Goal: Task Accomplishment & Management: Use online tool/utility

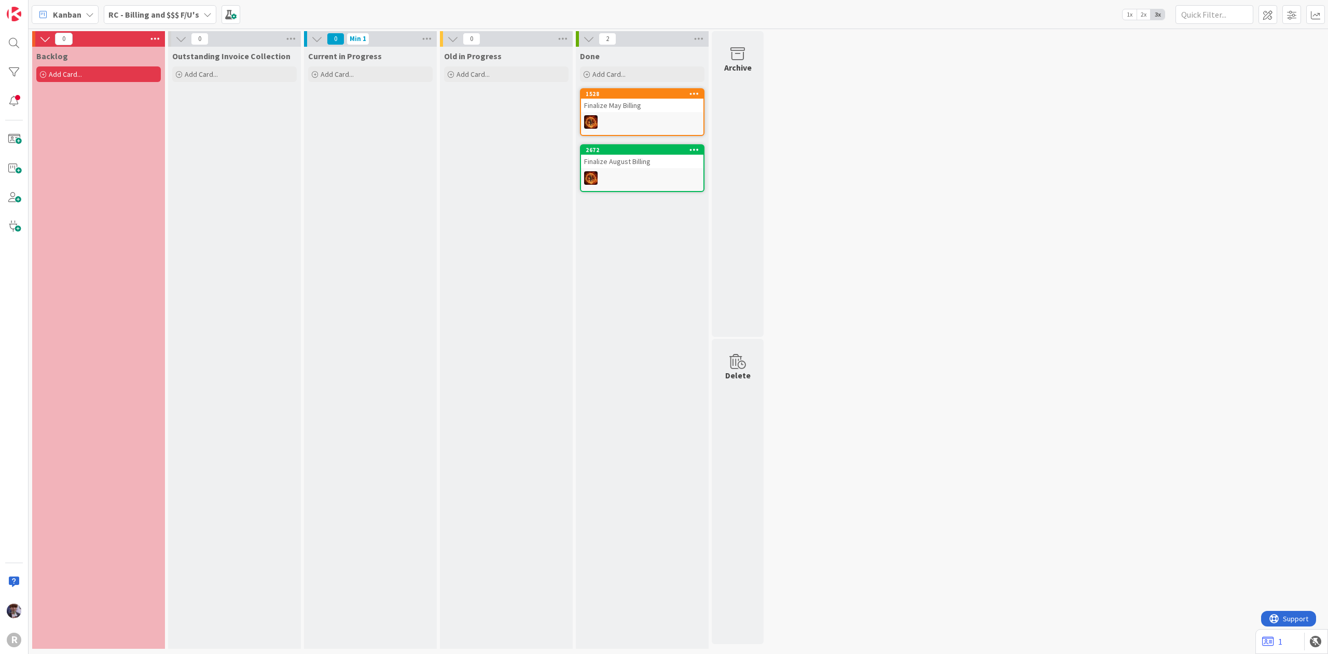
click at [166, 9] on b "RC - Billing and $$$ F/U's" at bounding box center [153, 14] width 91 height 10
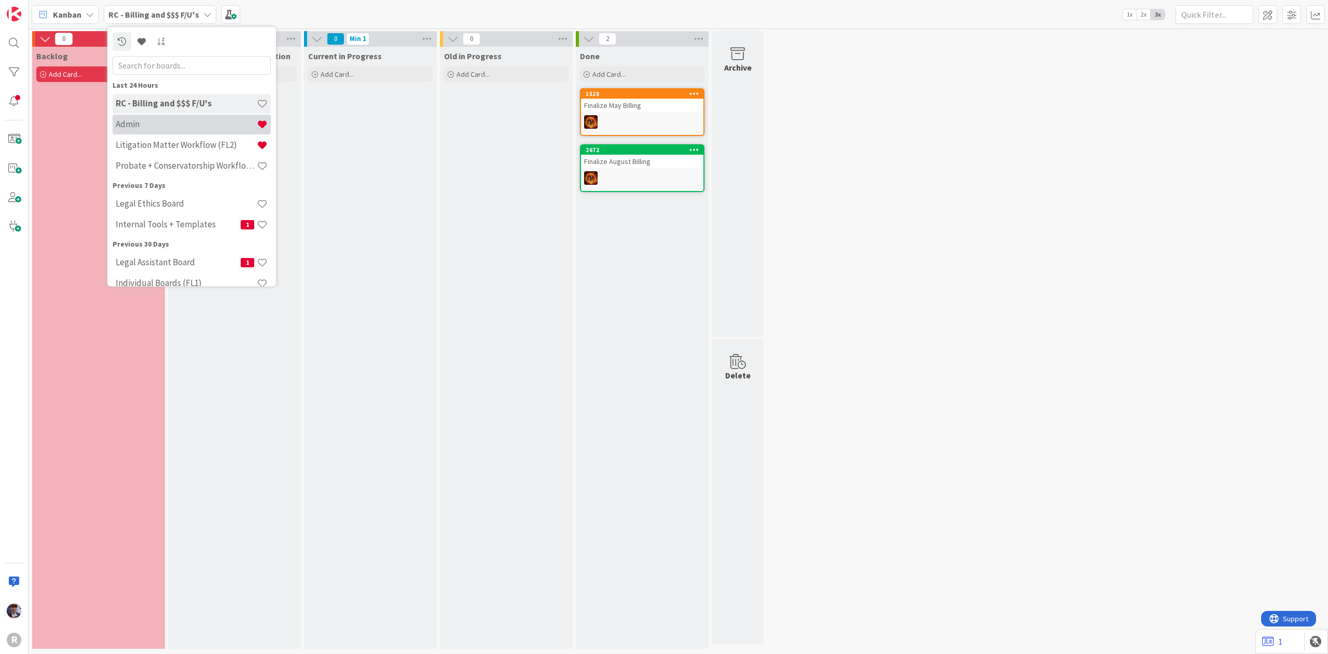
click at [168, 133] on div "Admin" at bounding box center [192, 124] width 158 height 20
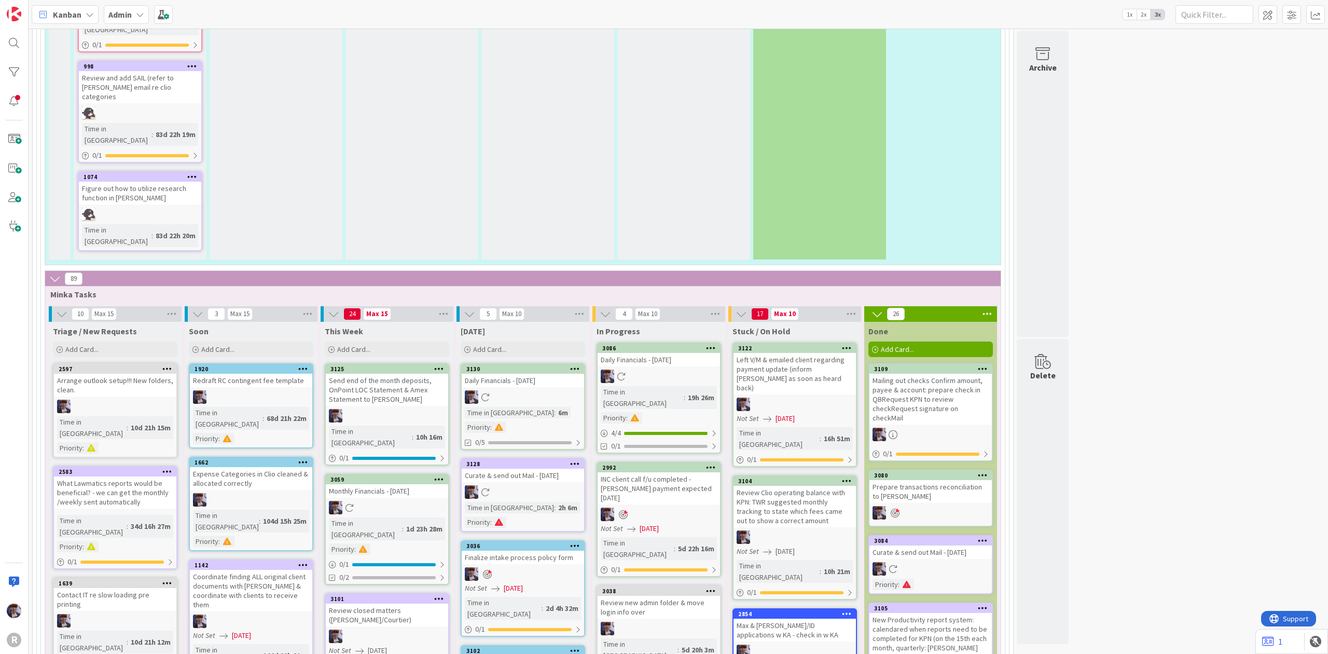
scroll to position [2352, 0]
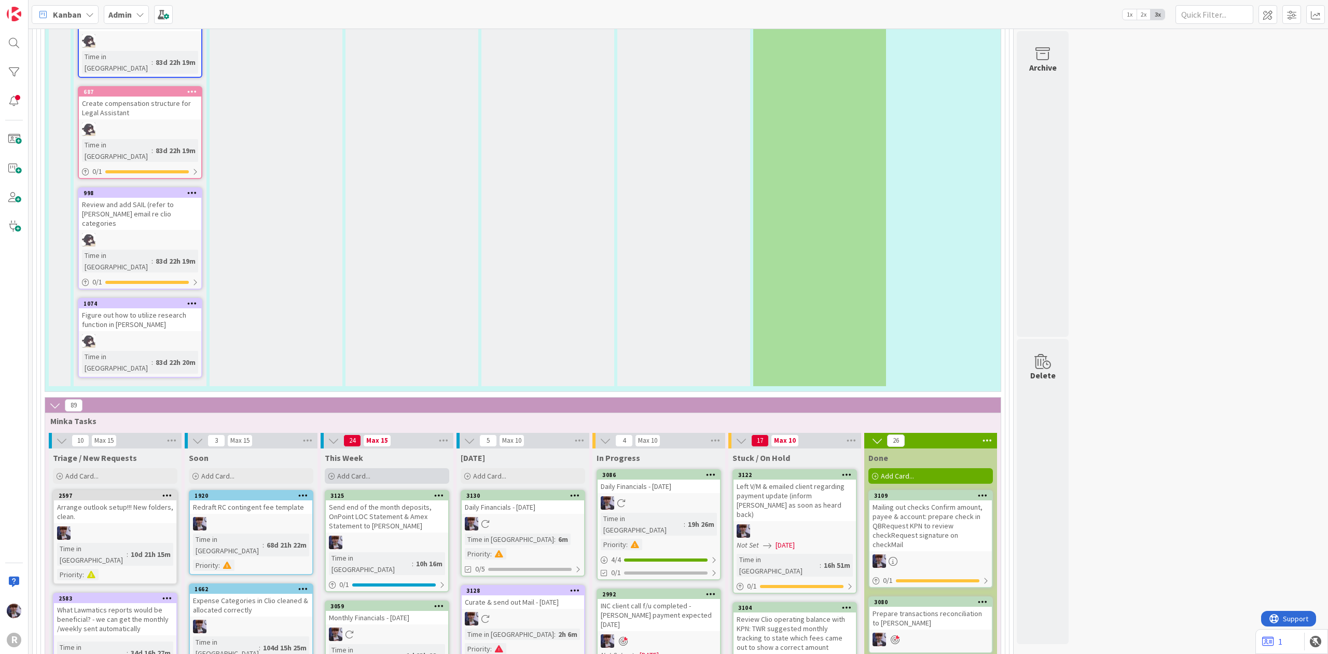
click at [388, 468] on div "Add Card..." at bounding box center [387, 476] width 125 height 16
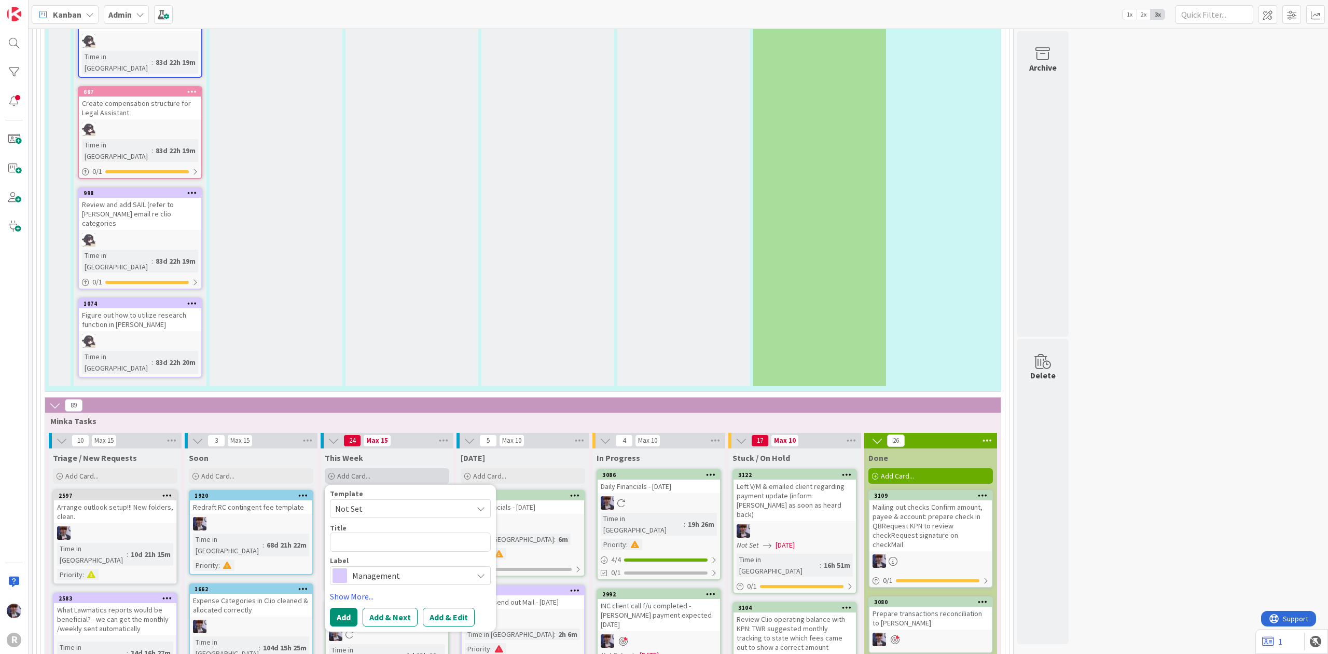
type textarea "x"
type textarea "P"
type textarea "x"
type textarea "Pr"
type textarea "x"
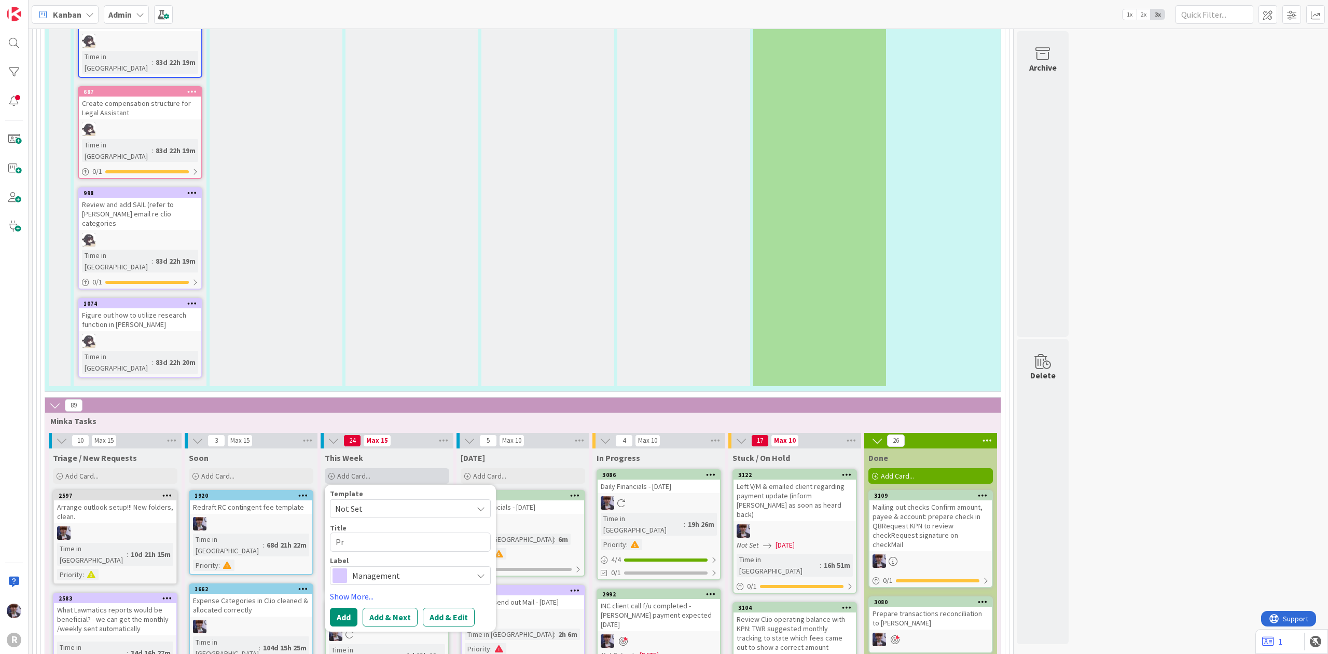
type textarea "Pro"
type textarea "x"
type textarea "Pro9"
type textarea "x"
type textarea "Pro9c"
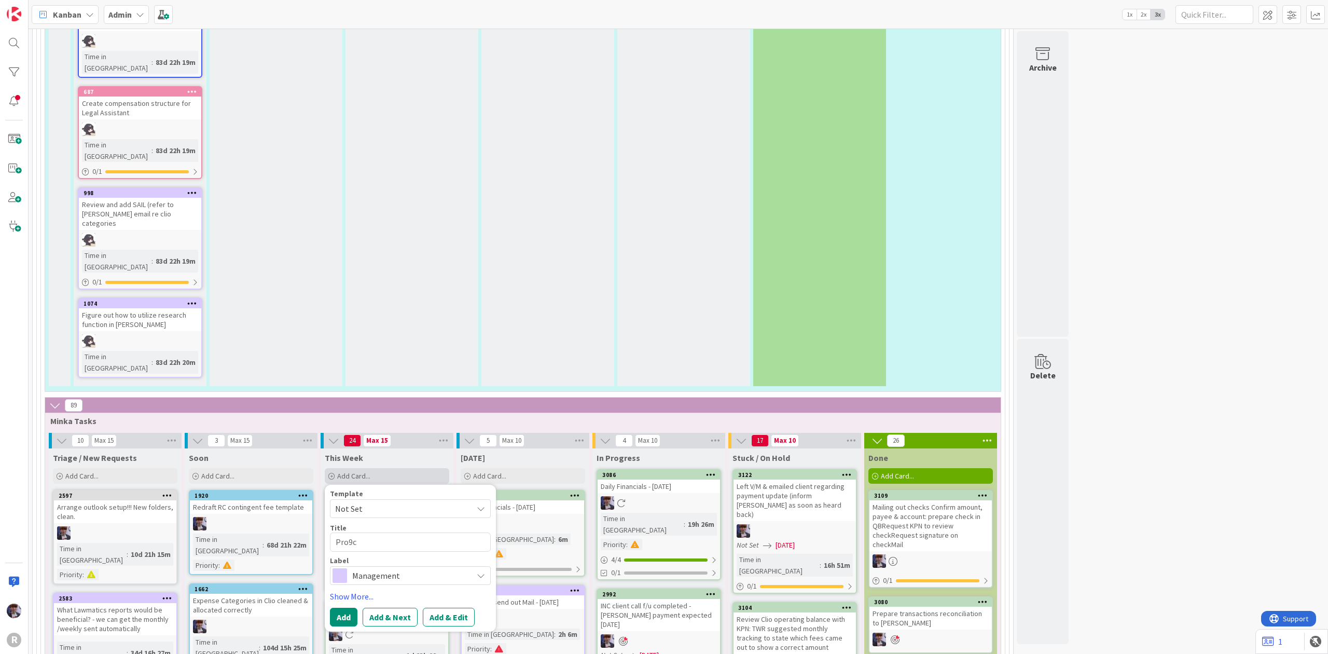
type textarea "x"
type textarea "Pro9ce"
type textarea "x"
type textarea "Pro9ces"
type textarea "x"
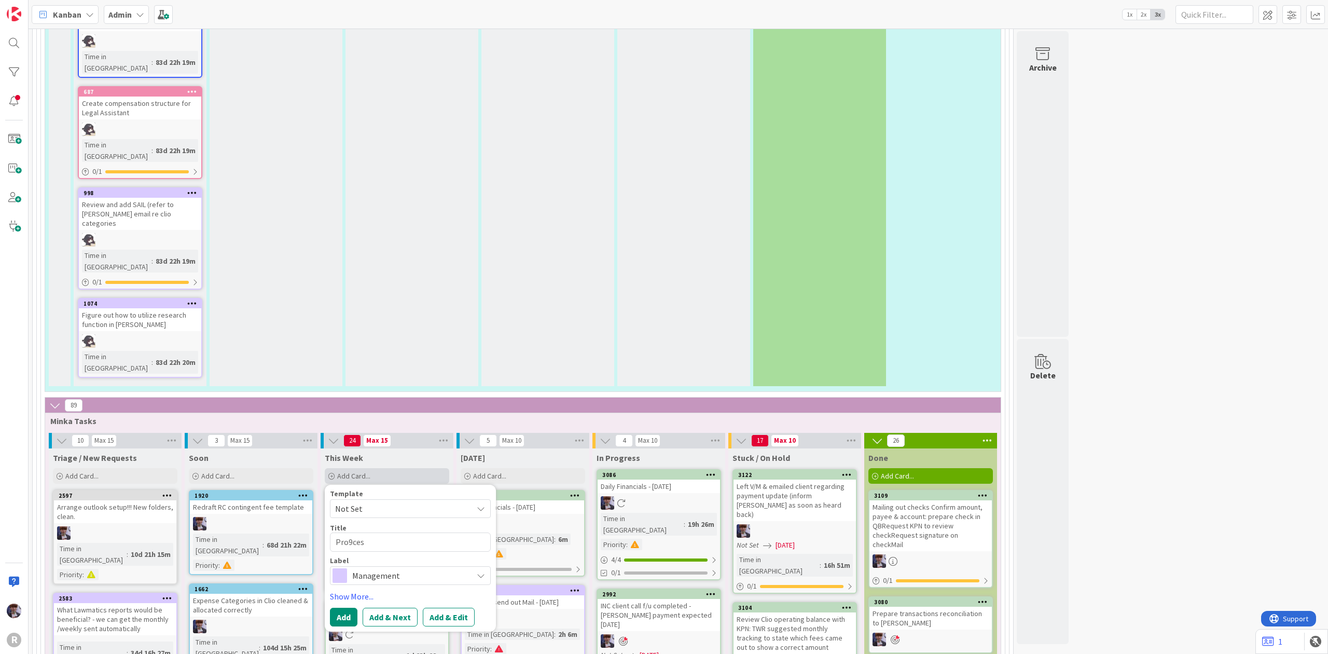
type textarea "Pro9cess"
type textarea "x"
type textarea "Pro9cess"
type textarea "x"
type textarea "Pro9cess f"
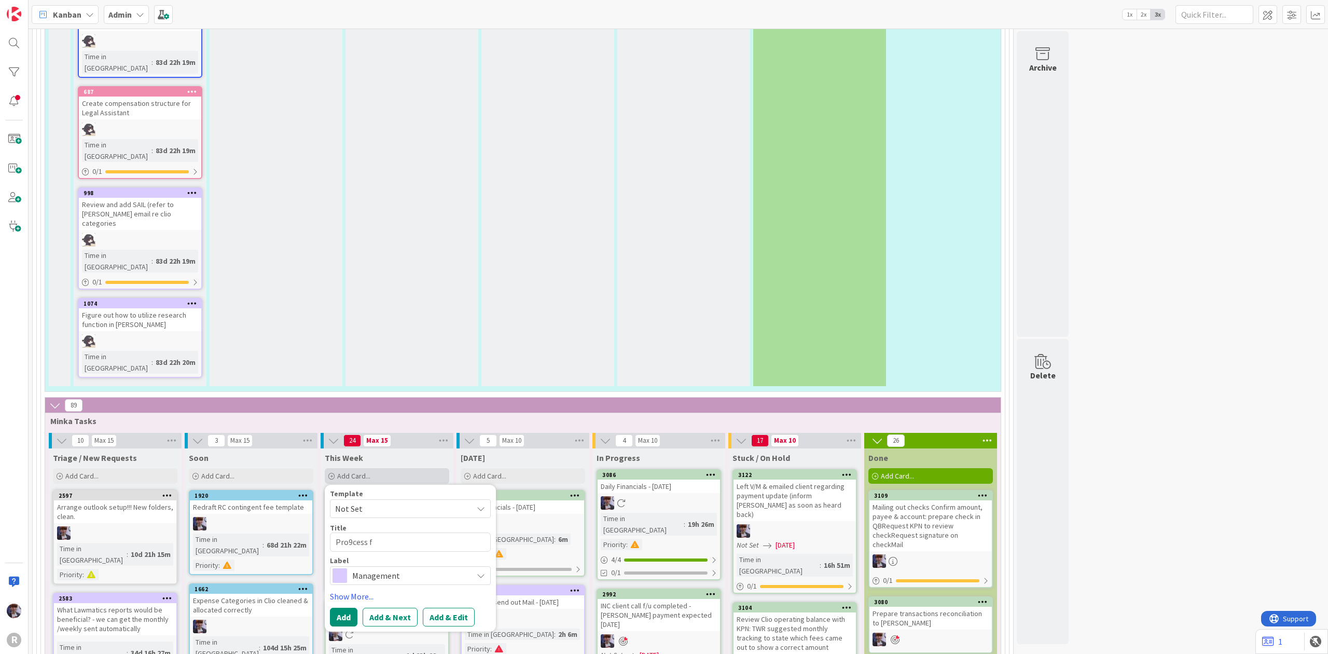
type textarea "x"
type textarea "Pro9cess fl"
type textarea "x"
type textarea "Pro9cess fla"
type textarea "x"
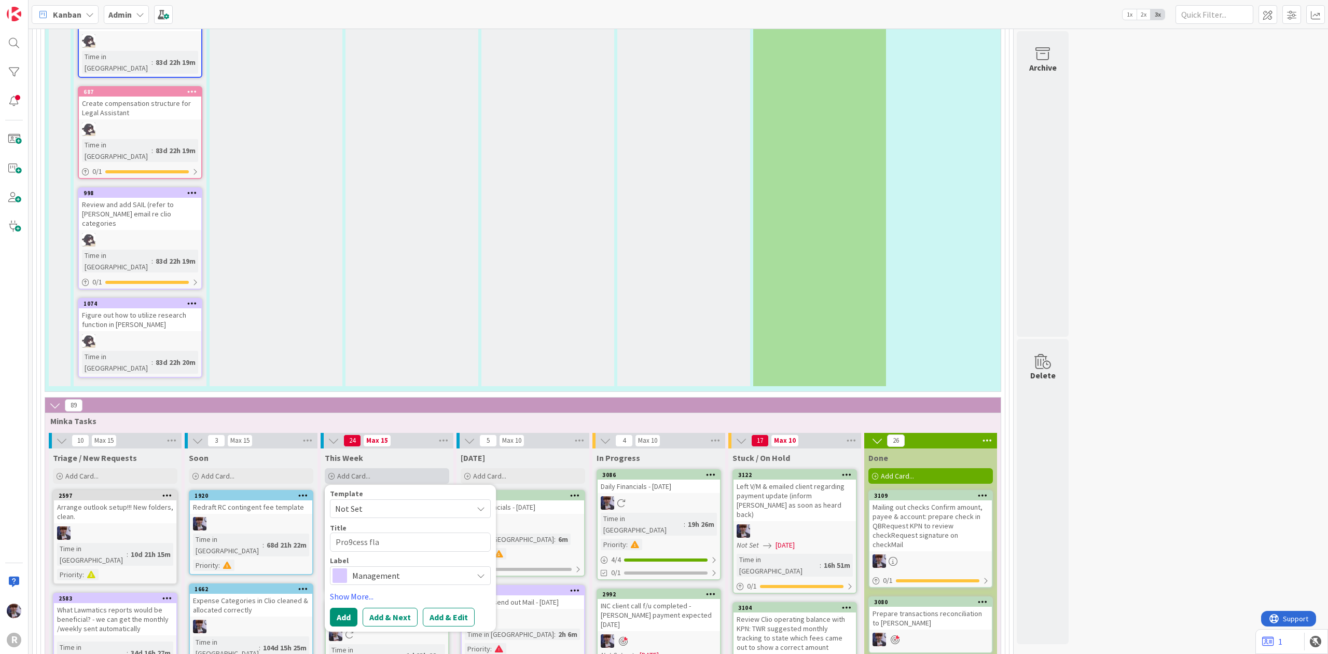
type textarea "Pro9cess flat"
type textarea "x"
type textarea "Pro9cess flat"
type textarea "x"
type textarea "Pro9cess flat f"
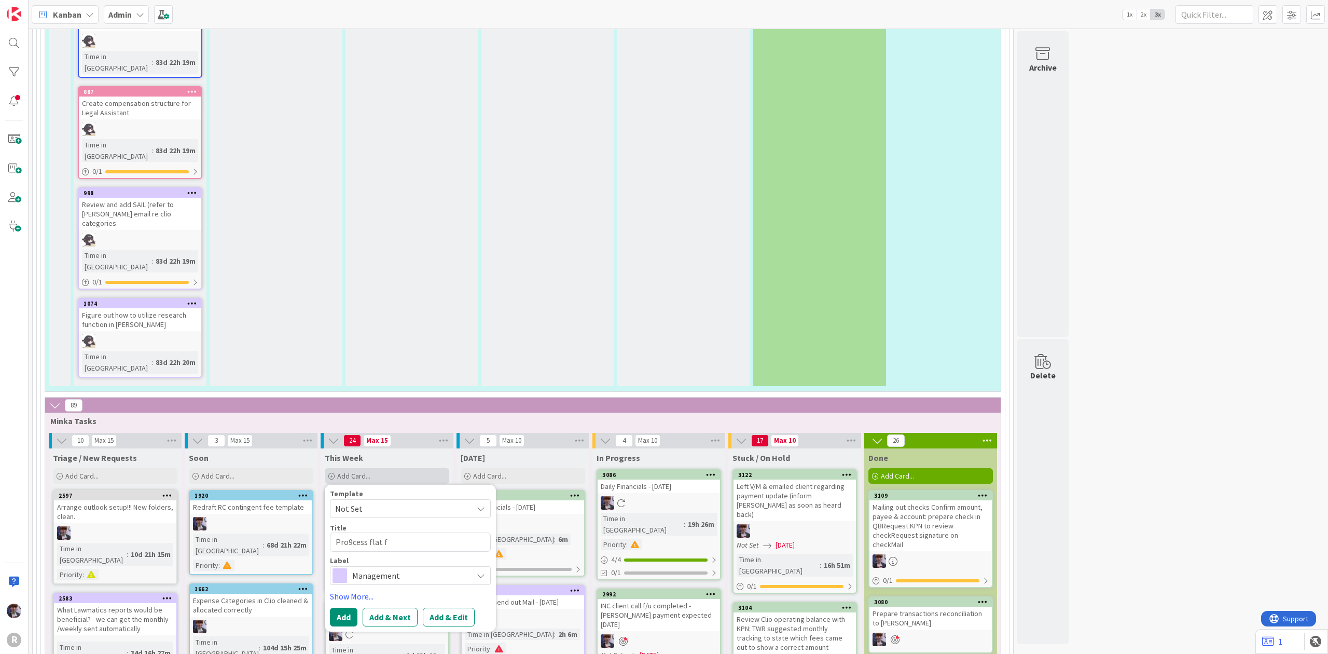
type textarea "x"
type textarea "Pro9cess flat fe"
type textarea "x"
type textarea "Pro9cess flat fee"
type textarea "x"
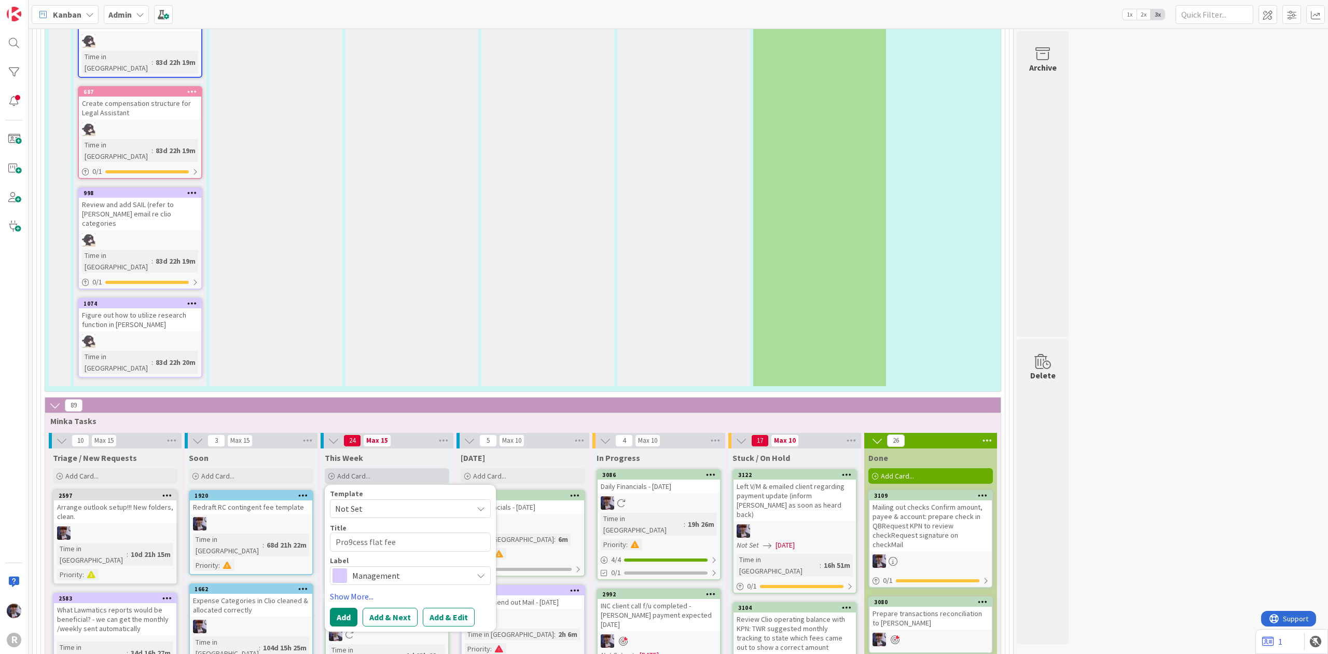
type textarea "Pro9cess flat fee"
type textarea "x"
type textarea "Pro9cess flat fee m"
type textarea "x"
type textarea "Pro9cess flat fee ma"
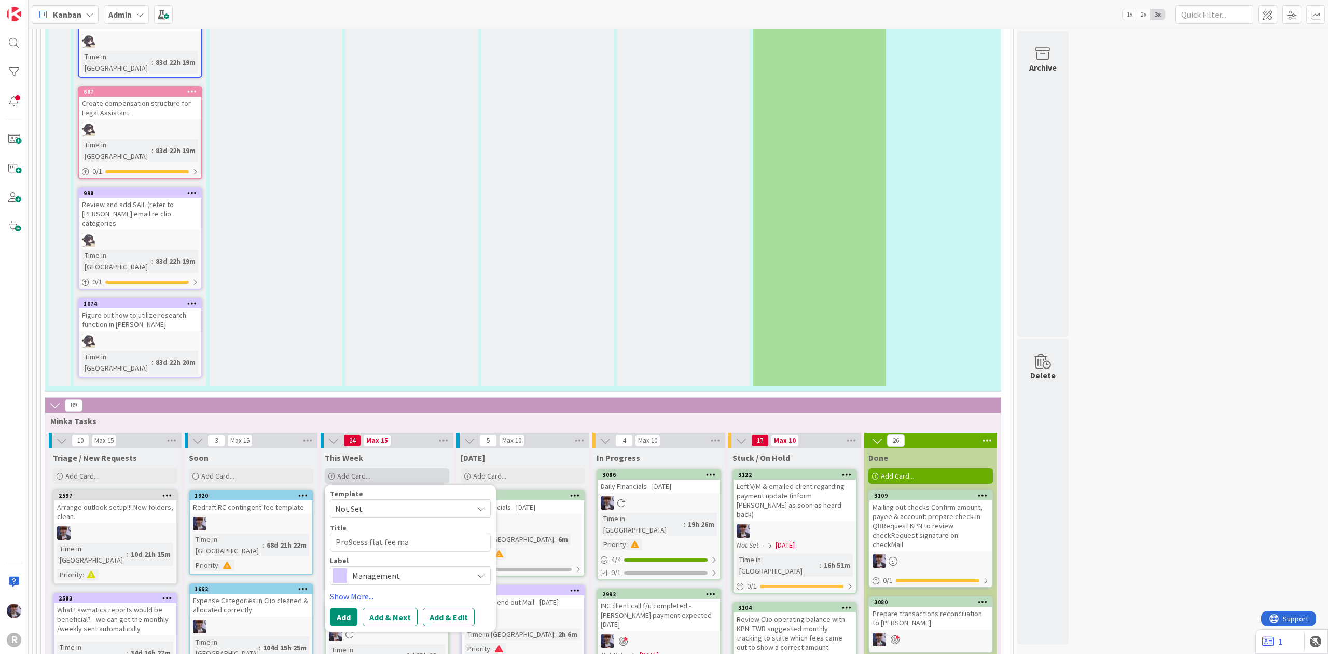
type textarea "x"
type textarea "Pro9cess flat fee mat"
type textarea "x"
type textarea "Pro9cess flat fee matt"
type textarea "x"
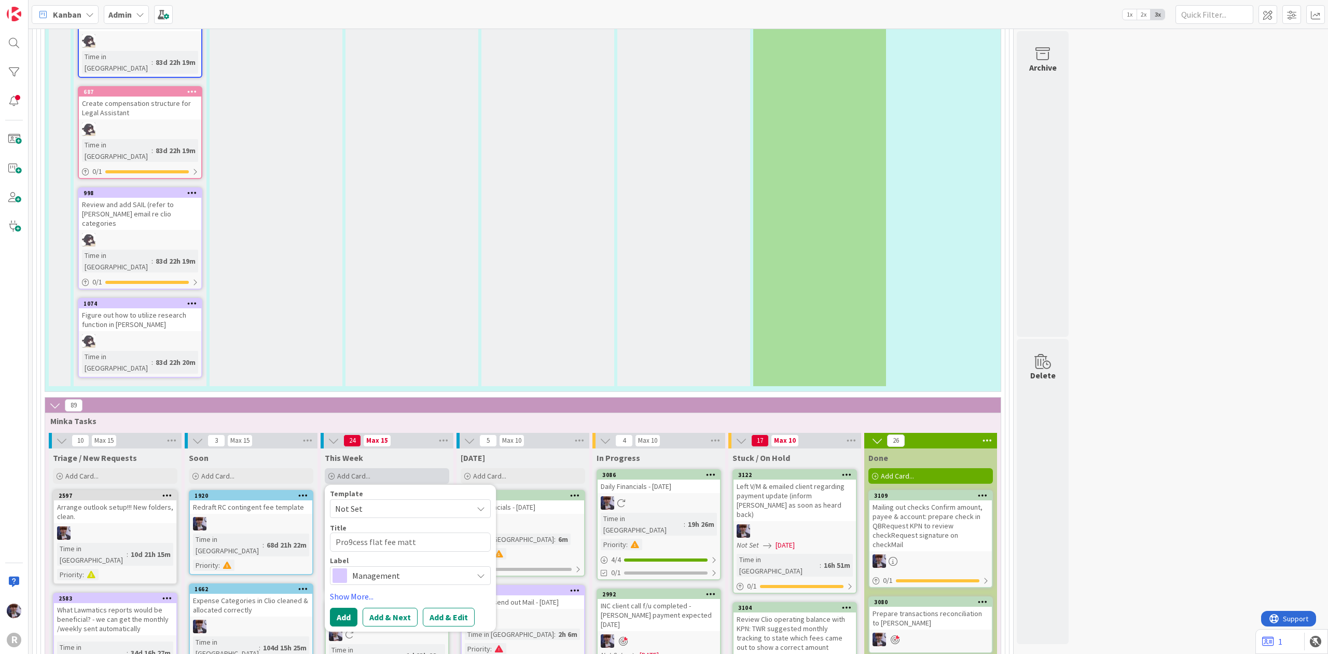
type textarea "Pro9cess flat fee matte"
type textarea "x"
type textarea "Pro9cess flat fee matter"
type textarea "x"
type textarea "Pro9cess flat fee matters"
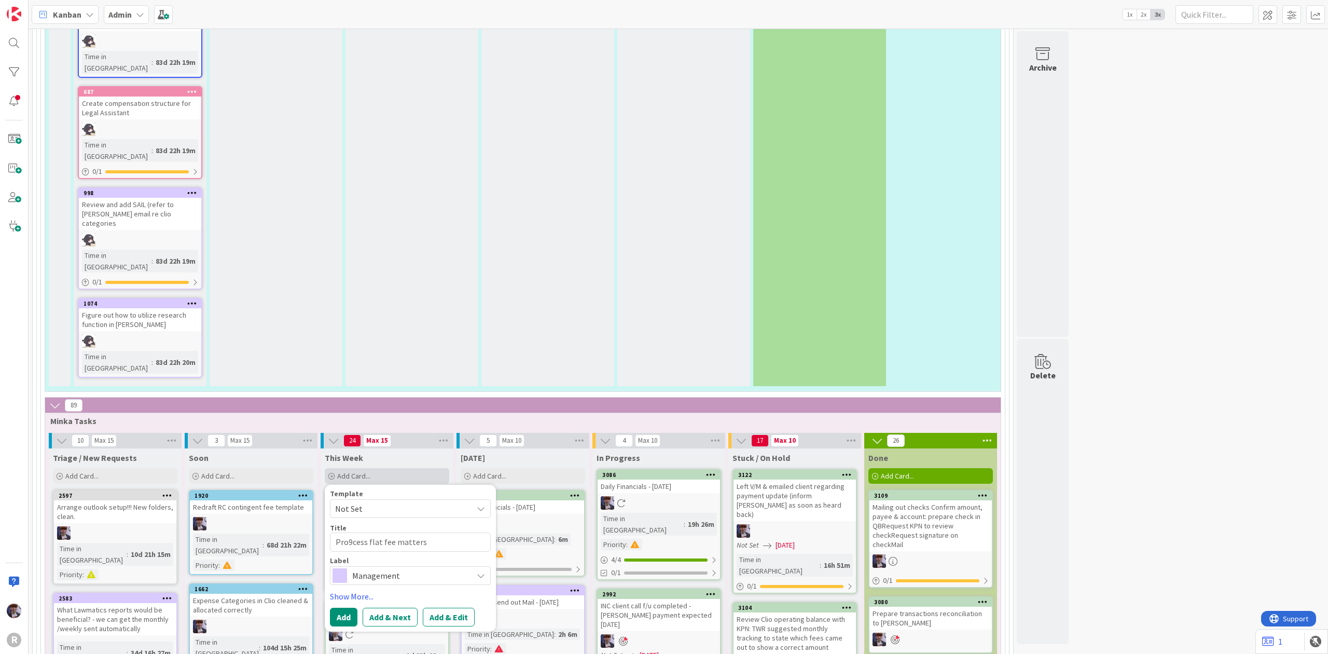
type textarea "x"
type textarea "Pro9cess flat fee matters"
drag, startPoint x: 443, startPoint y: 226, endPoint x: 318, endPoint y: 239, distance: 125.2
type textarea "x"
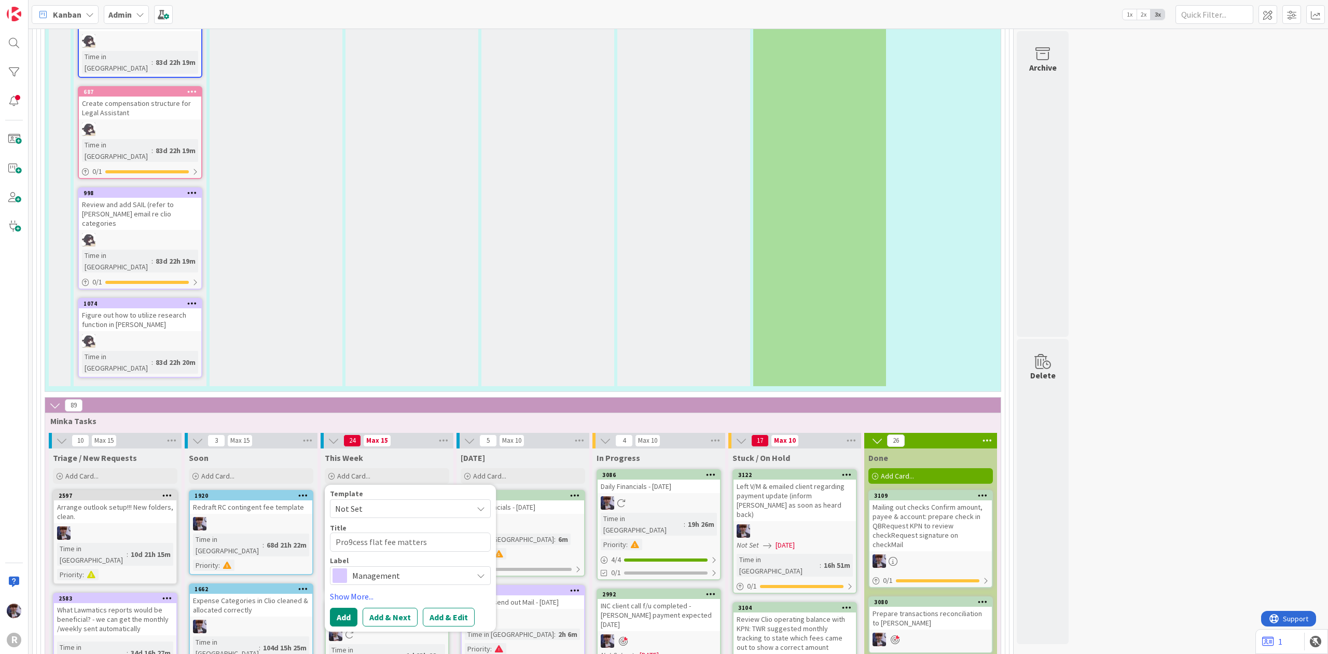
type textarea "F"
type textarea "x"
type textarea "Fl"
type textarea "x"
type textarea "Fla"
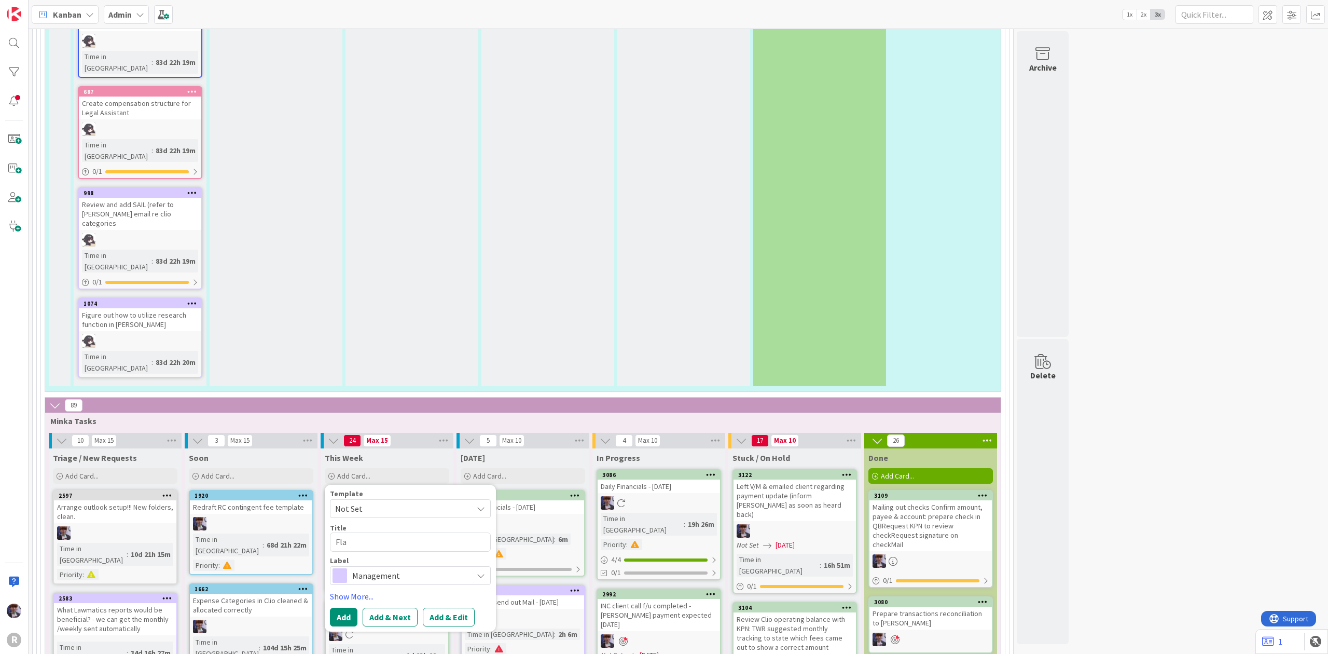
type textarea "x"
type textarea "Flat"
type textarea "x"
type textarea "Flat"
type textarea "x"
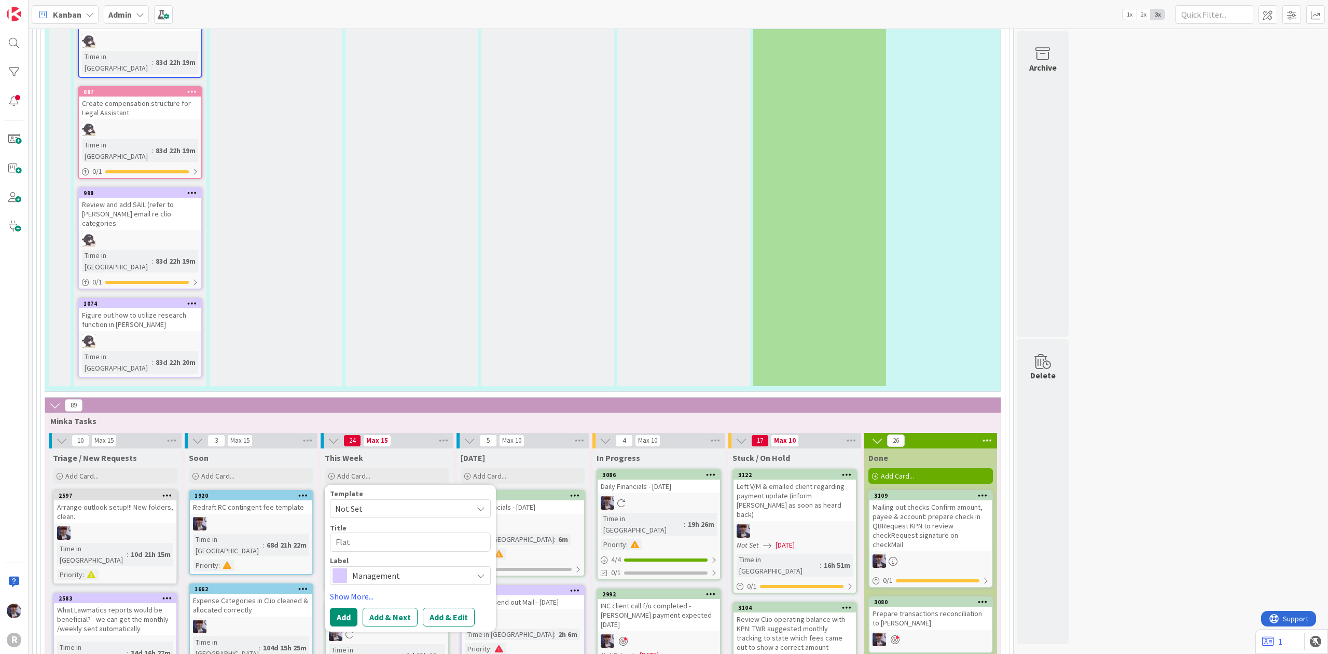
type textarea "Flat f"
type textarea "x"
type textarea "Flat fe"
type textarea "x"
type textarea "Flat fee"
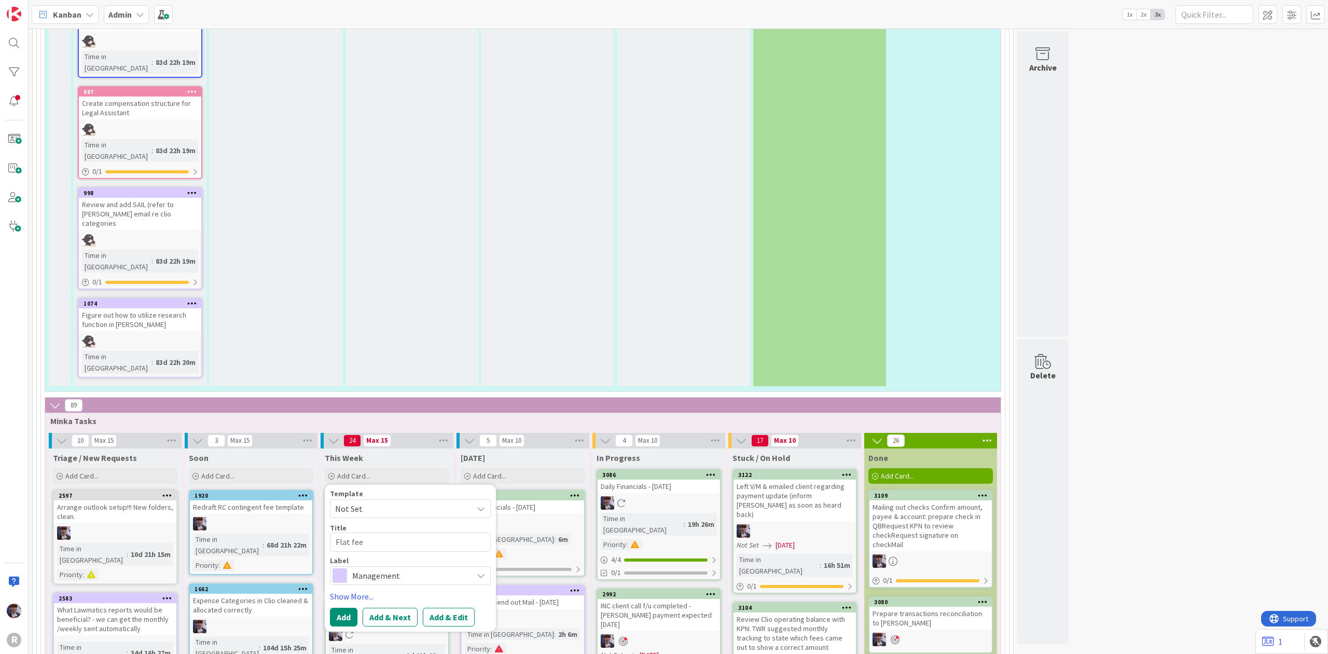
type textarea "x"
type textarea "Flat fee"
type textarea "x"
type textarea "Flat fee m"
type textarea "x"
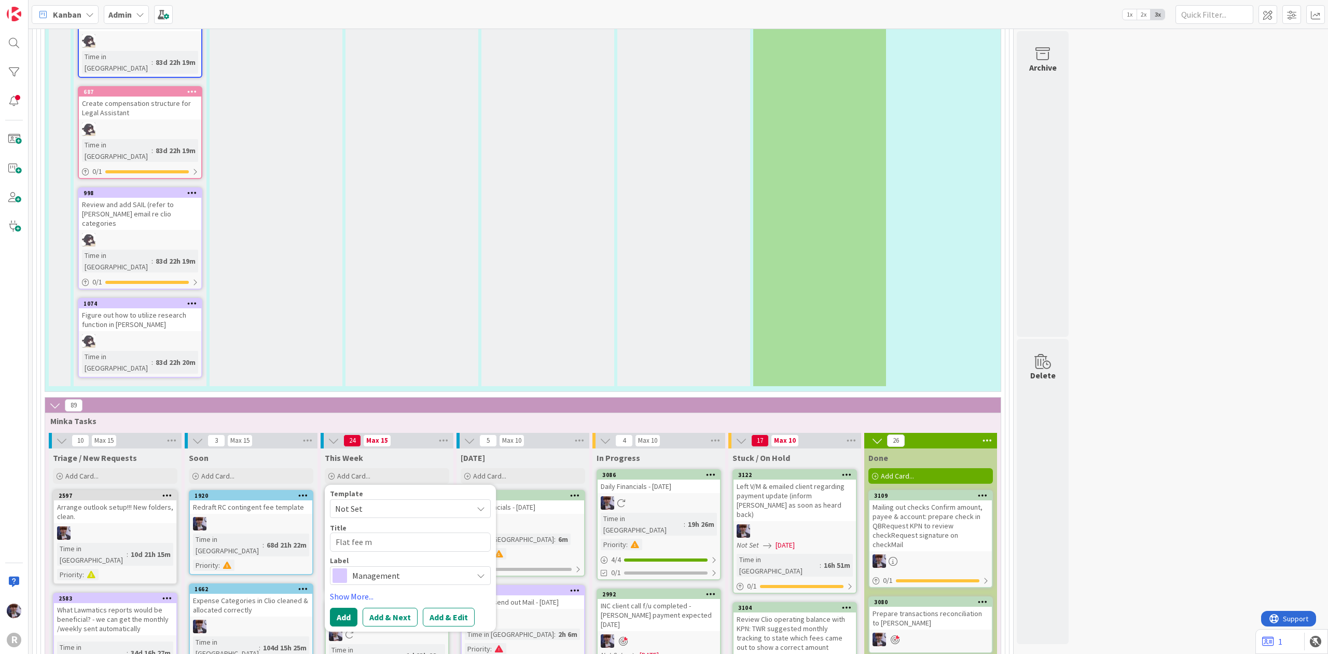
type textarea "Flat fee ma"
type textarea "x"
type textarea "Flat fee mat"
type textarea "x"
type textarea "Flat fee matt"
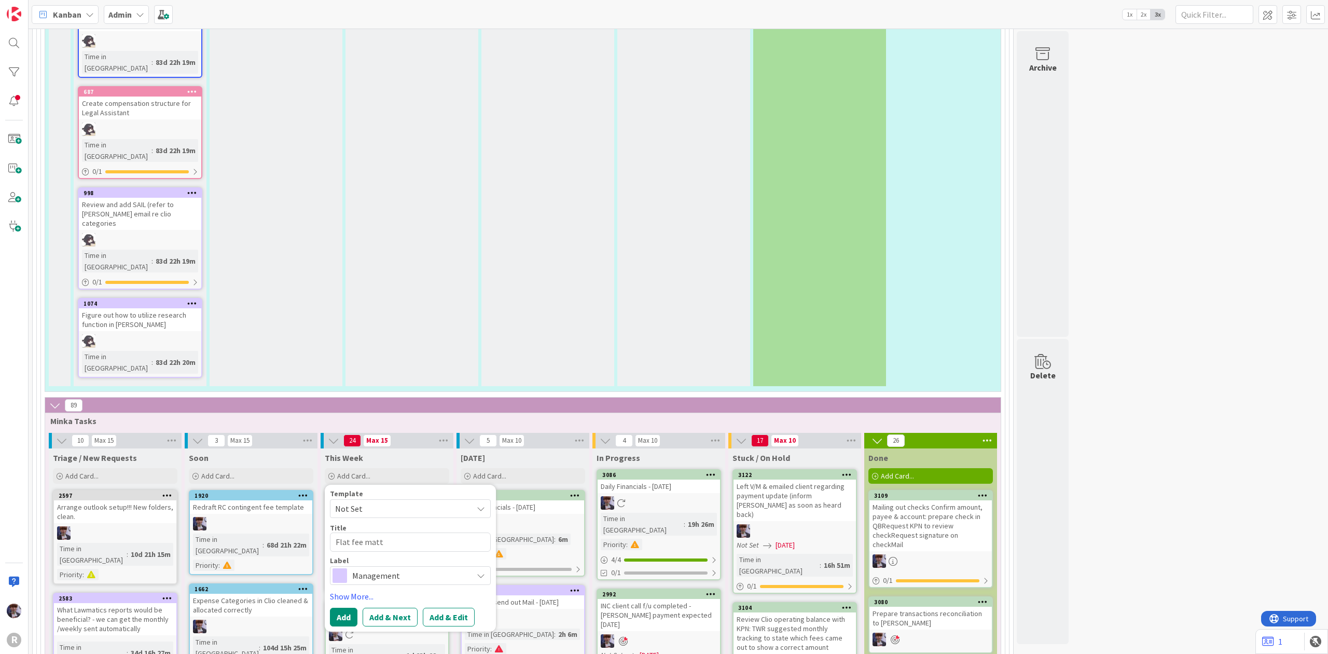
type textarea "x"
type textarea "Flat fee matte"
type textarea "x"
type textarea "Flat fee matter"
type textarea "x"
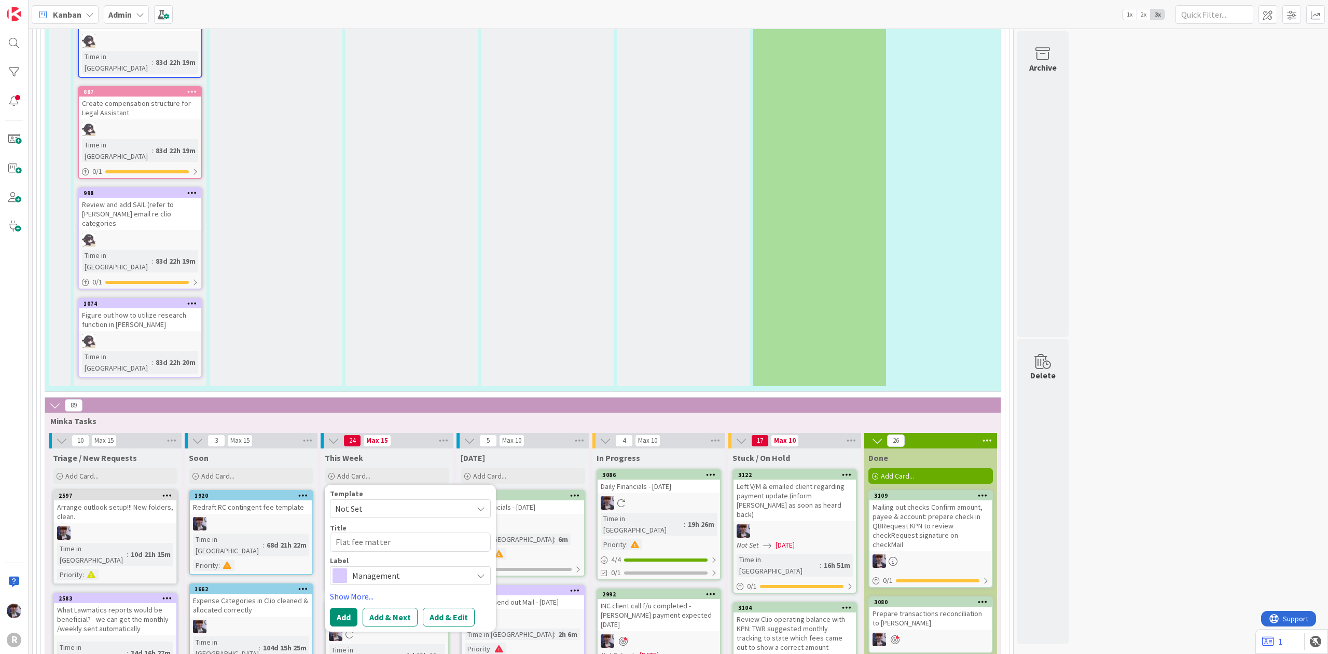
type textarea "Flat fee matters"
type textarea "x"
type textarea "Flat fee matters"
type textarea "x"
type textarea "Flat fee matters fi"
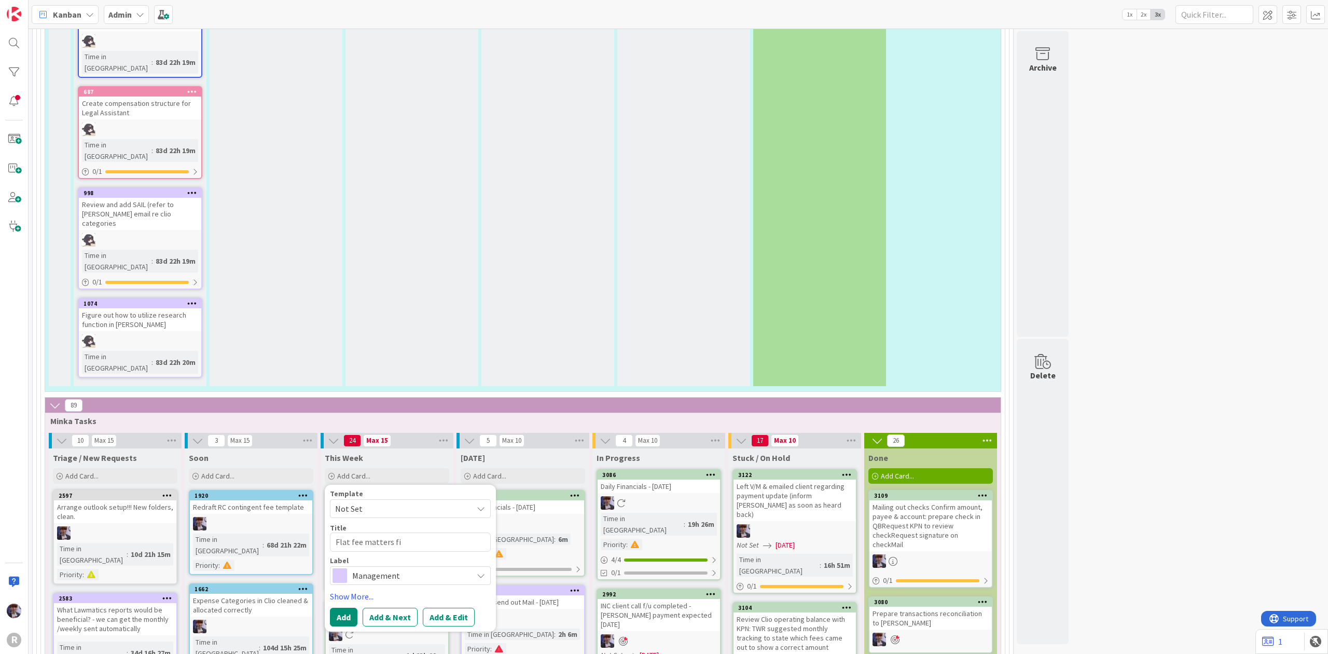
type textarea "x"
type textarea "Flat fee matters fix"
type textarea "x"
type textarea "Flat fee matters fixe"
type textarea "x"
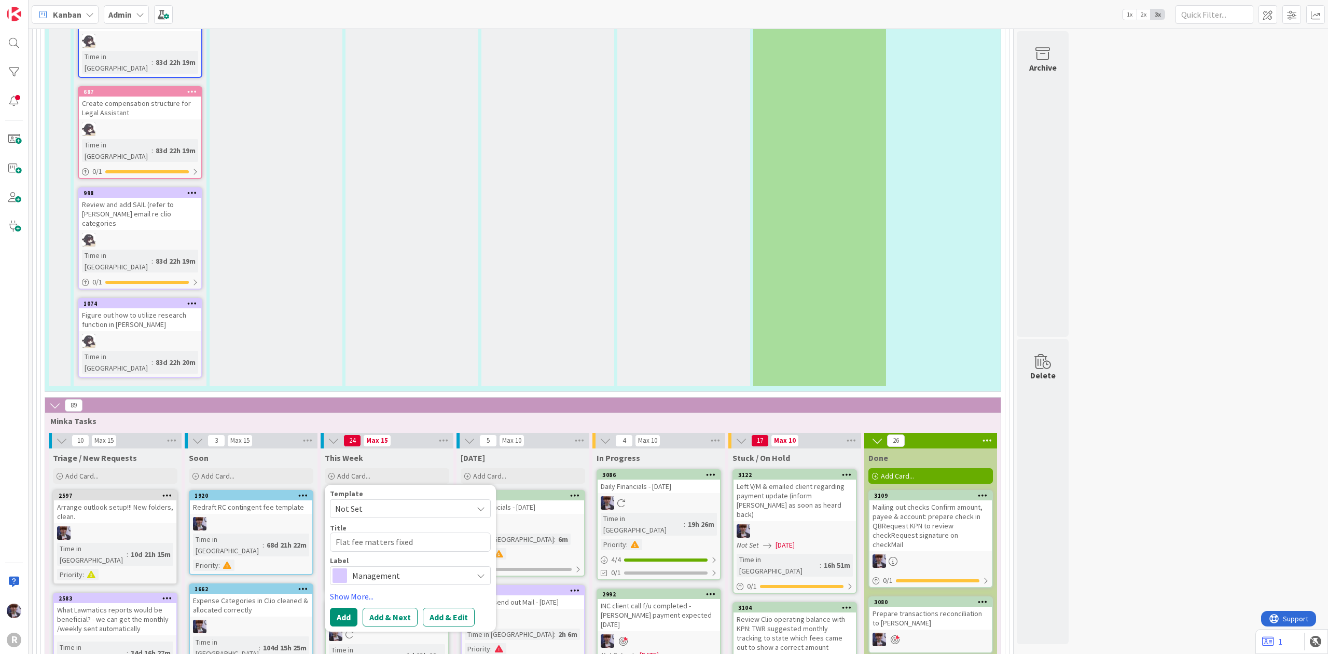
type textarea "Flat fee matters fixed"
type textarea "x"
type textarea "Flat fee matters fixed i"
type textarea "x"
type textarea "Flat fee matters fixed in"
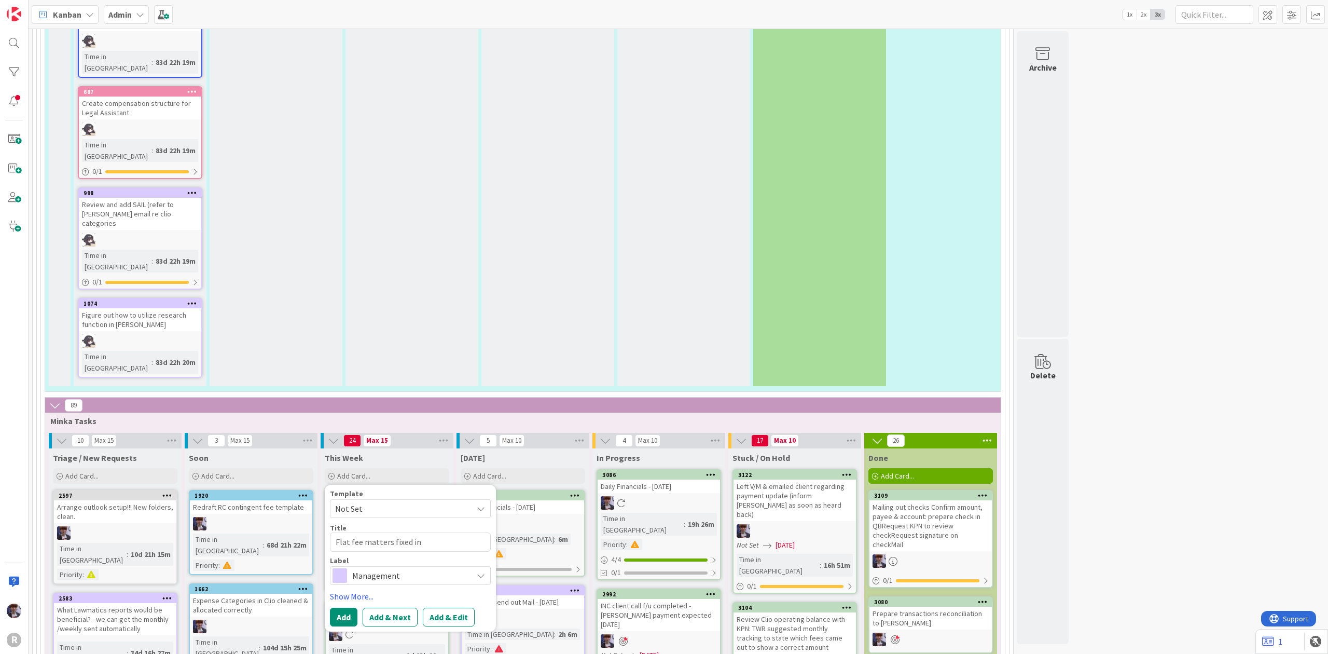
type textarea "x"
type textarea "Flat fee matters fixed in"
type textarea "x"
type textarea "Flat fee matters fixed in C"
type textarea "x"
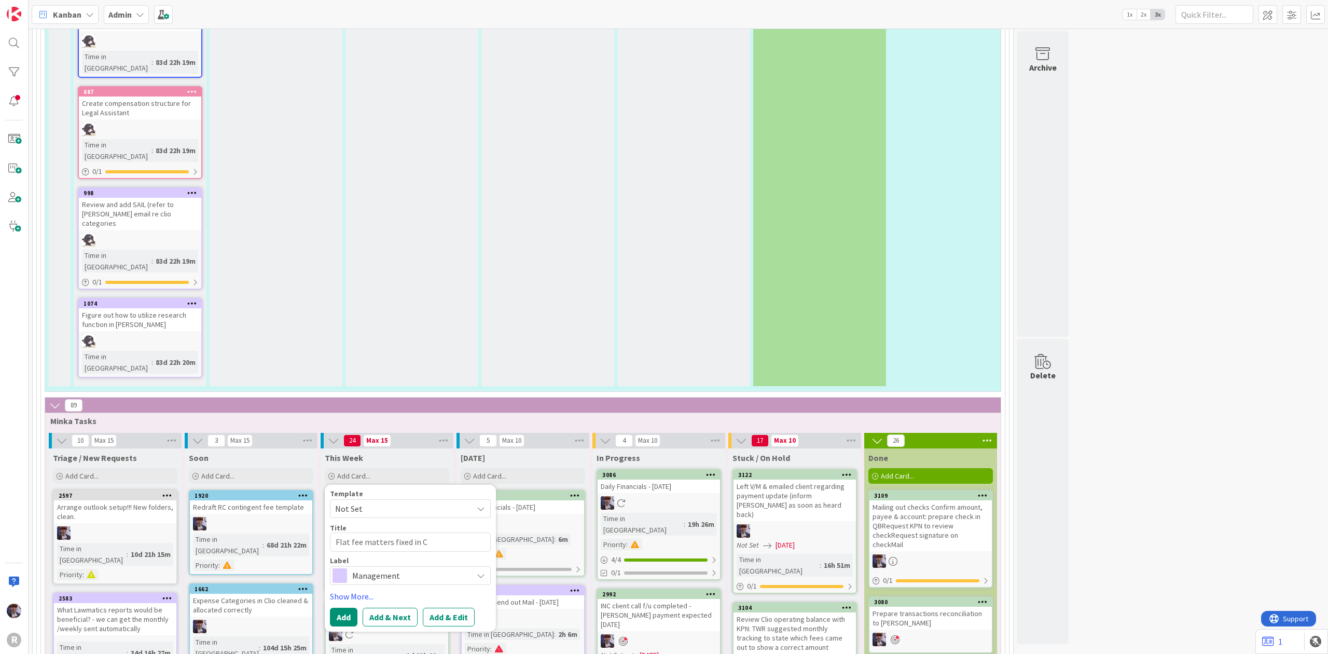
type textarea "Flat fee matters fixed in Cl"
type textarea "x"
type textarea "Flat fee matters fixed in Cli"
type textarea "x"
type textarea "Flat fee matters fixed in Clio"
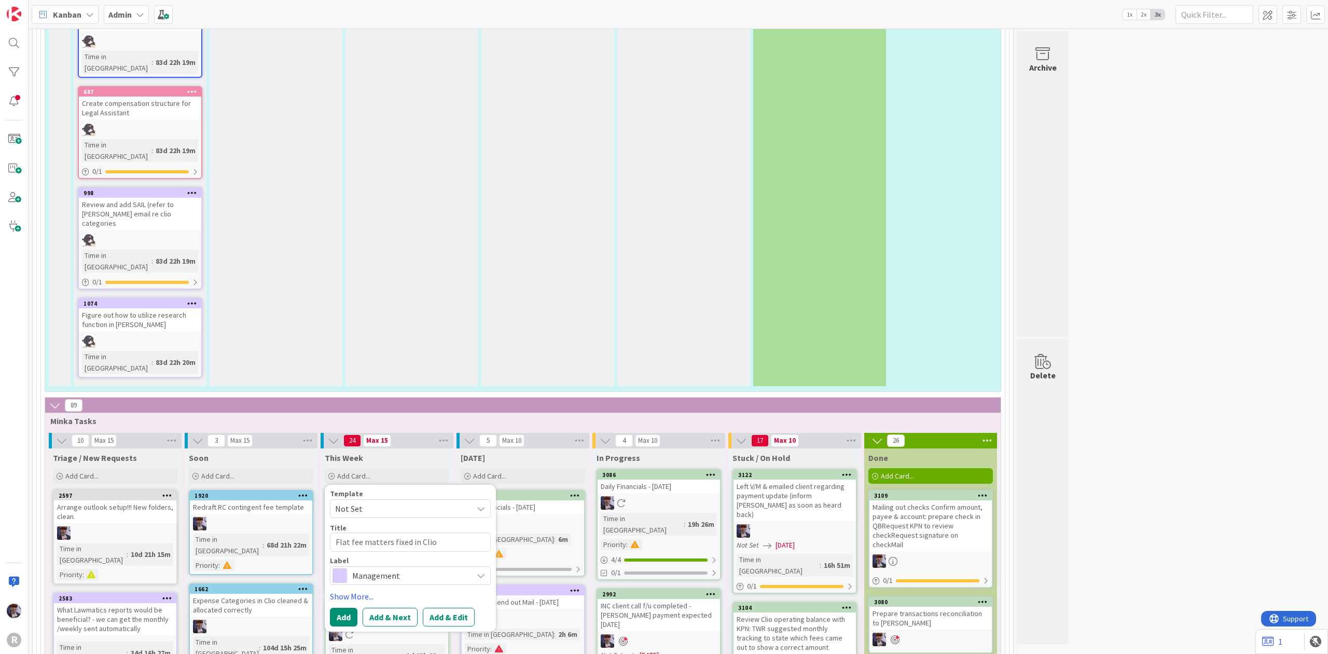
type textarea "x"
type textarea "Flat fee matters fixed in Clio"
click at [336, 532] on textarea "Flat fee matters fixed in Clio" at bounding box center [410, 541] width 161 height 19
type textarea "x"
type textarea "nFlat fee matters fixed in Clio"
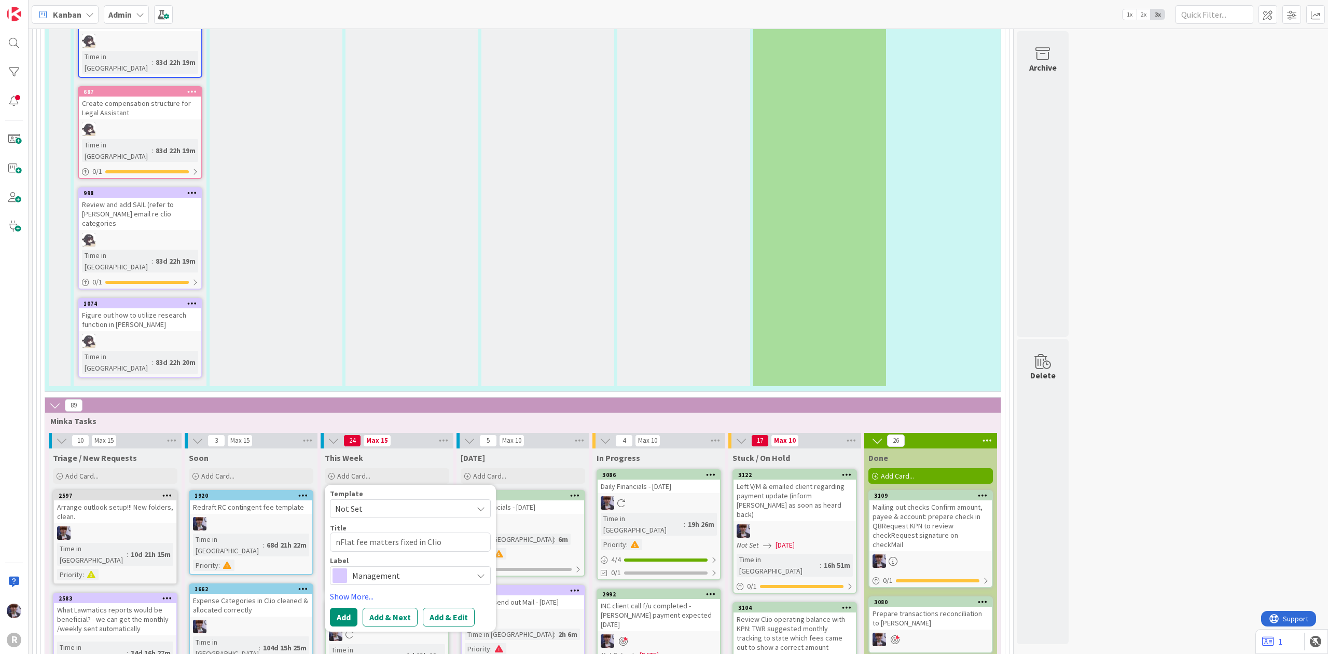
type textarea "x"
type textarea "neFlat fee matters fixed in Clio"
type textarea "x"
type textarea "newFlat fee matters fixed in Clio"
type textarea "x"
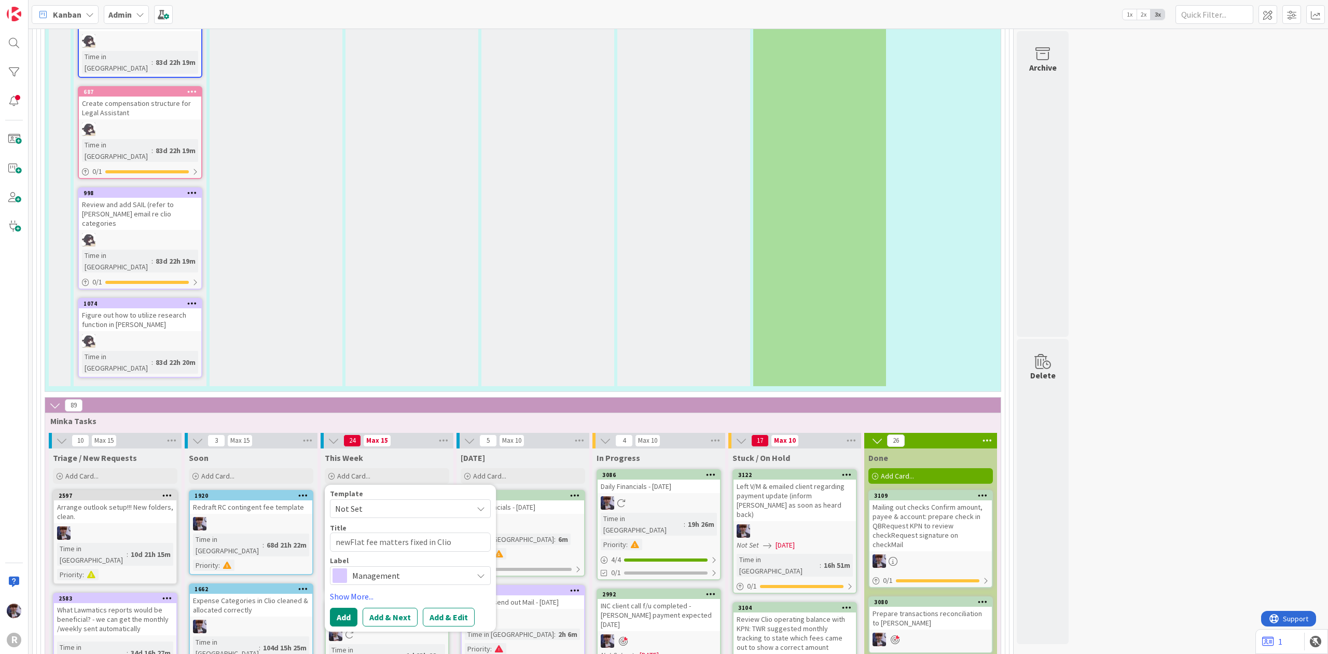
type textarea "new Flat fee matters fixed in Clio"
click at [476, 532] on textarea "new Flat fee matters fixed in Clio" at bounding box center [410, 541] width 161 height 19
click at [405, 532] on textarea "new Flat fee matters fixed in Clio" at bounding box center [410, 541] width 161 height 19
type textarea "x"
type textarea "new Flat fee matters fixed in Clio"
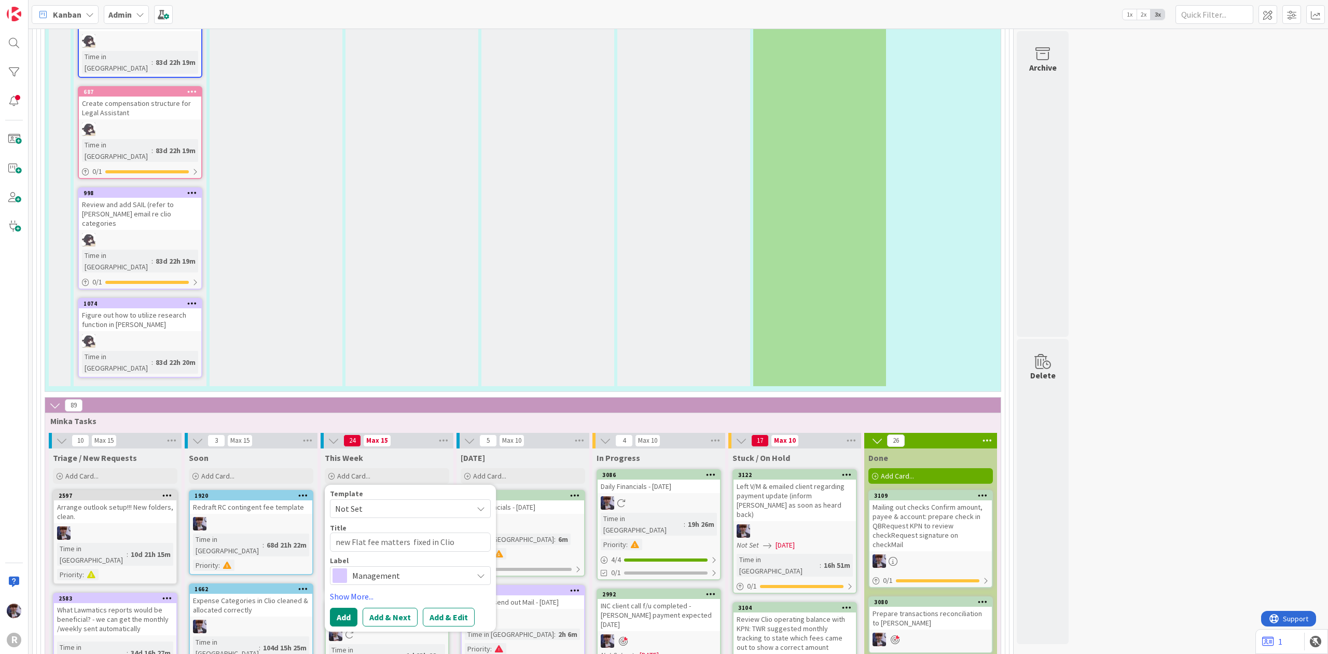
type textarea "x"
type textarea "new Flat fee matters b fixed in [GEOGRAPHIC_DATA]"
type textarea "x"
type textarea "new Flat fee matters bi fixed in [GEOGRAPHIC_DATA]"
type textarea "x"
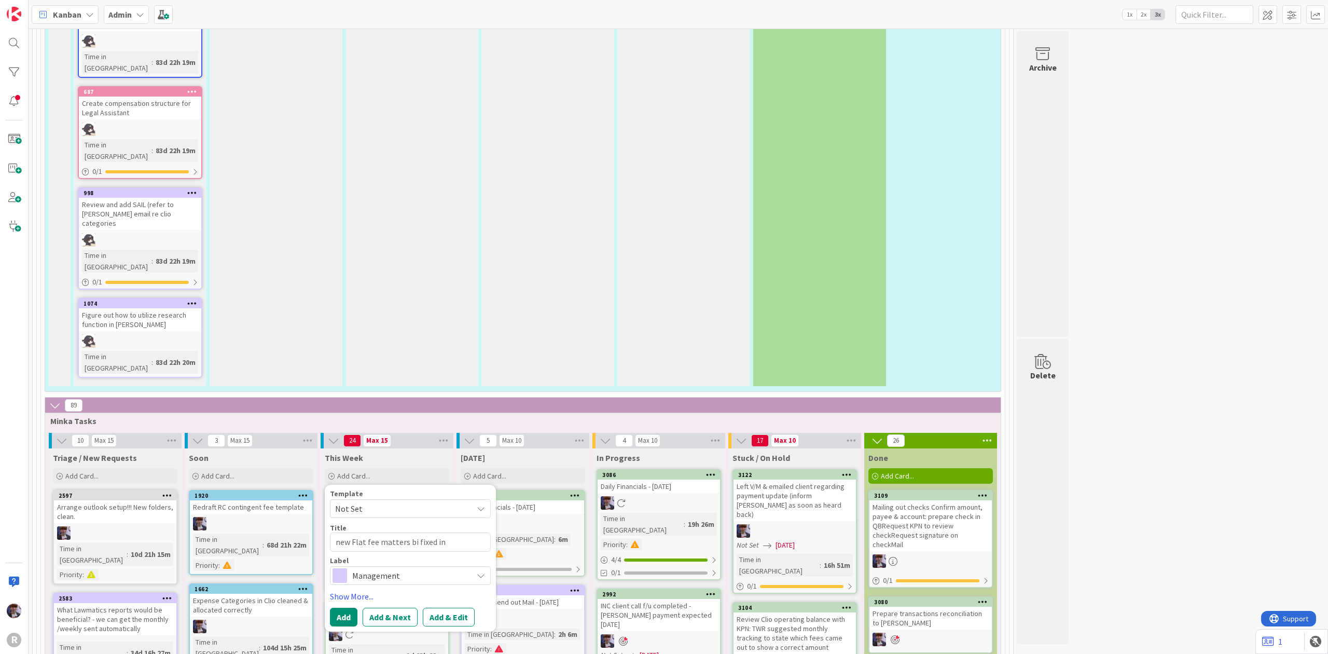
type textarea "new Flat fee matters bil fixed in Clio"
type textarea "x"
type textarea "new Flat fee matters bill fixed in Clio"
type textarea "x"
type textarea "new Flat fee matters billi fixed in Clio"
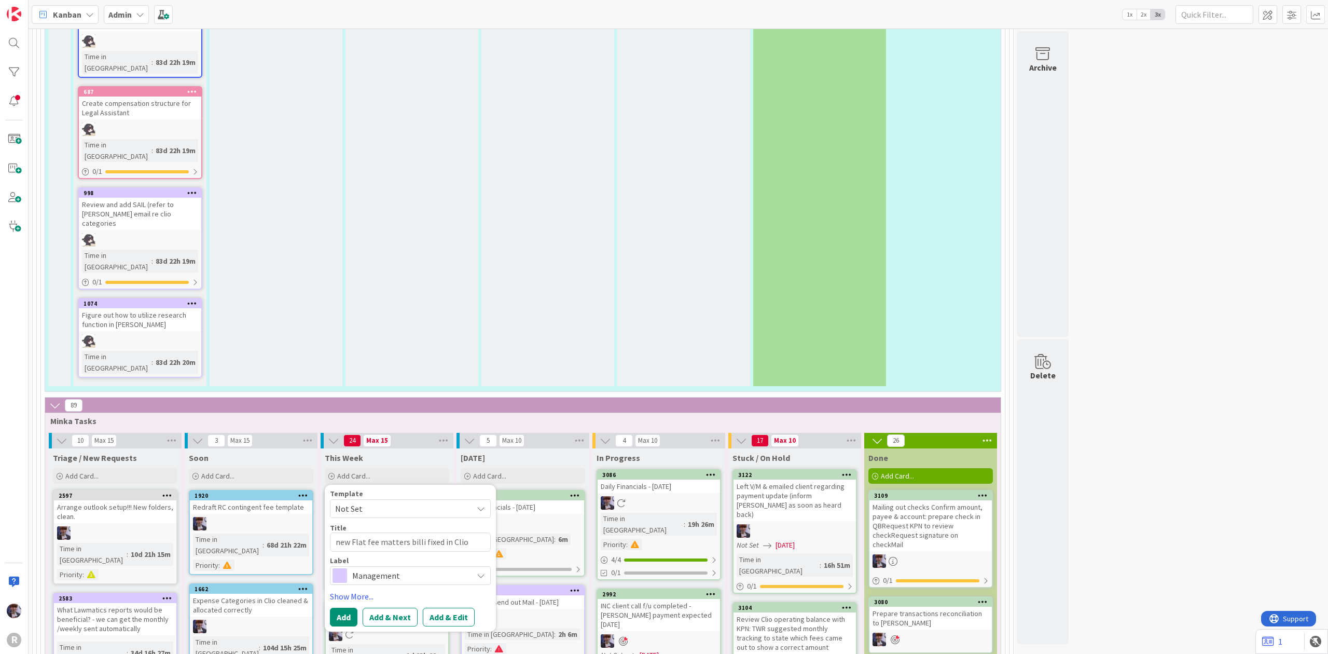
type textarea "x"
type textarea "new Flat fee matters billin fixed in Clio"
type textarea "x"
type textarea "new Flat fee matters billing fixed in Clio"
click at [379, 490] on div "Template Not Set Title 43 / 128 new Flat fee matters billing fixed in Clio Labe…" at bounding box center [410, 558] width 161 height 136
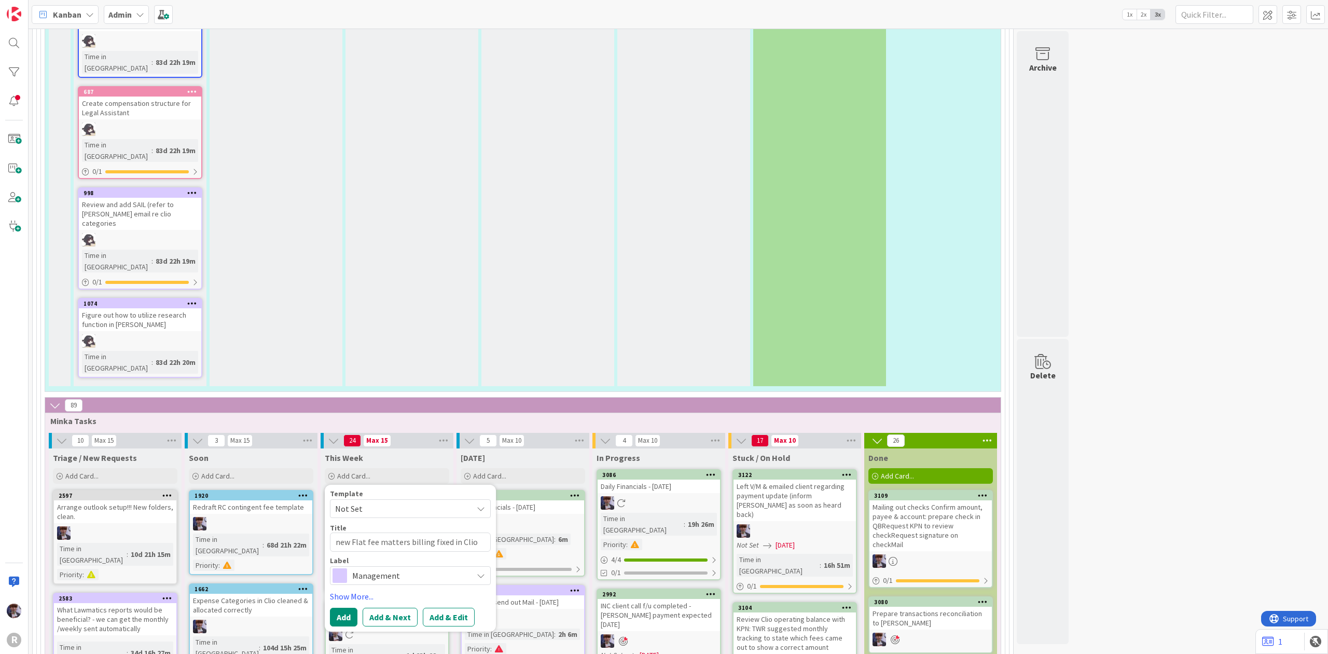
click at [385, 568] on span "Management" at bounding box center [409, 575] width 115 height 15
click at [393, 648] on span "Finance" at bounding box center [432, 656] width 127 height 16
click at [335, 490] on div "Template Not Set Title 43 / 128 new Flat fee matters billing fixed in Clio Labe…" at bounding box center [410, 558] width 161 height 136
click at [335, 590] on link "Show More..." at bounding box center [410, 596] width 161 height 12
click at [365, 620] on div "Select..." at bounding box center [404, 626] width 137 height 12
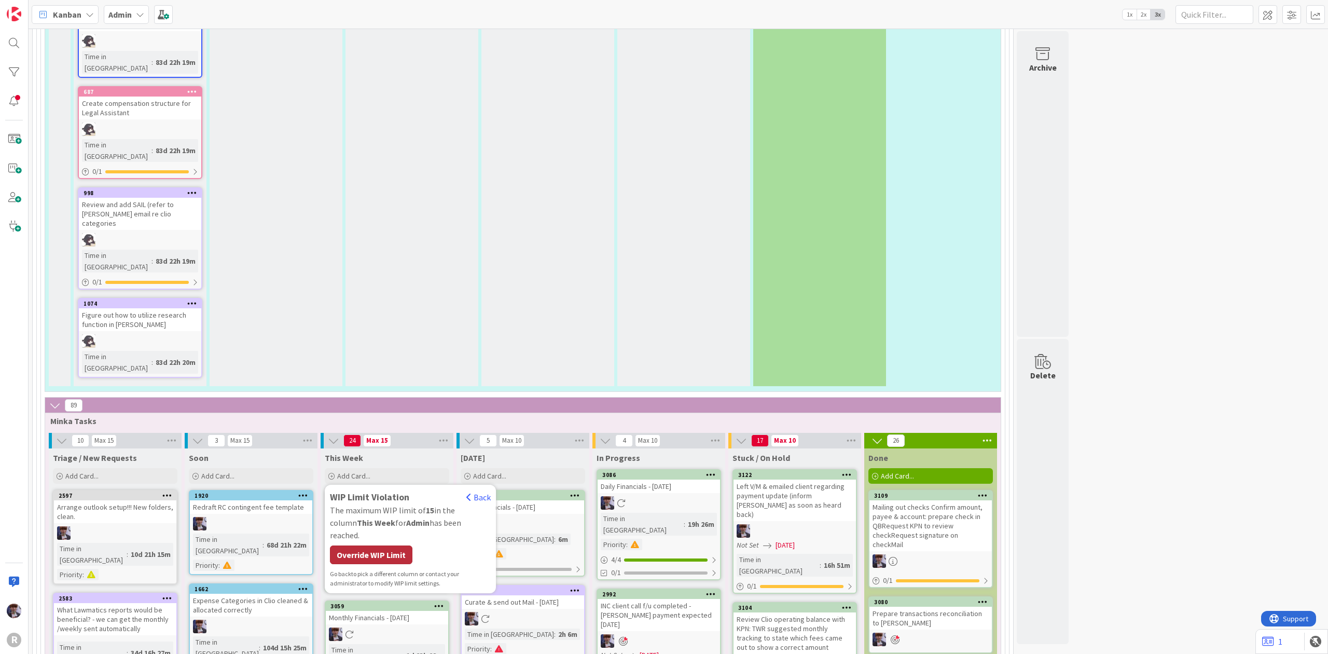
click at [373, 545] on div "Override WIP Limit" at bounding box center [371, 554] width 83 height 19
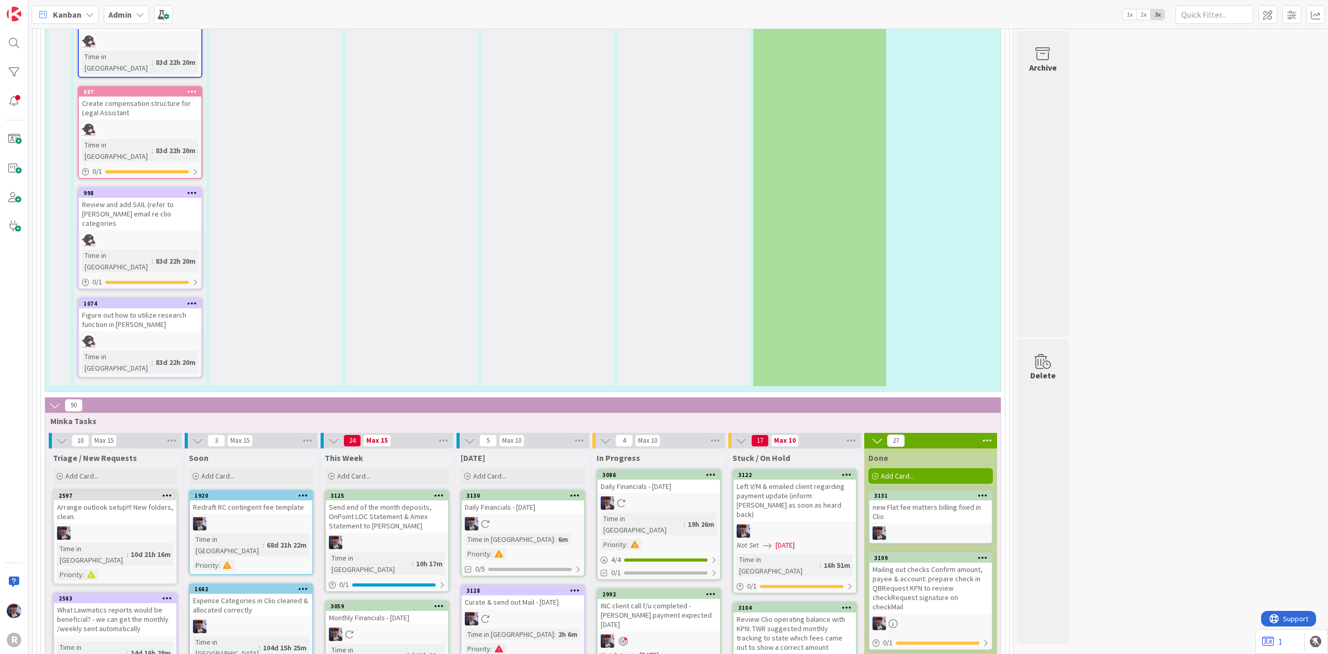
click at [648, 479] on div "Daily Financials - [DATE]" at bounding box center [659, 485] width 122 height 13
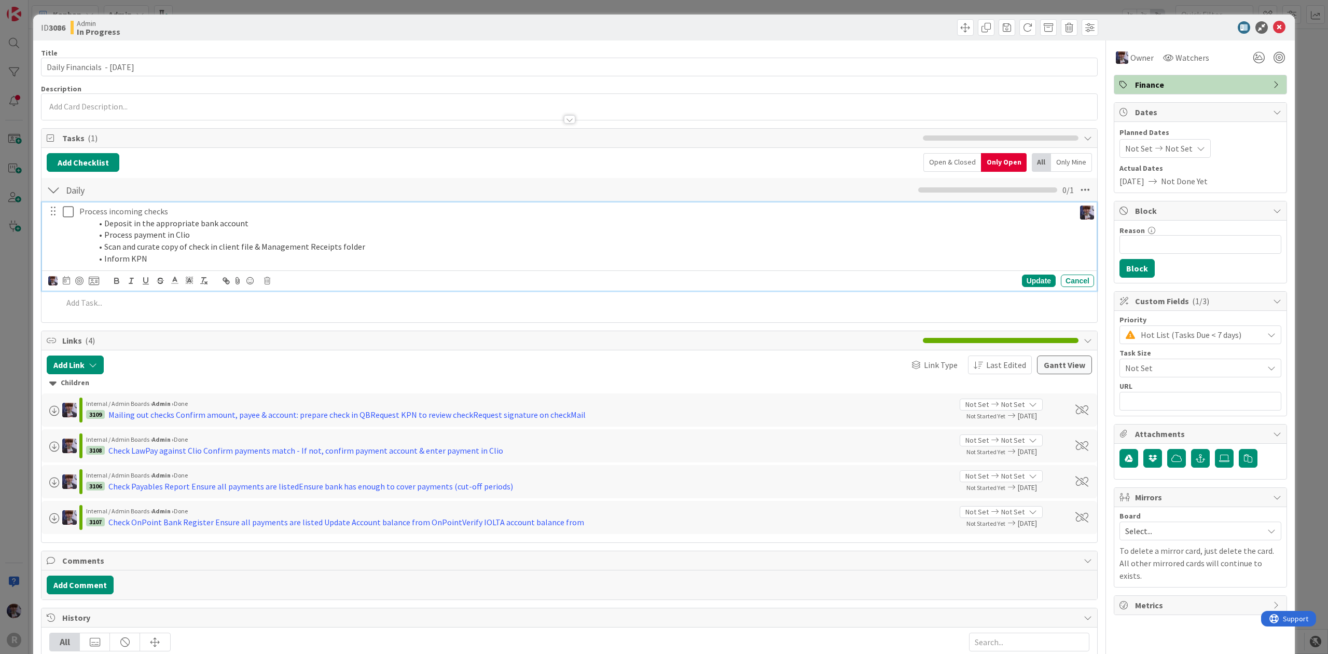
click at [142, 221] on li "Deposit in the appropriate bank account" at bounding box center [581, 223] width 979 height 12
click at [266, 281] on icon at bounding box center [267, 280] width 6 height 7
click at [279, 325] on div "Delete" at bounding box center [293, 324] width 38 height 19
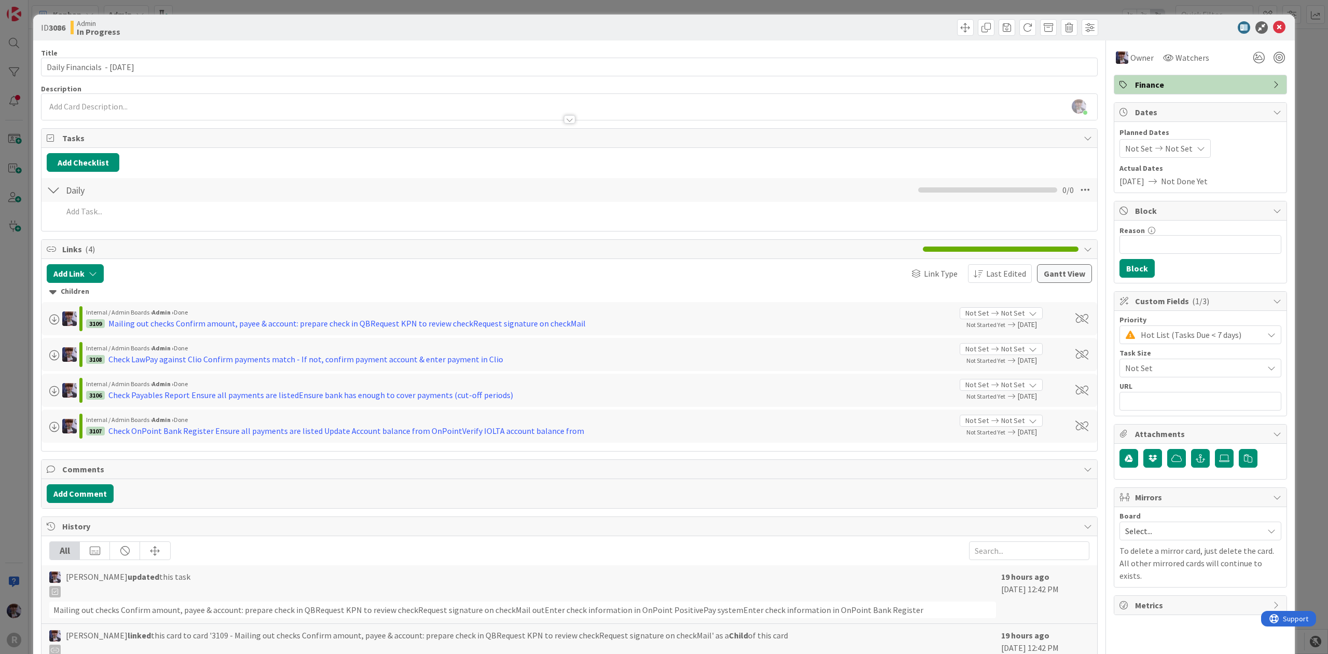
click at [17, 229] on div "ID 3086 Admin In Progress Title 30 / 128 Daily Financials - [DATE] Description …" at bounding box center [664, 327] width 1328 height 654
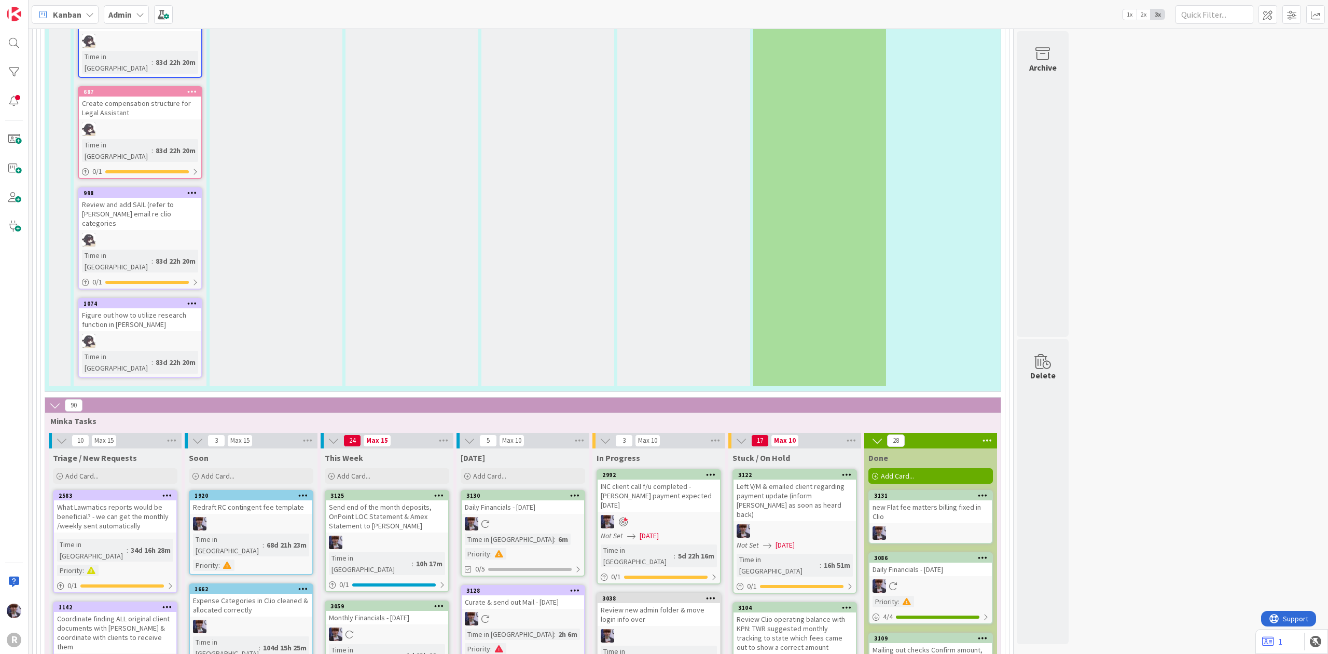
click at [62, 435] on icon at bounding box center [61, 440] width 11 height 11
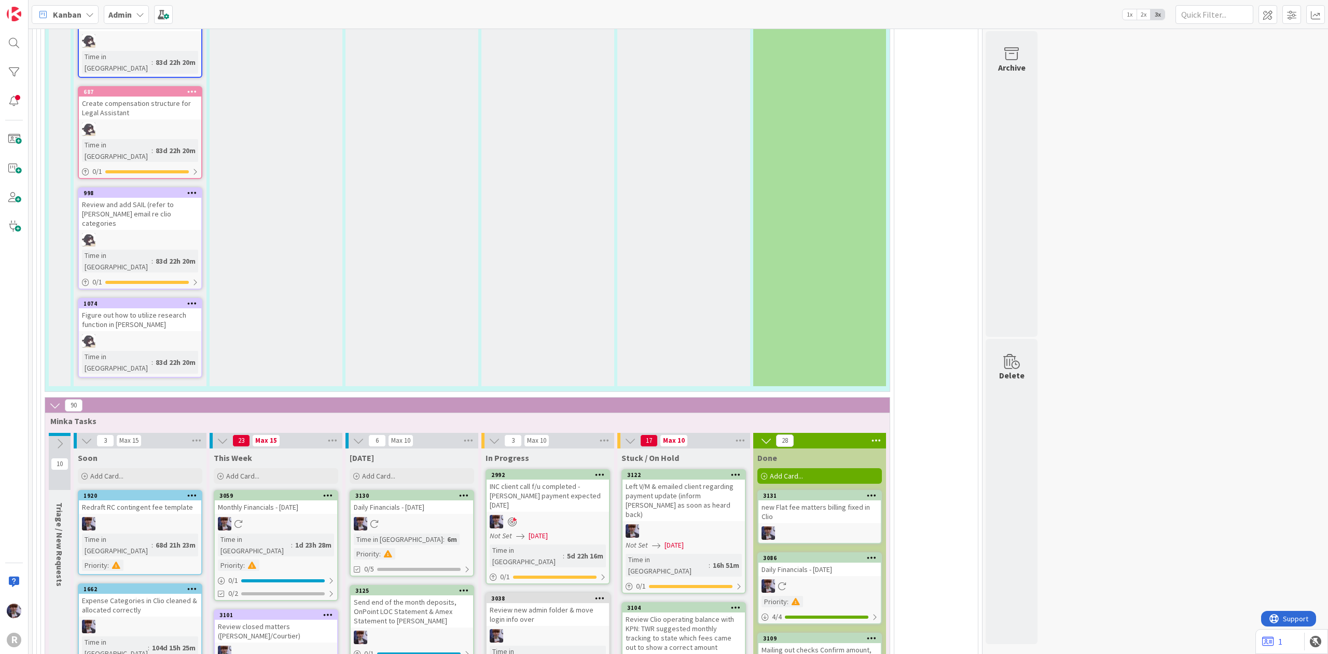
click at [461, 586] on icon at bounding box center [464, 589] width 10 height 7
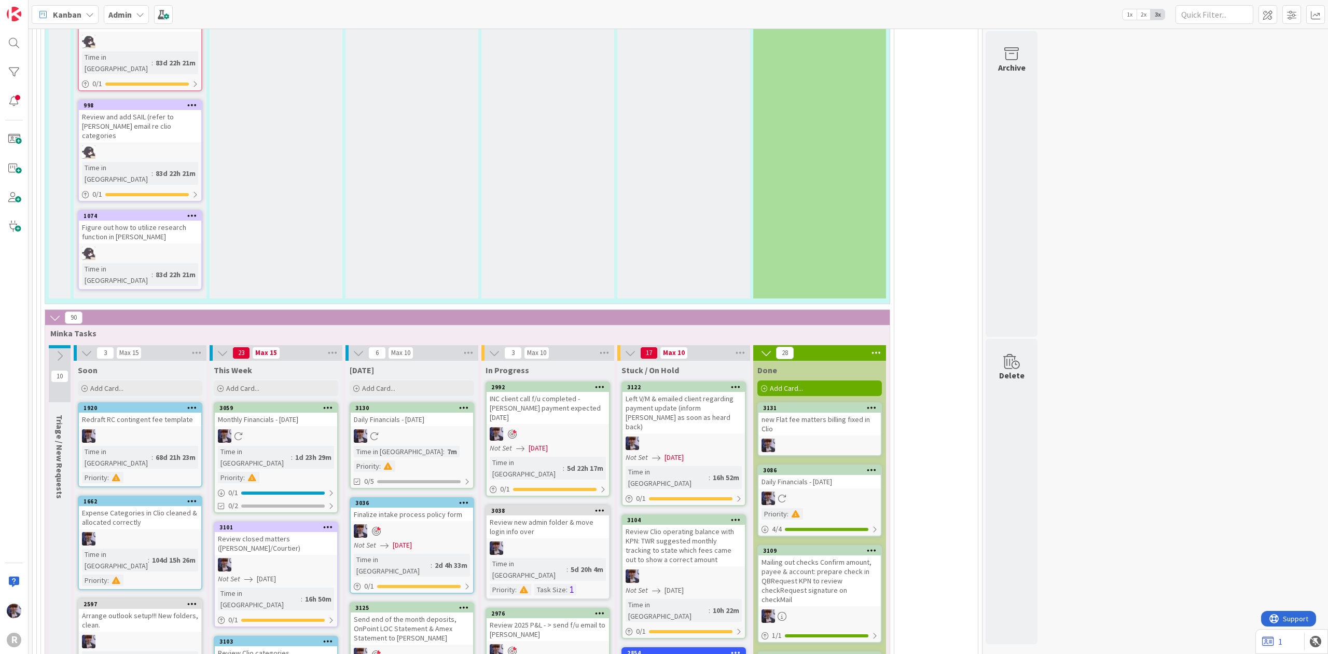
scroll to position [2346, 0]
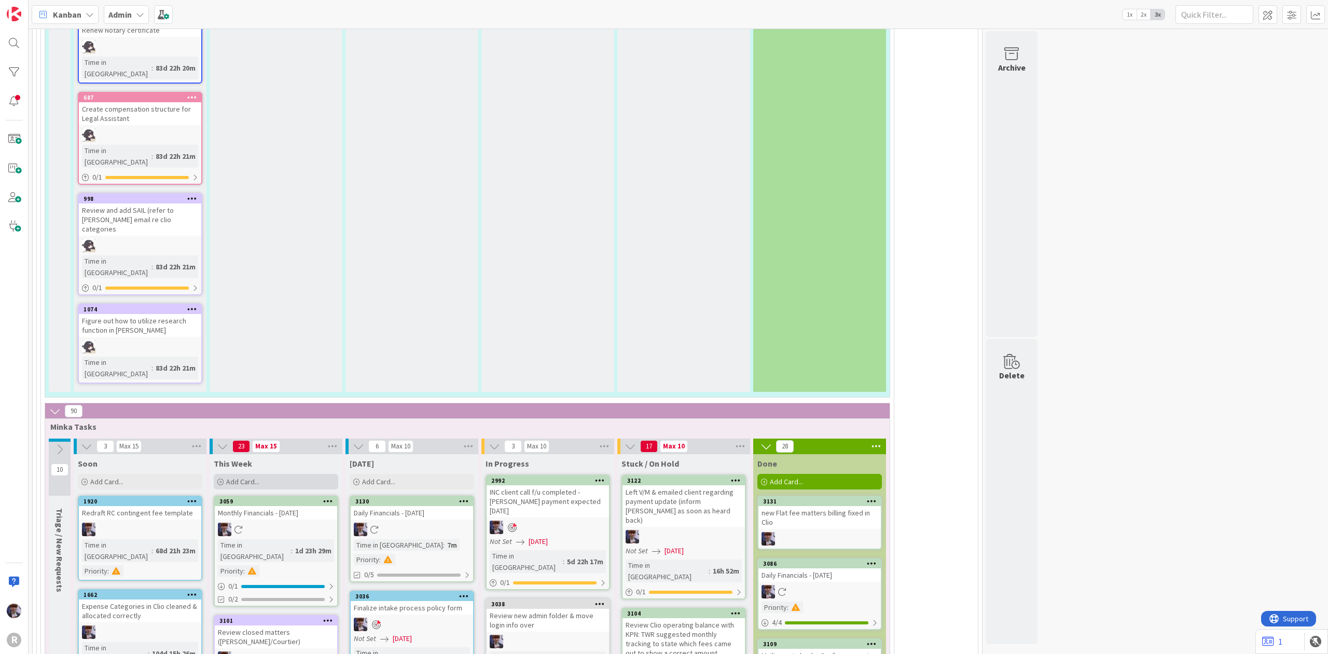
click at [262, 474] on div "Add Card..." at bounding box center [276, 482] width 125 height 16
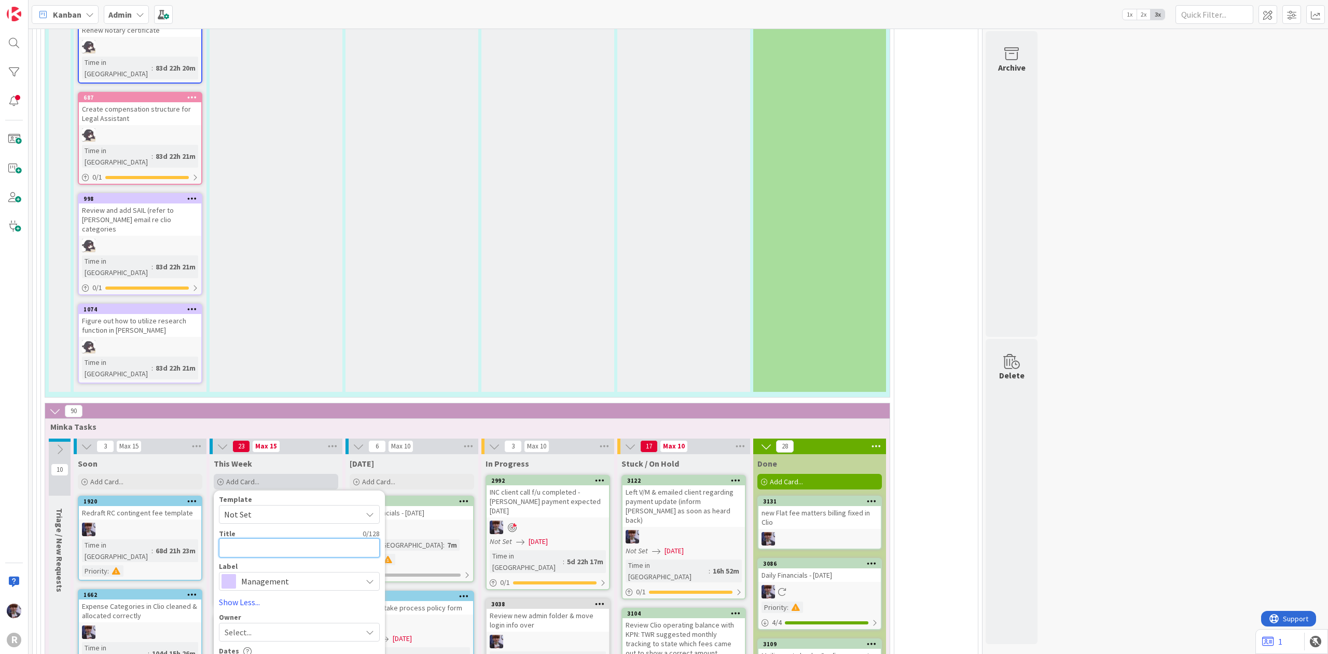
type textarea "x"
type textarea "M"
type textarea "x"
type textarea "Me"
type textarea "x"
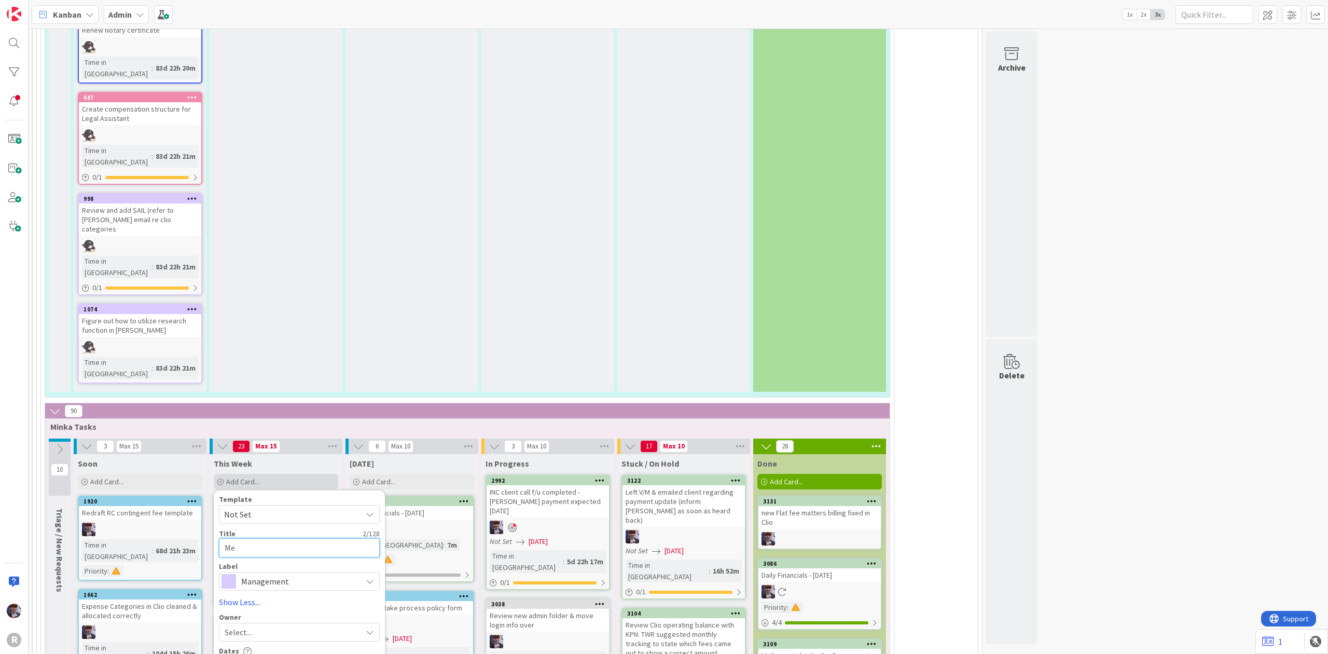
type textarea "M"
type textarea "x"
type textarea "C"
type textarea "x"
type textarea "Ca"
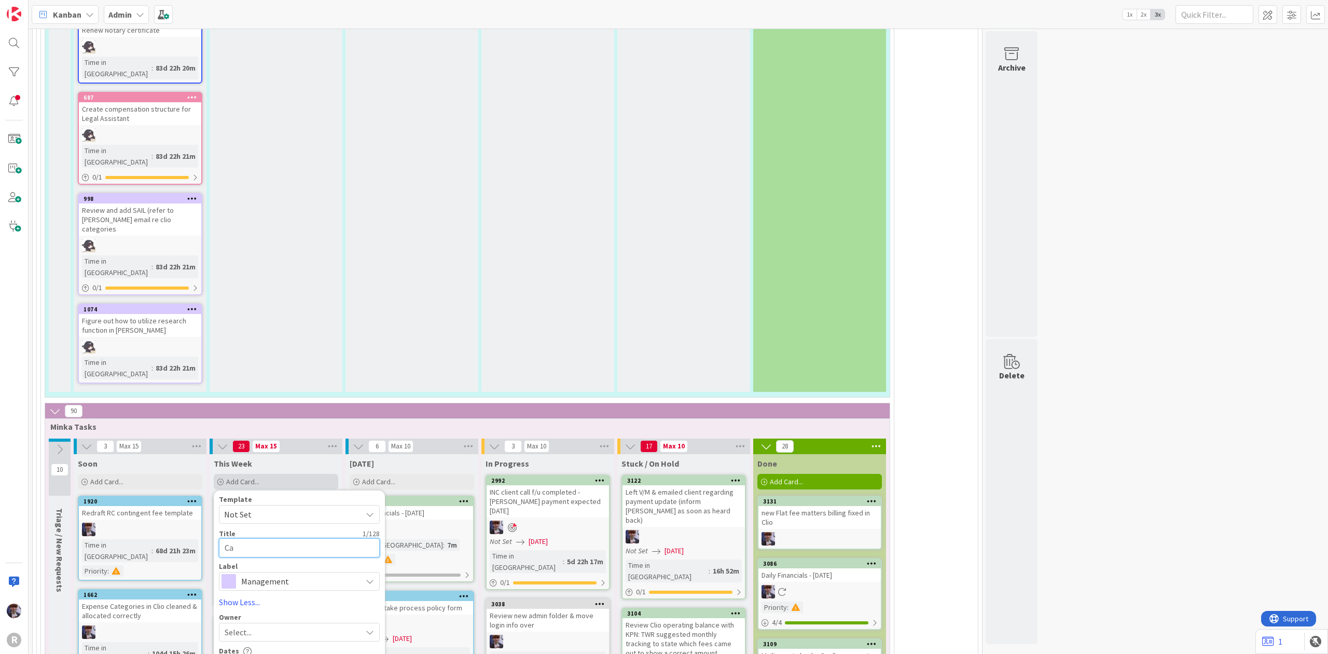
type textarea "x"
type textarea "Cal"
type textarea "x"
type textarea "Call"
type textarea "x"
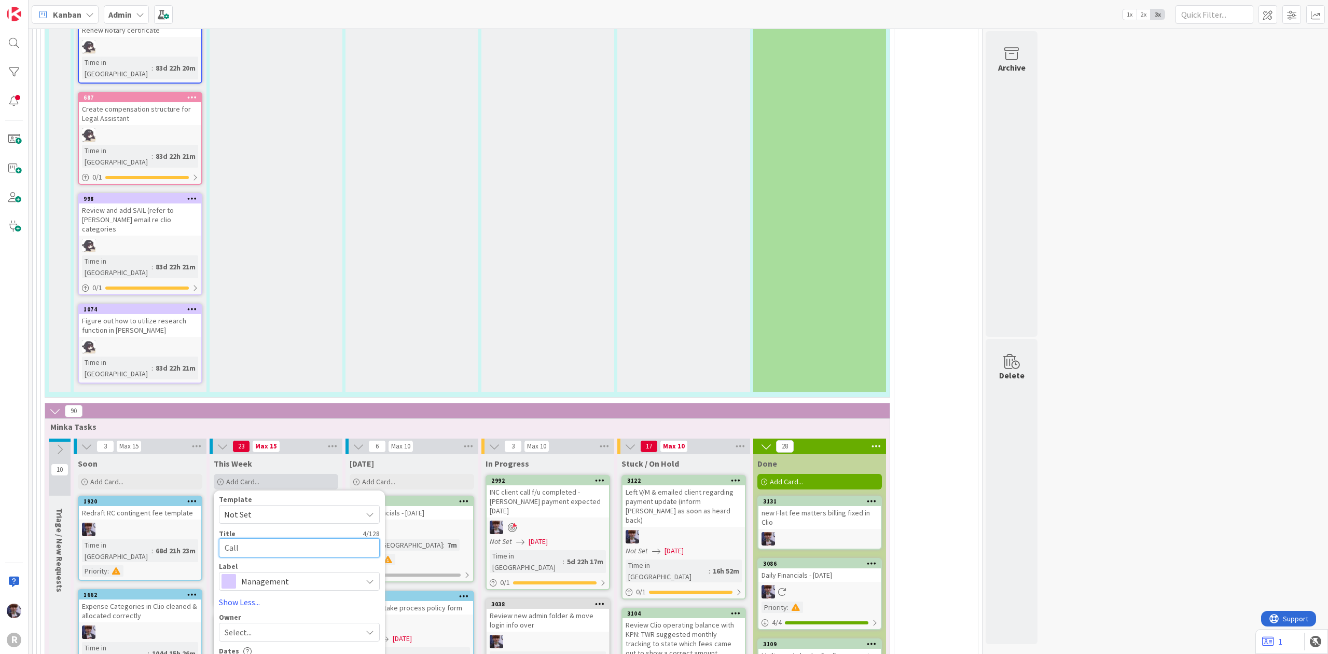
type textarea "Call"
type textarea "x"
type textarea "Call w"
type textarea "x"
type textarea "Call wi"
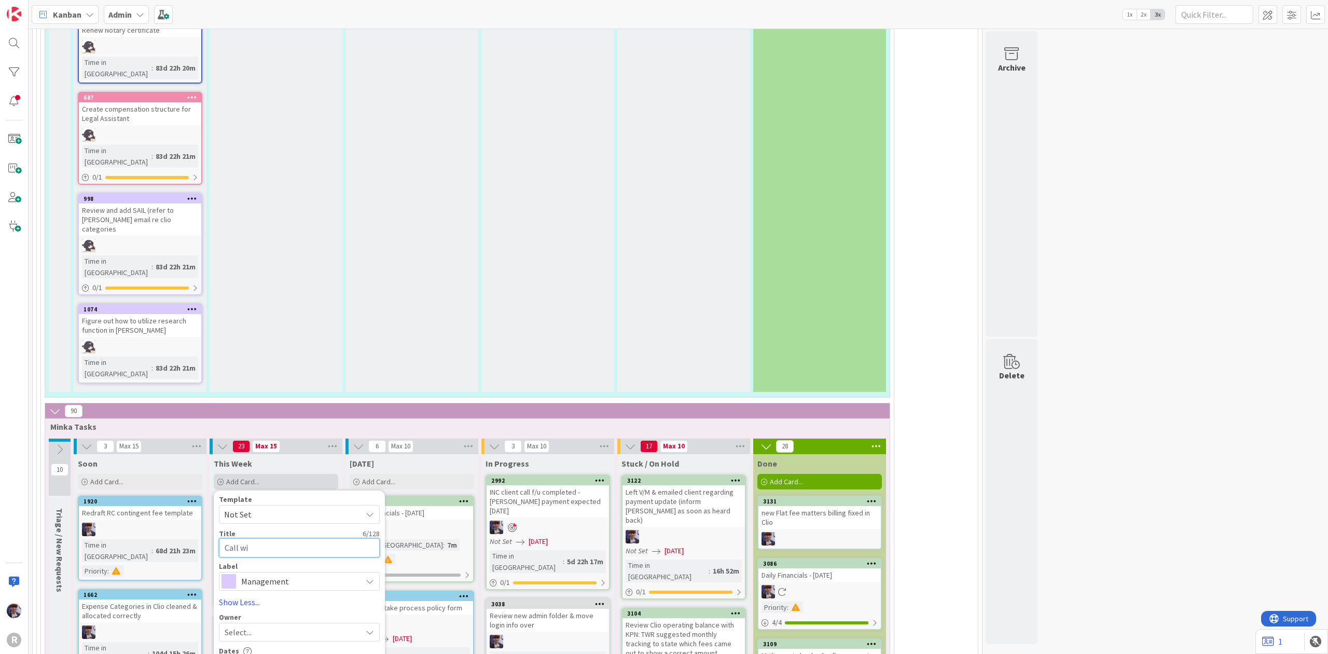
type textarea "x"
type textarea "Call wit"
type textarea "x"
type textarea "Call wit"
type textarea "x"
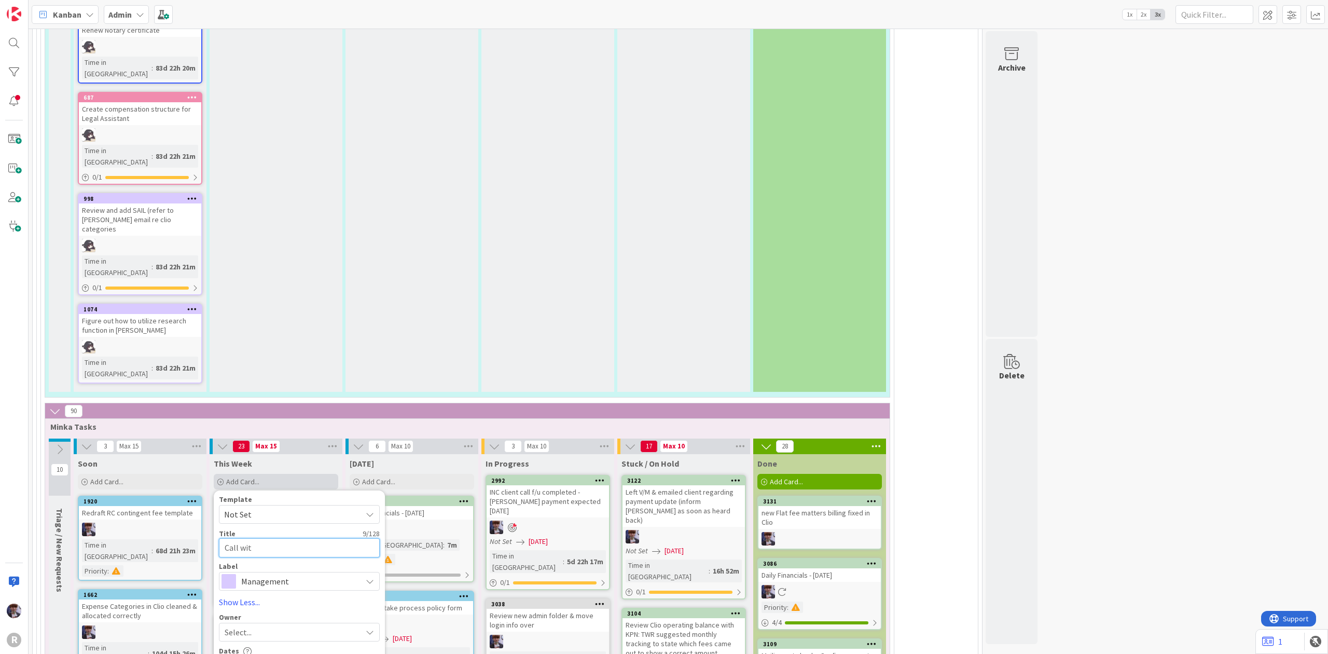
type textarea "Call wit"
type textarea "x"
type textarea "Call with"
type textarea "x"
type textarea "Call with"
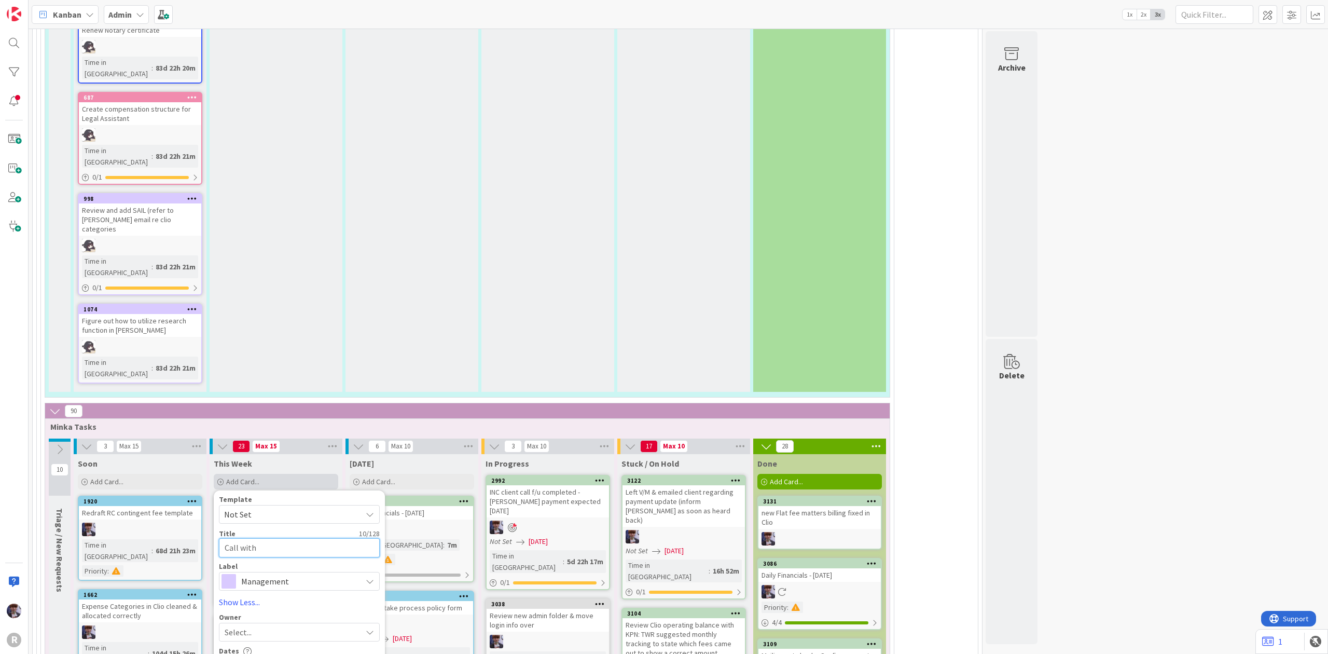
type textarea "x"
type textarea "Call with J"
type textarea "x"
type textarea "Call with [PERSON_NAME]"
type textarea "x"
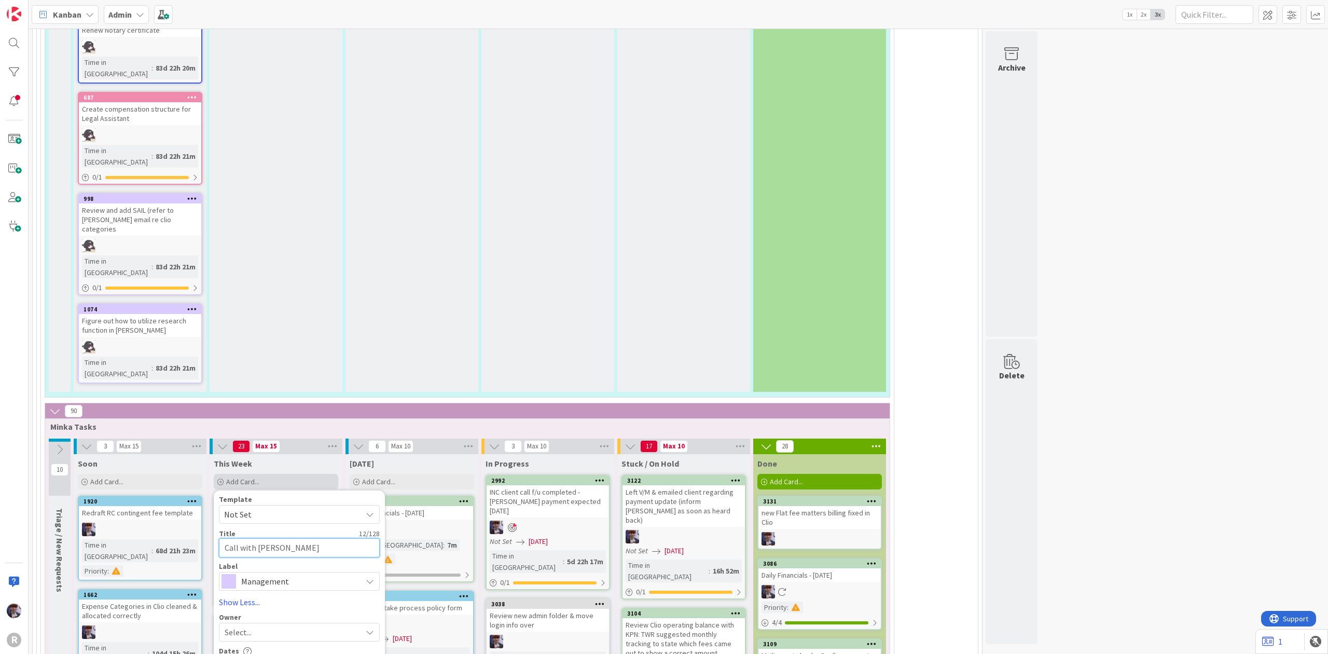
type textarea "Call with Joh"
type textarea "x"
type textarea "Call with [PERSON_NAME]"
type textarea "x"
type textarea "Call with [PERSON_NAME]"
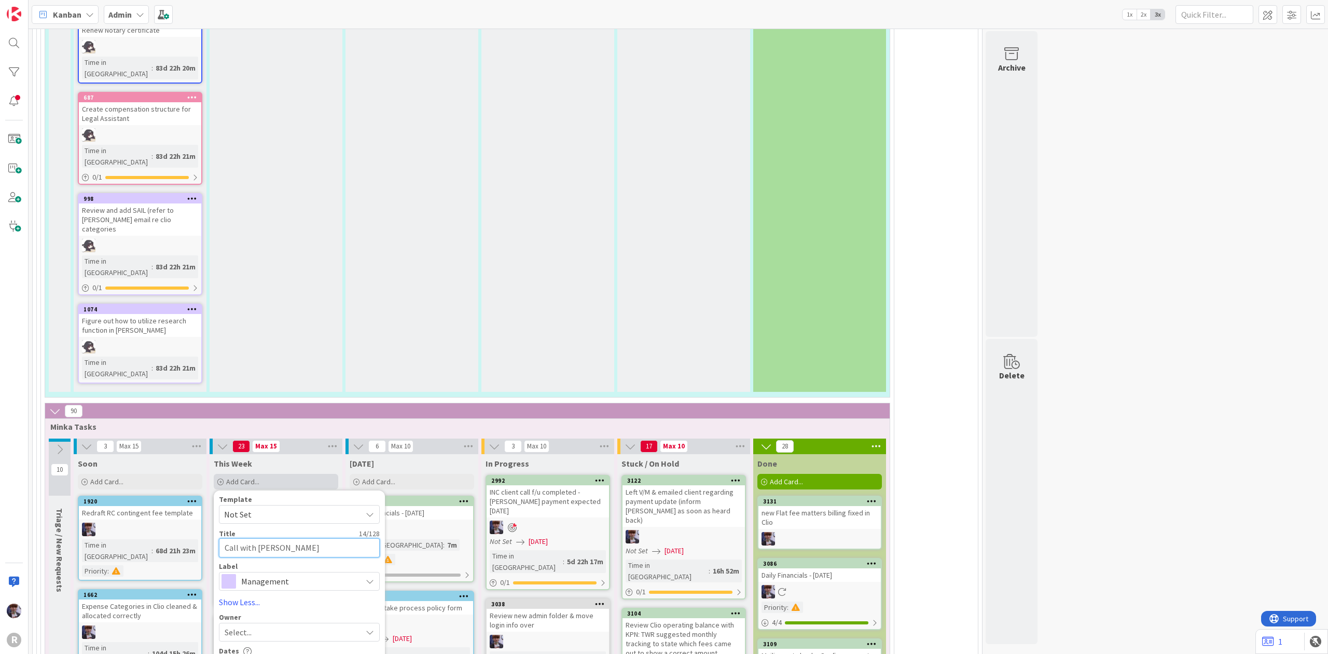
type textarea "x"
type textarea "Call with [PERSON_NAME]"
type textarea "x"
type textarea "Call with [PERSON_NAME]"
type textarea "x"
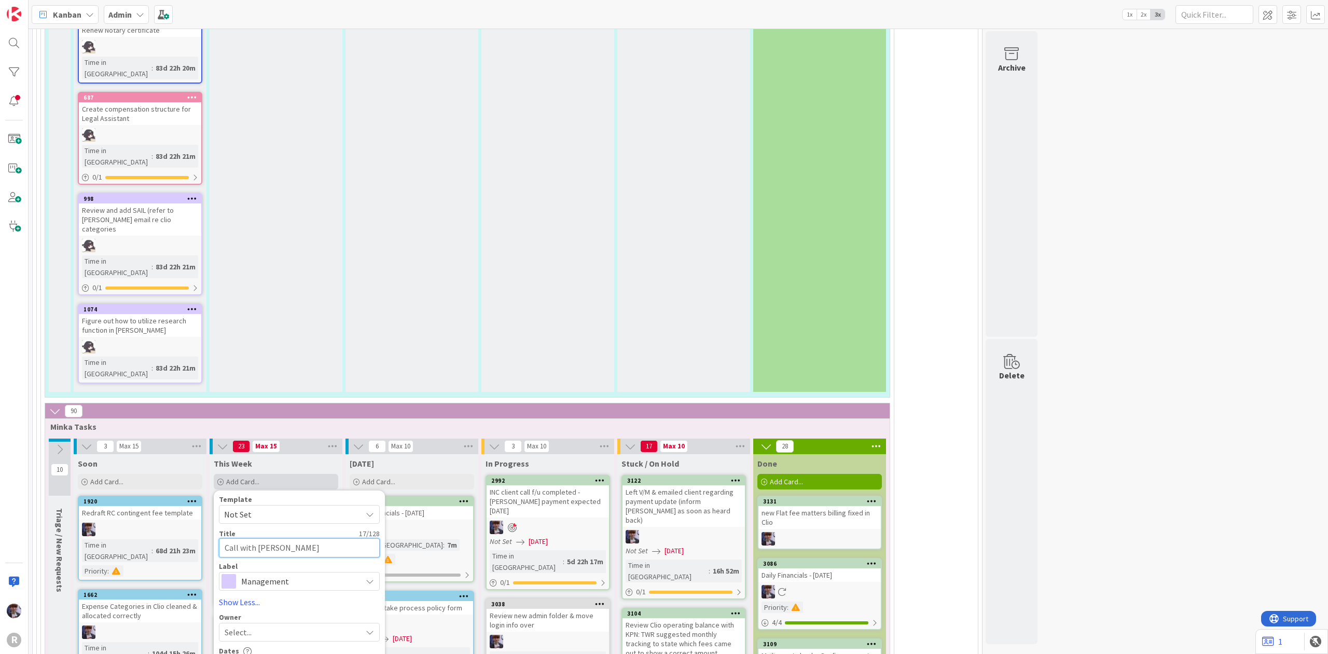
type textarea "Call with [PERSON_NAME]"
type textarea "x"
type textarea "Call with [PERSON_NAME]"
type textarea "x"
type textarea "Call with [PERSON_NAME]"
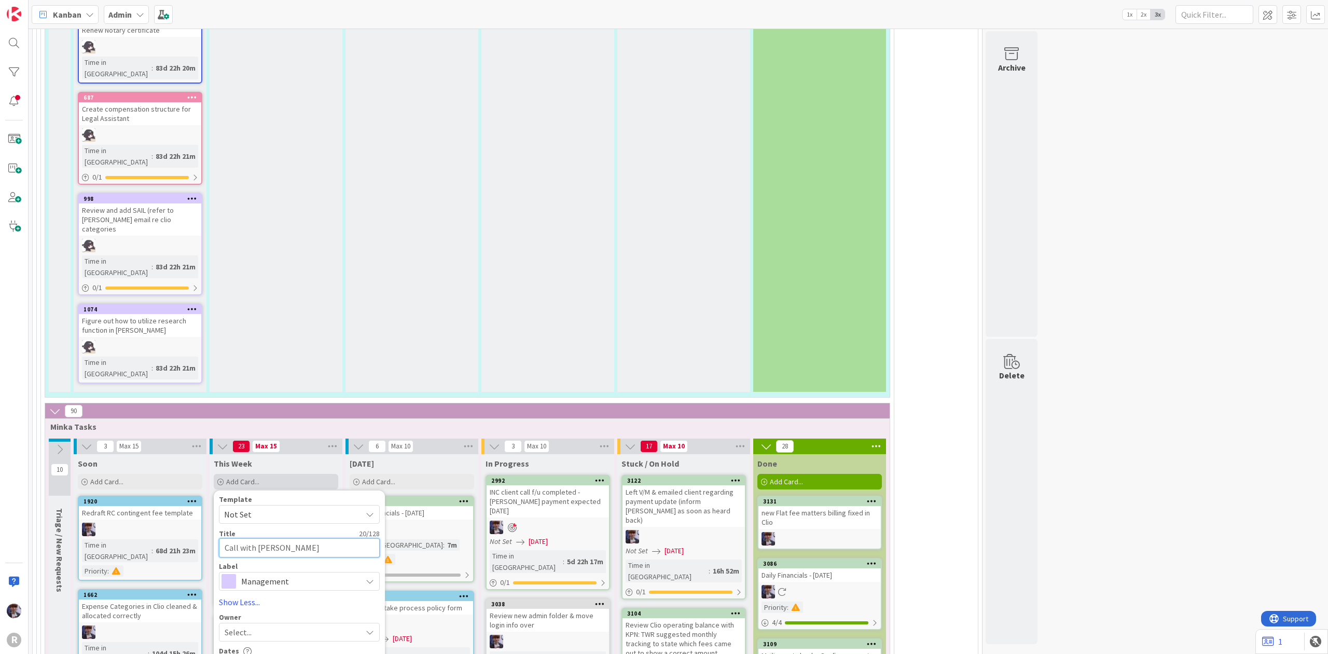
type textarea "x"
type textarea "Call with [PERSON_NAME]"
type textarea "x"
type textarea "Call with [PERSON_NAME] @"
type textarea "x"
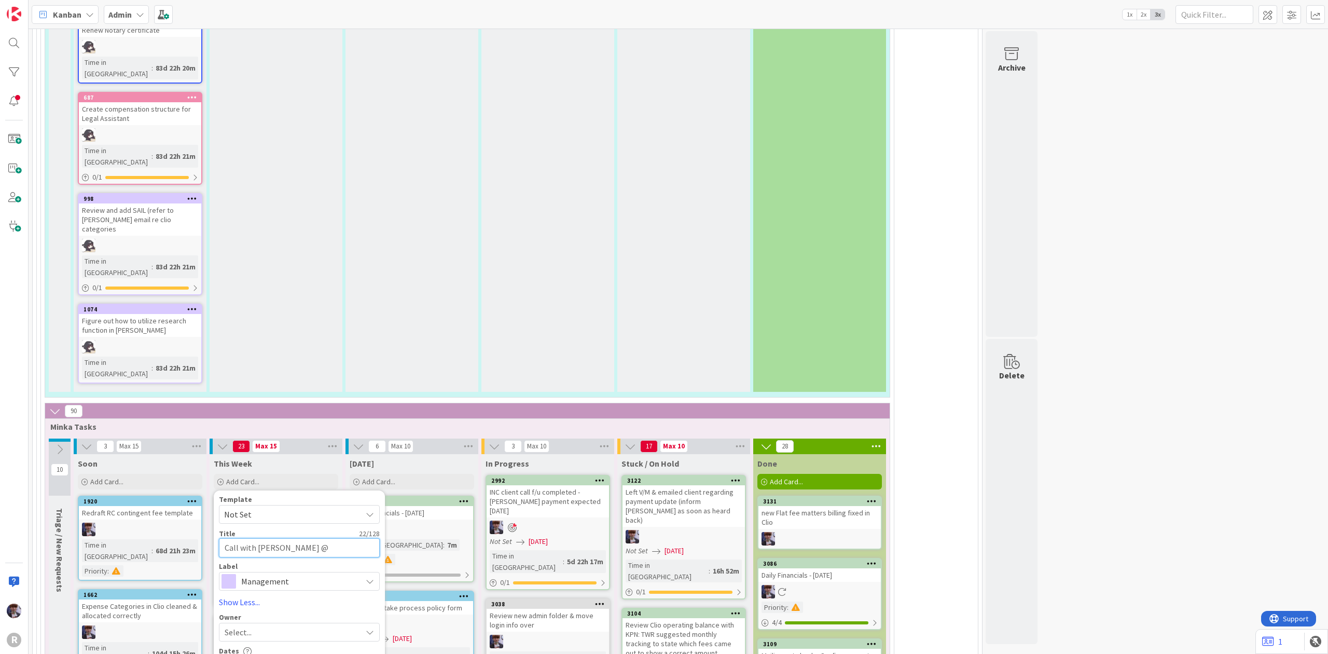
type textarea "Call with [PERSON_NAME] @2"
type textarea "x"
type textarea "Call with [PERSON_NAME] @2p"
type textarea "x"
type textarea "Call with [PERSON_NAME] @2pm"
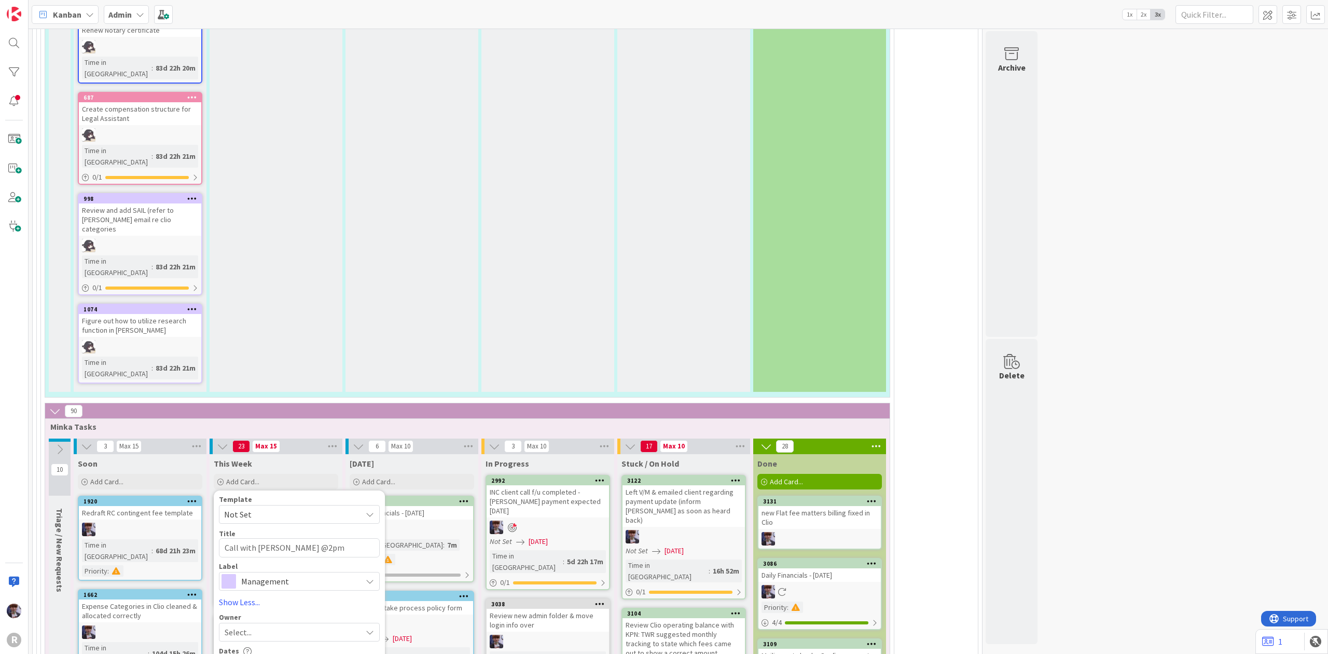
click at [309, 626] on div "Select..." at bounding box center [293, 632] width 137 height 12
type textarea "x"
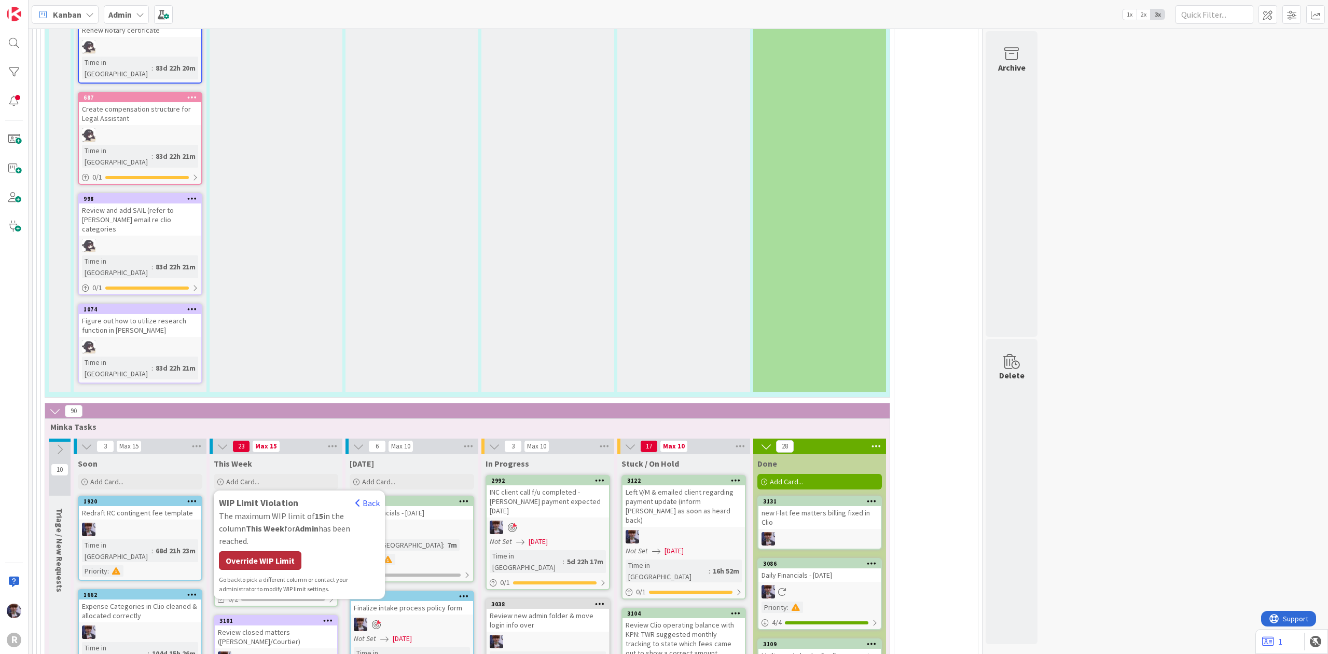
click at [270, 551] on div "Override WIP Limit" at bounding box center [260, 560] width 83 height 19
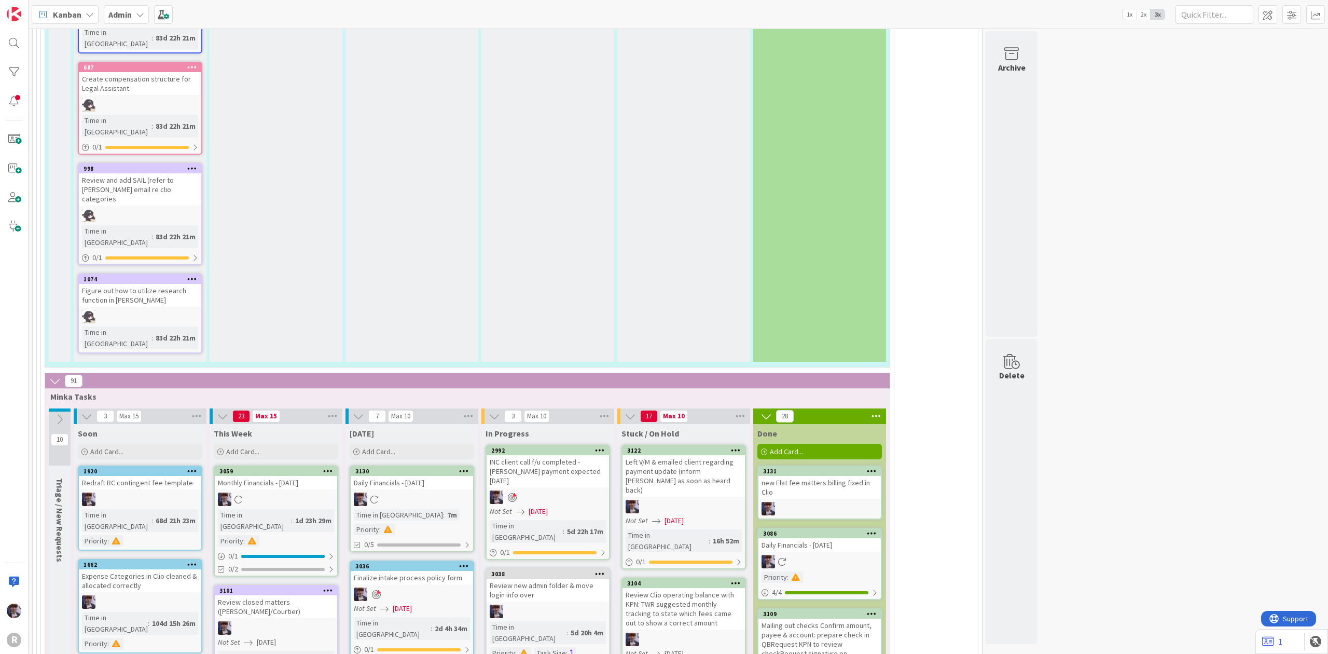
scroll to position [2366, 0]
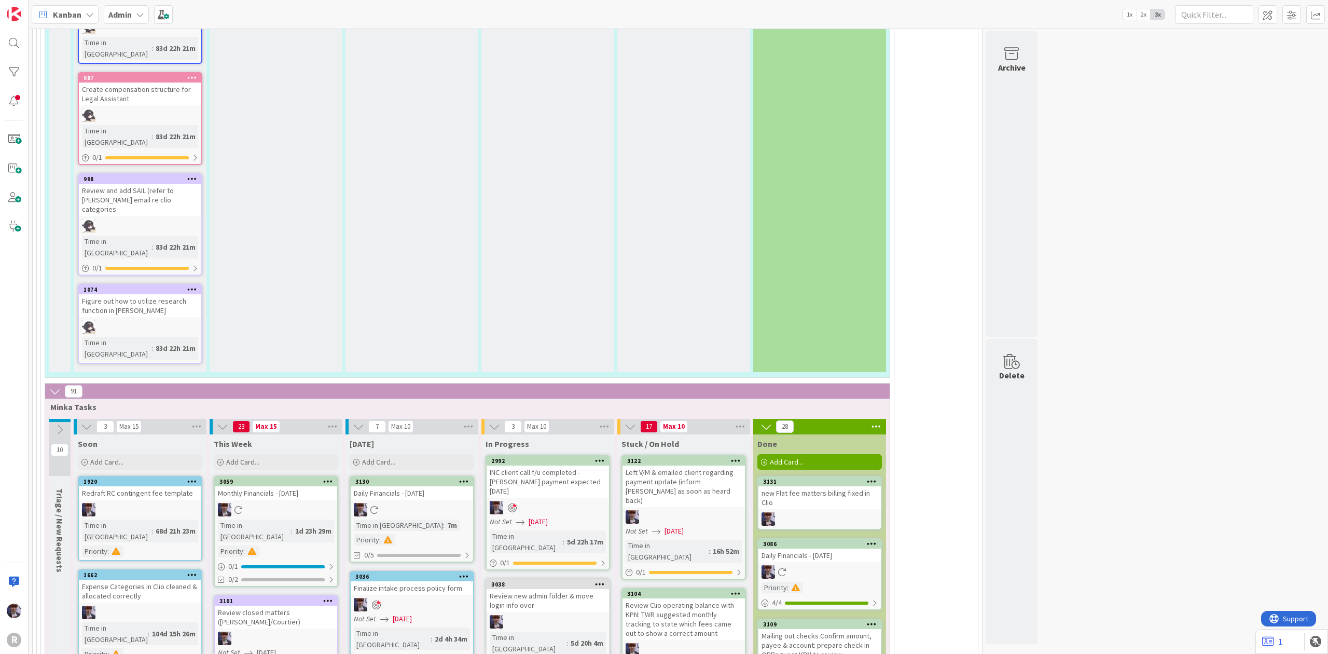
click at [567, 465] on div "INC client call f/u completed - [PERSON_NAME] payment expected [DATE]" at bounding box center [548, 481] width 122 height 32
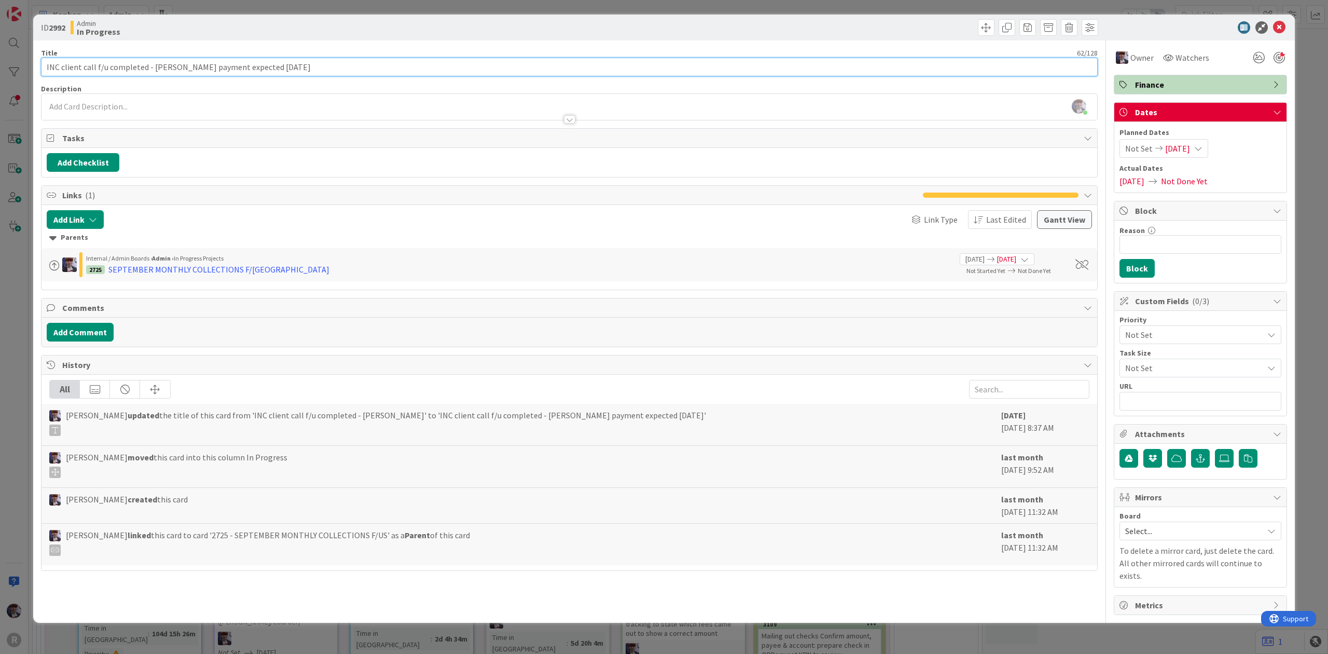
drag, startPoint x: 306, startPoint y: 68, endPoint x: 150, endPoint y: 77, distance: 155.9
click at [150, 77] on div "Title 62 / 128 INC client call f/u completed - [PERSON_NAME] payment expected […" at bounding box center [569, 327] width 1057 height 574
type input "INC client call f/u completed - tried contact [PERSON_NAME] & [PERSON_NAME] aga…"
click at [18, 289] on div "ID 2992 Admin In Progress Title 76 / 128 INC client call f/u completed - tried …" at bounding box center [664, 327] width 1328 height 654
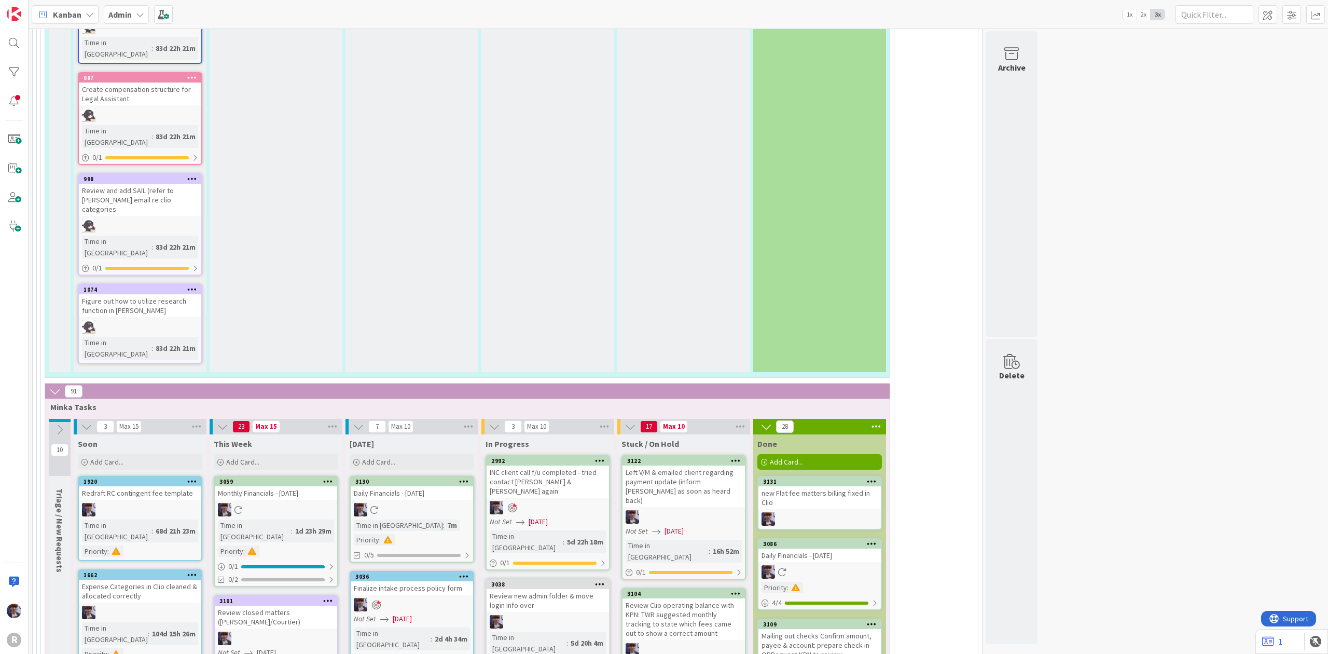
click at [538, 465] on div "INC client call f/u completed - tried contact [PERSON_NAME] & [PERSON_NAME] aga…" at bounding box center [548, 481] width 122 height 32
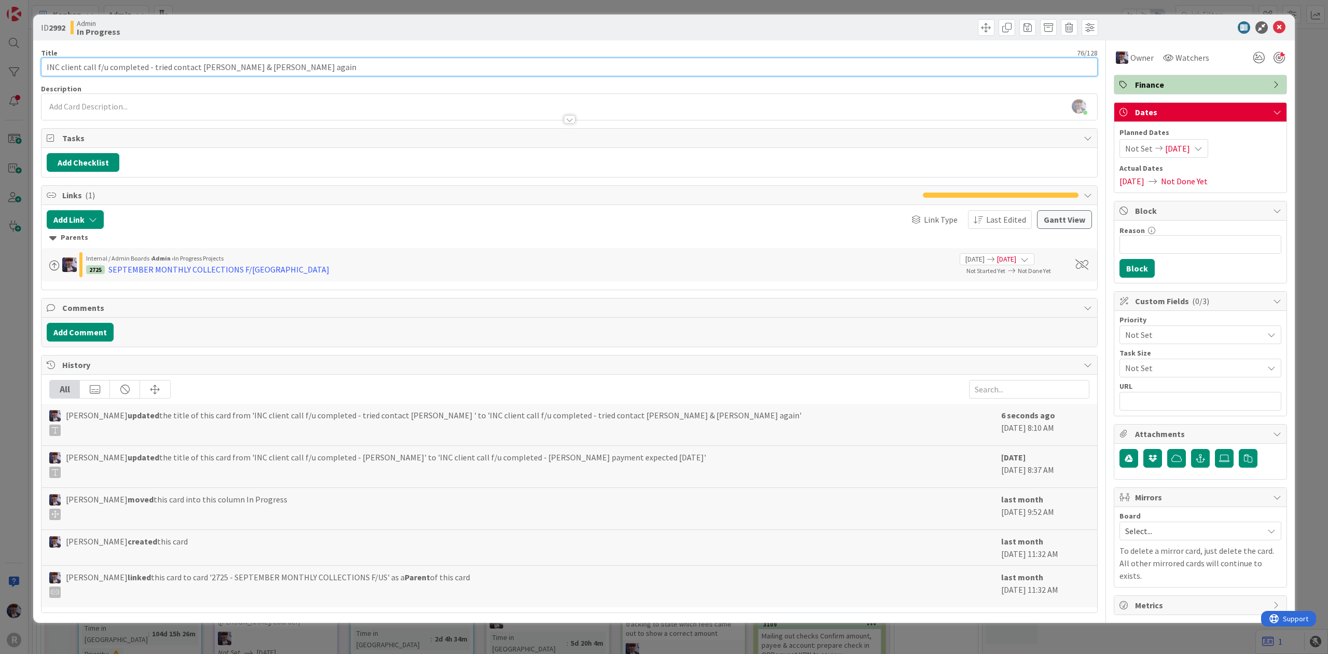
click at [194, 67] on input "INC client call f/u completed - tried contact [PERSON_NAME] & [PERSON_NAME] aga…" at bounding box center [569, 67] width 1057 height 19
type input "INC client call f/u completed - tried contacting [PERSON_NAME] & [PERSON_NAME] …"
click at [11, 351] on div "ID 2992 Admin In Progress Title 79 / 128 INC client call f/u completed - tried …" at bounding box center [664, 327] width 1328 height 654
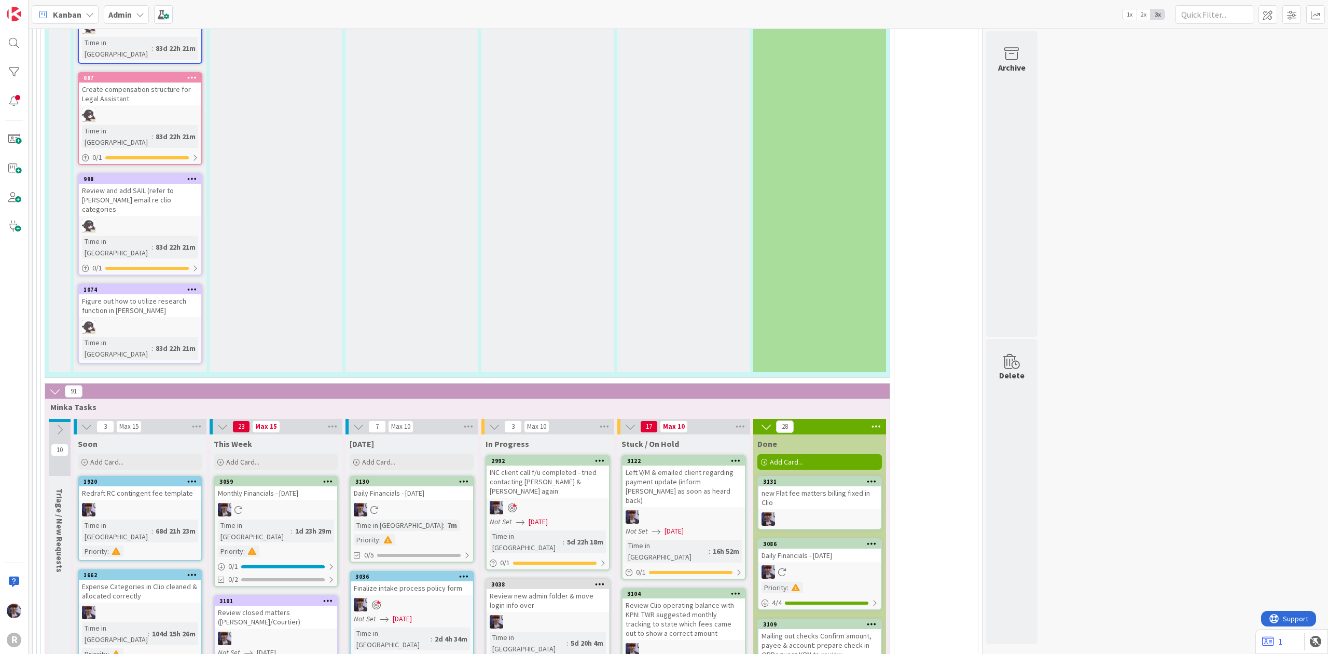
click at [276, 503] on div at bounding box center [276, 509] width 122 height 13
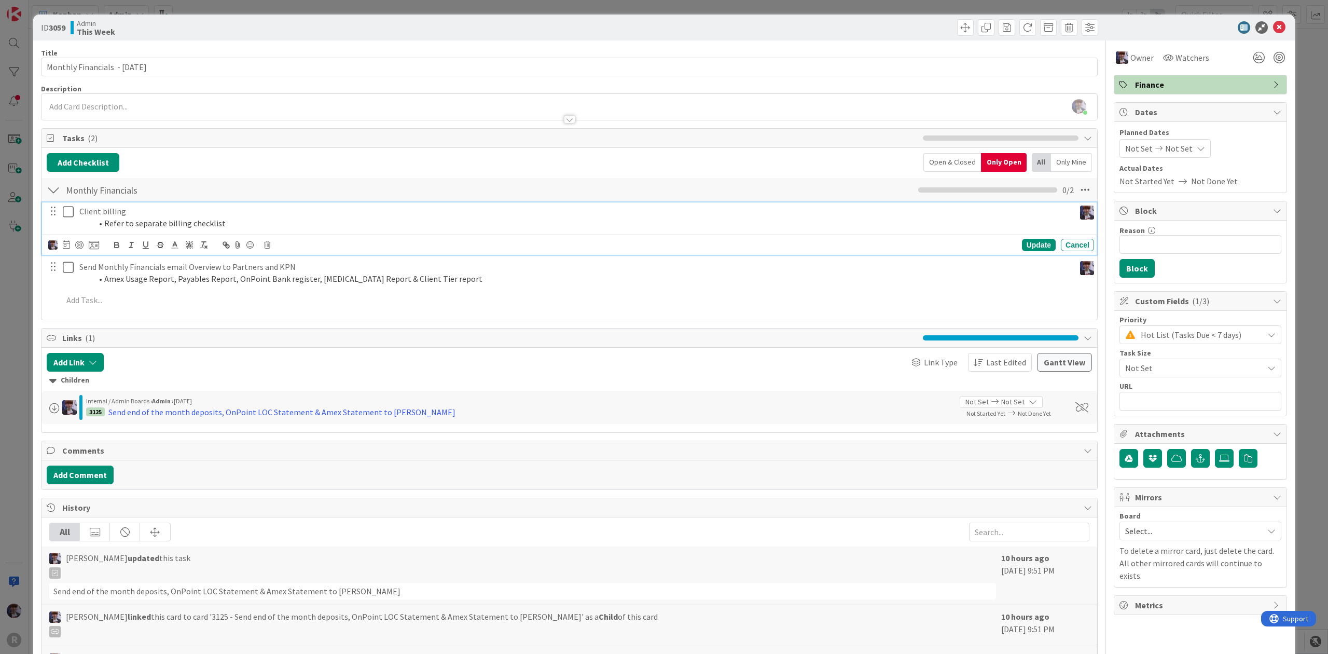
click at [95, 216] on p "Client billing" at bounding box center [575, 211] width 992 height 12
click at [95, 244] on icon at bounding box center [94, 244] width 10 height 9
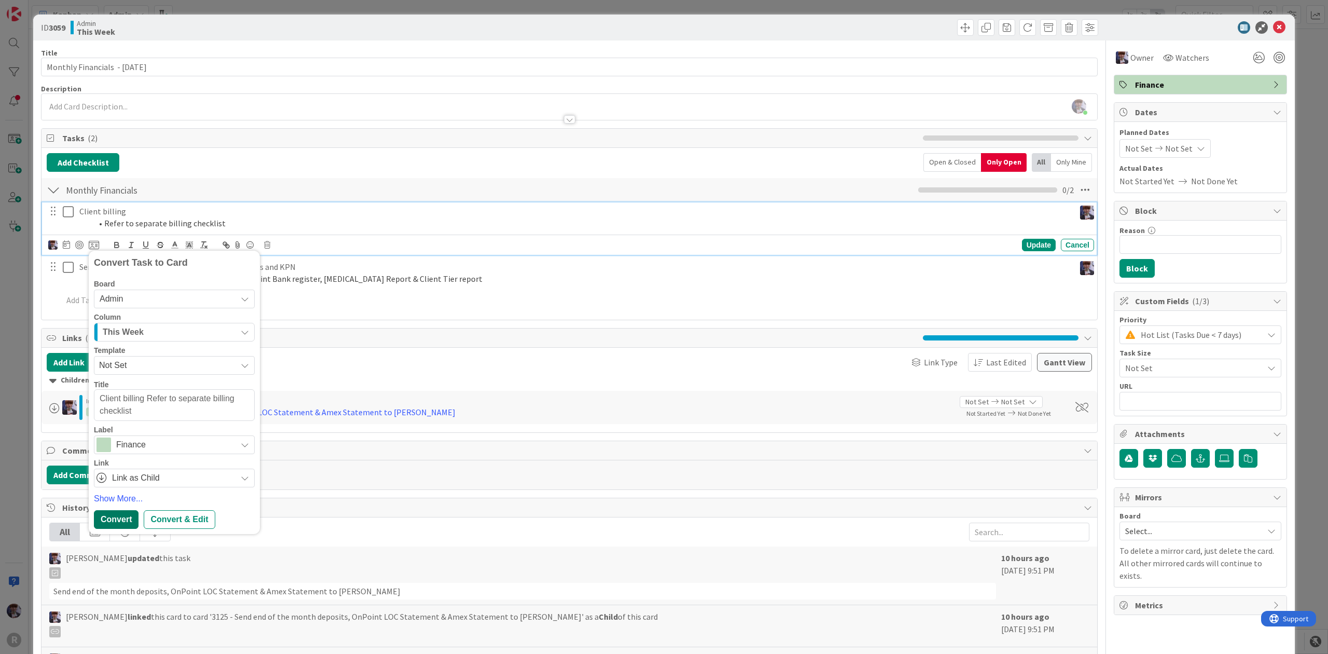
click at [125, 519] on div "Convert" at bounding box center [116, 519] width 45 height 19
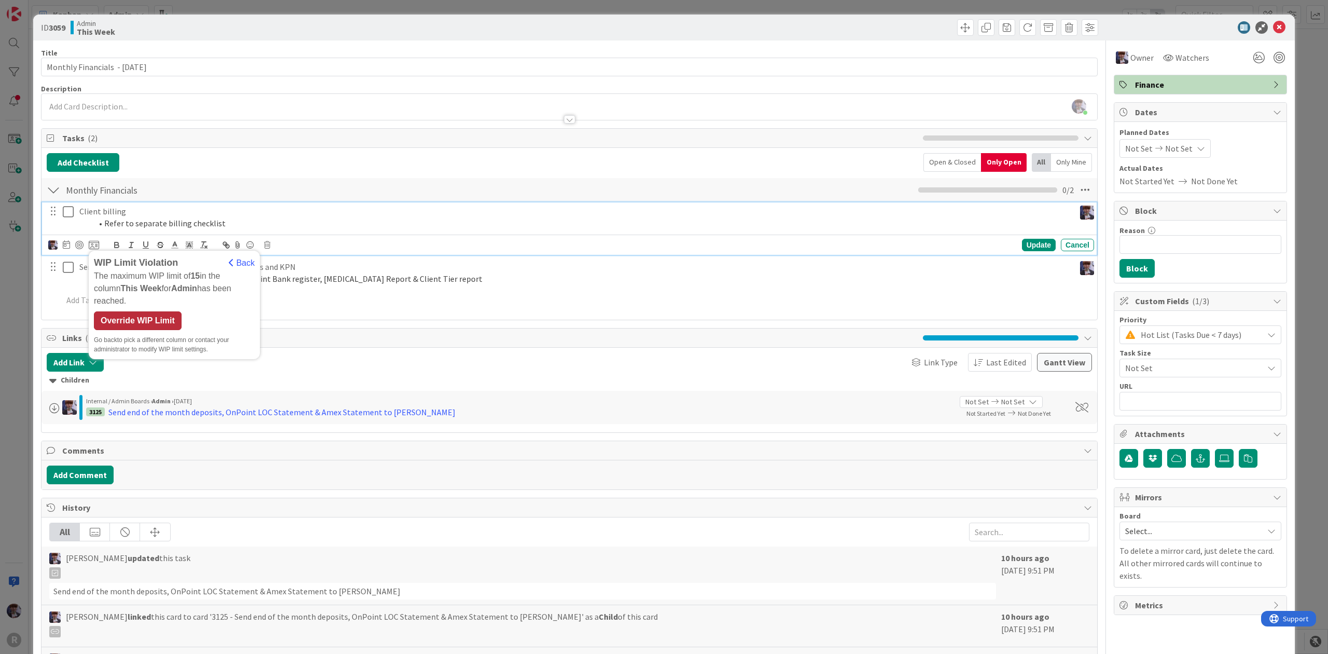
click at [122, 311] on div "Override WIP Limit" at bounding box center [138, 320] width 88 height 19
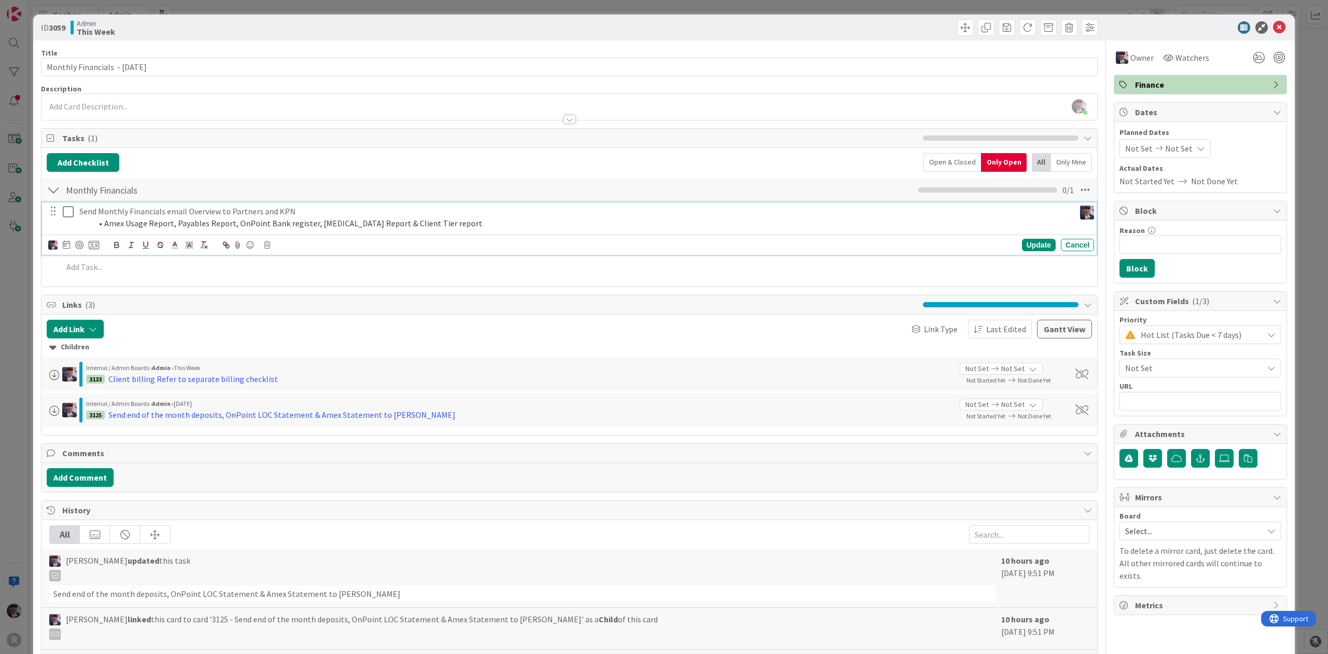
click at [183, 220] on li "Amex Usage Report, Payables Report, OnPoint Bank register, [MEDICAL_DATA] Repor…" at bounding box center [581, 223] width 979 height 12
click at [92, 250] on icon at bounding box center [94, 244] width 10 height 9
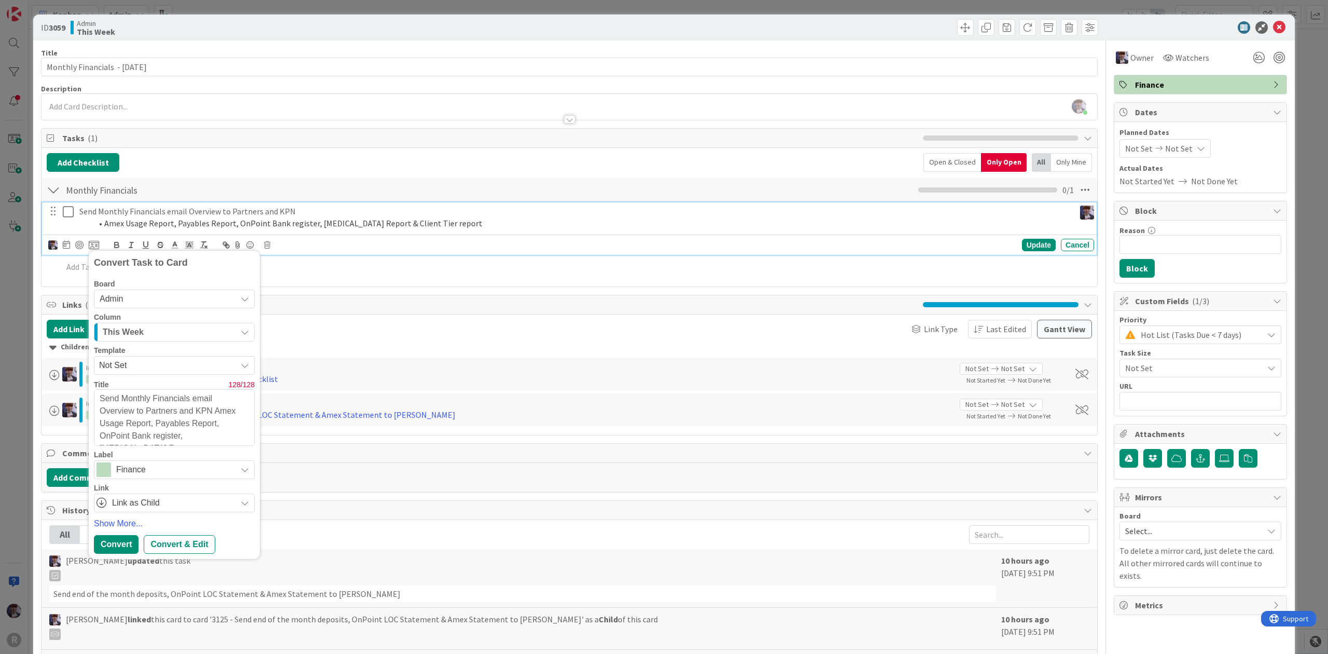
click at [168, 337] on div "This Week" at bounding box center [168, 332] width 136 height 17
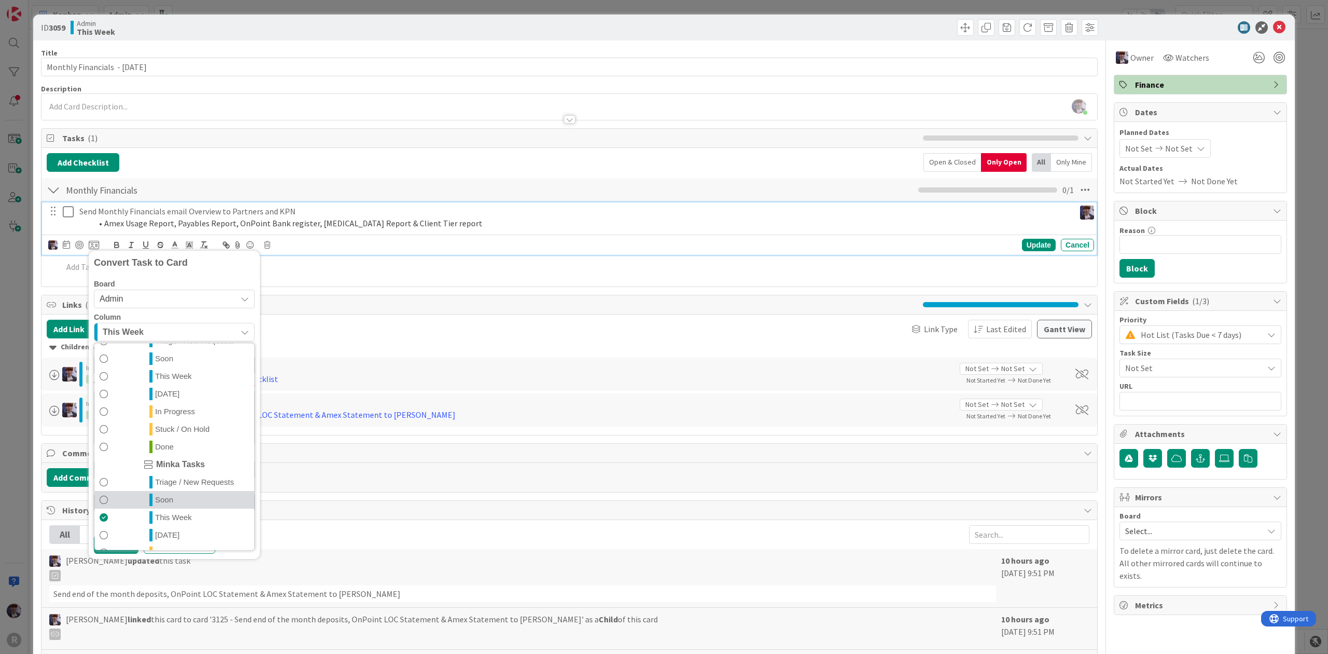
scroll to position [243, 0]
click at [136, 501] on link "In Progress" at bounding box center [174, 502] width 160 height 18
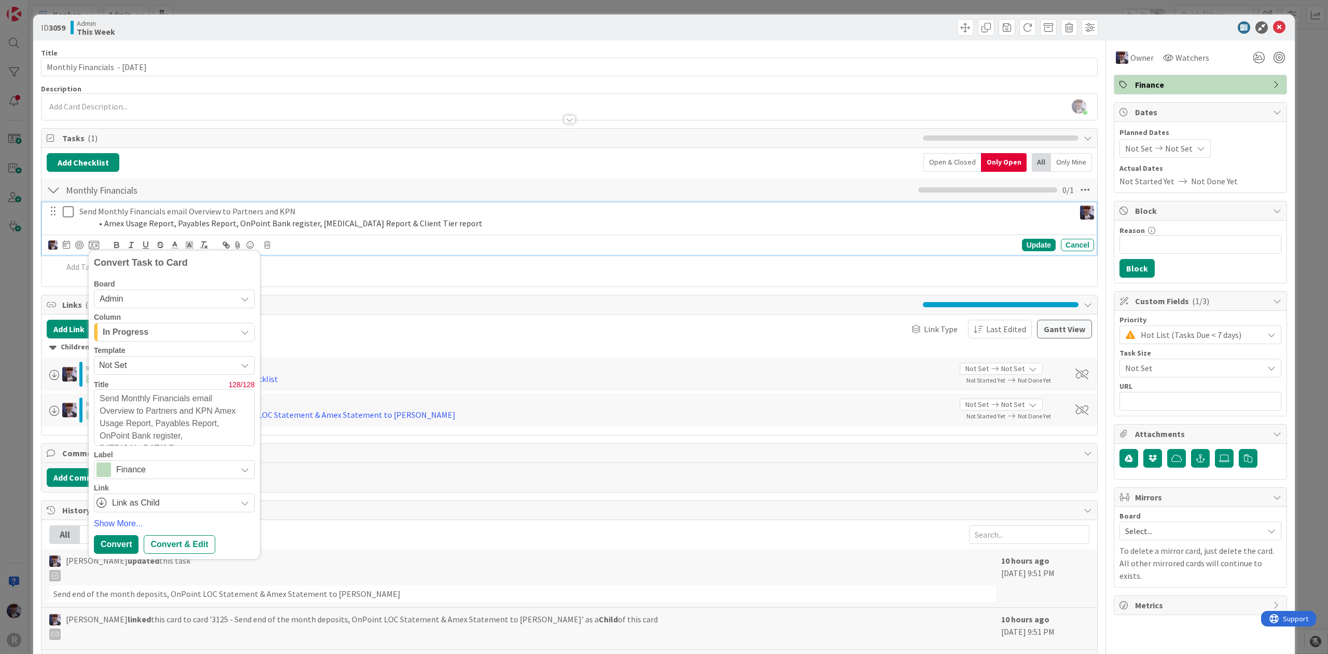
click at [152, 339] on div "In Progress" at bounding box center [168, 332] width 136 height 17
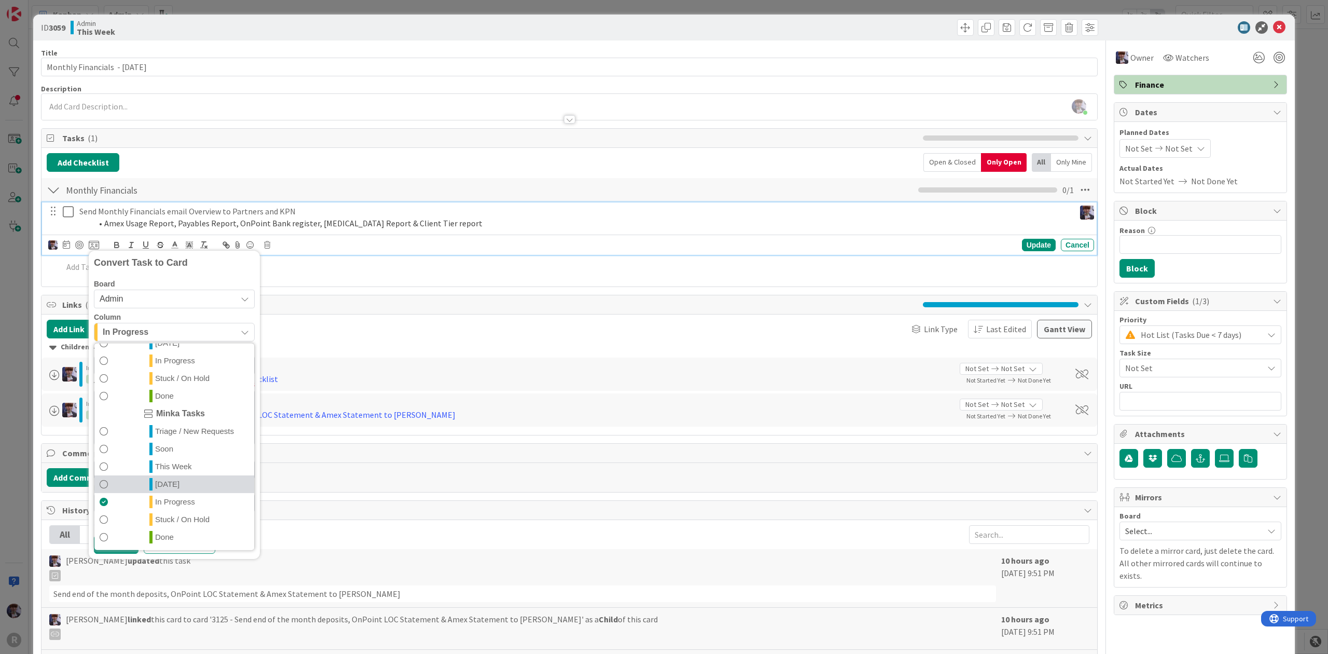
click at [156, 487] on span "[DATE]" at bounding box center [167, 484] width 24 height 12
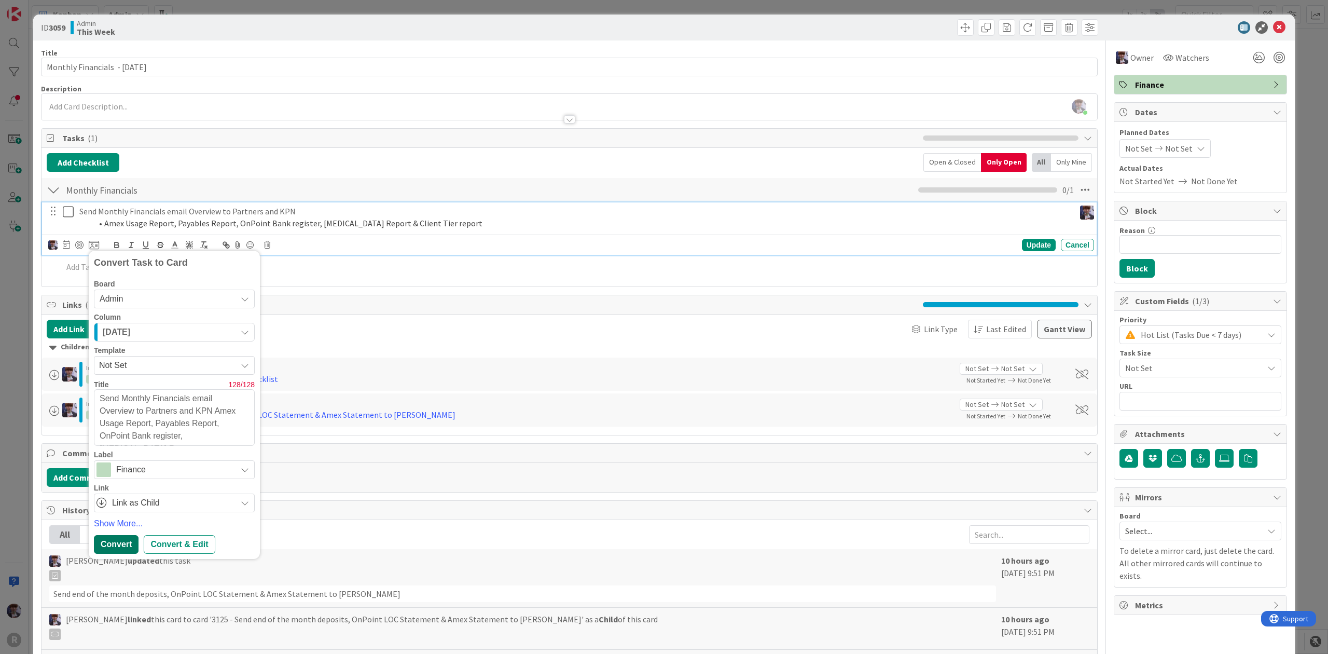
click at [109, 544] on div "Convert" at bounding box center [116, 544] width 45 height 19
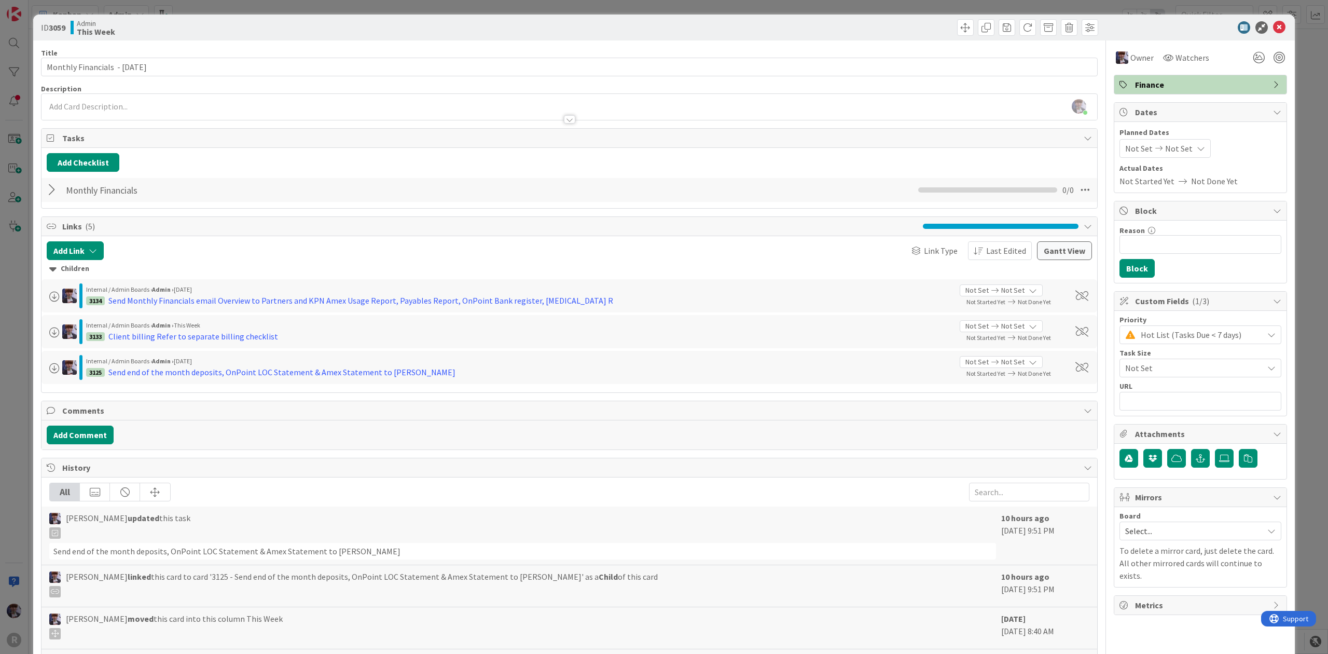
click at [17, 274] on div "ID 3059 Admin This Week Title 32 / 128 Monthly Financials - [DATE] Description …" at bounding box center [664, 327] width 1328 height 654
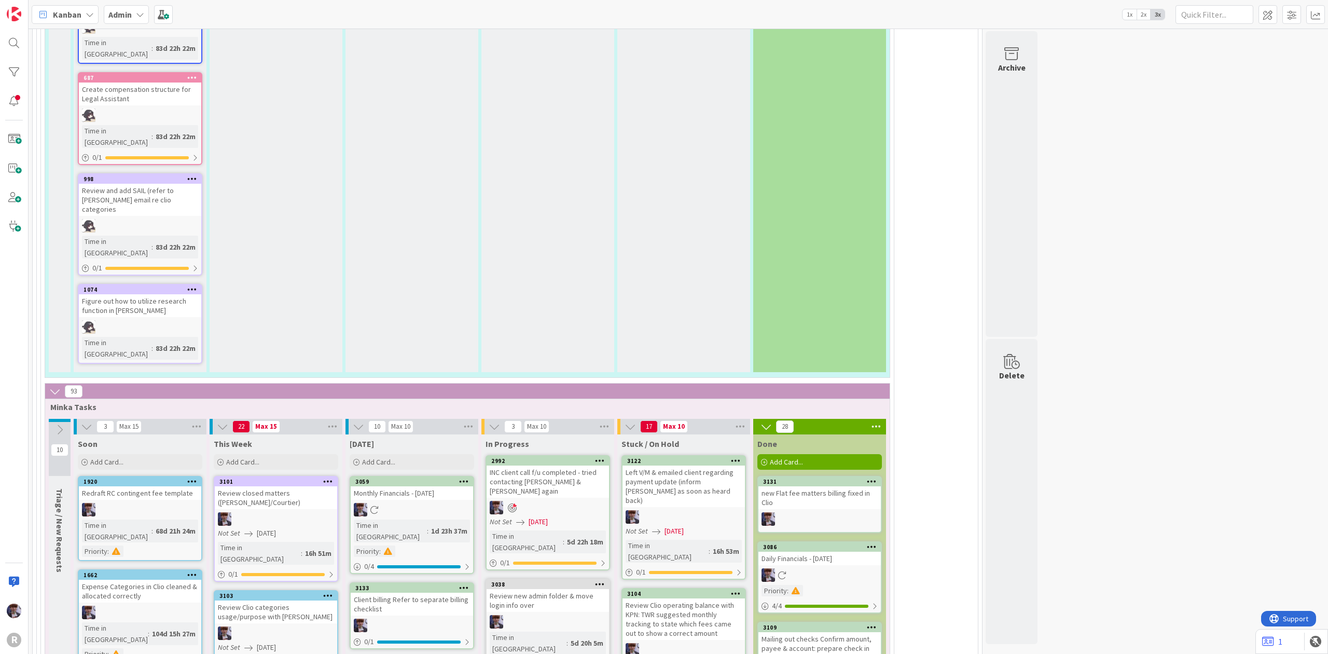
click at [465, 584] on icon at bounding box center [464, 587] width 10 height 7
click at [463, 653] on icon at bounding box center [464, 662] width 10 height 7
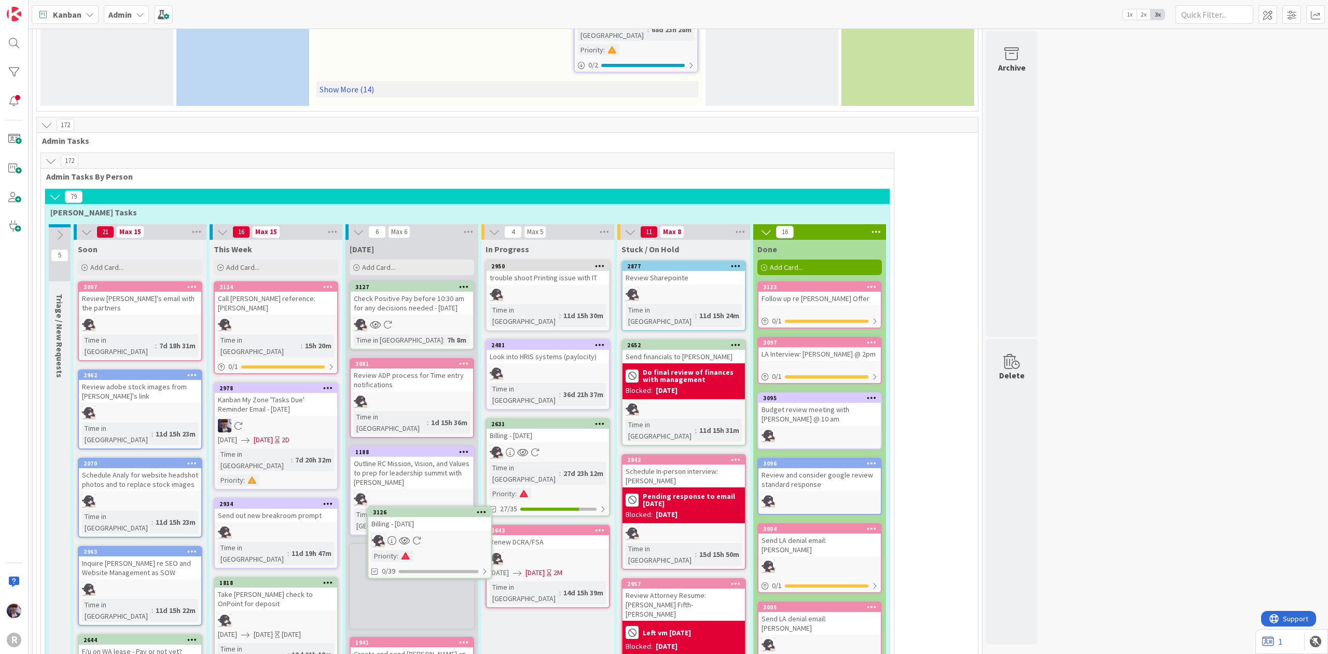
scroll to position [568, 0]
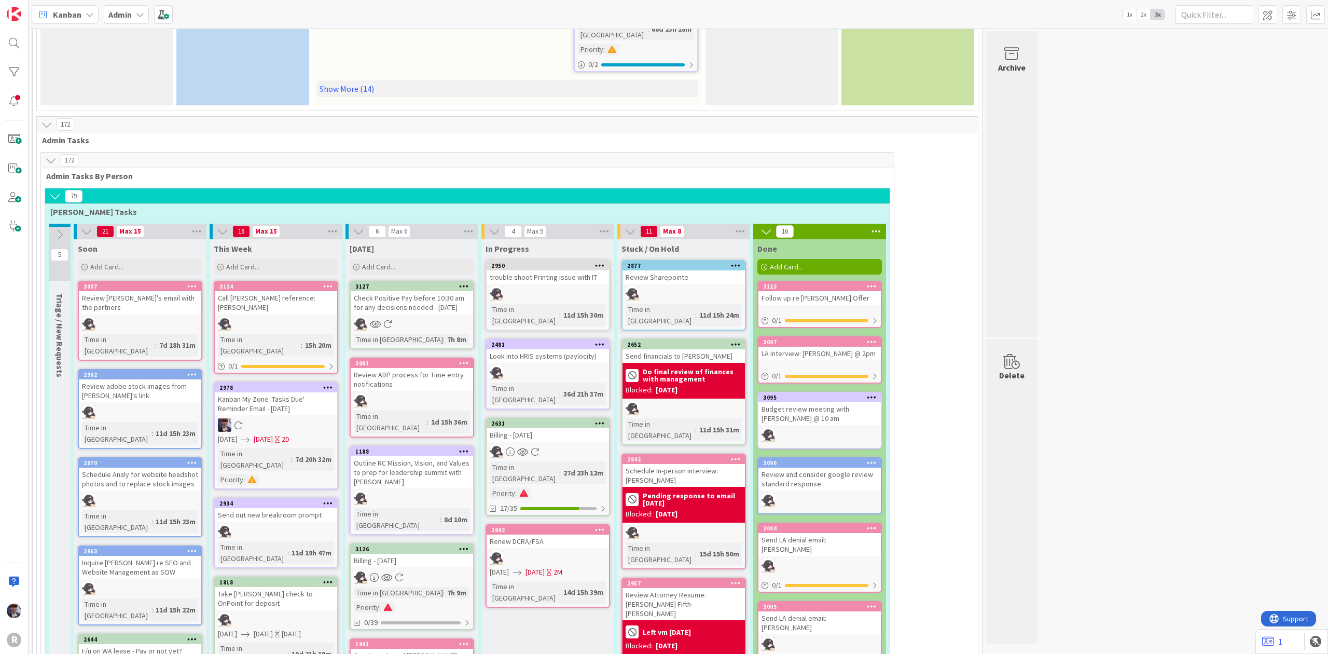
click at [467, 545] on icon at bounding box center [464, 548] width 10 height 7
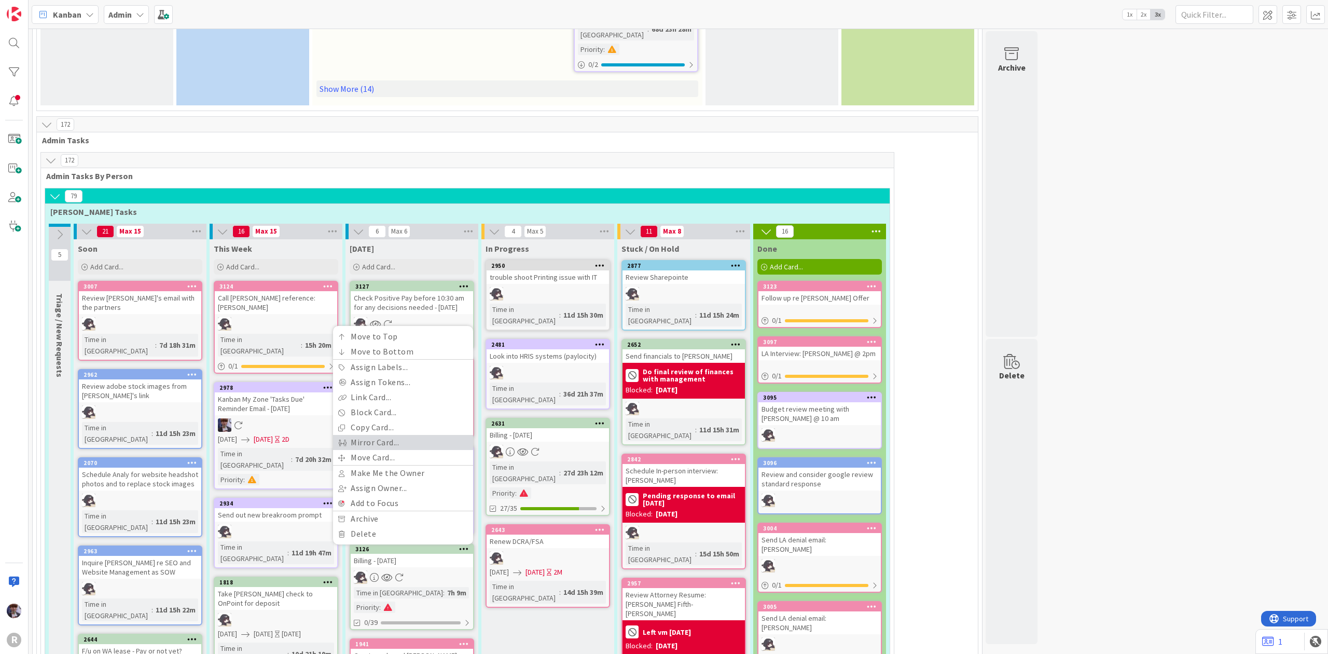
click at [408, 435] on link "Mirror Card..." at bounding box center [403, 442] width 140 height 15
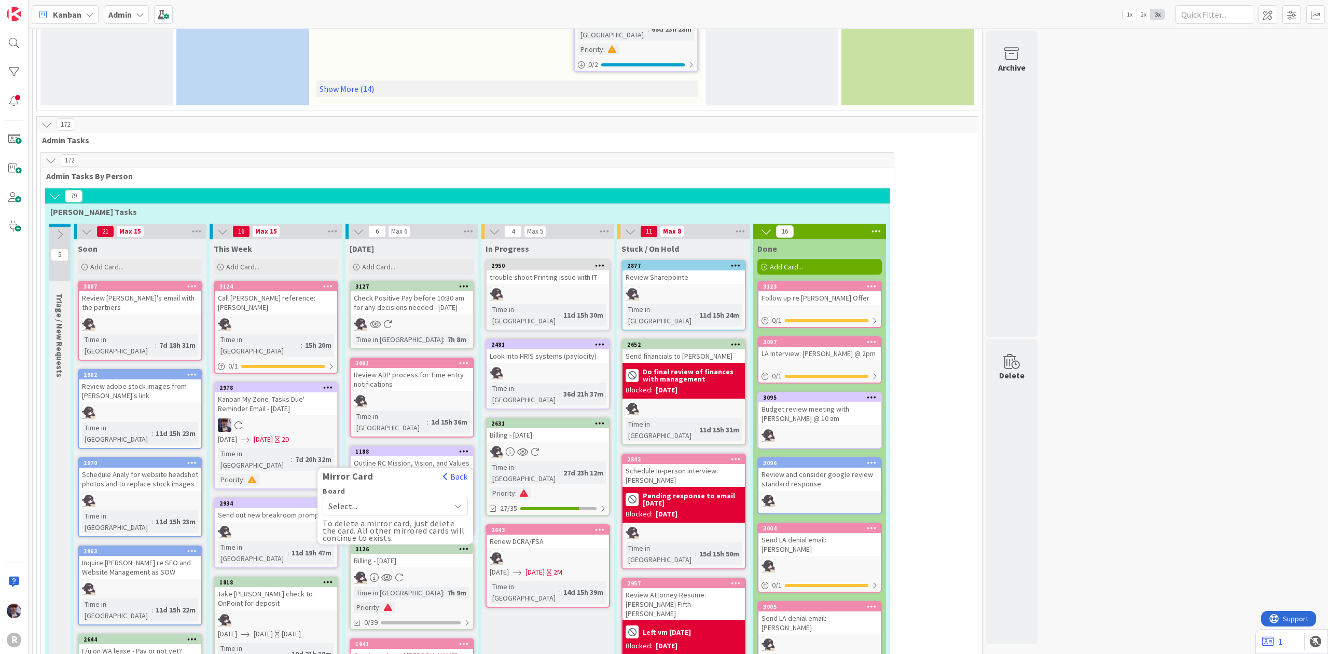
click at [419, 499] on span "Select..." at bounding box center [386, 506] width 116 height 15
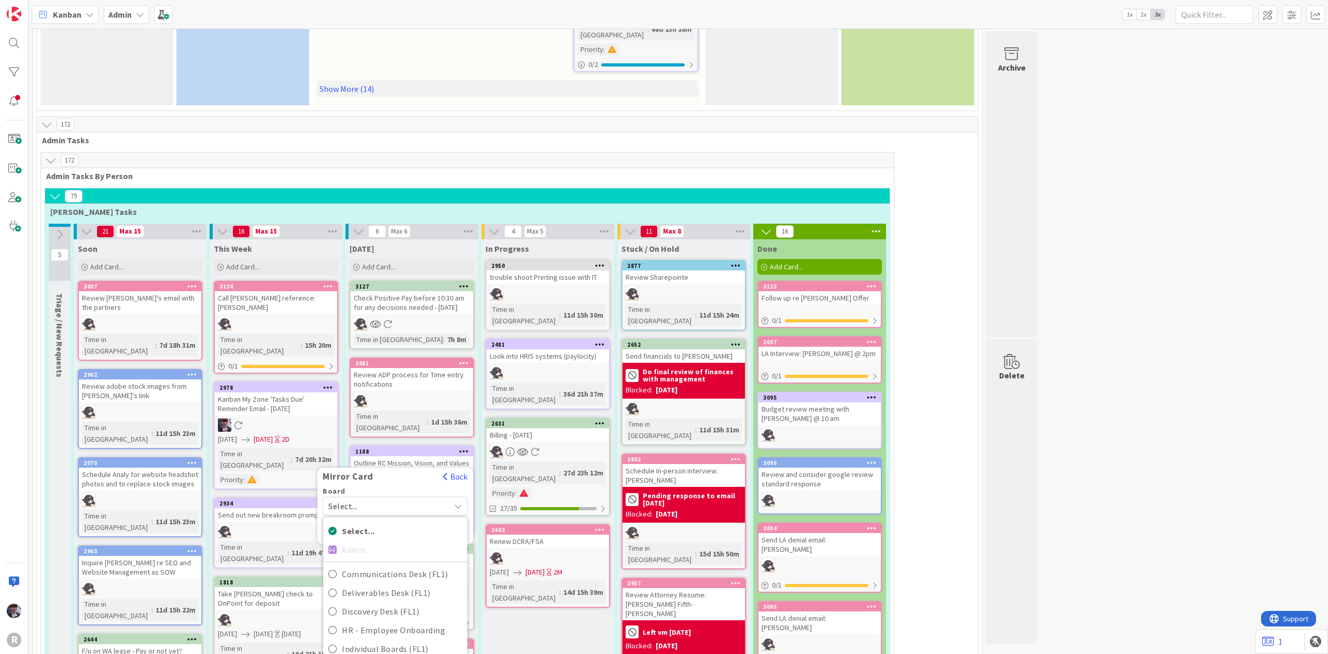
click at [391, 517] on div "Select... Admin Communications Desk (FL1) Deliverables Desk (FL1) Discovery Des…" at bounding box center [395, 621] width 145 height 208
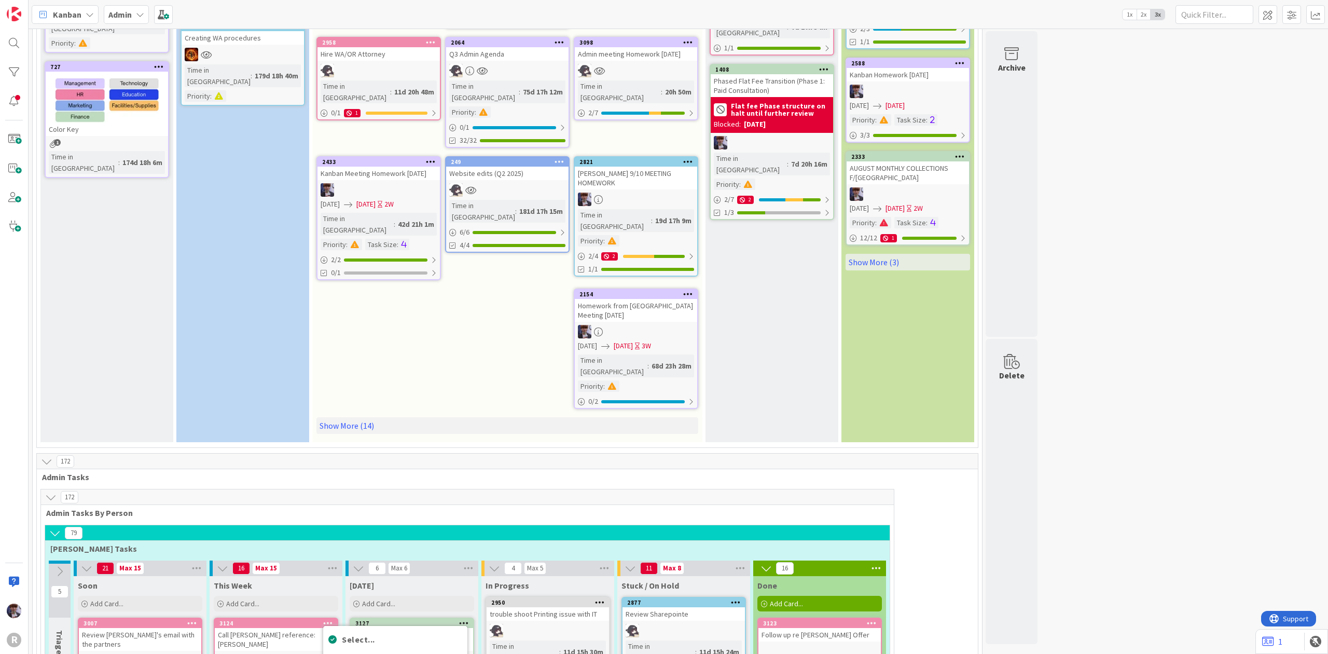
scroll to position [430, 0]
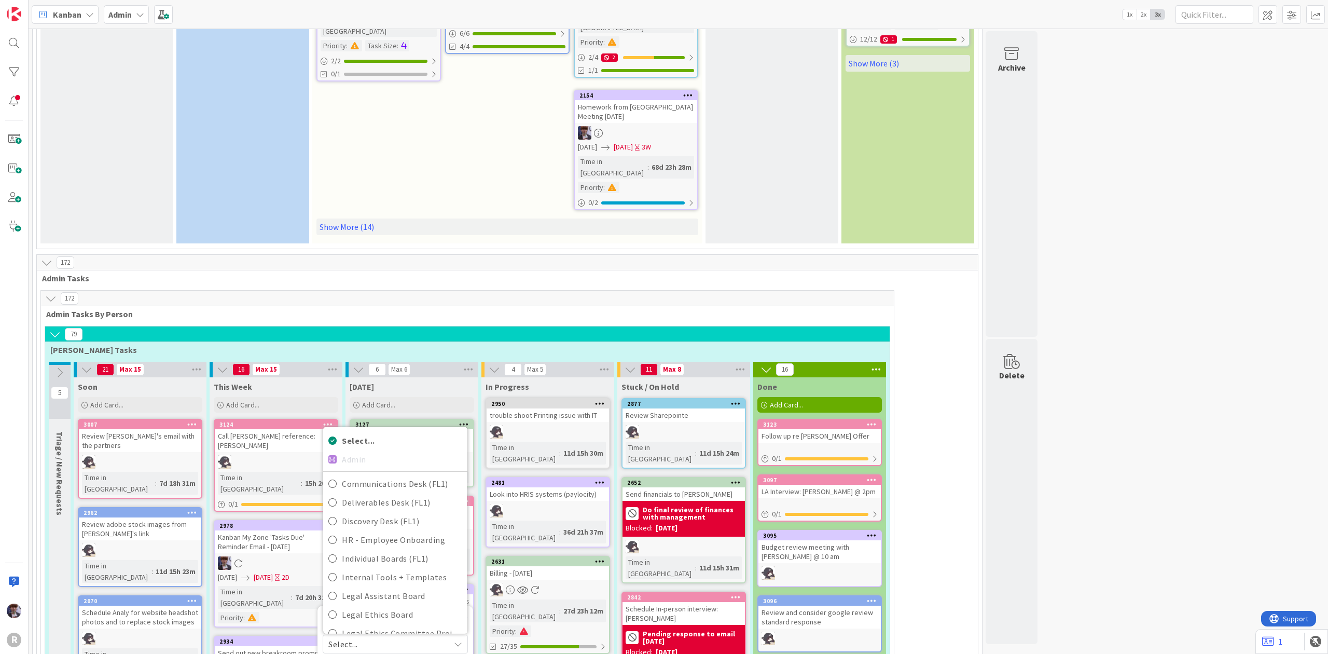
click at [403, 427] on div "Select... Admin Communications Desk (FL1) Deliverables Desk (FL1) Discovery Des…" at bounding box center [395, 531] width 145 height 208
click at [456, 377] on div "[DATE]" at bounding box center [412, 384] width 133 height 15
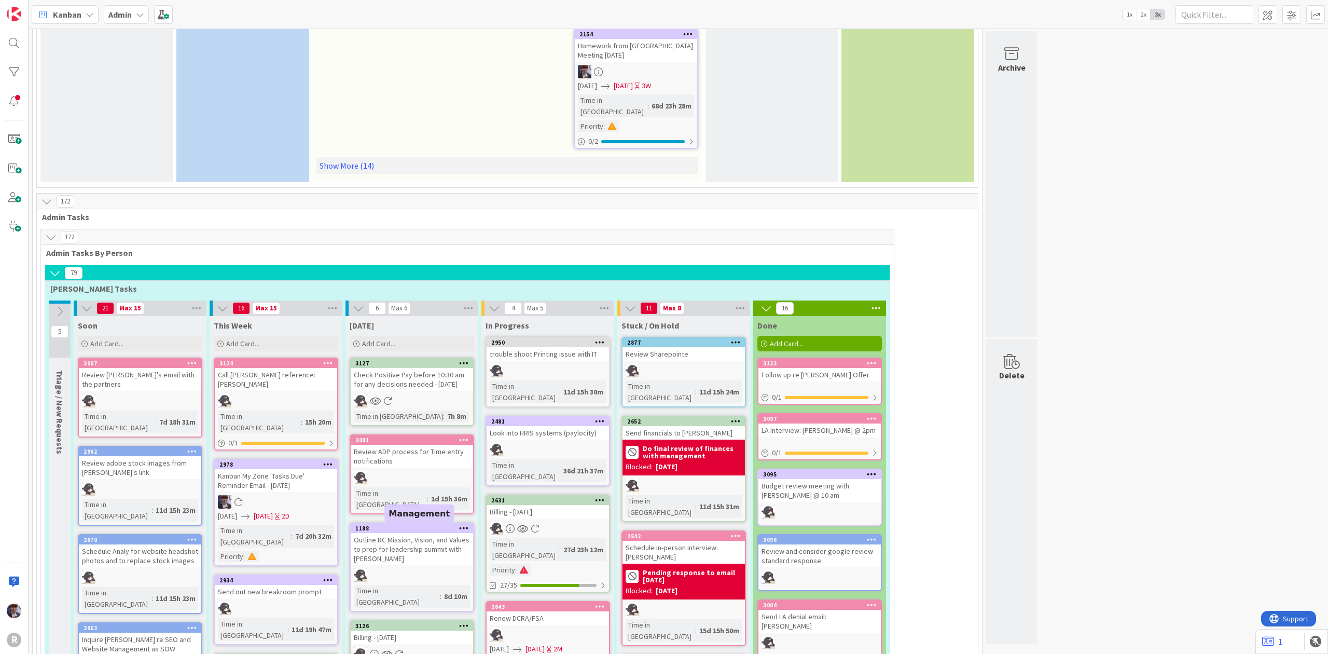
scroll to position [568, 0]
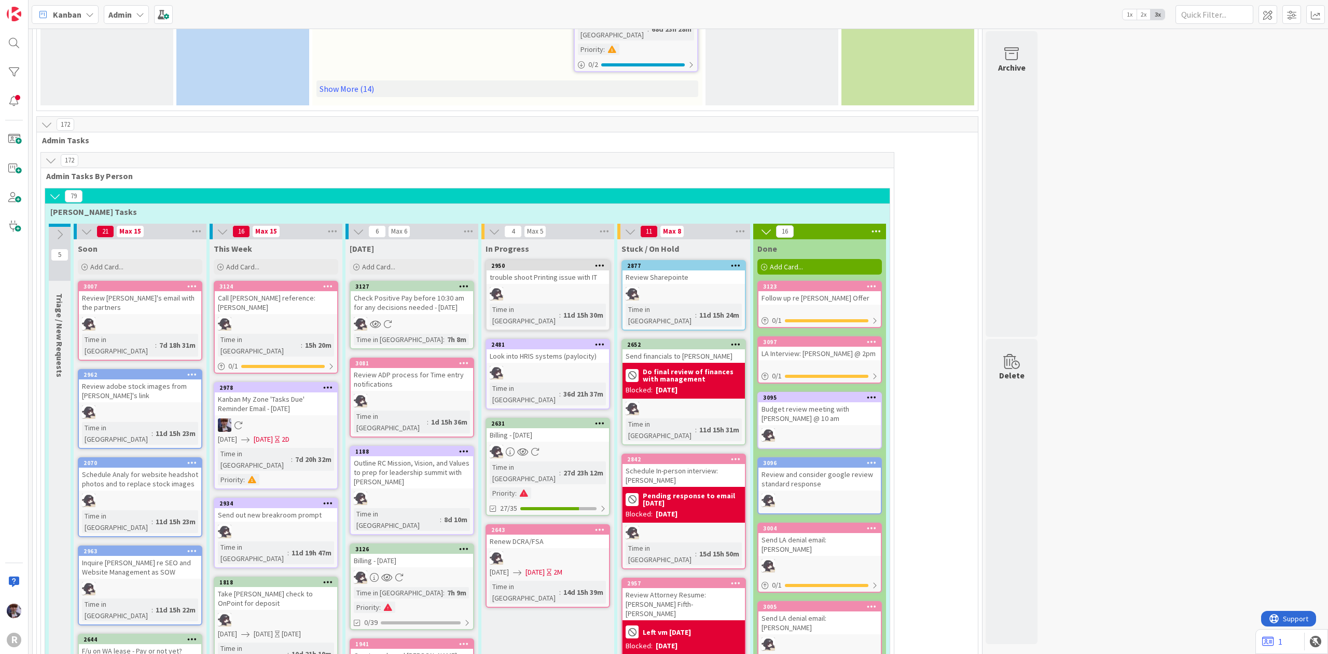
click at [465, 545] on icon at bounding box center [464, 548] width 10 height 7
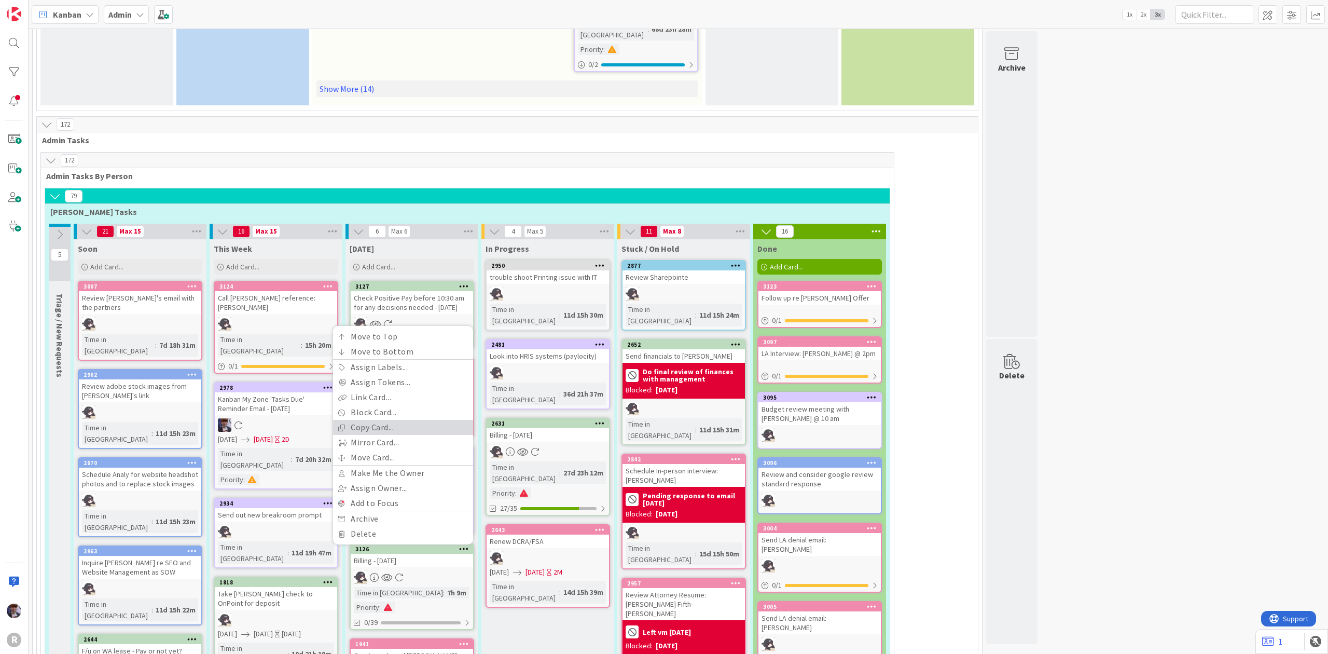
click at [426, 420] on link "Copy Card..." at bounding box center [403, 427] width 140 height 15
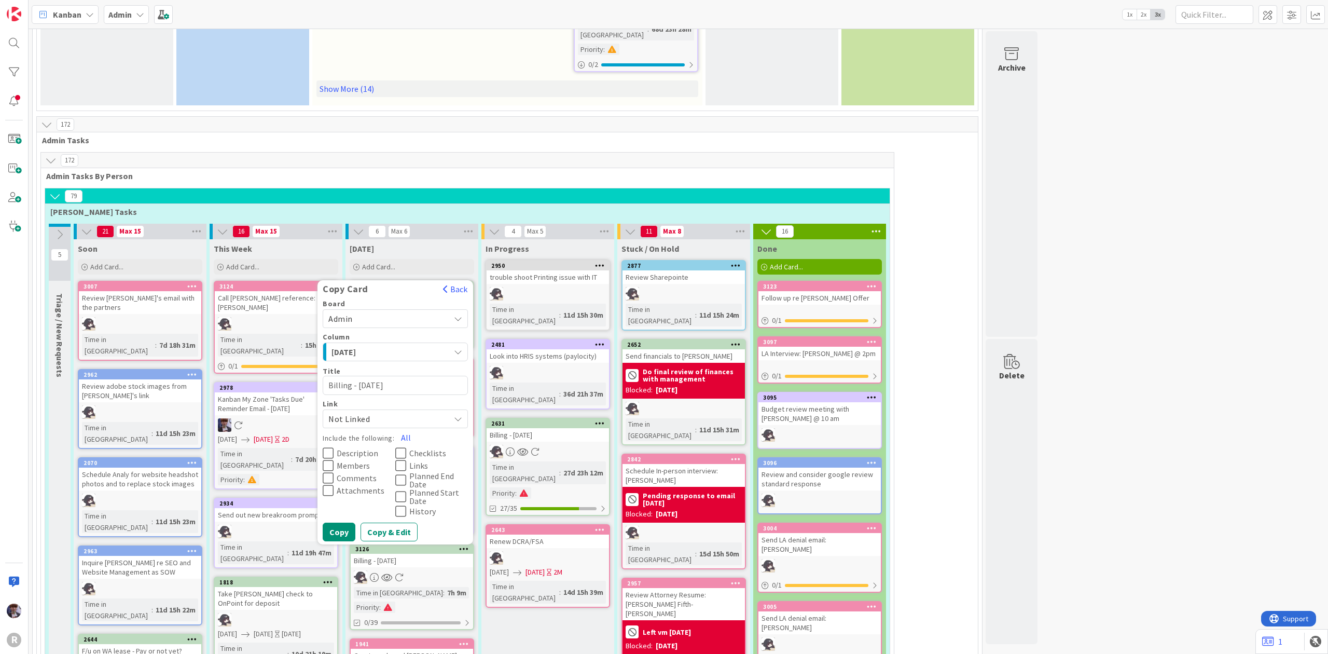
click at [389, 411] on span "Not Linked" at bounding box center [386, 418] width 116 height 15
click at [389, 460] on span "Link as Child" at bounding box center [410, 468] width 105 height 16
click at [376, 311] on span "Admin" at bounding box center [386, 318] width 116 height 15
click at [391, 311] on span "Admin" at bounding box center [386, 318] width 116 height 15
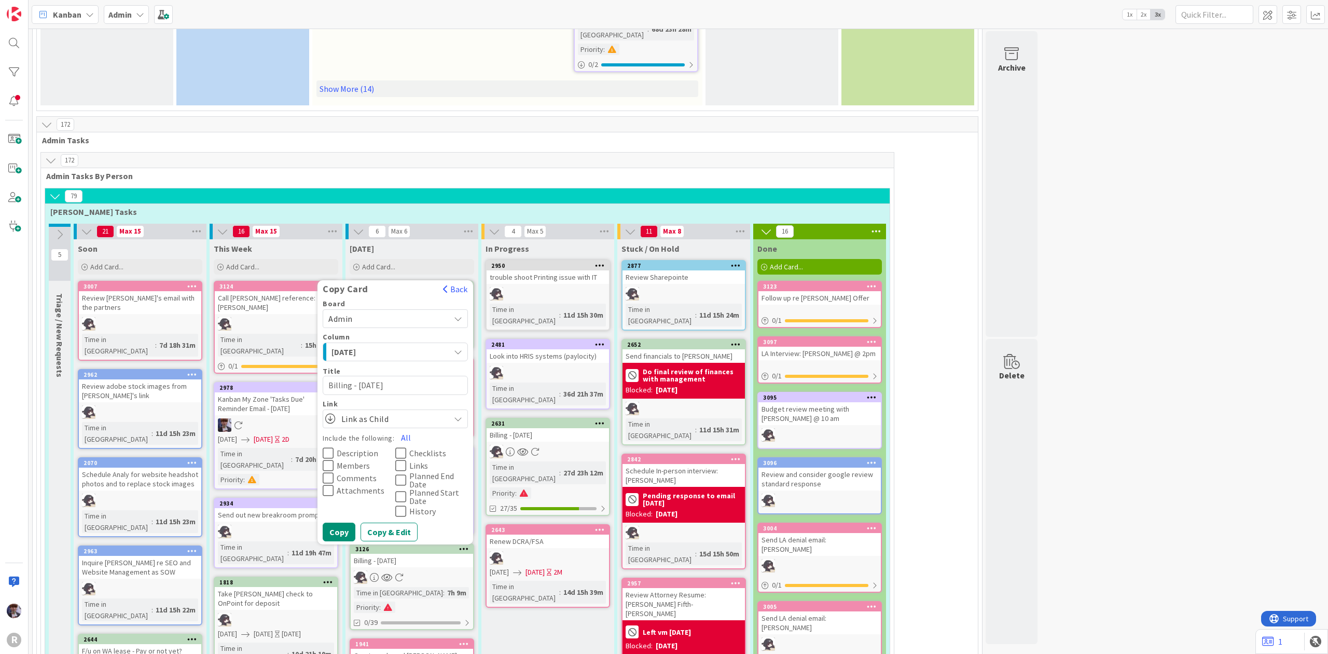
click at [395, 345] on span "[DATE]" at bounding box center [371, 351] width 78 height 13
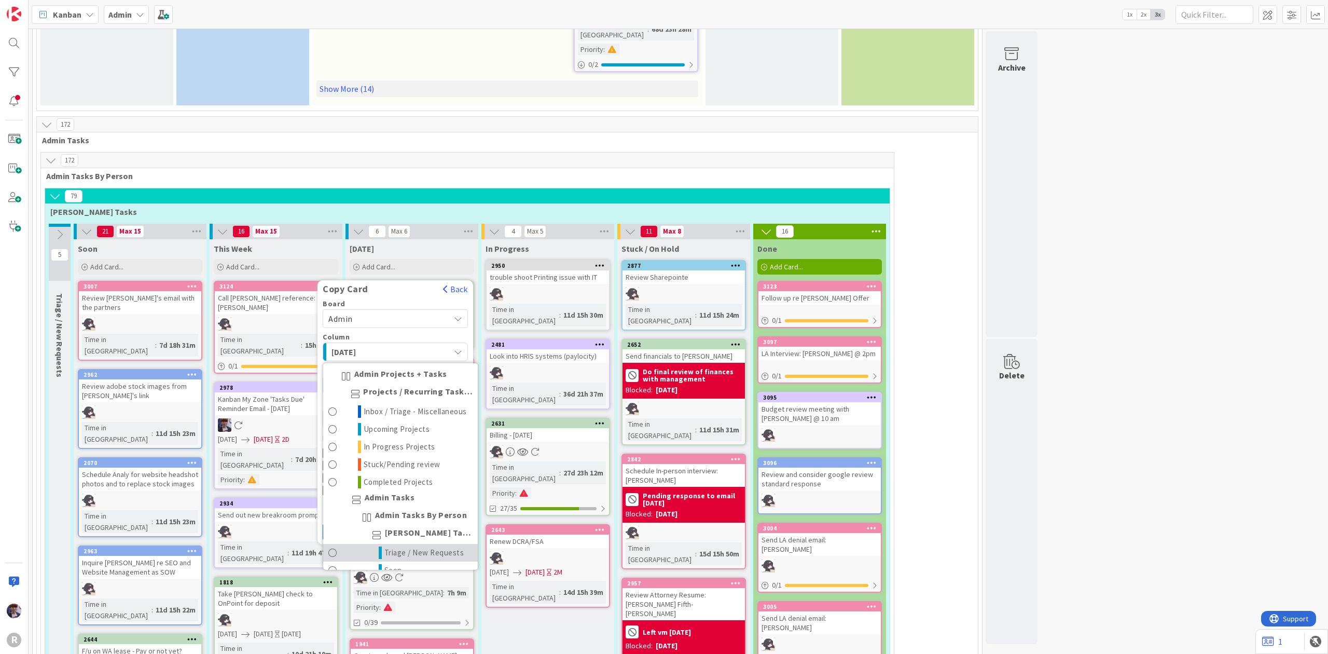
scroll to position [256, 0]
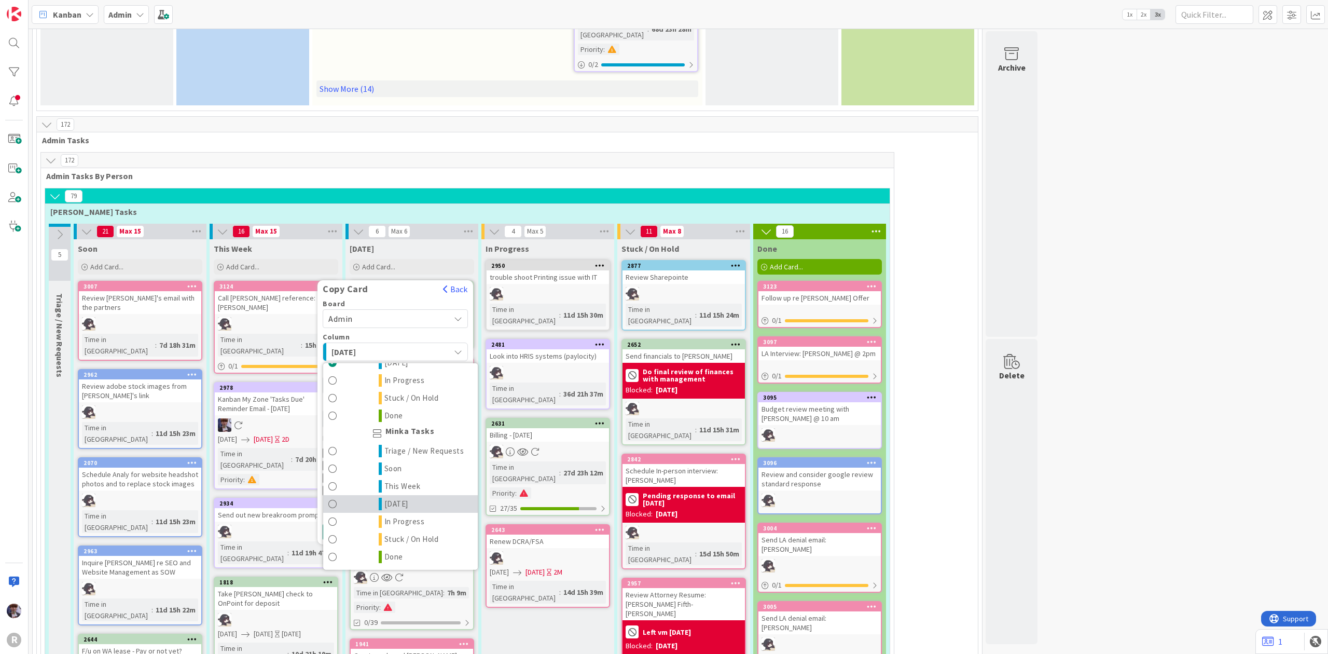
click at [403, 498] on span "[DATE]" at bounding box center [397, 504] width 24 height 12
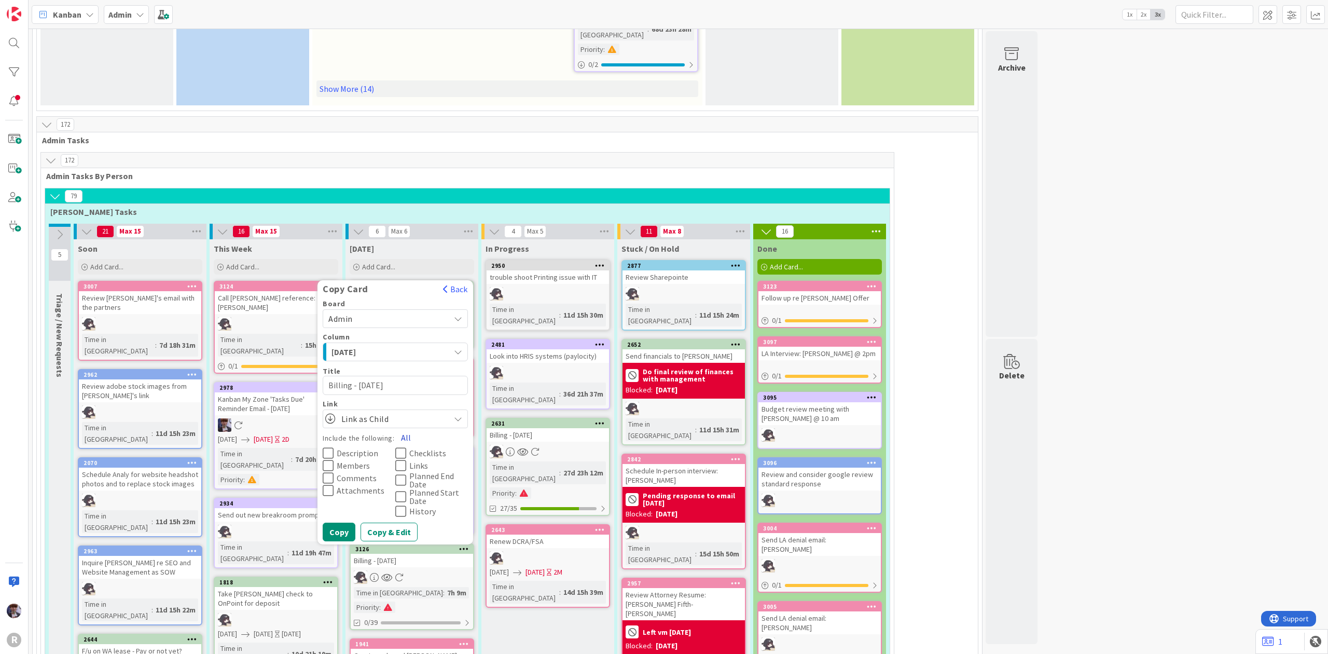
click at [408, 428] on button "All" at bounding box center [405, 437] width 23 height 19
type textarea "x"
click at [343, 523] on button "Copy" at bounding box center [339, 532] width 33 height 19
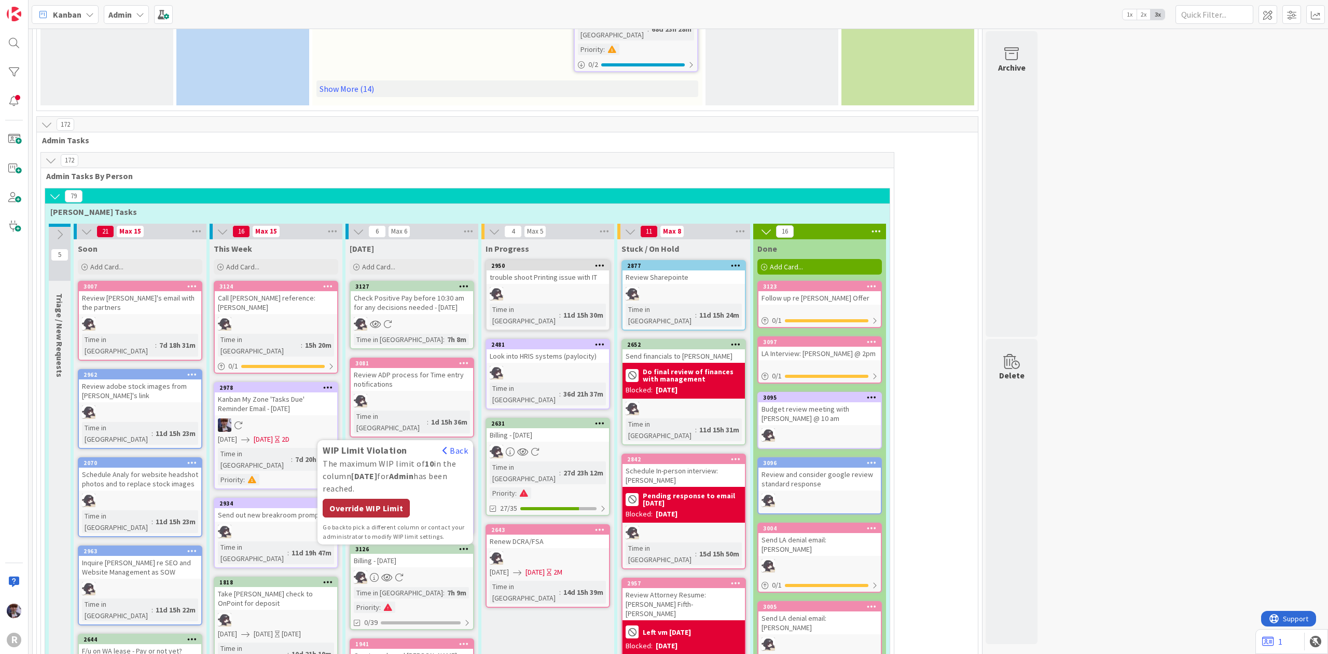
click at [351, 499] on div "Override WIP Limit" at bounding box center [366, 508] width 87 height 19
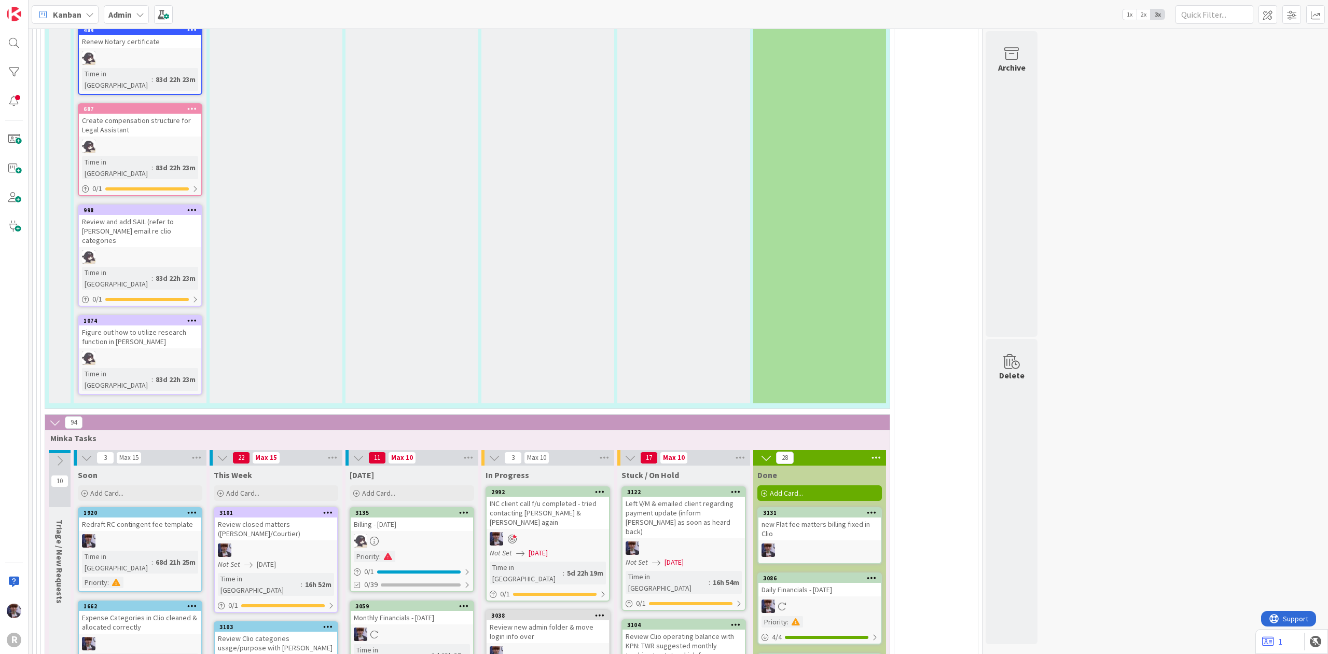
scroll to position [2367, 0]
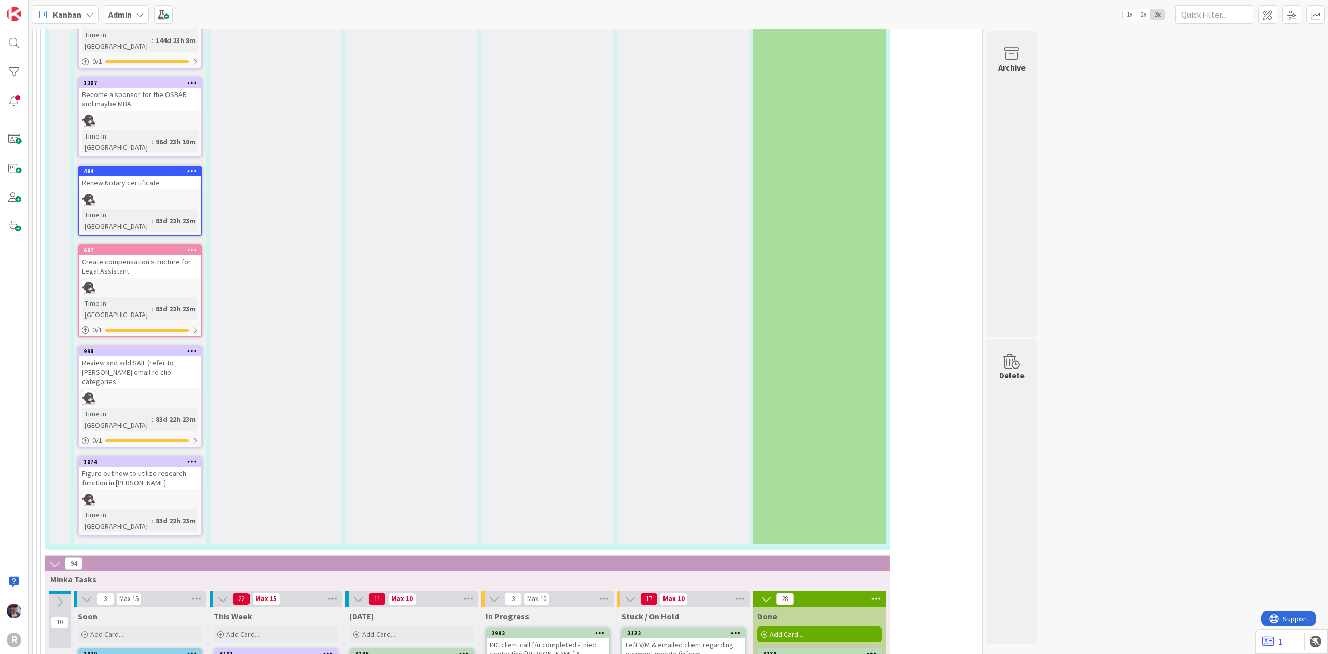
scroll to position [2222, 0]
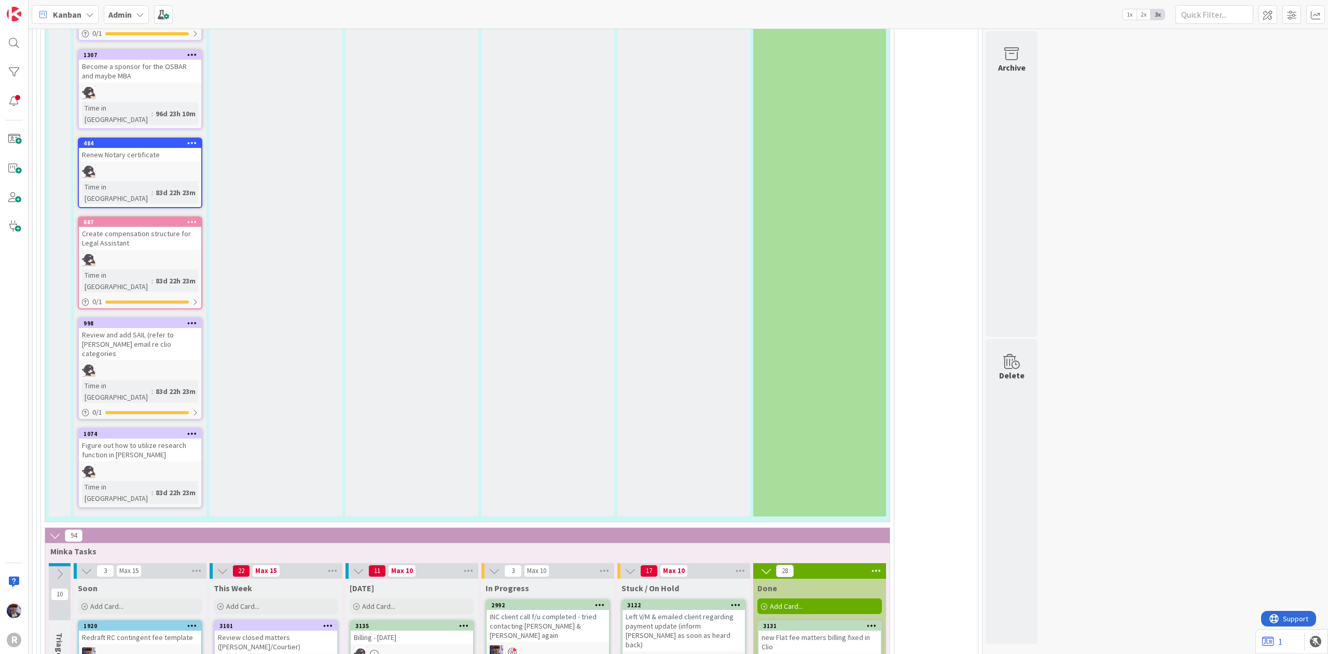
click at [465, 622] on icon at bounding box center [464, 625] width 10 height 7
click at [420, 647] on div at bounding box center [412, 653] width 122 height 13
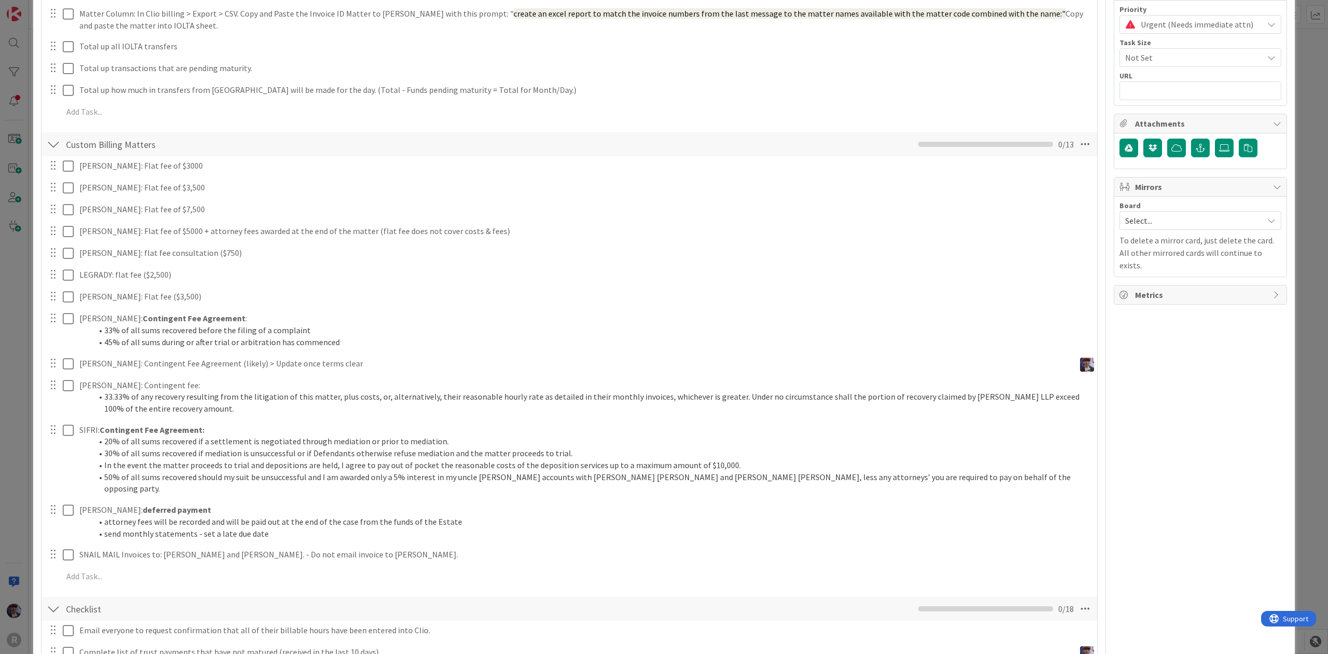
scroll to position [346, 0]
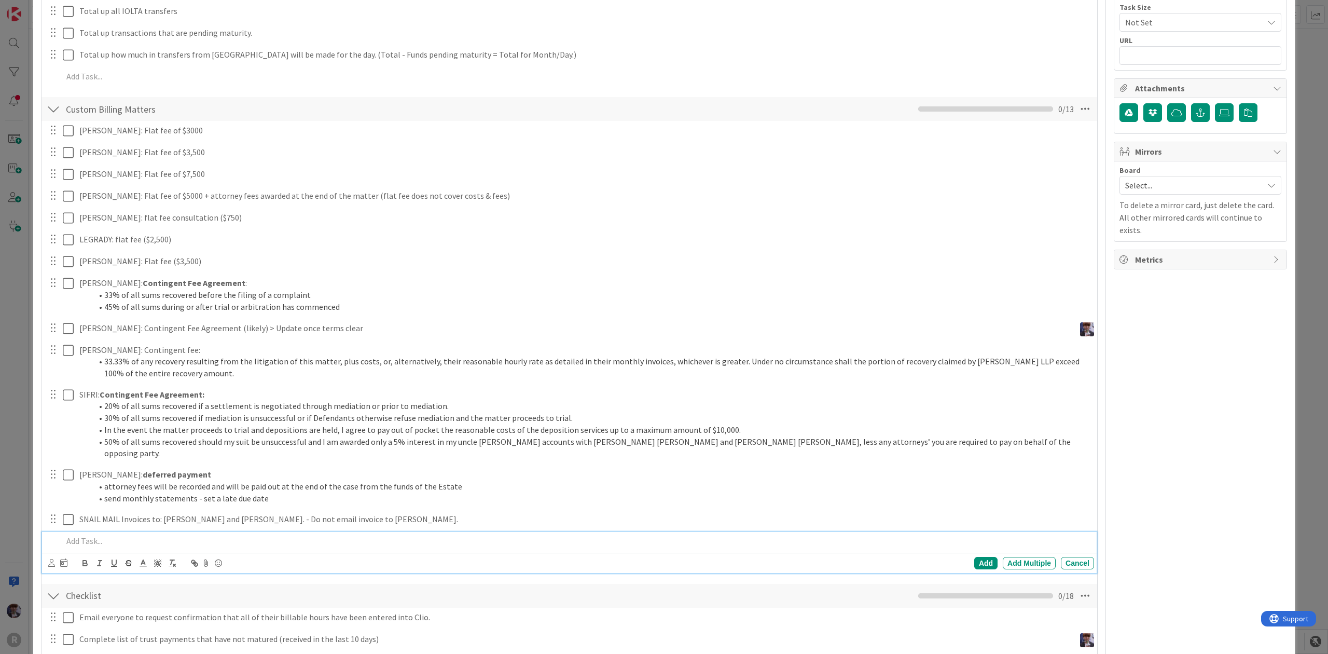
click at [152, 535] on p at bounding box center [576, 541] width 1027 height 12
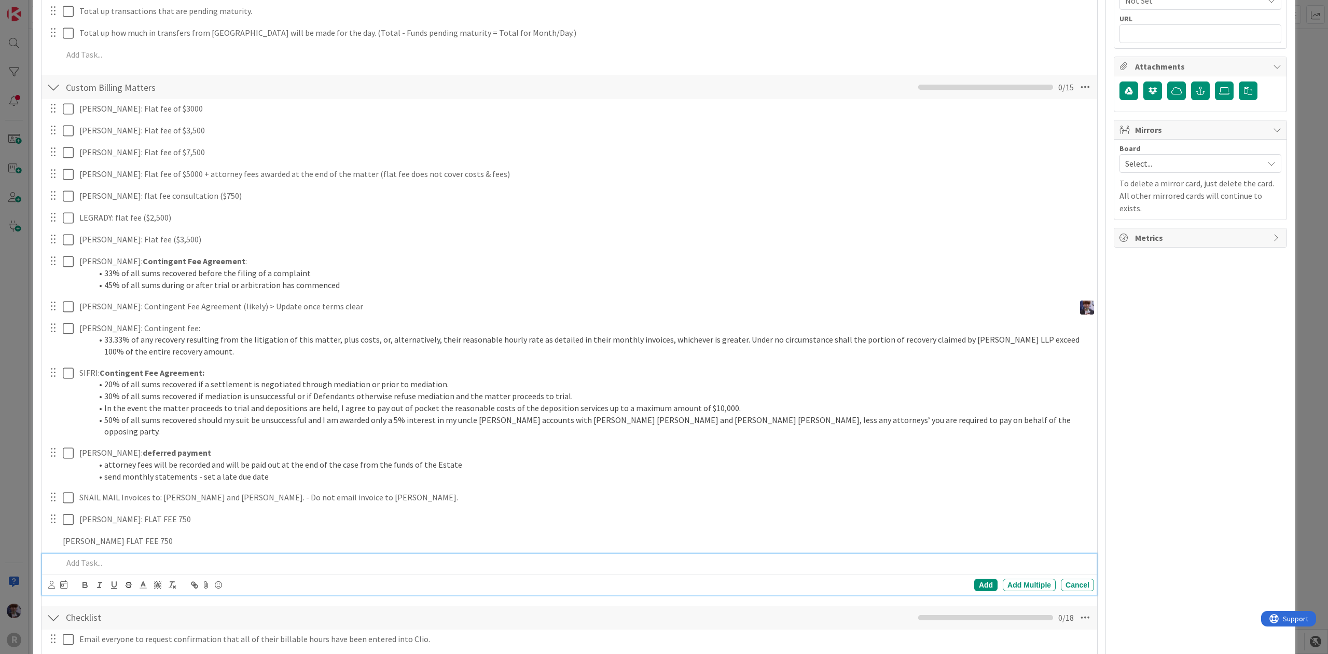
scroll to position [389, 0]
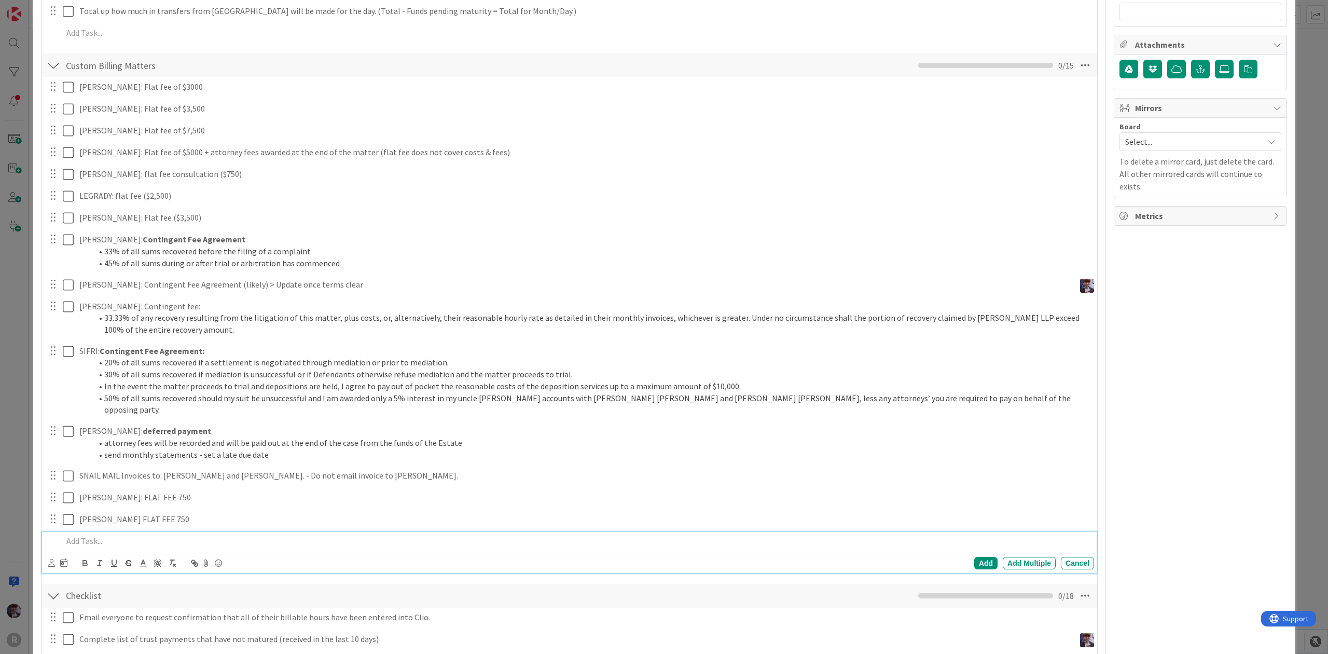
click at [34, 417] on div "ID 3135 Admin [DATE] Title 20 / 128 Billing - [DATE] Description [PERSON_NAME] …" at bounding box center [664, 506] width 1262 height 1763
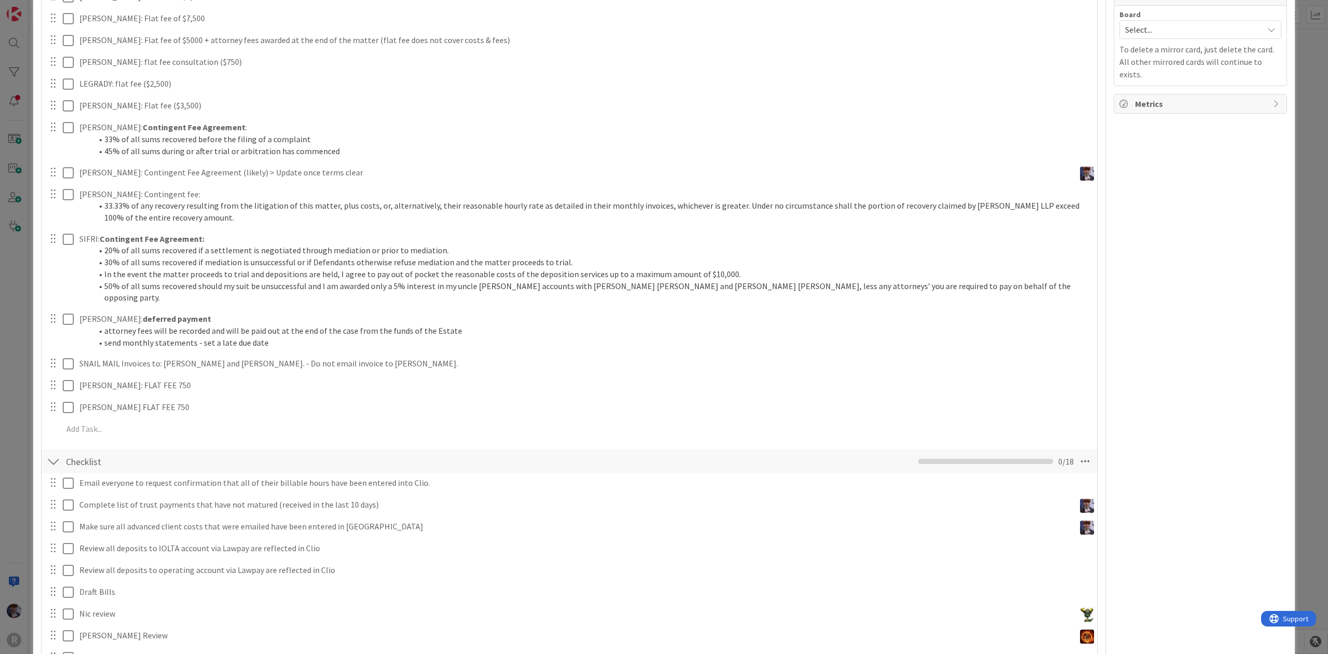
scroll to position [528, 0]
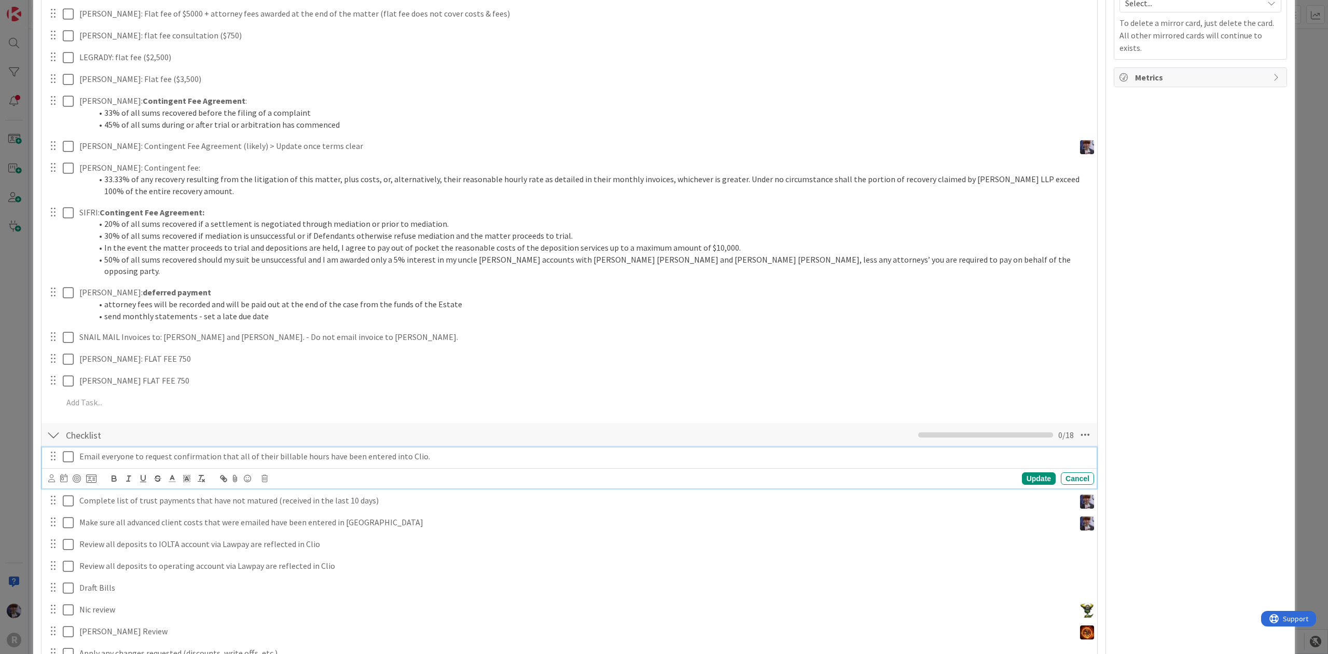
click at [83, 450] on p "Email everyone to request confirmation that all of their billable hours have be…" at bounding box center [584, 456] width 1011 height 12
click at [158, 473] on button "button" at bounding box center [157, 478] width 15 height 12
drag, startPoint x: 420, startPoint y: 440, endPoint x: -43, endPoint y: 456, distance: 462.6
click at [0, 456] on html "R Kanban Admin 1x 2x 3x 210 Admin Projects + Tasks 37 Projects / Recurring Task…" at bounding box center [664, 327] width 1328 height 654
click at [158, 475] on icon "button" at bounding box center [157, 476] width 5 height 3
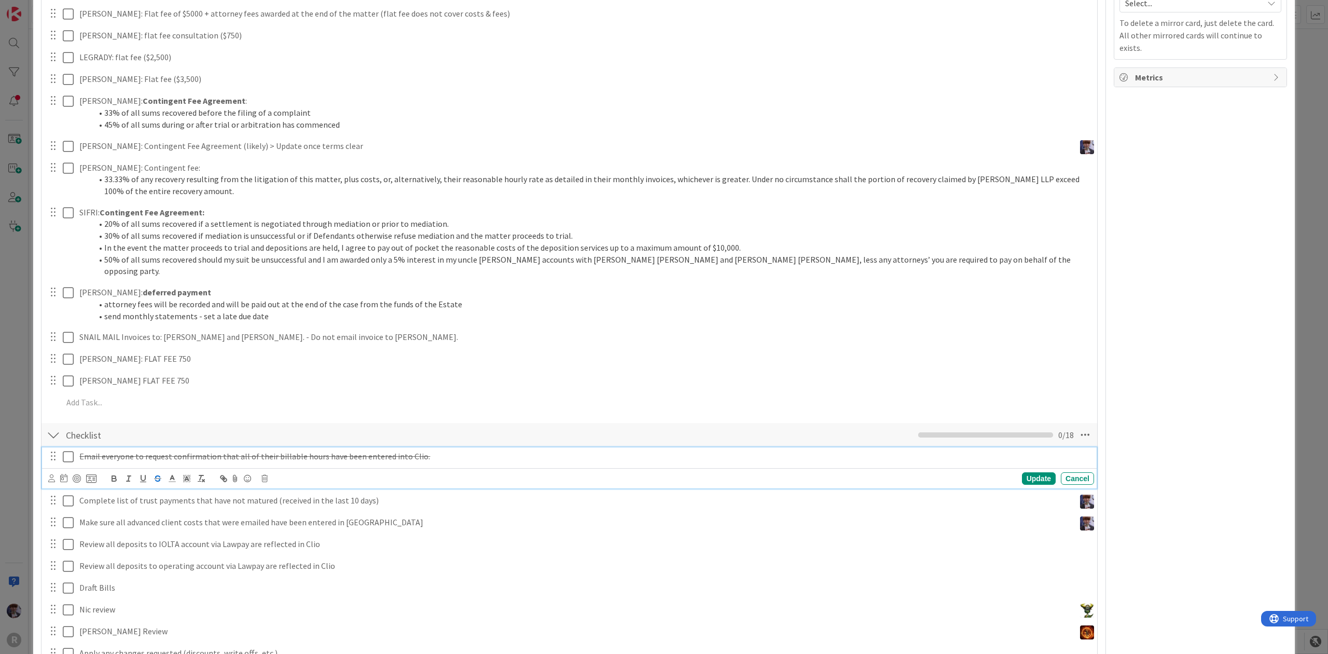
click at [71, 450] on icon at bounding box center [68, 456] width 11 height 12
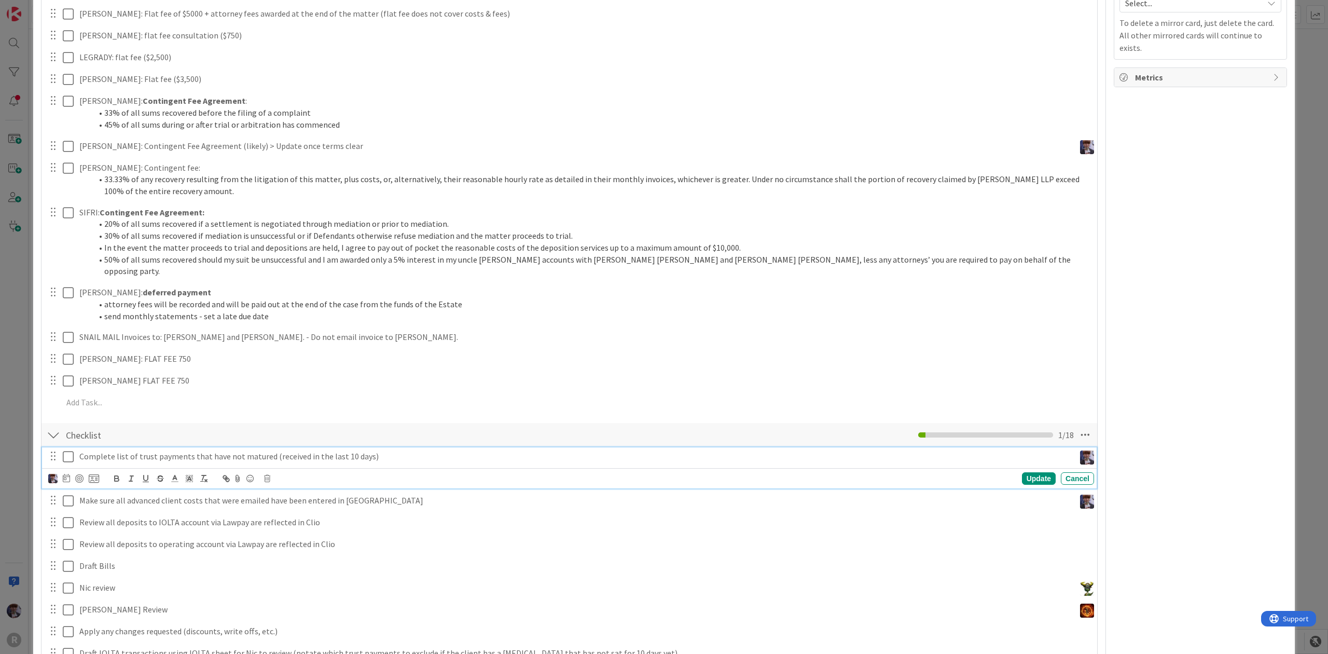
click at [293, 450] on p "Complete list of trust payments that have not matured (received in the last 10 …" at bounding box center [575, 456] width 992 height 12
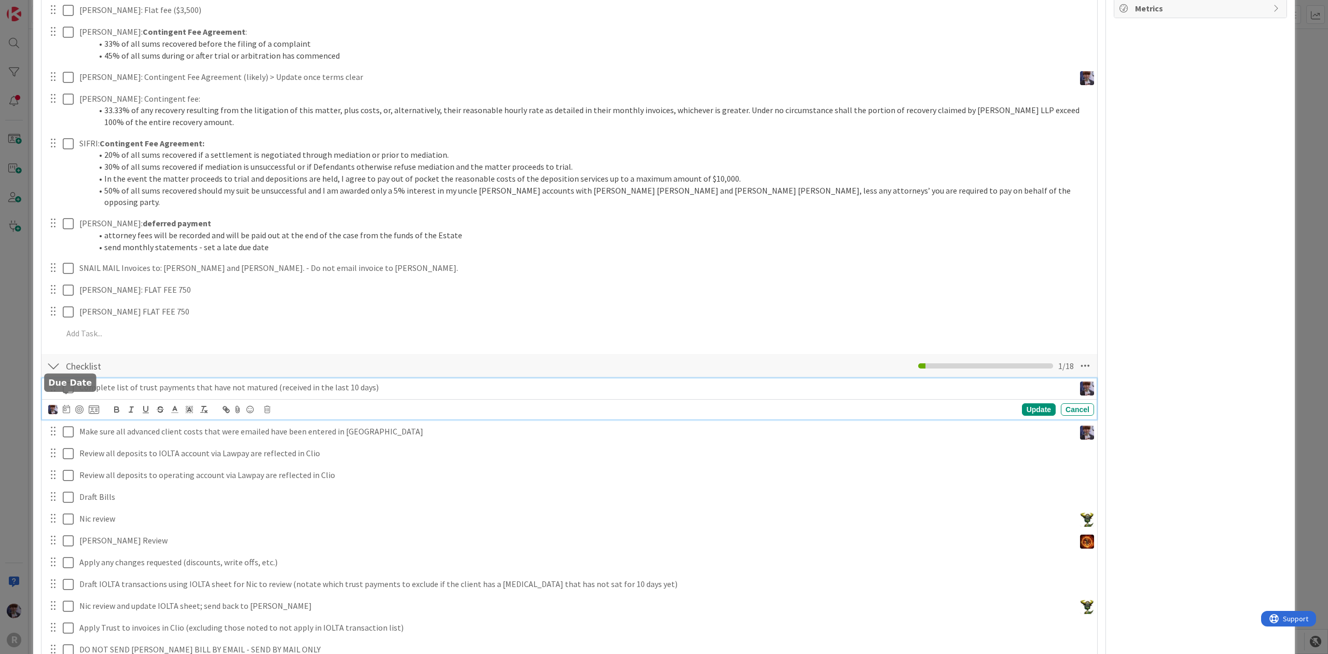
click at [70, 405] on icon at bounding box center [66, 409] width 7 height 8
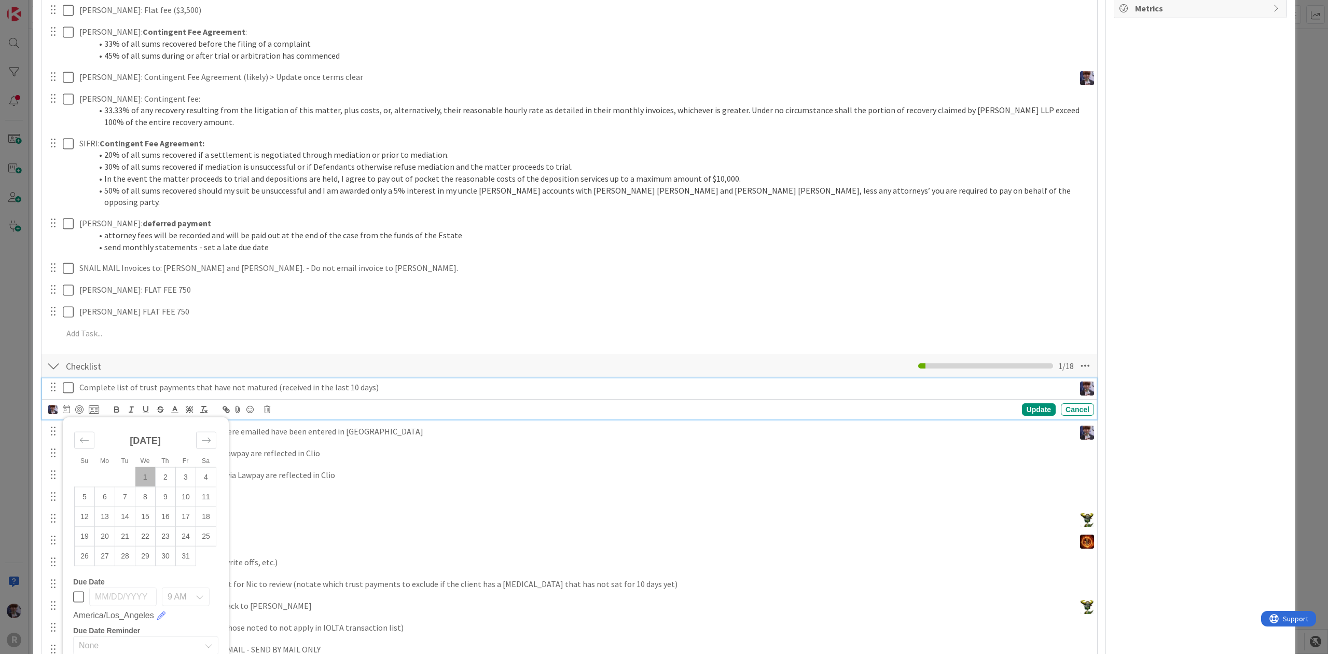
click at [144, 467] on td "1" at bounding box center [145, 477] width 20 height 20
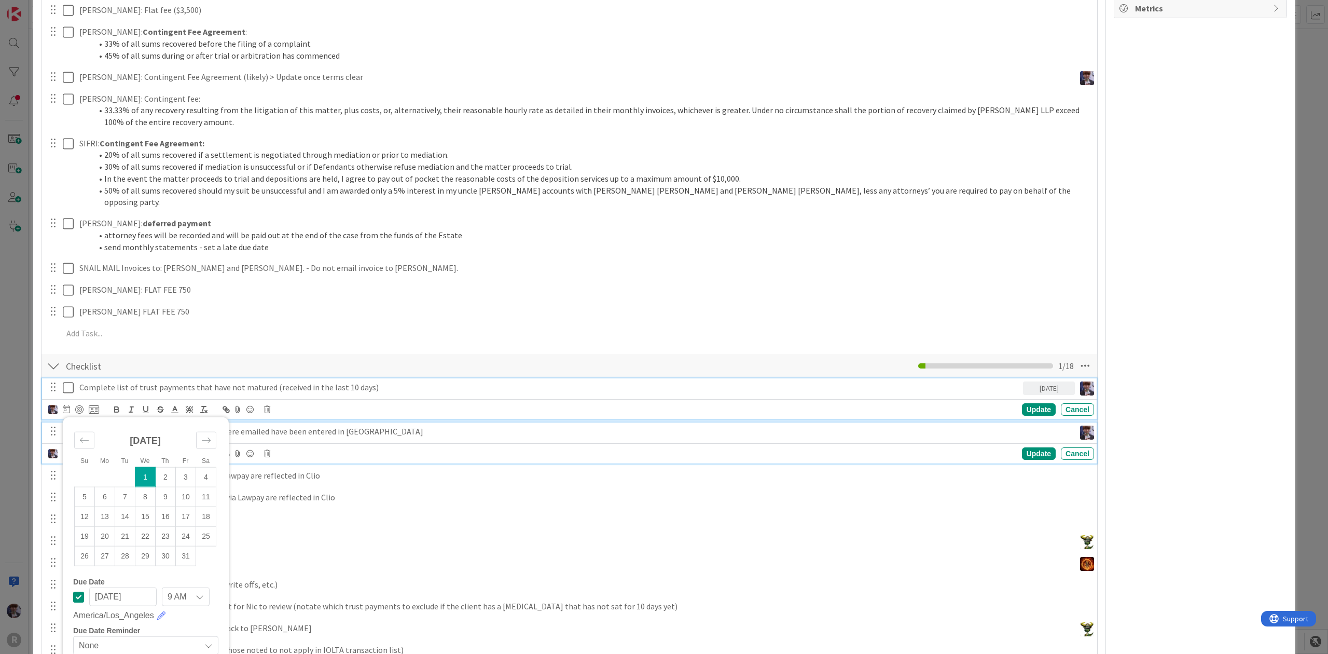
click at [284, 422] on div "Make sure all advanced client costs that were emailed have been entered in [GEO…" at bounding box center [575, 431] width 1000 height 18
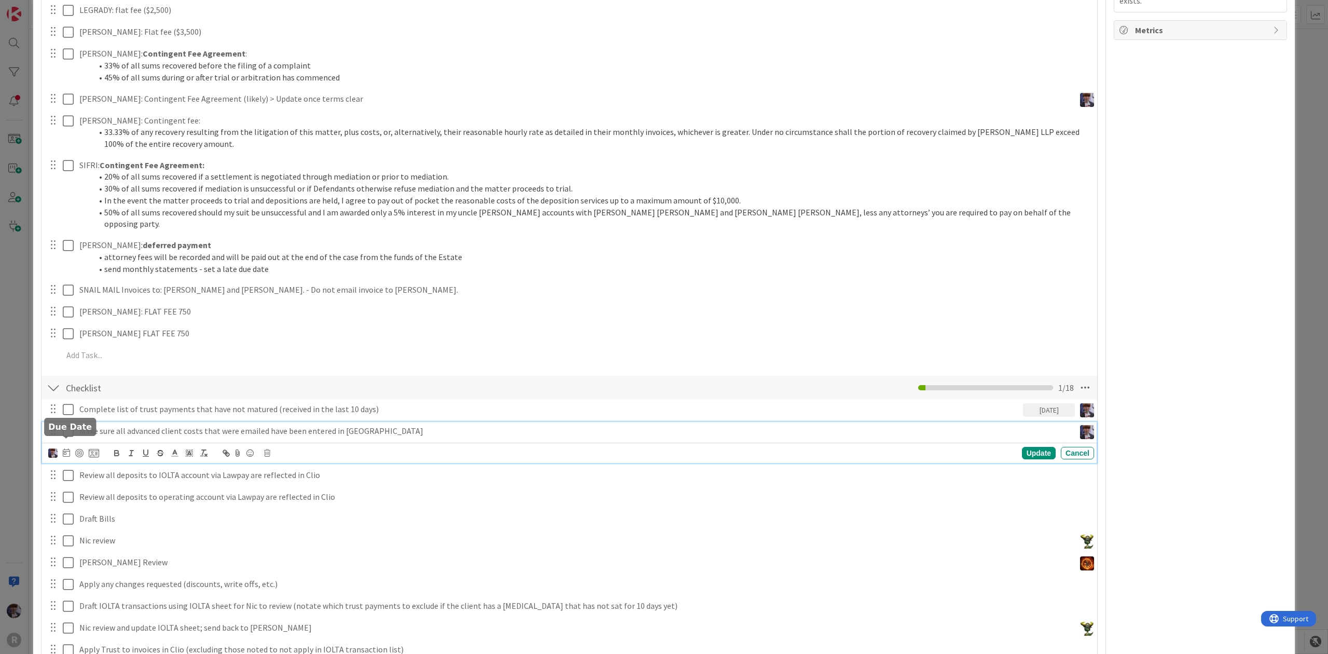
click at [67, 448] on icon at bounding box center [66, 452] width 7 height 8
click at [140, 511] on td "1" at bounding box center [145, 521] width 20 height 20
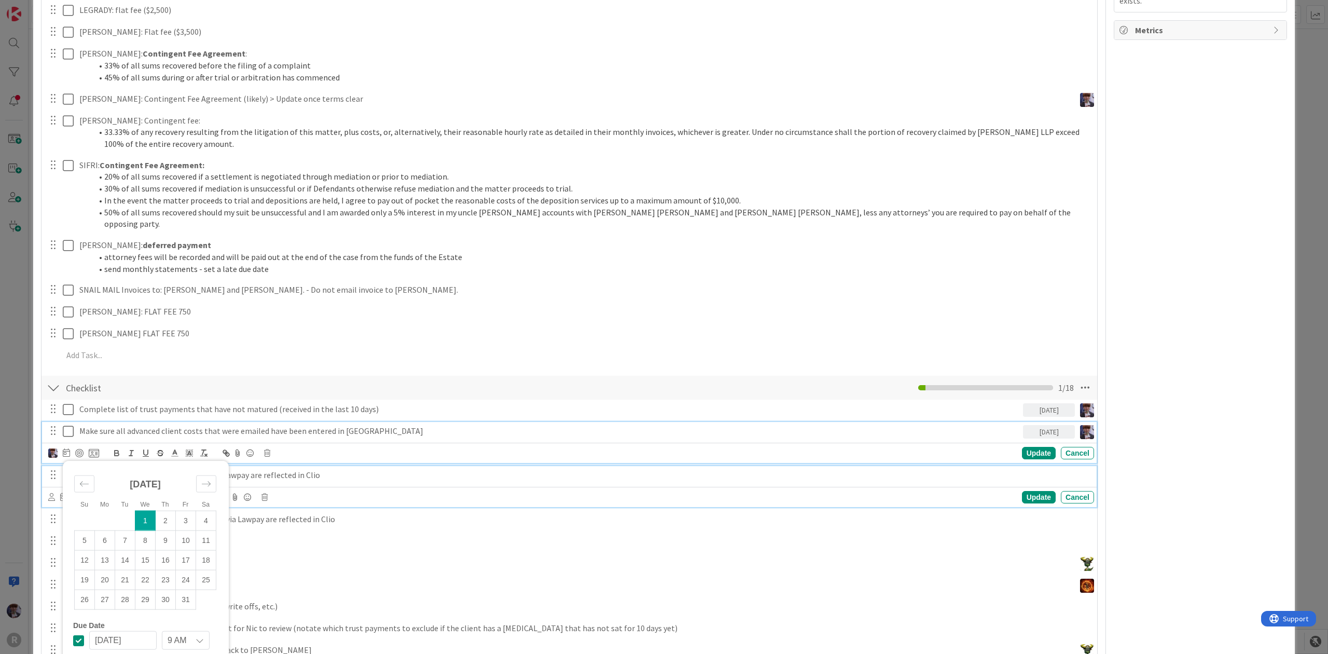
click at [432, 466] on div "Review all deposits to IOLTA account via Lawpay are reflected in Clio" at bounding box center [584, 475] width 1019 height 18
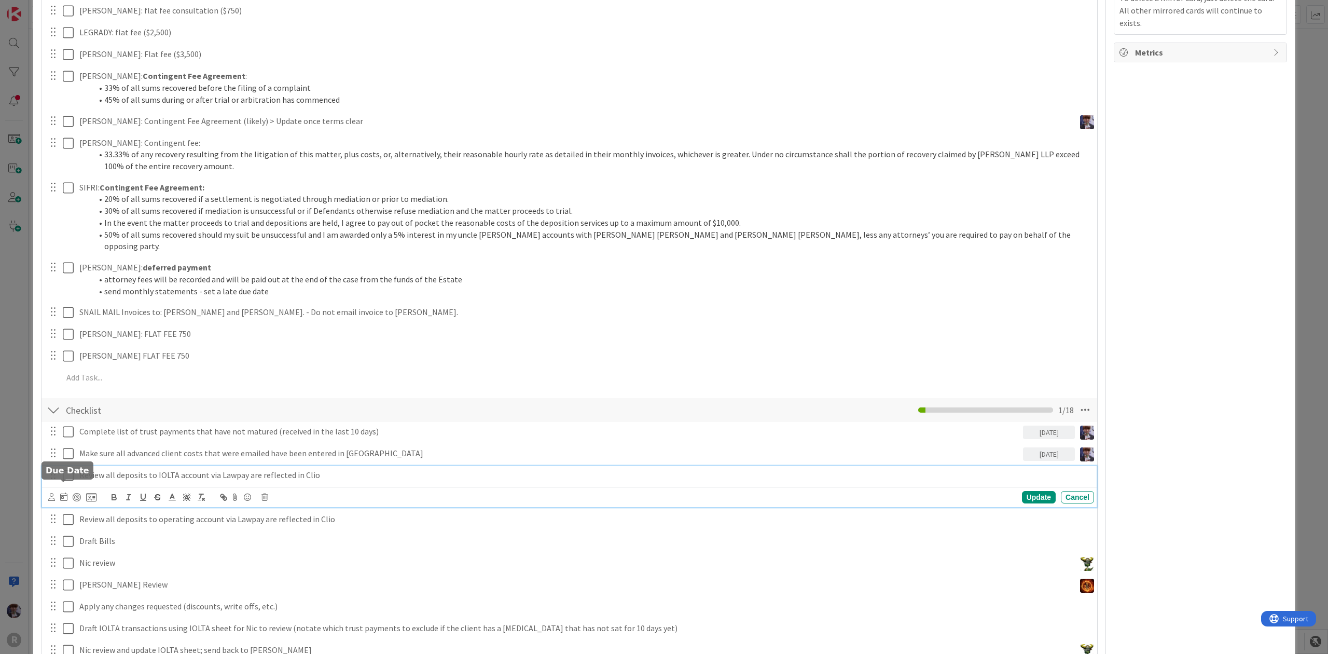
click at [62, 492] on icon at bounding box center [63, 496] width 7 height 8
click at [140, 557] on td "1" at bounding box center [143, 565] width 20 height 20
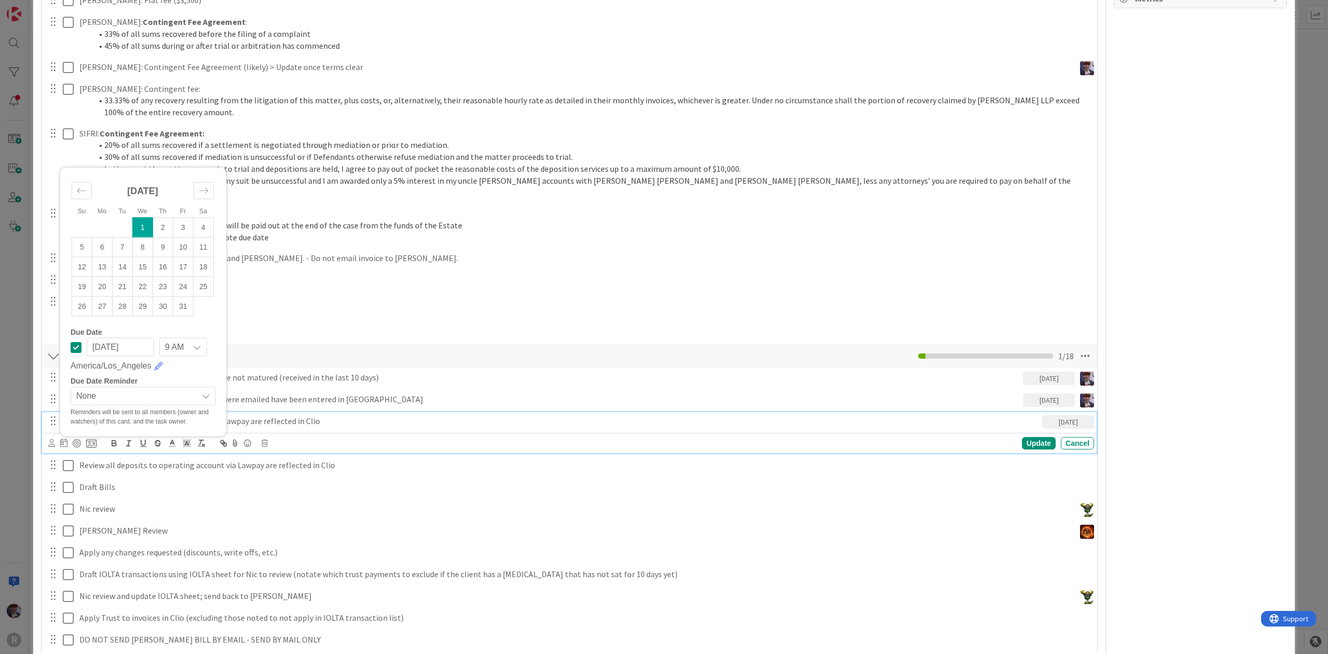
scroll to position [622, 0]
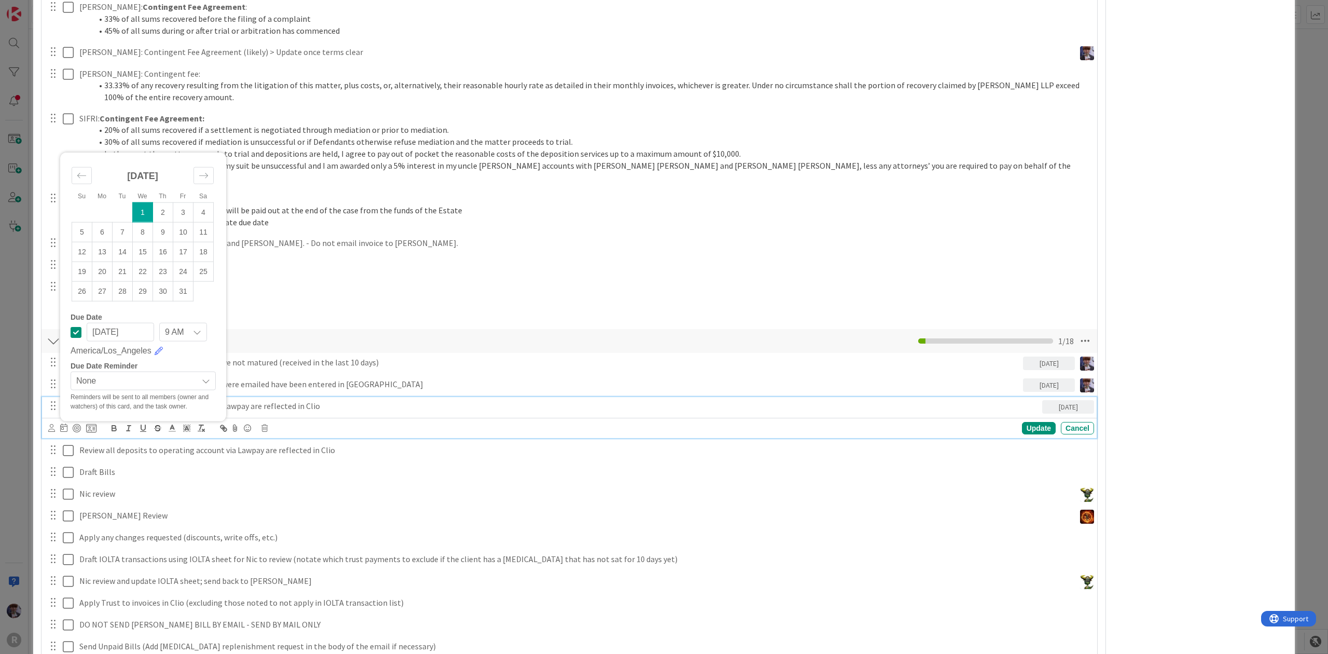
click at [266, 448] on div "Review all deposits to operating account via Lawpay are reflected in Clio Updat…" at bounding box center [569, 450] width 1055 height 19
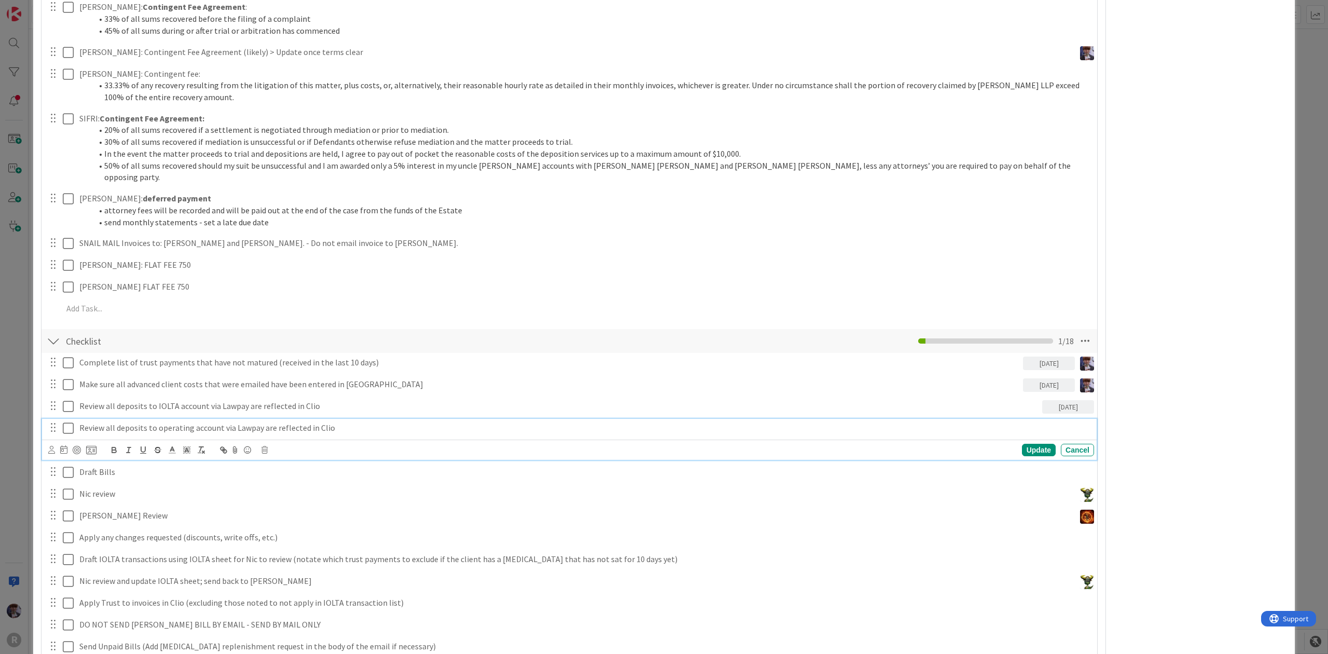
click at [237, 419] on div "Review all deposits to operating account via Lawpay are reflected in Clio" at bounding box center [584, 428] width 1019 height 18
click at [65, 445] on icon at bounding box center [63, 449] width 7 height 8
click at [144, 507] on td "1" at bounding box center [143, 517] width 20 height 20
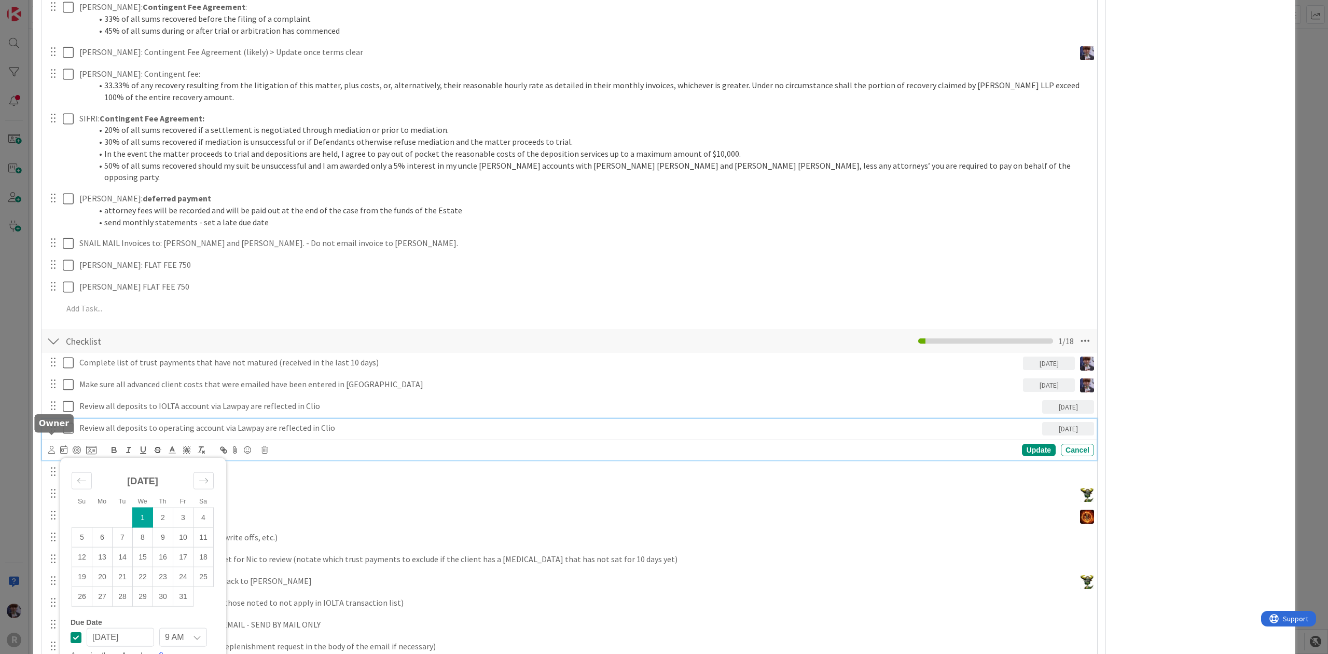
click at [54, 446] on icon at bounding box center [51, 450] width 7 height 8
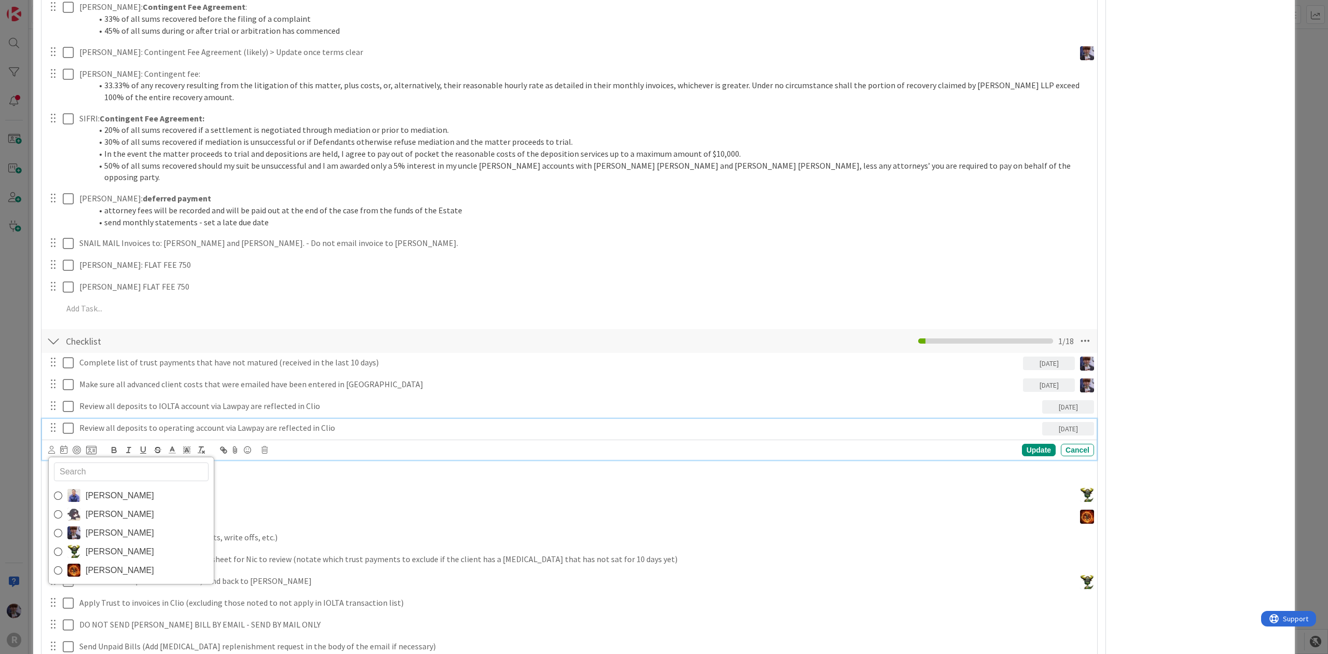
drag, startPoint x: 102, startPoint y: 517, endPoint x: 101, endPoint y: 504, distance: 13.0
click at [102, 525] on span "[PERSON_NAME]" at bounding box center [120, 533] width 68 height 16
click at [56, 464] on div at bounding box center [52, 472] width 13 height 16
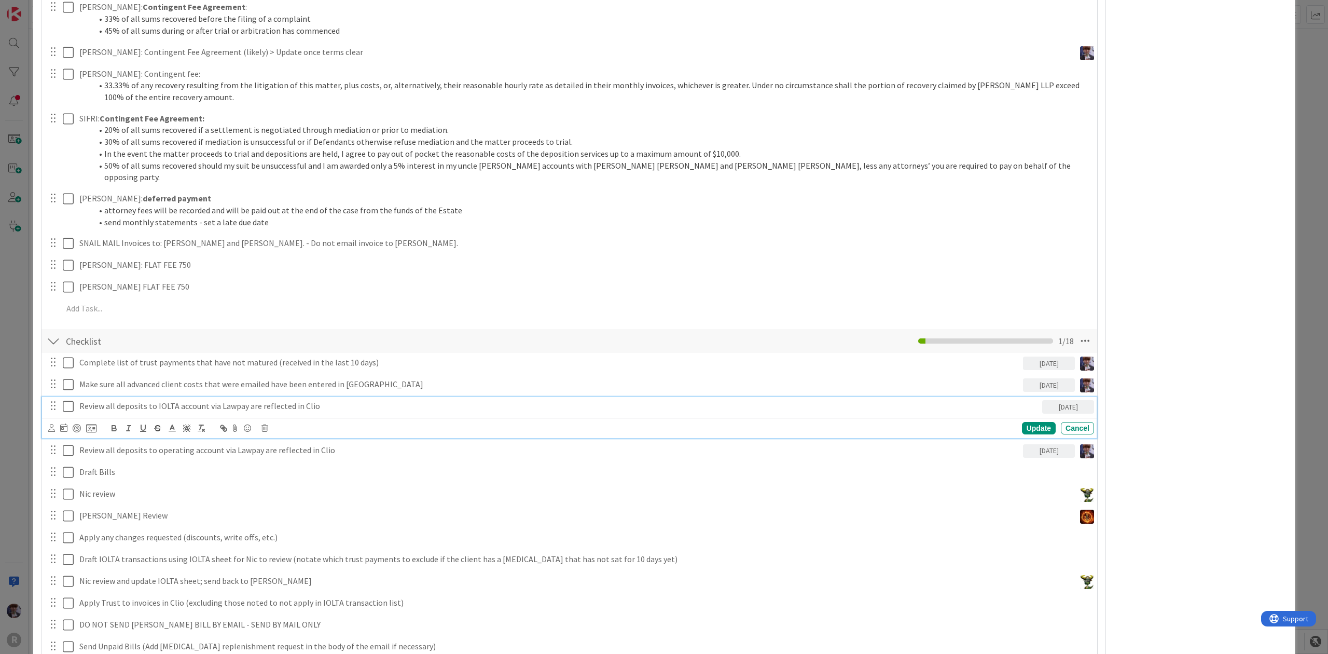
click at [116, 400] on p "Review all deposits to IOLTA account via Lawpay are reflected in Clio" at bounding box center [558, 406] width 959 height 12
click at [51, 424] on icon at bounding box center [51, 428] width 7 height 8
click at [111, 503] on span "[PERSON_NAME]" at bounding box center [120, 511] width 68 height 16
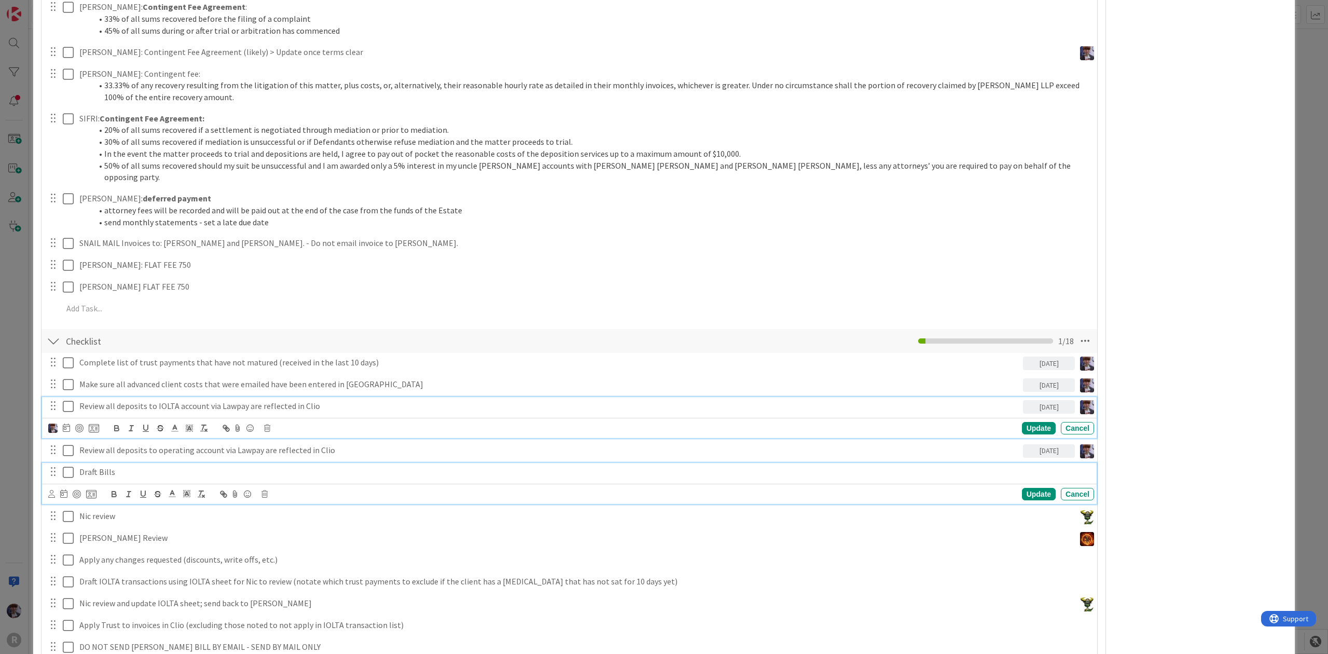
click at [115, 466] on p "Draft Bills" at bounding box center [584, 472] width 1011 height 12
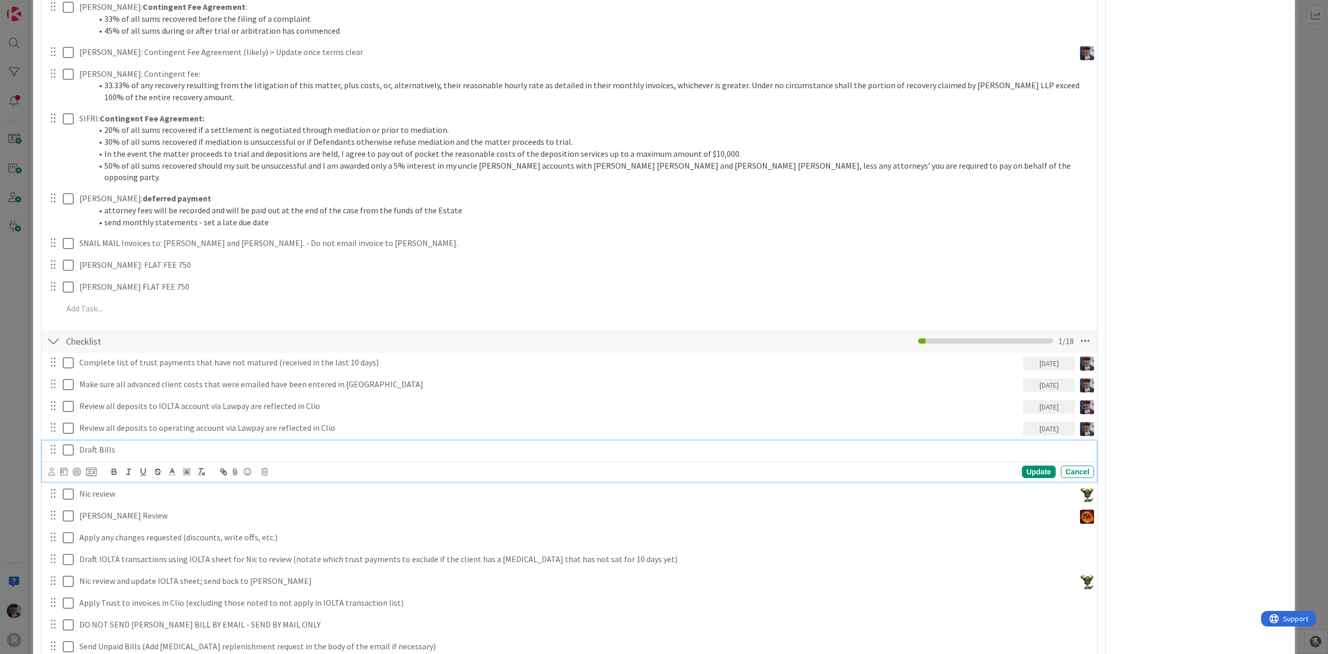
scroll to position [600, 0]
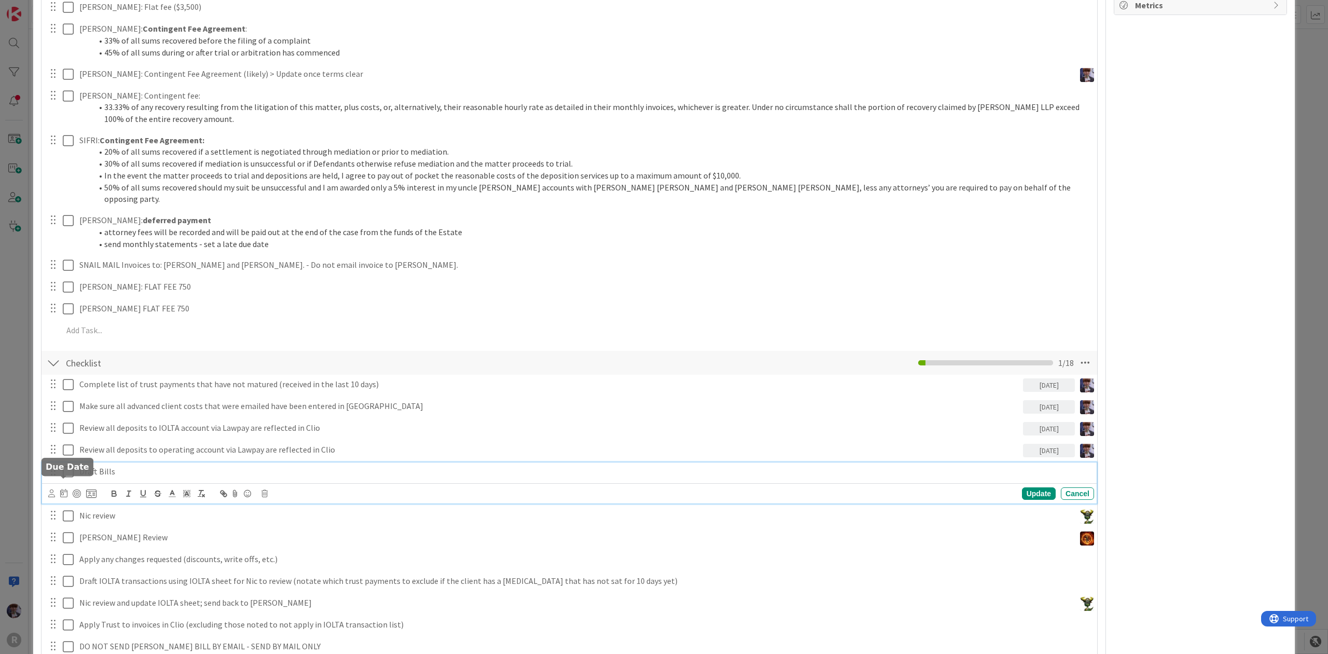
click at [62, 489] on icon at bounding box center [63, 493] width 7 height 8
click at [138, 551] on td "1" at bounding box center [143, 561] width 20 height 20
click at [50, 489] on icon at bounding box center [51, 493] width 7 height 8
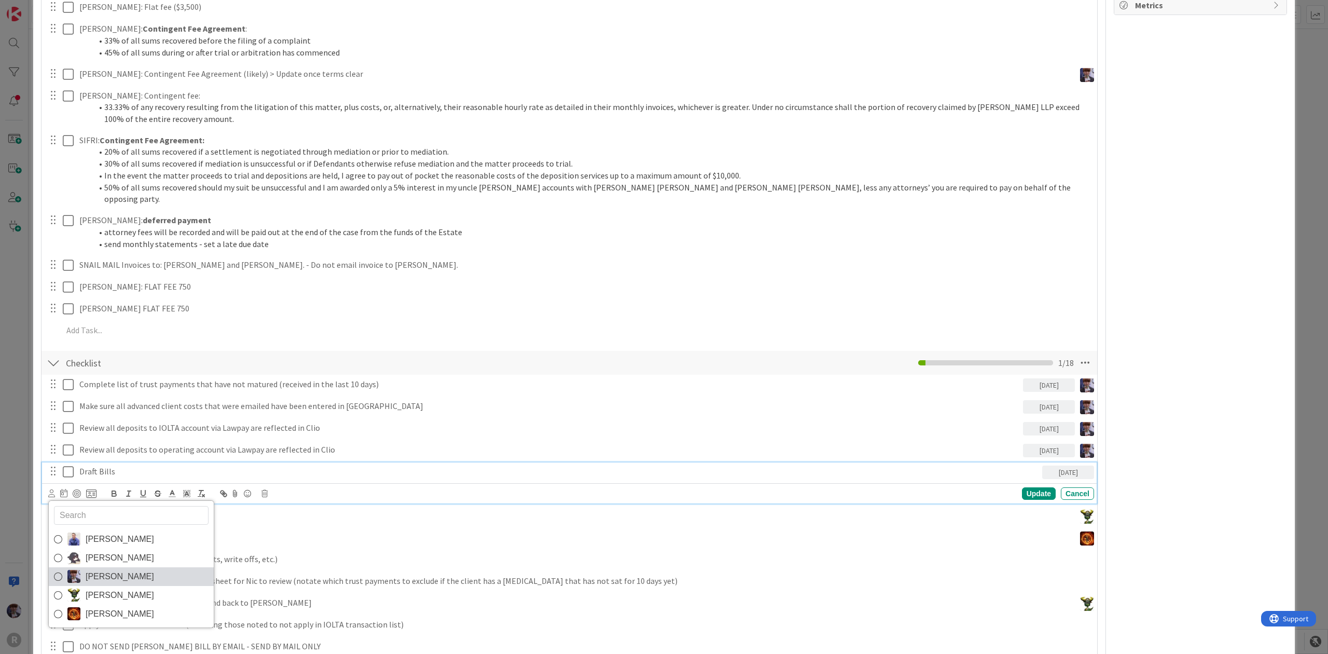
click at [100, 567] on link "[PERSON_NAME]" at bounding box center [131, 576] width 165 height 19
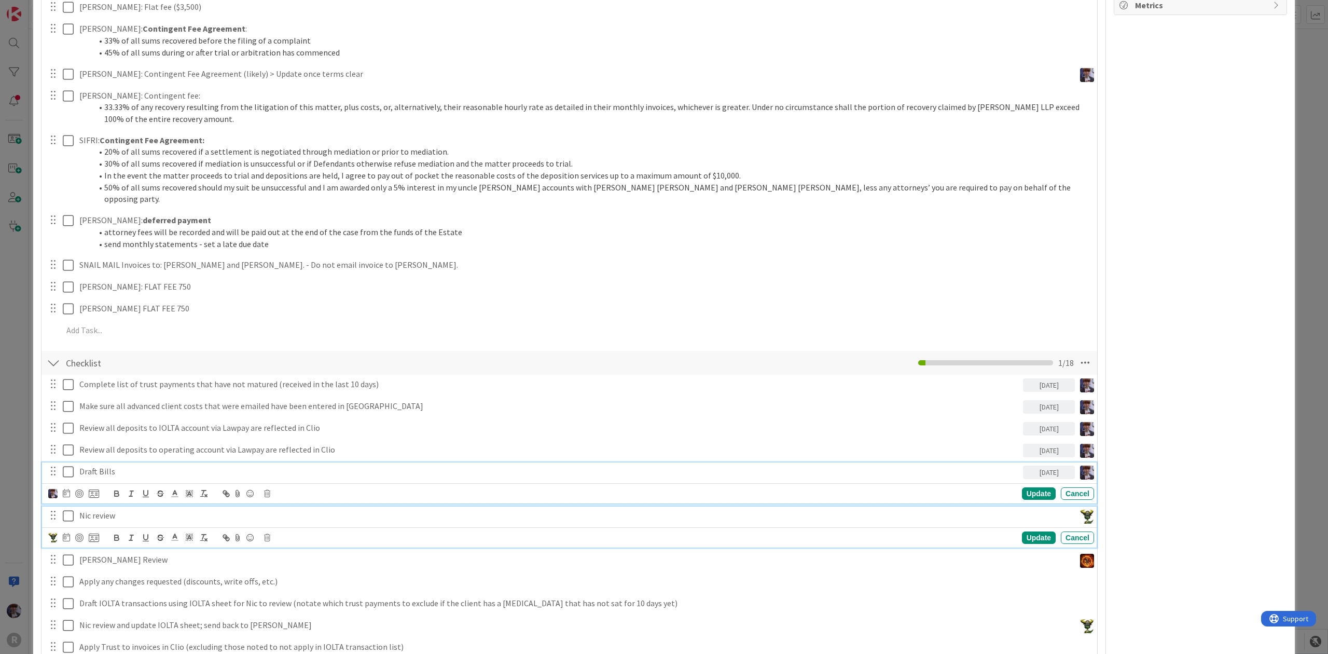
click at [120, 510] on p "Nic review" at bounding box center [575, 516] width 992 height 12
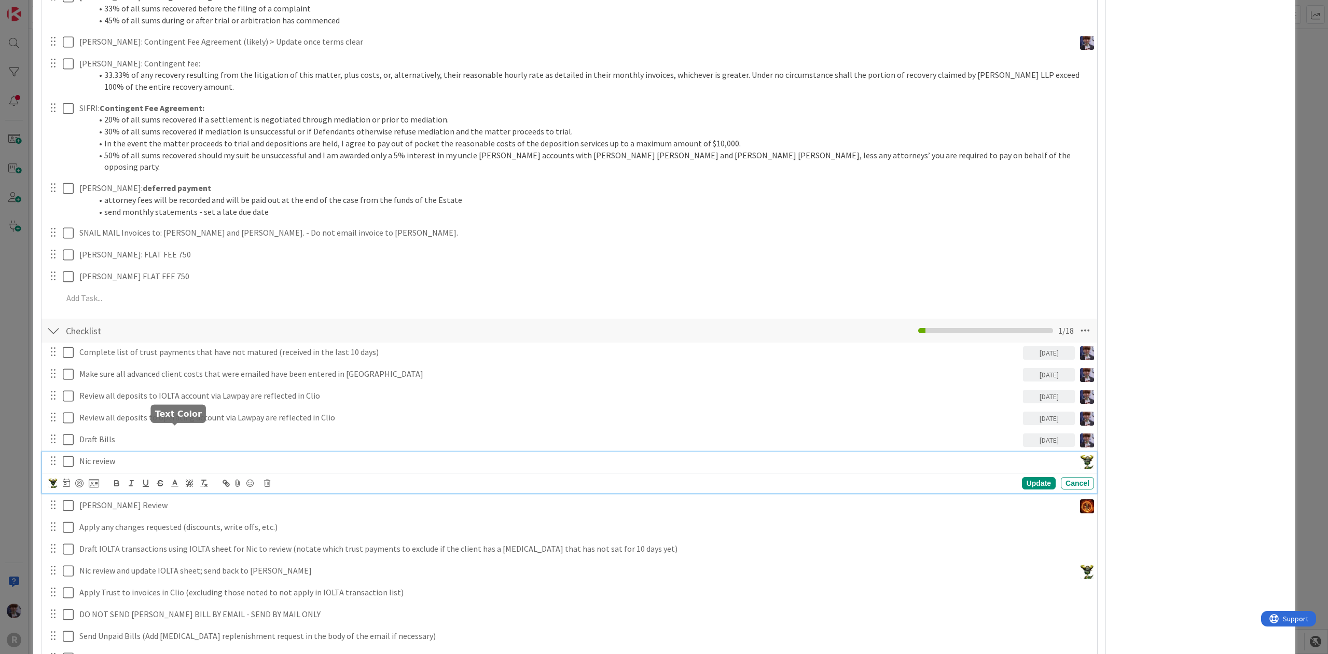
scroll to position [716, 0]
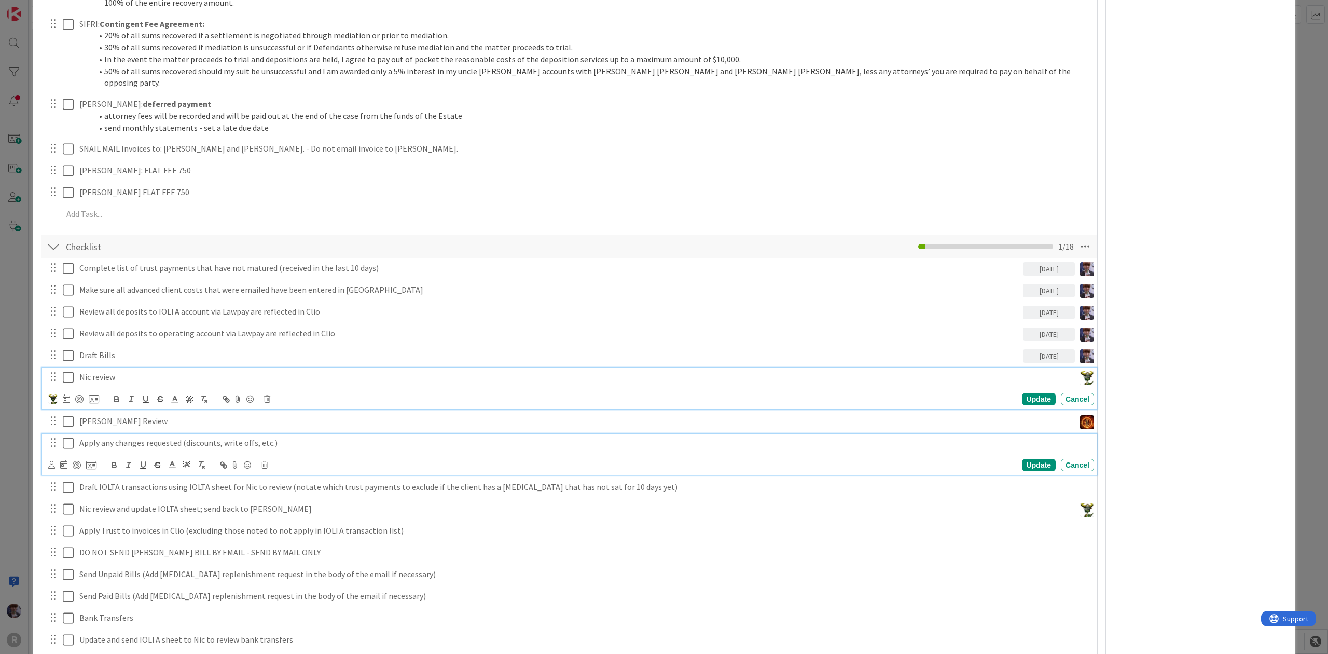
click at [181, 437] on p "Apply any changes requested (discounts, write offs, etc.)" at bounding box center [584, 443] width 1011 height 12
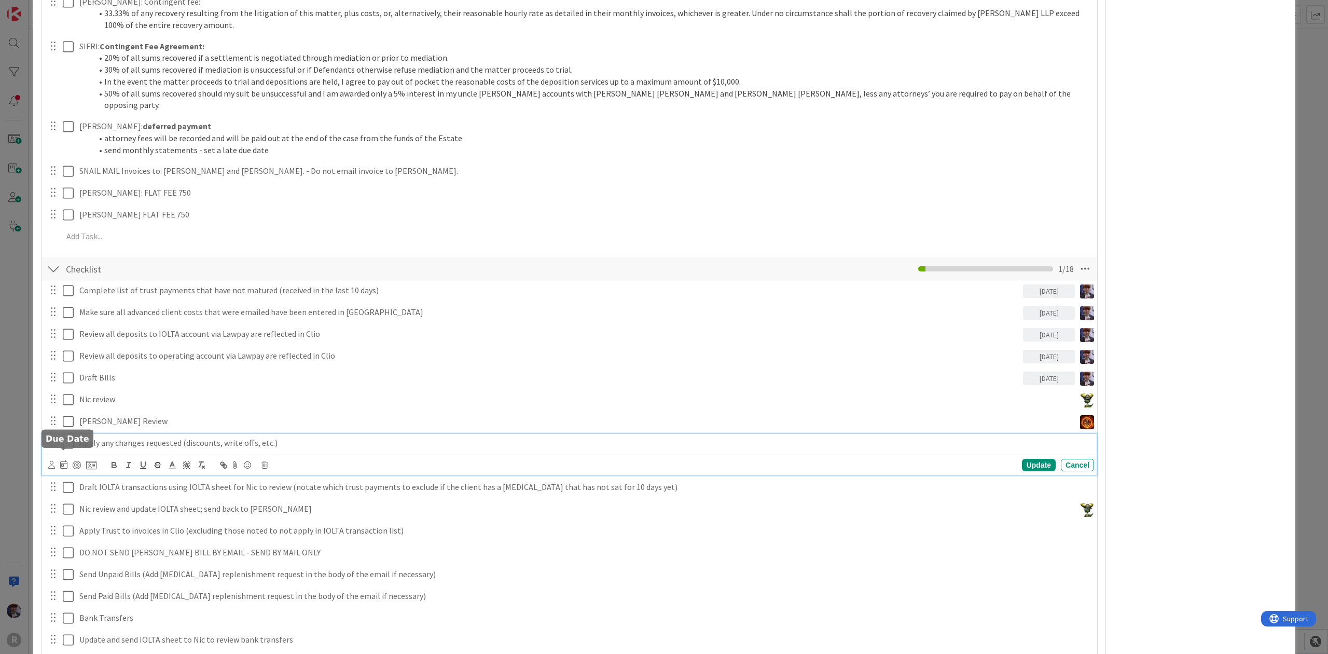
click at [65, 460] on icon at bounding box center [63, 464] width 7 height 8
click at [155, 523] on td "2" at bounding box center [163, 533] width 20 height 20
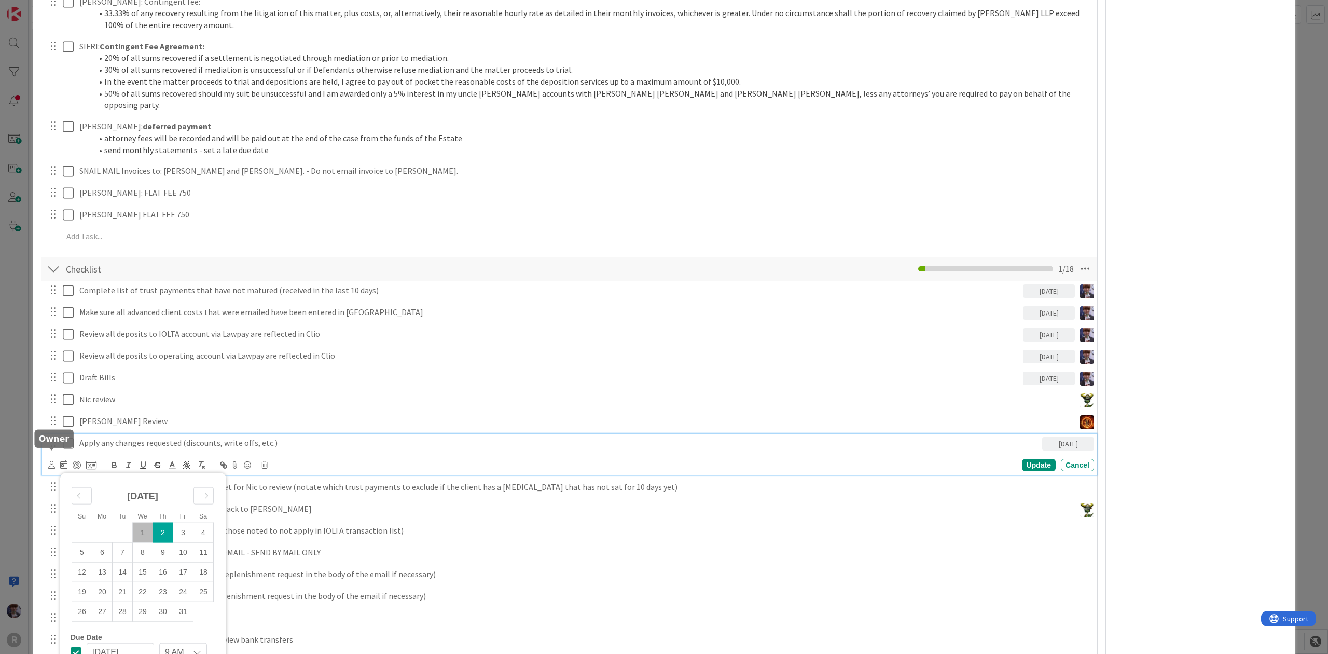
click at [51, 461] on icon at bounding box center [51, 465] width 7 height 8
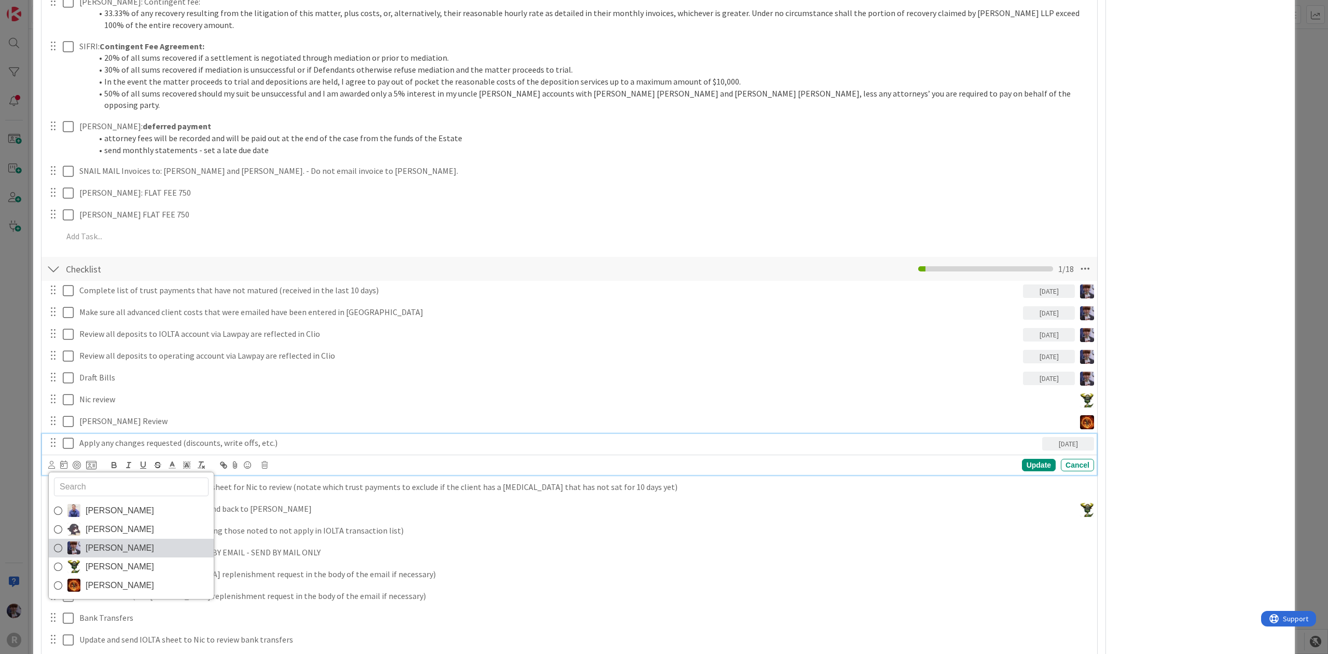
click at [115, 540] on span "[PERSON_NAME]" at bounding box center [120, 548] width 68 height 16
click at [126, 486] on div "Complete list of trust payments that have not matured (received in the last 10 …" at bounding box center [570, 489] width 1046 height 416
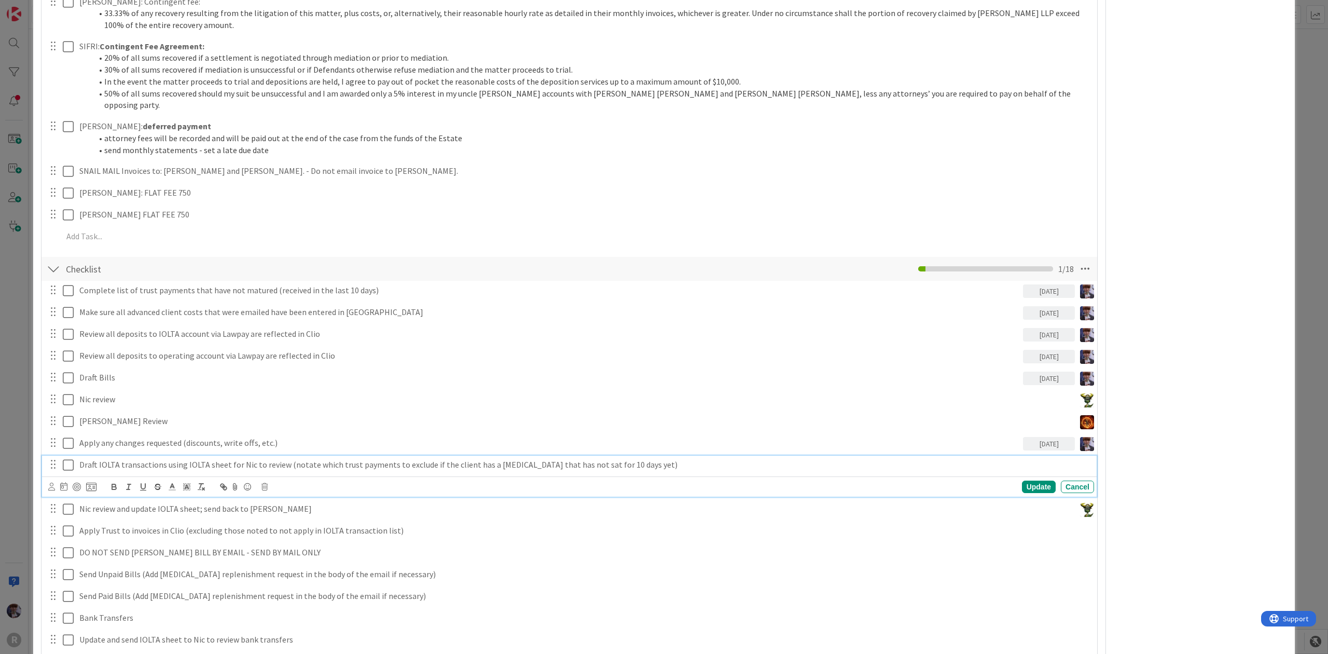
click at [123, 459] on p "Draft IOLTA transactions using IOLTA sheet for Nic to review (notate which trus…" at bounding box center [584, 465] width 1011 height 12
click at [50, 483] on icon at bounding box center [51, 487] width 7 height 8
click at [100, 560] on link "[PERSON_NAME]" at bounding box center [131, 569] width 165 height 19
click at [65, 482] on div at bounding box center [66, 487] width 7 height 12
click at [160, 544] on td "2" at bounding box center [166, 554] width 20 height 20
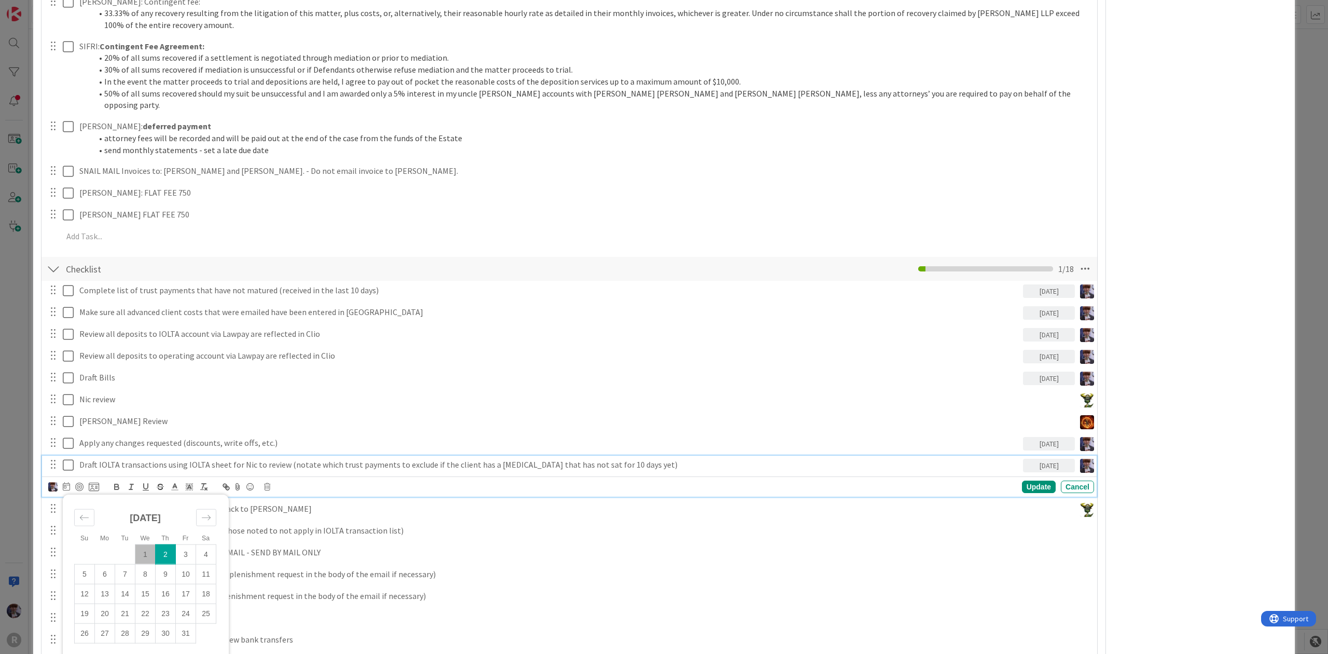
click at [273, 476] on div "[PERSON_NAME] [PERSON_NAME] Minka [PERSON_NAME] Nic [PERSON_NAME] [PERSON_NAME]…" at bounding box center [569, 486] width 1055 height 20
click at [291, 459] on p "Draft IOLTA transactions using IOLTA sheet for Nic to review (notate which trus…" at bounding box center [549, 465] width 940 height 12
click at [331, 488] on div "Complete list of trust payments that have not matured (received in the last 10 …" at bounding box center [570, 489] width 1046 height 416
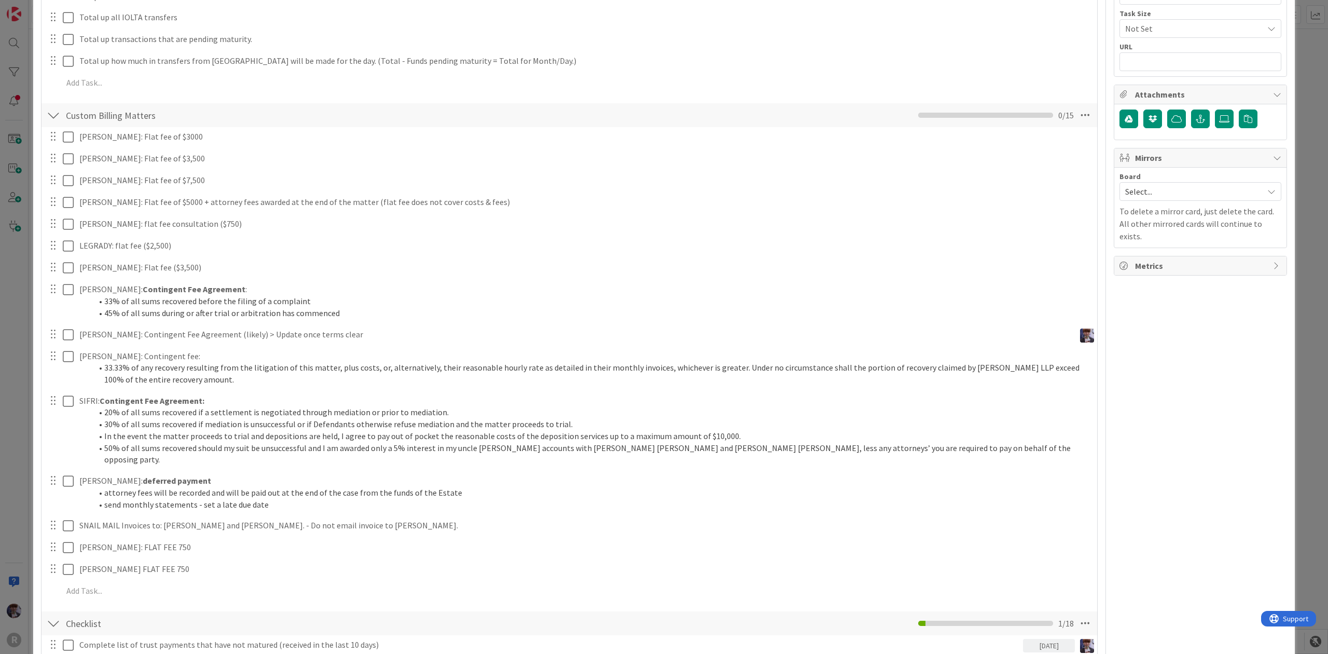
scroll to position [348, 0]
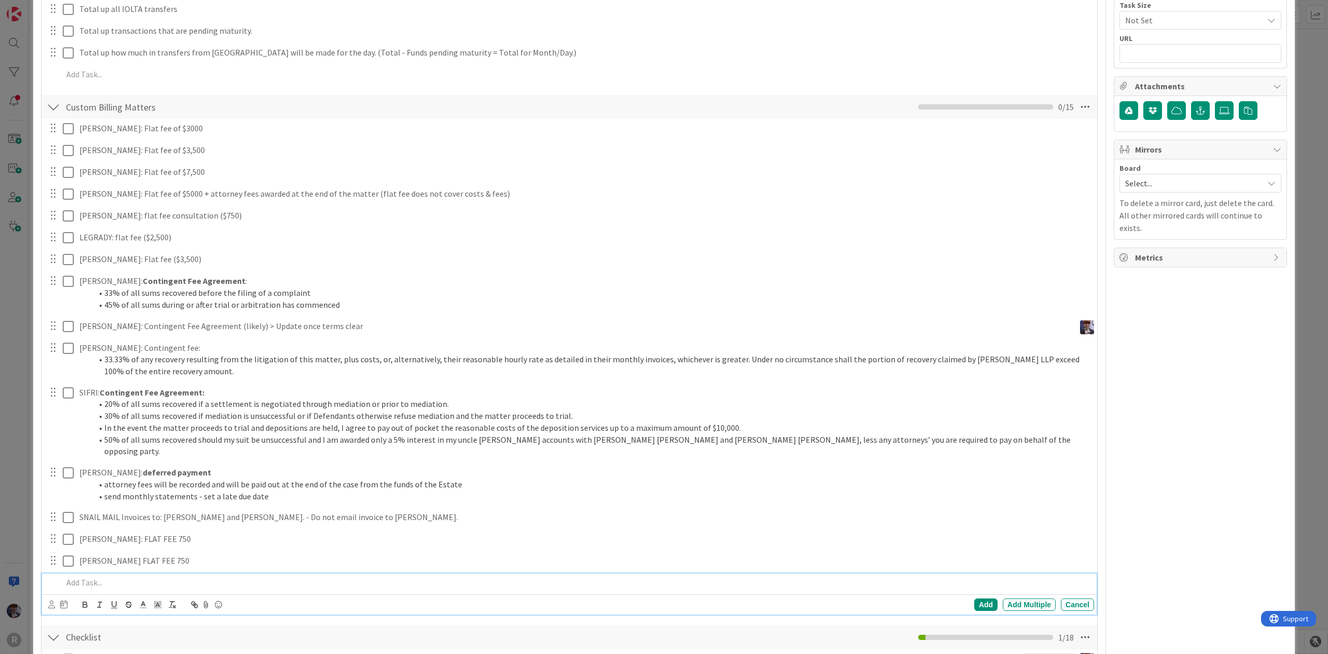
click at [141, 576] on p at bounding box center [576, 582] width 1027 height 12
click at [126, 576] on p "[PERSON_NAME] flat ffee 3500" at bounding box center [576, 582] width 1027 height 12
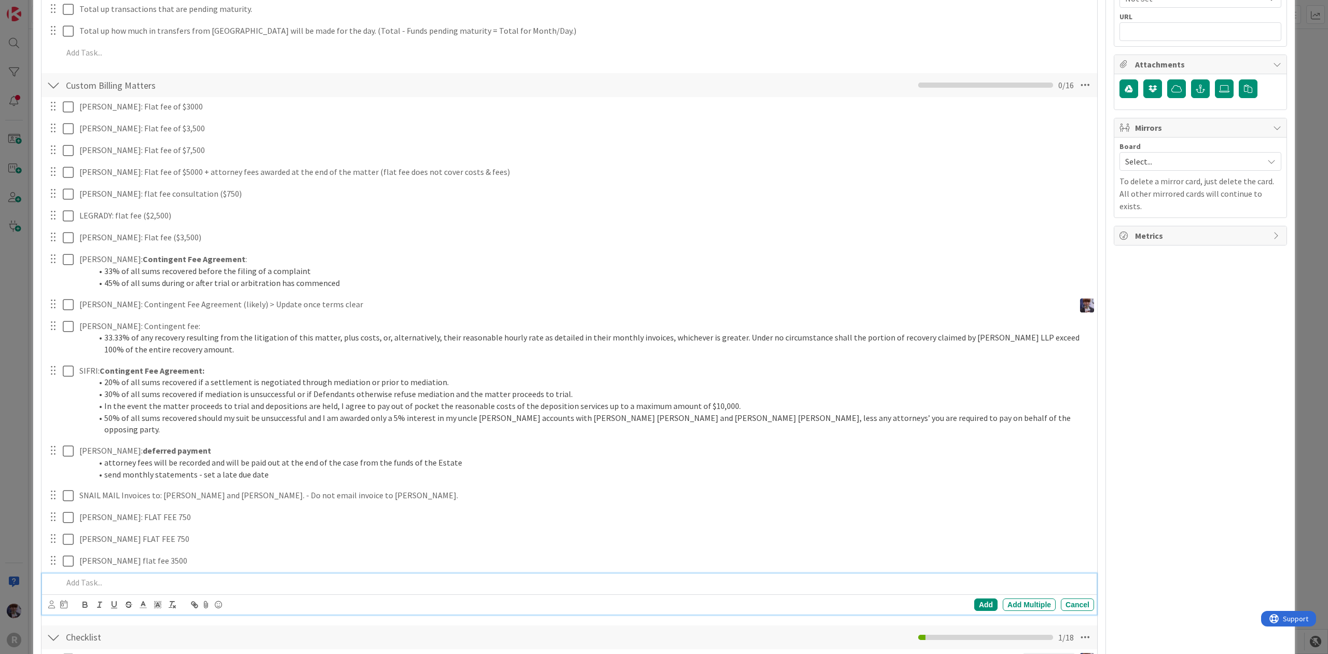
click at [33, 258] on div "ID 3135 Admin [DATE] Title 20 / 128 Billing - [DATE] Description [PERSON_NAME] …" at bounding box center [664, 526] width 1262 height 1763
click at [27, 241] on div "ID 3135 Admin [DATE] Title 20 / 128 Billing - [DATE] Description [PERSON_NAME] …" at bounding box center [664, 327] width 1328 height 654
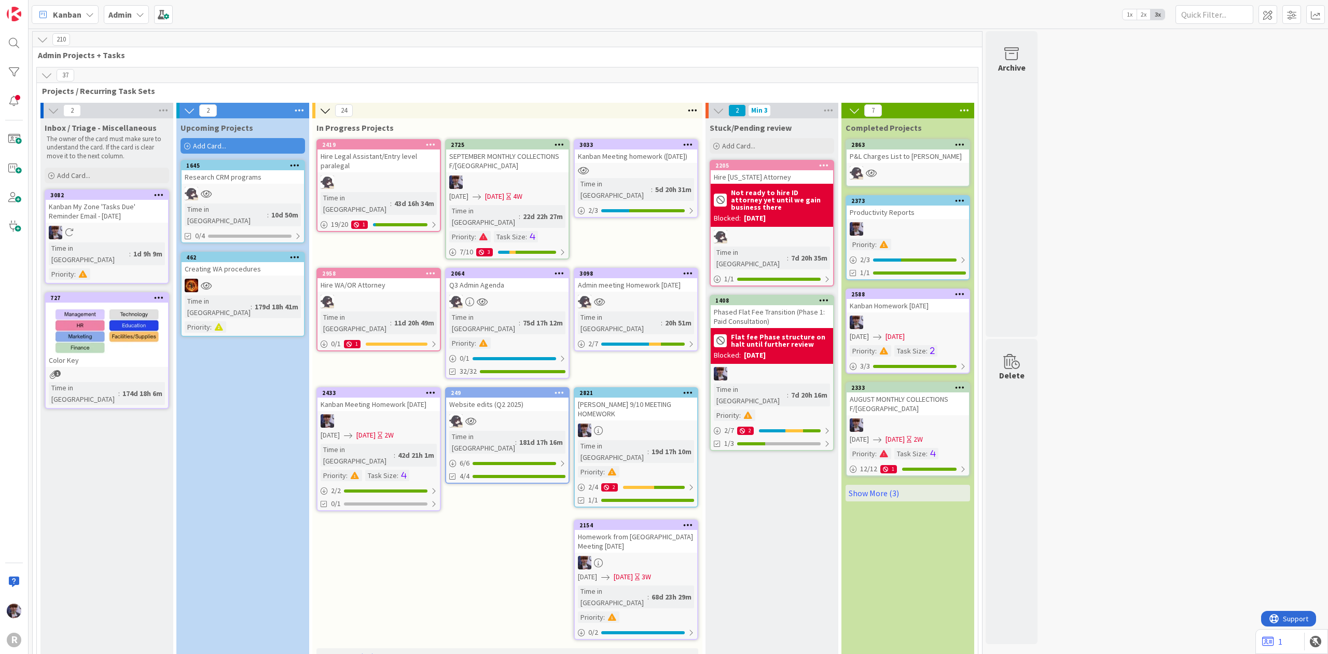
click at [115, 18] on b "Admin" at bounding box center [119, 14] width 23 height 10
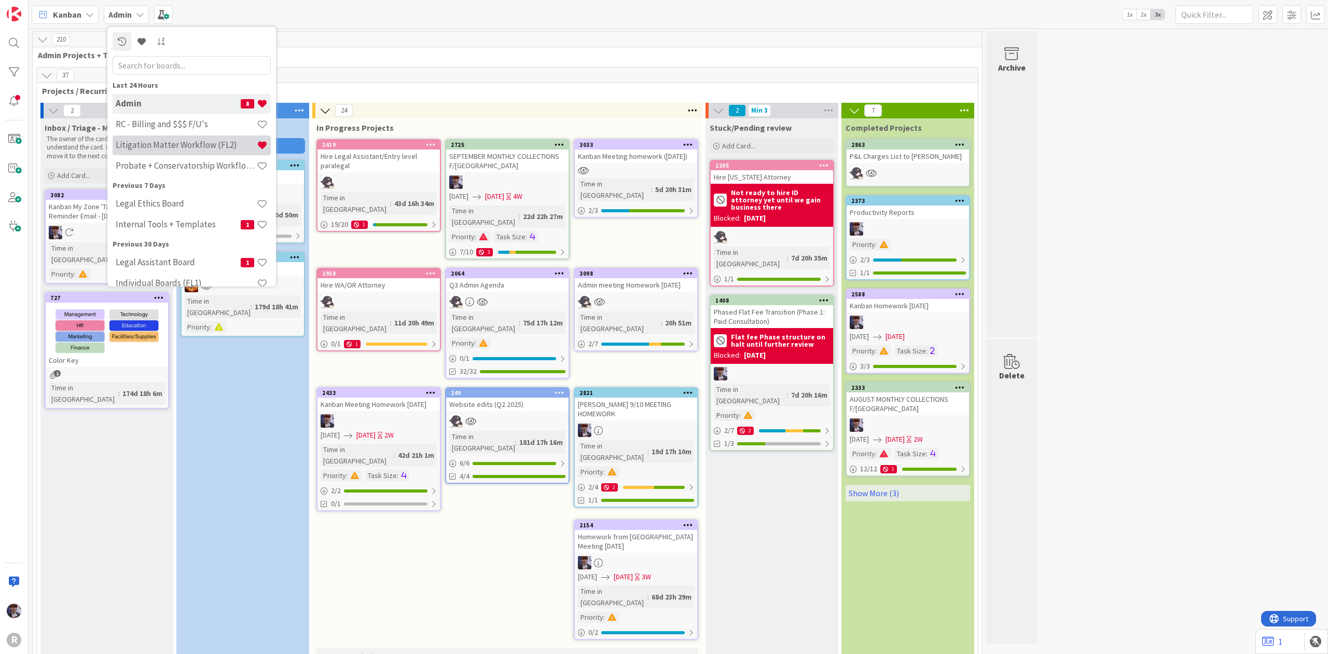
click at [146, 143] on h4 "Litigation Matter Workflow (FL2)" at bounding box center [186, 145] width 141 height 10
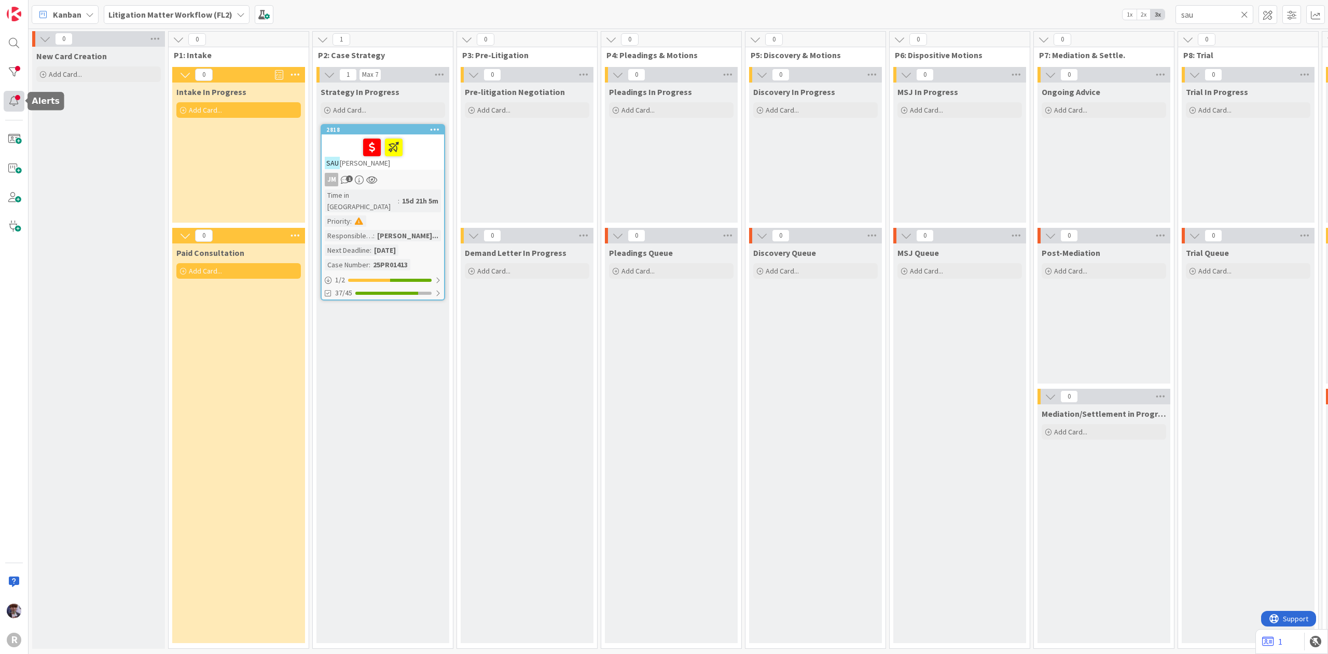
click at [17, 106] on div at bounding box center [14, 101] width 21 height 21
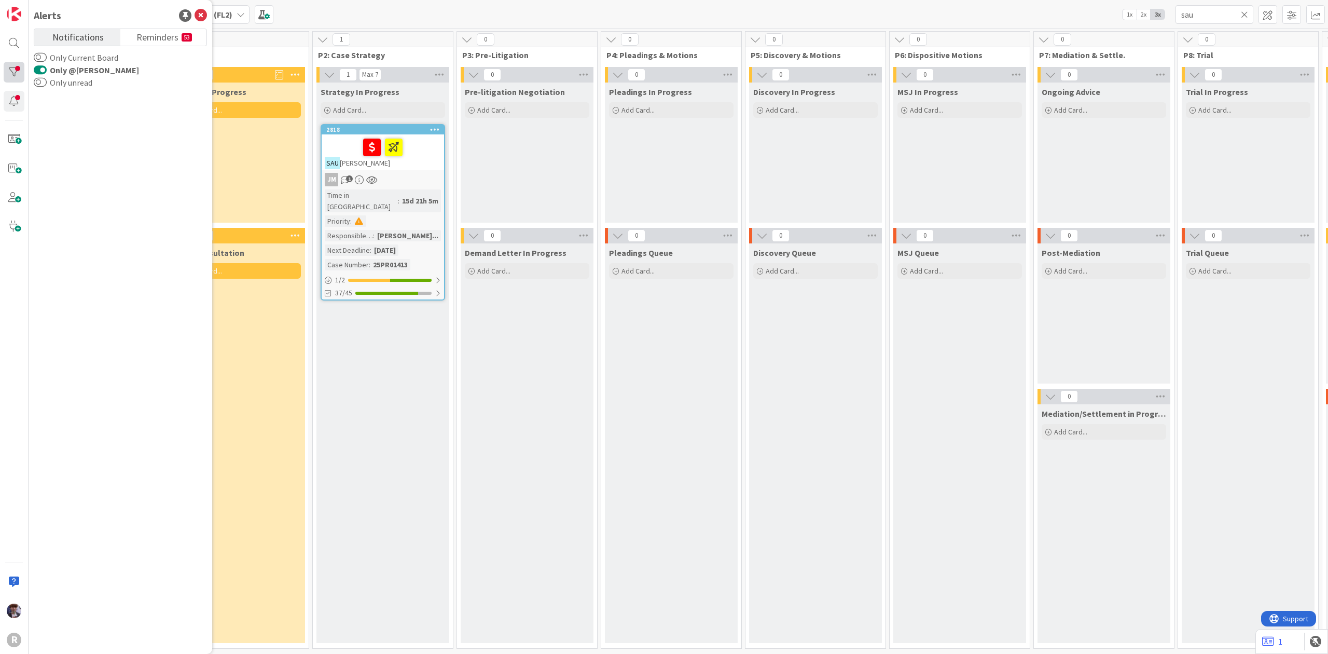
click at [13, 73] on div at bounding box center [14, 72] width 21 height 21
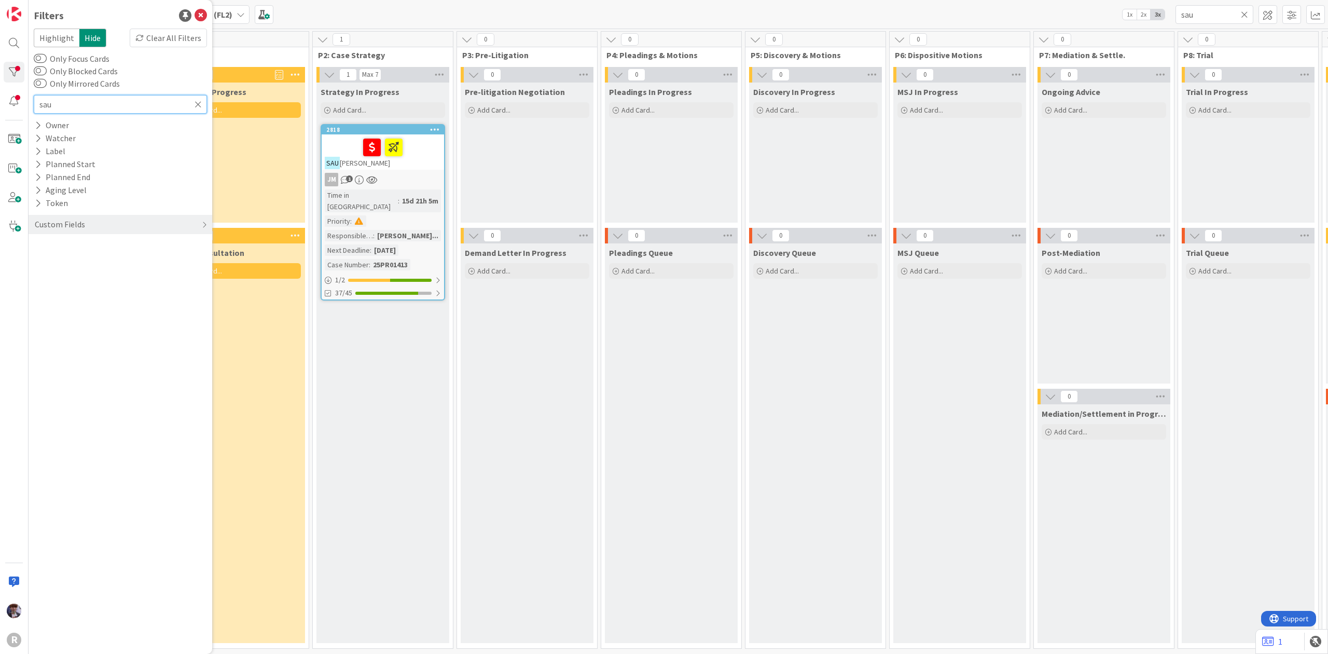
click at [127, 102] on input "sau" at bounding box center [120, 104] width 173 height 19
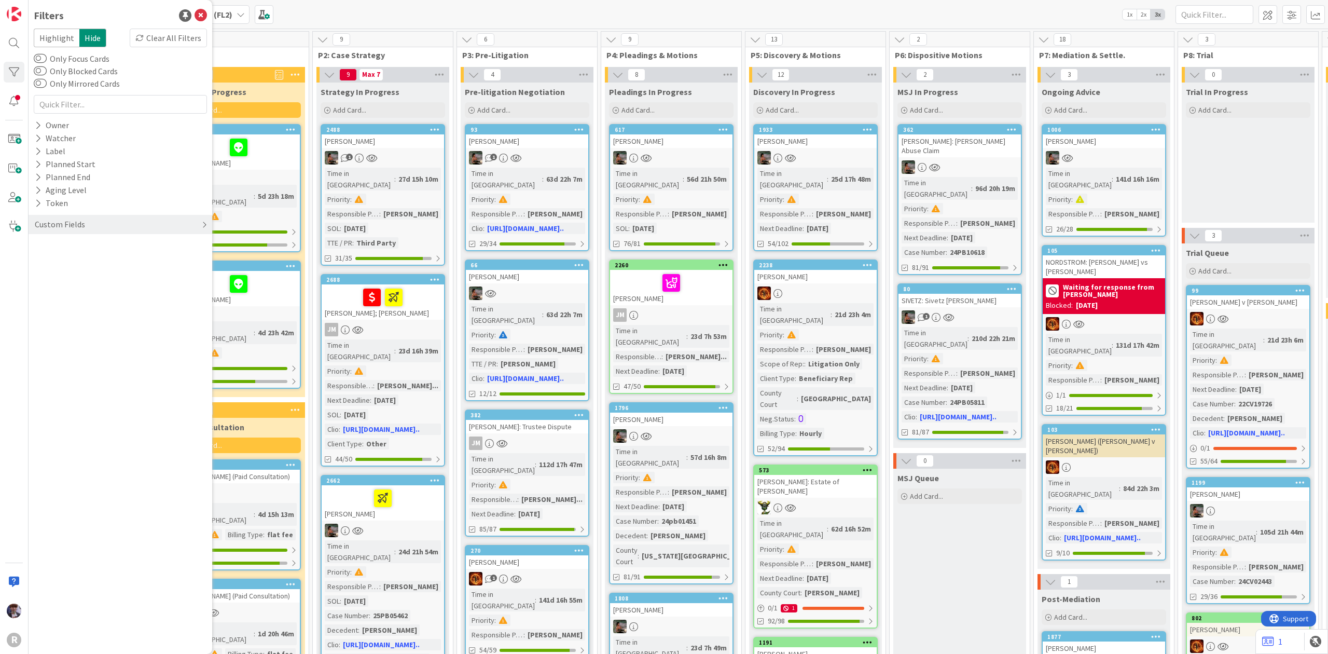
click at [129, 226] on div "Custom Fields" at bounding box center [121, 224] width 184 height 19
click at [99, 427] on div "Billing Type" at bounding box center [121, 427] width 184 height 13
click at [95, 440] on input "text" at bounding box center [120, 443] width 168 height 15
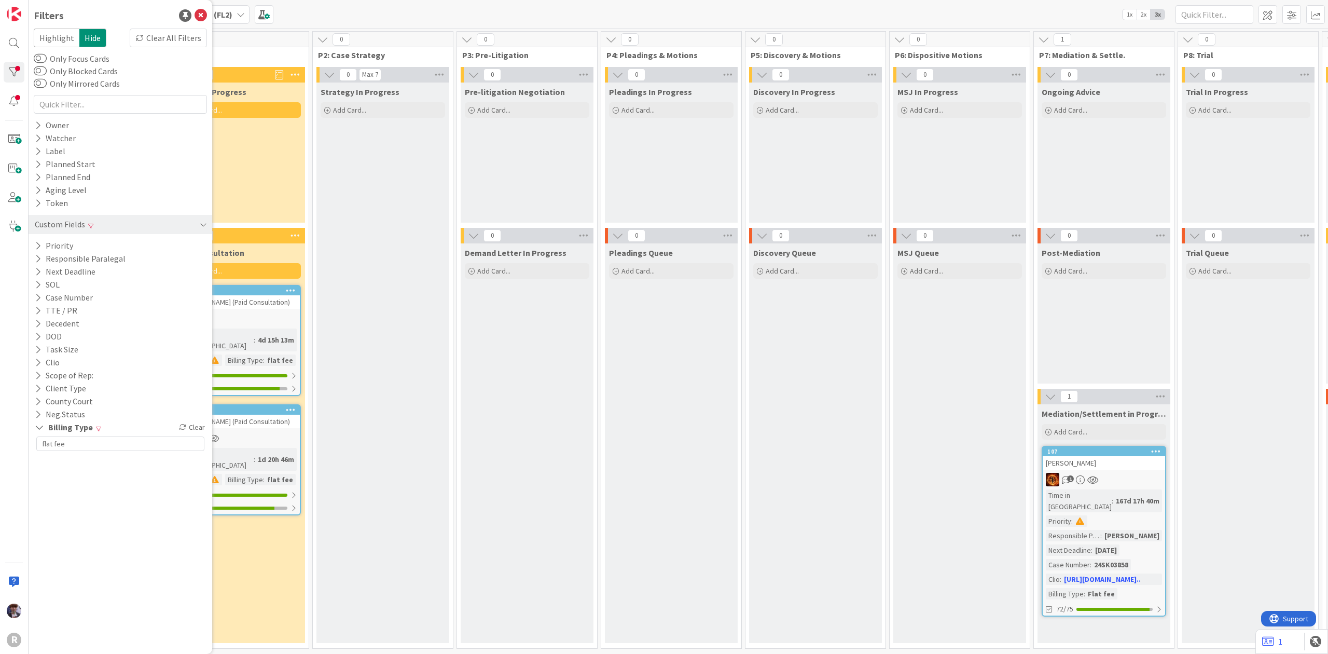
click at [373, 222] on div "Strategy In Progress Add Card..." at bounding box center [383, 363] width 133 height 560
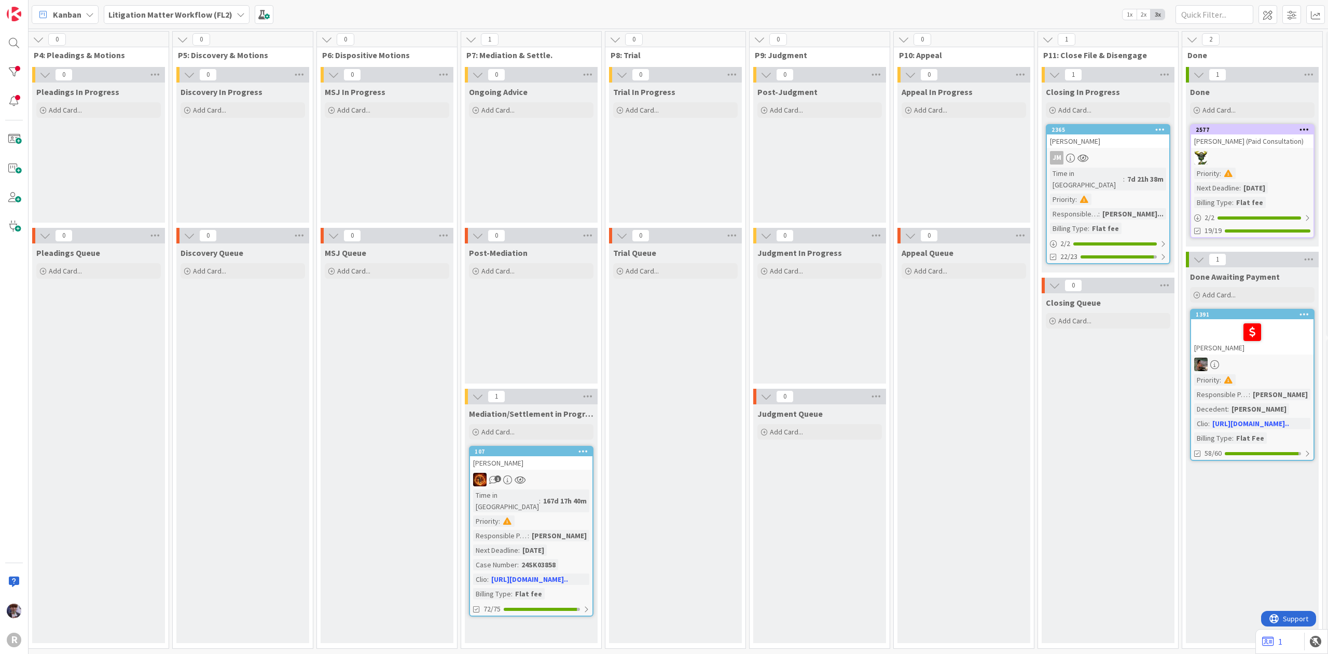
scroll to position [0, 640]
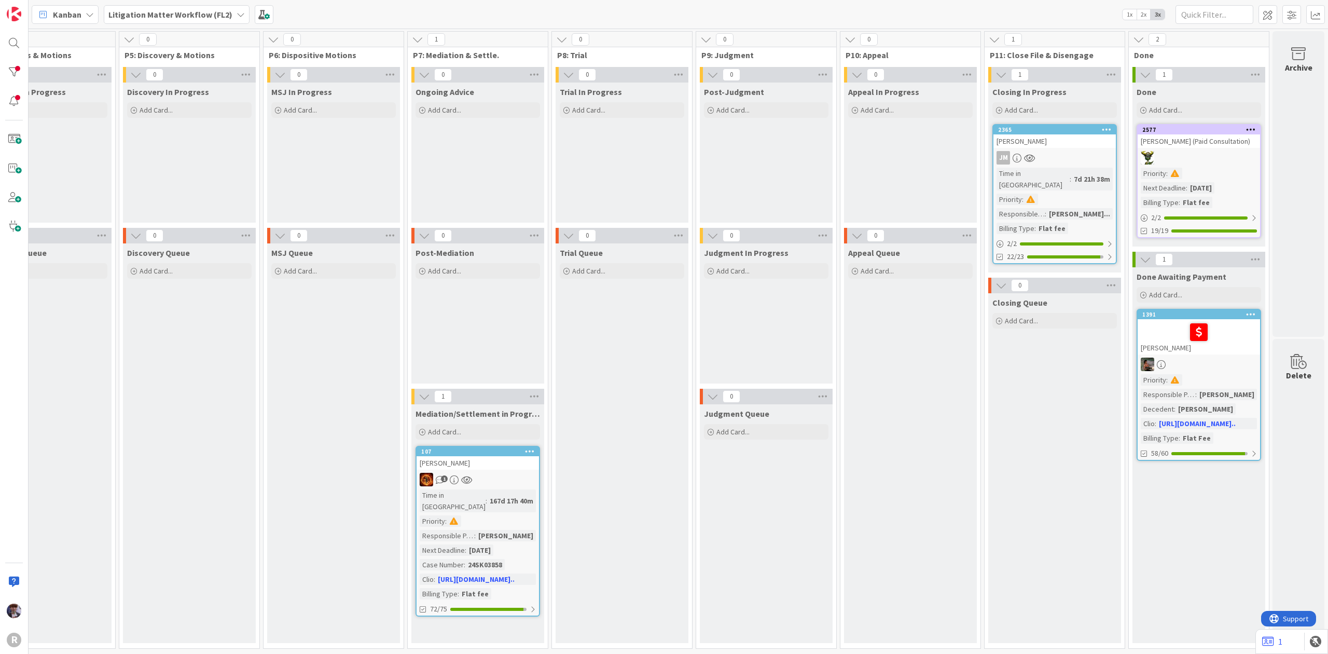
click at [202, 8] on span "Litigation Matter Workflow (FL2)" at bounding box center [170, 14] width 124 height 12
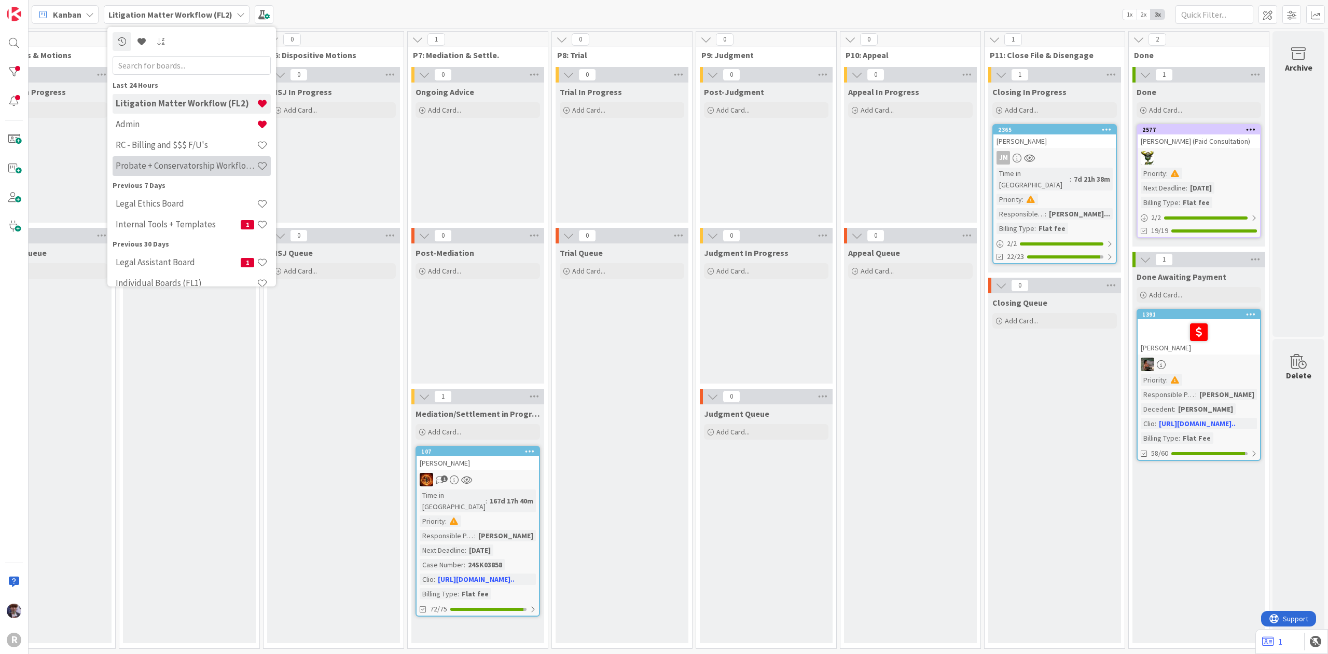
click at [185, 163] on h4 "Probate + Conservatorship Workflow (FL2)" at bounding box center [186, 165] width 141 height 10
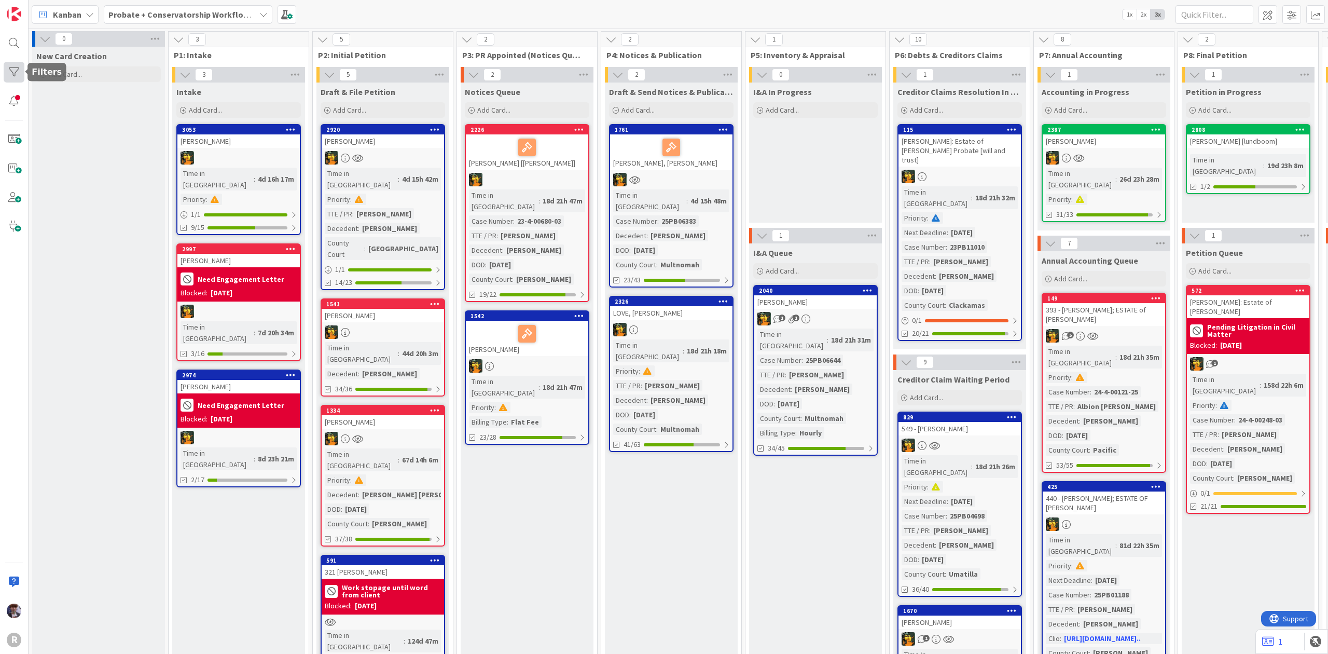
click at [13, 74] on div at bounding box center [14, 72] width 21 height 21
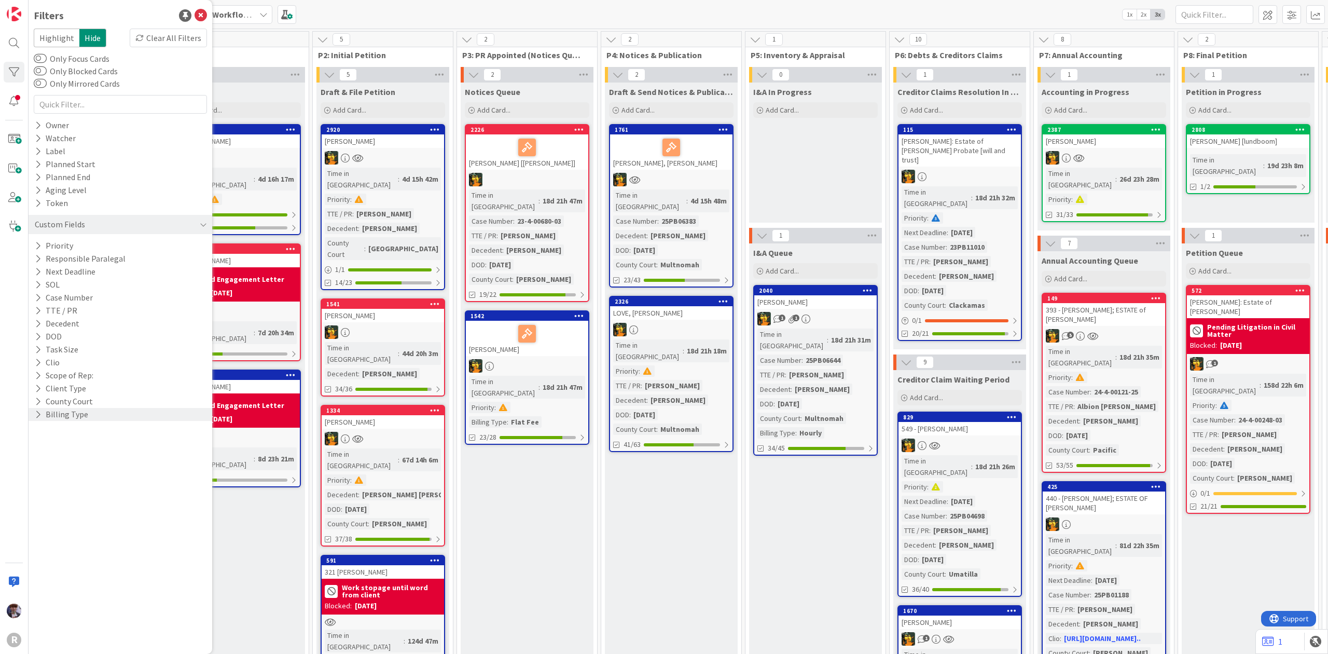
click at [103, 409] on div "Billing Type" at bounding box center [121, 414] width 184 height 13
click at [96, 428] on input "text" at bounding box center [120, 430] width 168 height 15
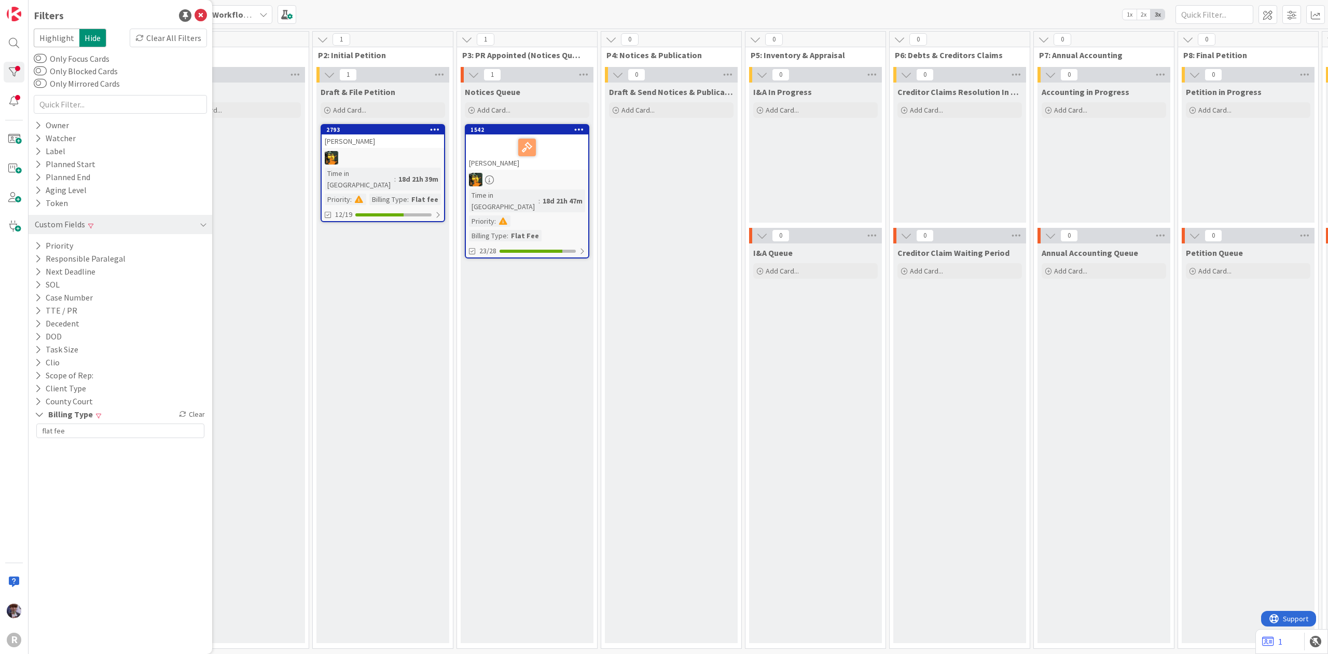
click at [241, 432] on div "Intake Add Card..." at bounding box center [238, 363] width 133 height 560
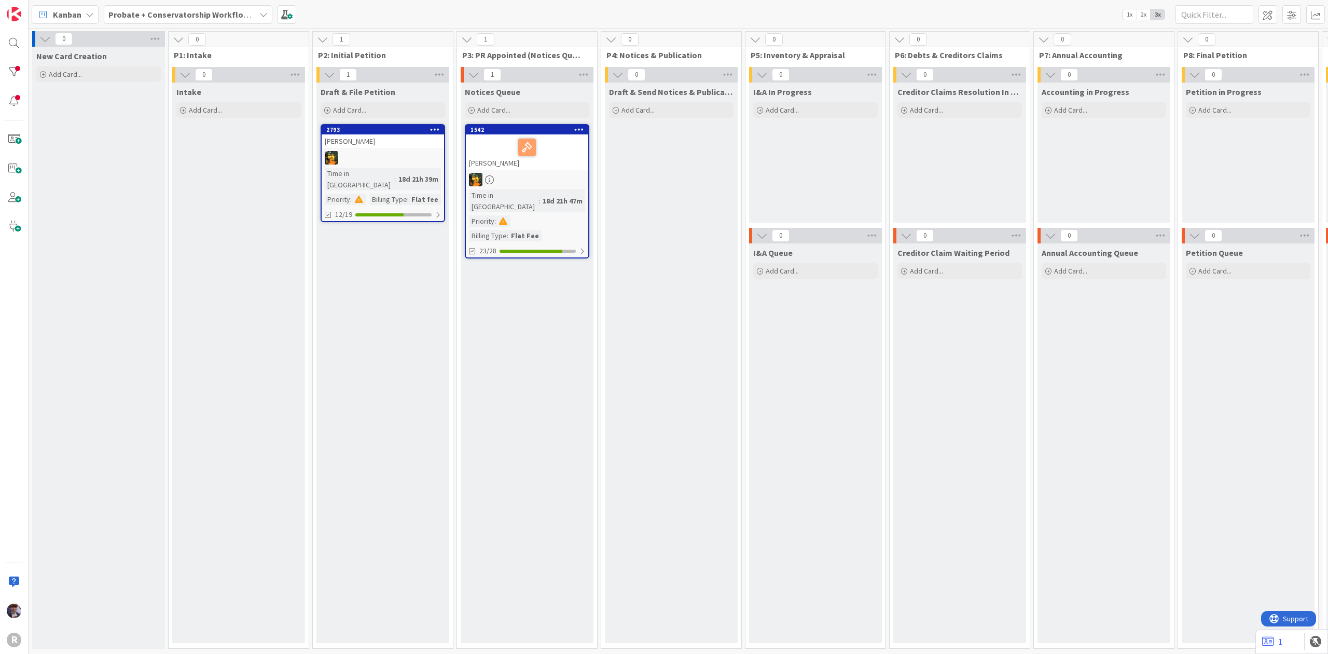
click at [65, 17] on span "Kanban" at bounding box center [67, 14] width 29 height 12
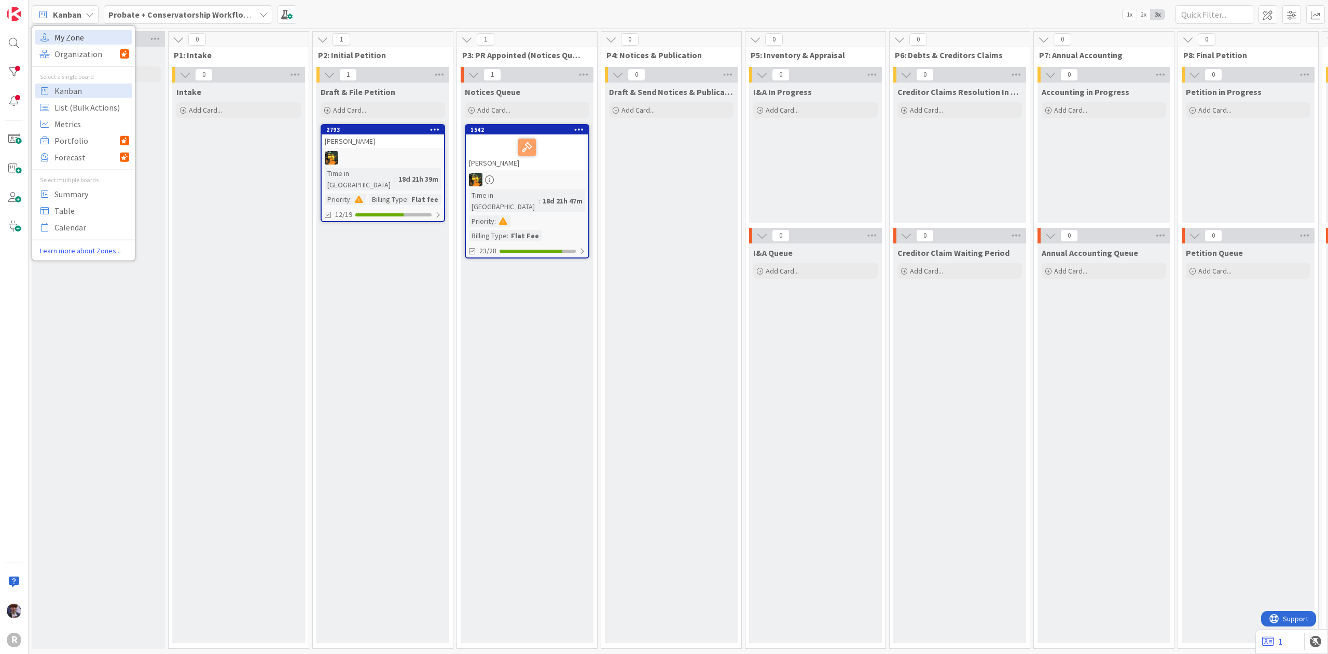
click at [100, 38] on span "My Zone" at bounding box center [91, 37] width 75 height 16
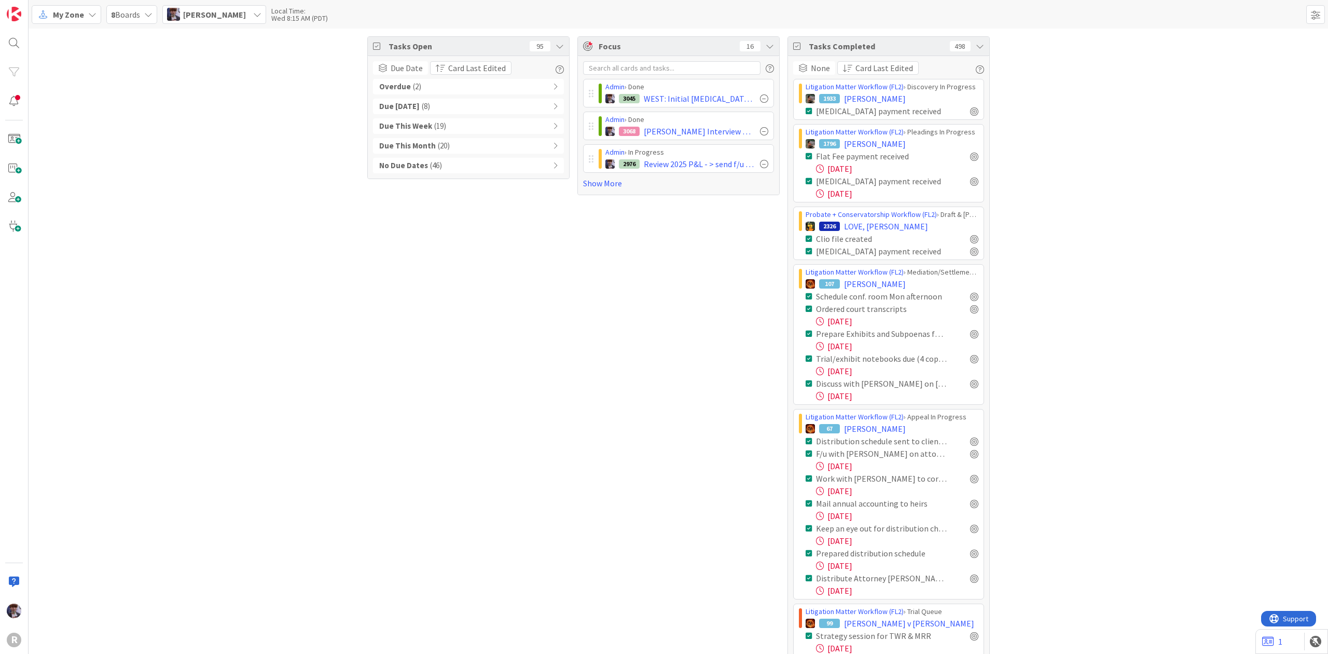
click at [449, 81] on div "Overdue ( 2 )" at bounding box center [468, 87] width 191 height 16
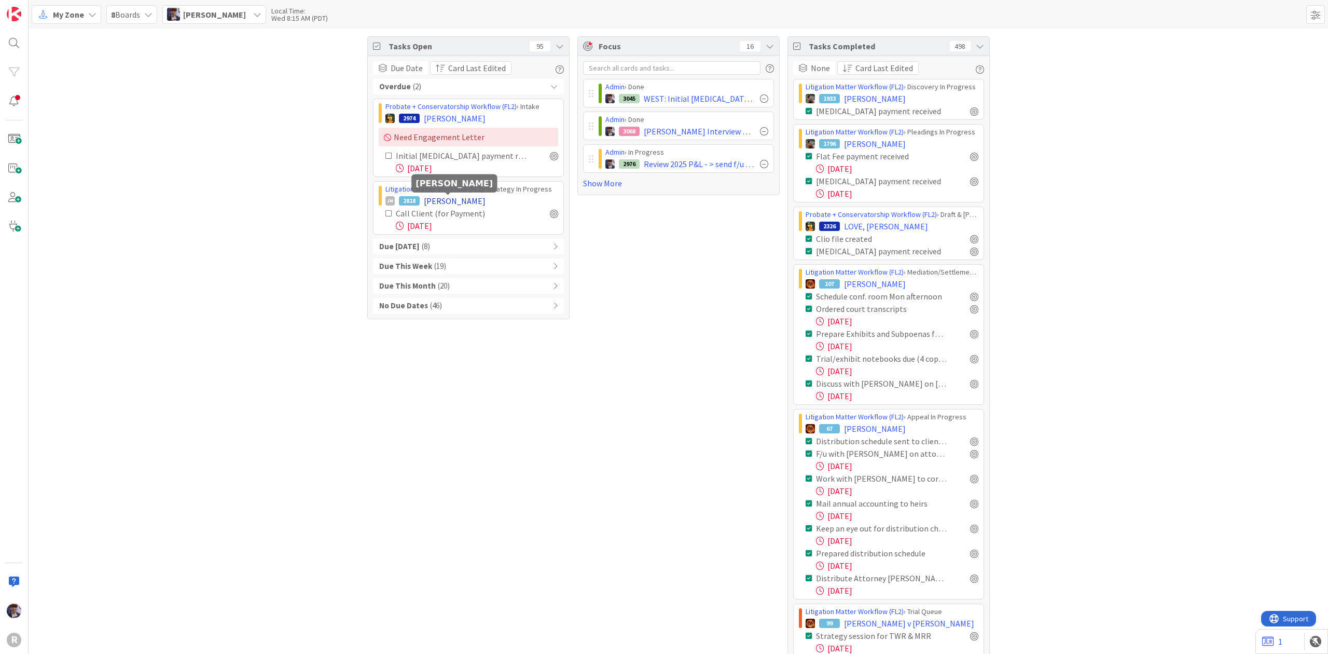
click at [446, 200] on span "[PERSON_NAME]" at bounding box center [455, 201] width 62 height 12
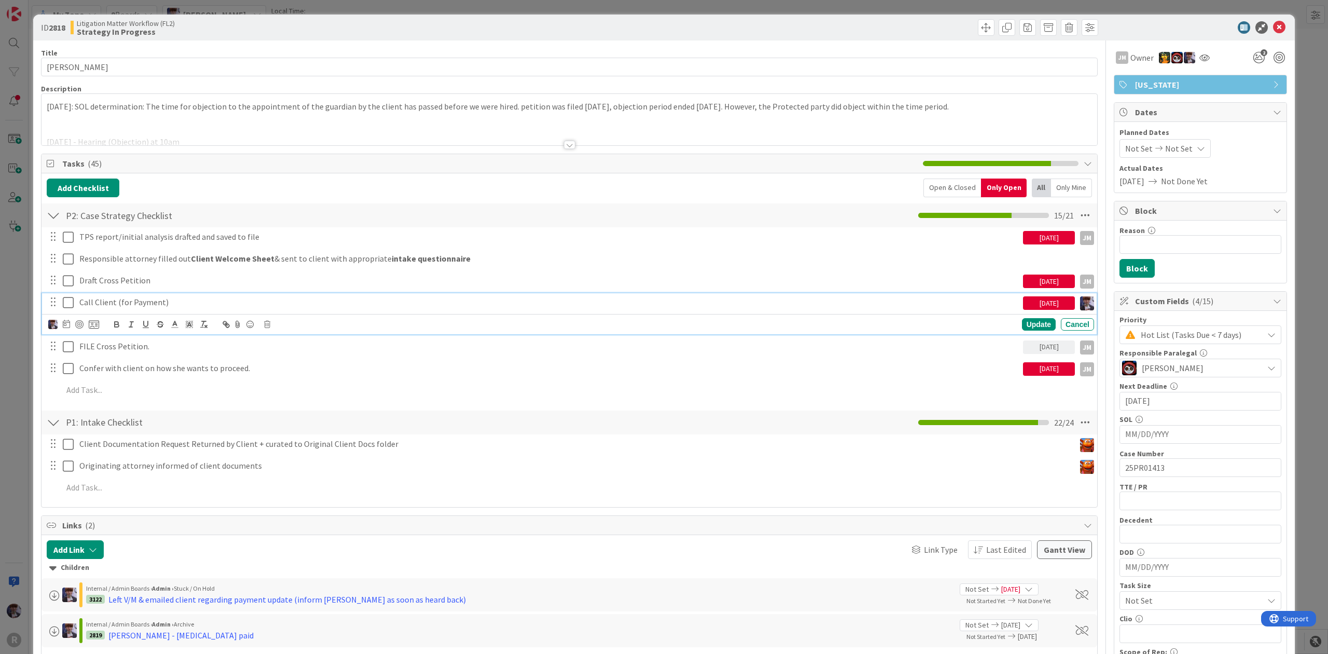
click at [158, 301] on p "Call Client (for Payment)" at bounding box center [549, 302] width 940 height 12
click at [92, 325] on icon at bounding box center [94, 324] width 10 height 9
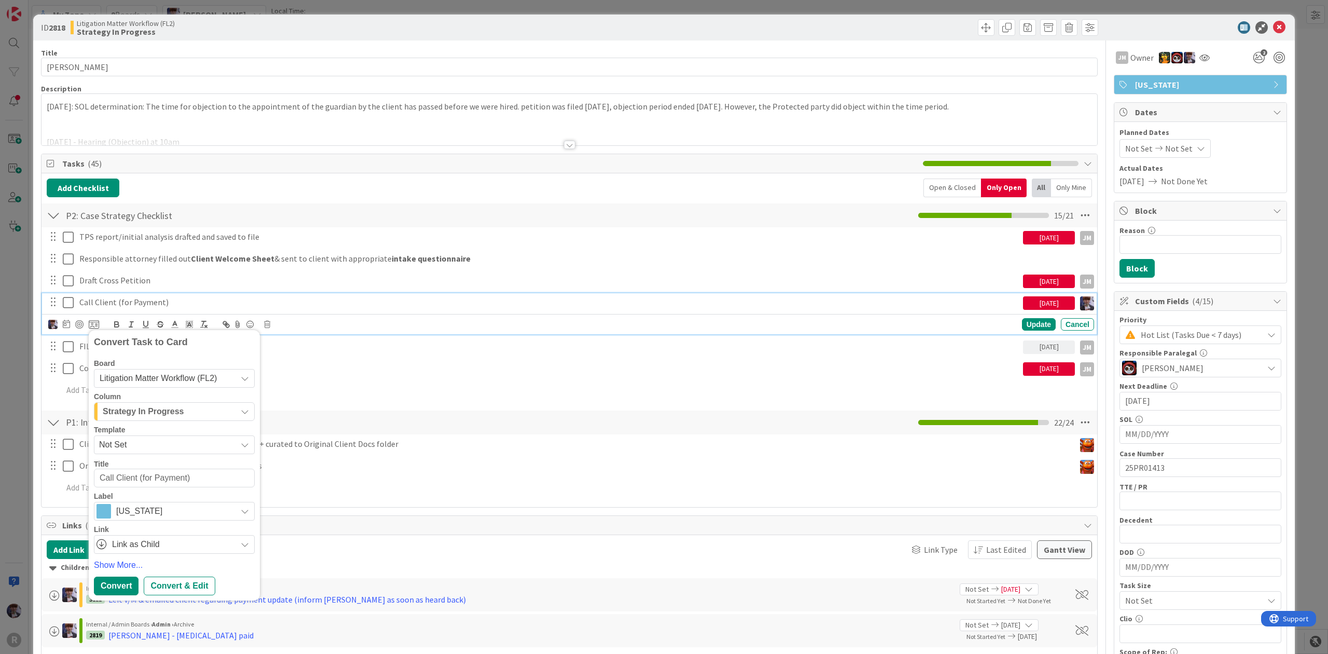
click at [134, 381] on span "Litigation Matter Workflow (FL2)" at bounding box center [158, 378] width 117 height 9
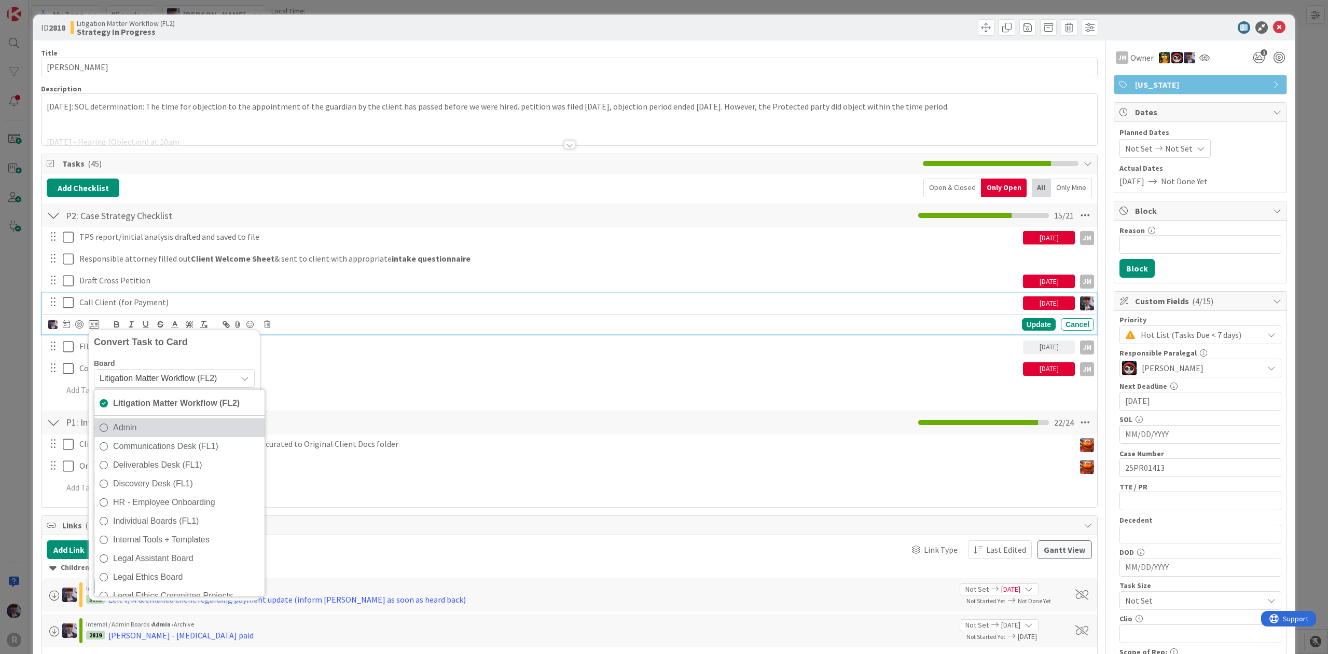
click at [146, 425] on span "Admin" at bounding box center [186, 427] width 146 height 16
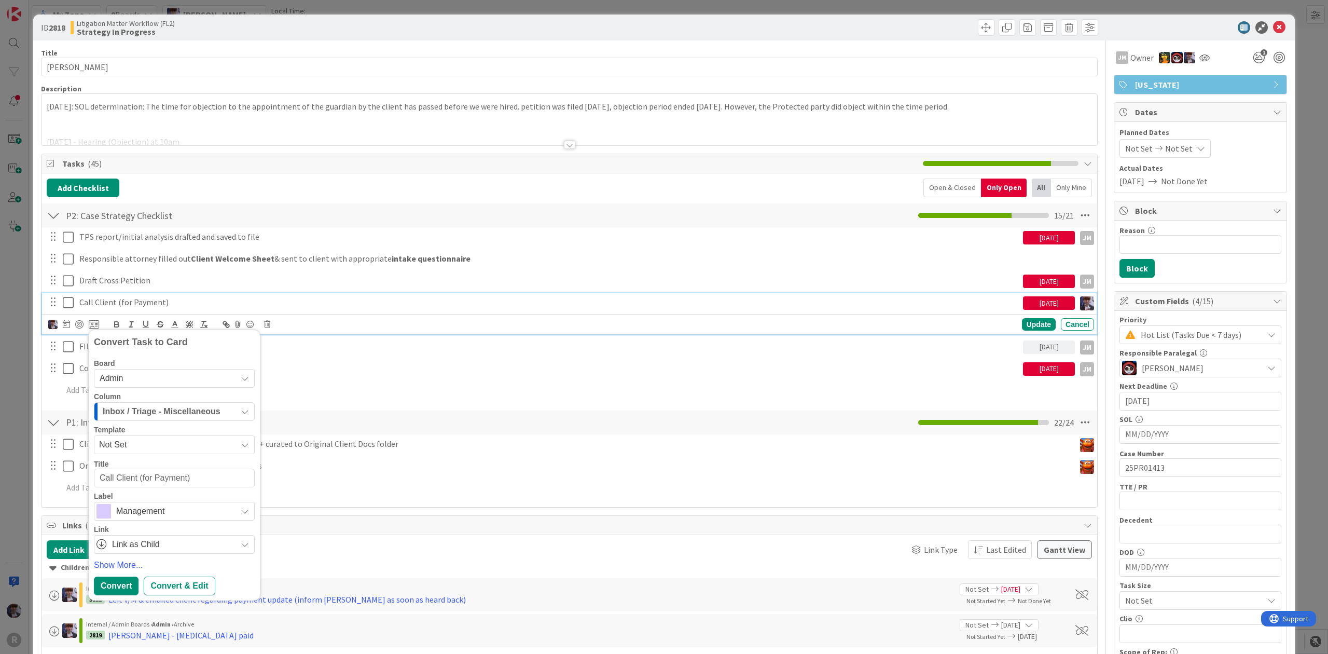
click at [689, 512] on div "Title 15 / 128 [PERSON_NAME] Description [DATE]: SOL determination: The time fo…" at bounding box center [569, 600] width 1057 height 1120
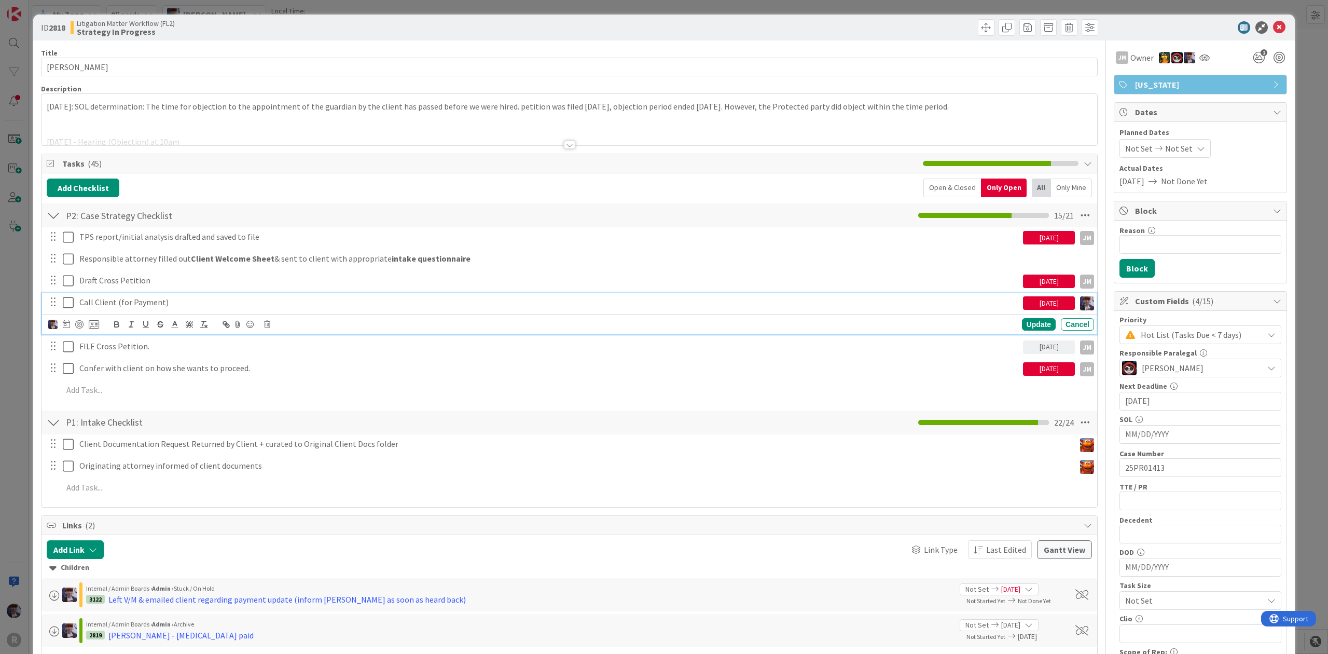
click at [140, 307] on p "Call Client (for Payment)" at bounding box center [549, 302] width 940 height 12
click at [270, 326] on icon at bounding box center [267, 324] width 6 height 7
click at [291, 369] on div "Delete" at bounding box center [293, 368] width 38 height 19
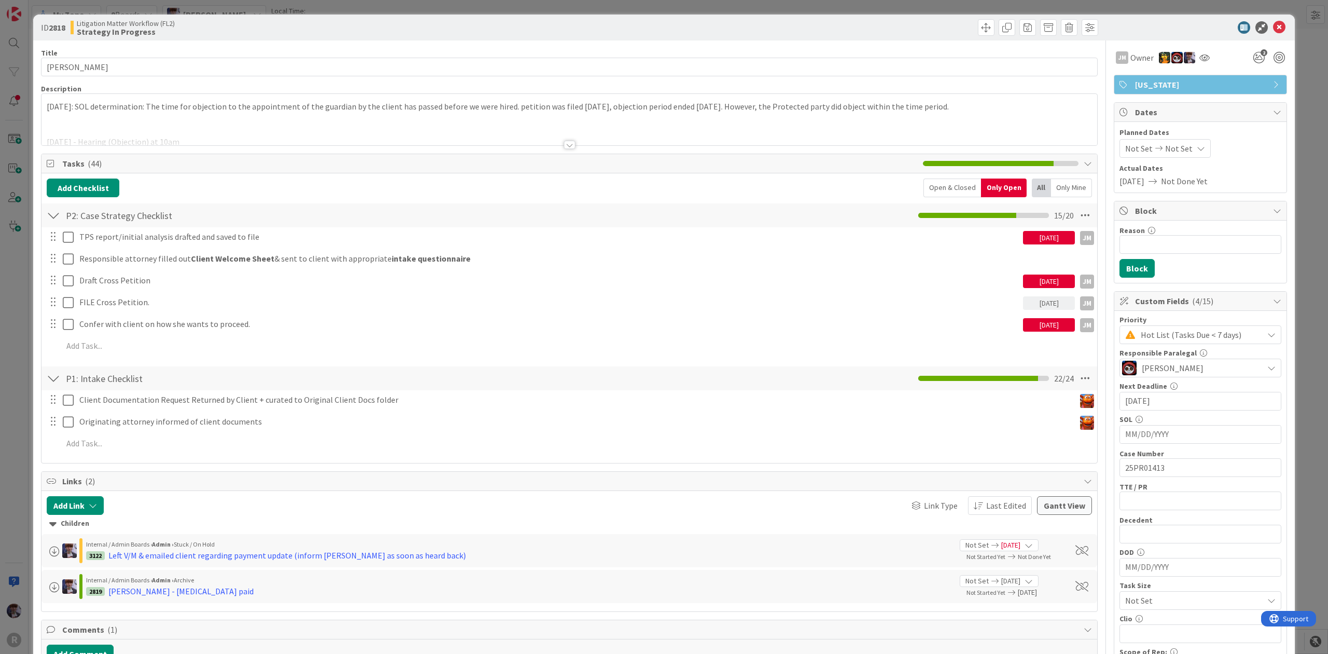
click at [27, 353] on div "ID 2818 Litigation Matter Workflow (FL2) Strategy In Progress Title 15 / 128 [P…" at bounding box center [664, 327] width 1328 height 654
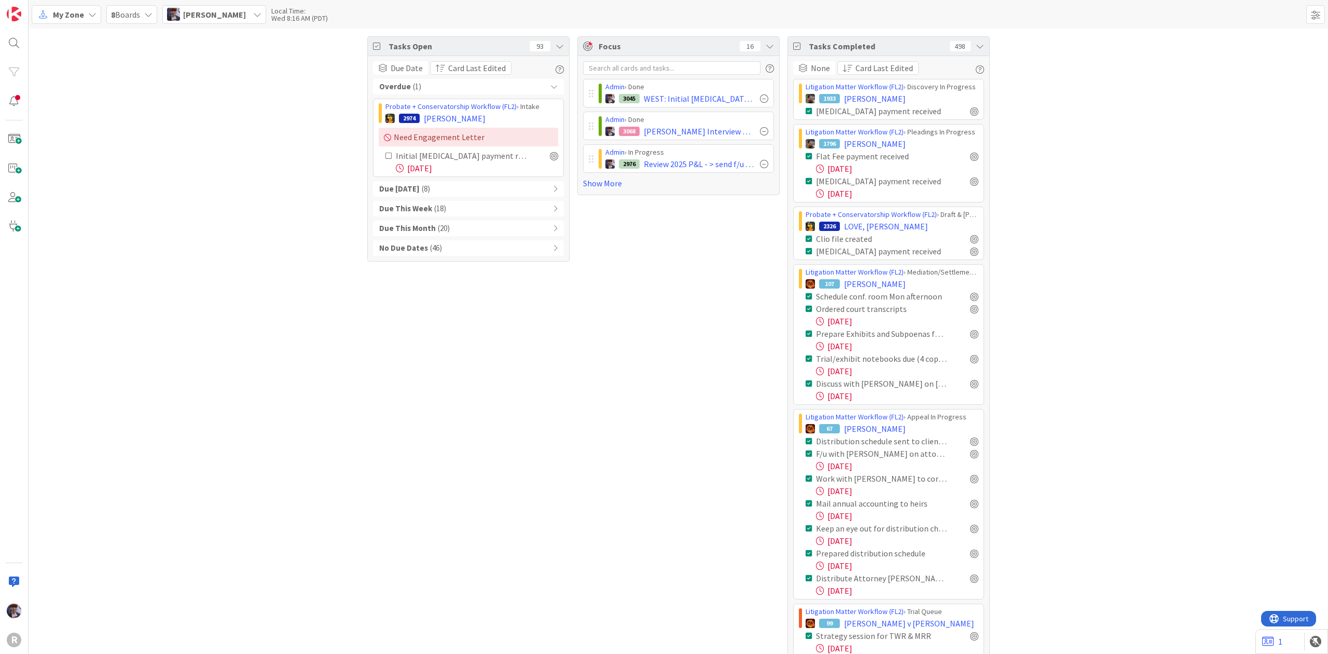
click at [495, 162] on div "[DATE]" at bounding box center [477, 168] width 162 height 12
click at [495, 158] on div "Initial [MEDICAL_DATA] payment received💲 Inform MRR when payment received" at bounding box center [461, 155] width 131 height 12
click at [445, 117] on span "[PERSON_NAME]" at bounding box center [455, 118] width 62 height 12
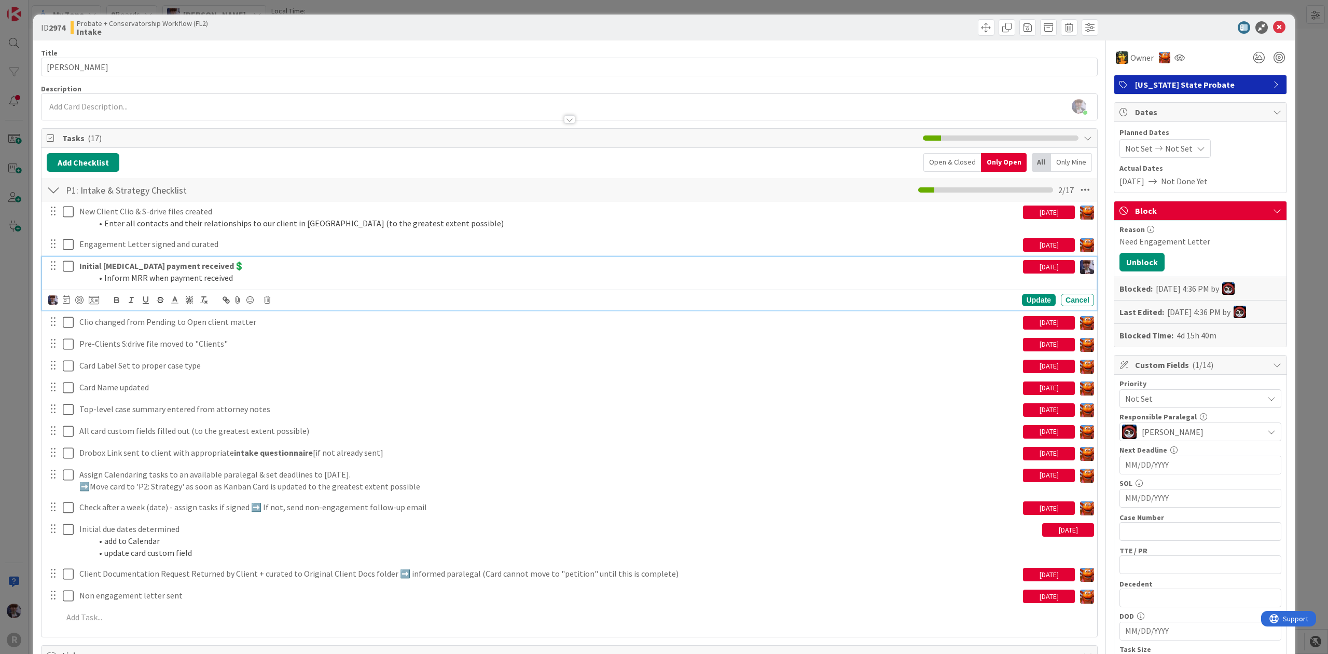
click at [134, 271] on strong "Initial [MEDICAL_DATA] payment received💲" at bounding box center [161, 265] width 165 height 10
click at [67, 301] on icon at bounding box center [66, 299] width 7 height 8
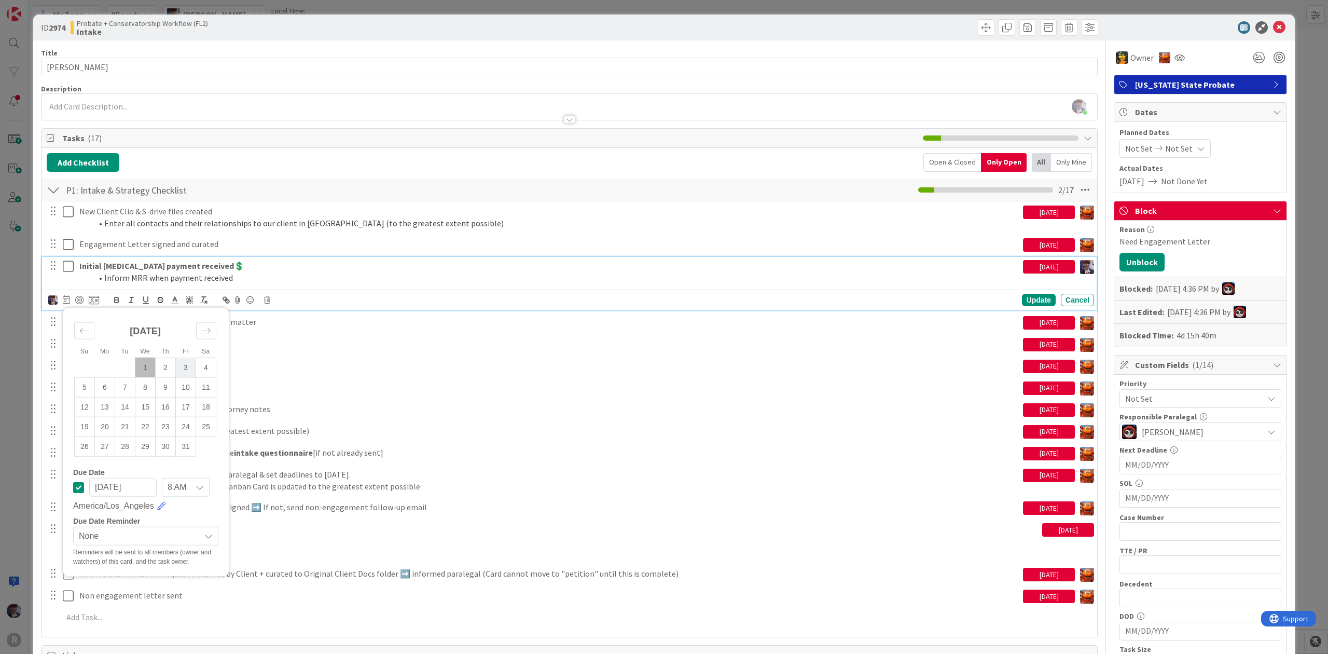
click at [181, 369] on td "3" at bounding box center [186, 368] width 20 height 20
click at [743, 301] on div "Update Cancel" at bounding box center [874, 300] width 441 height 12
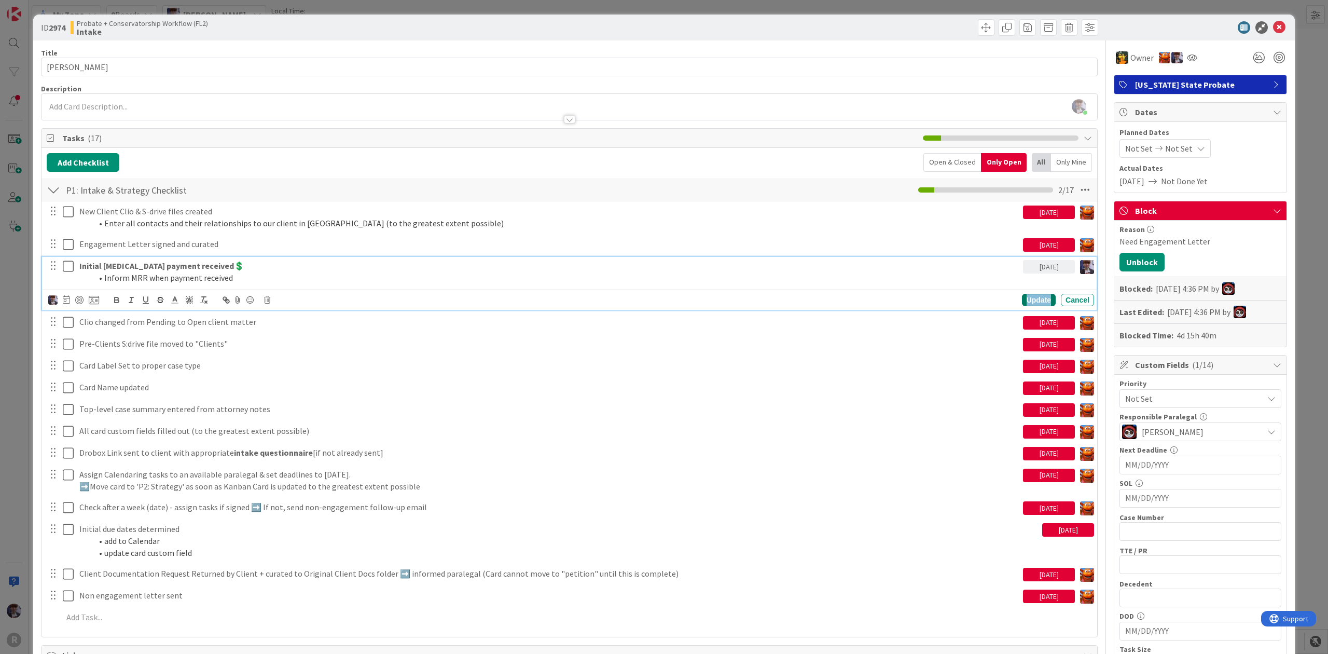
click at [1028, 297] on div "Update" at bounding box center [1039, 300] width 34 height 12
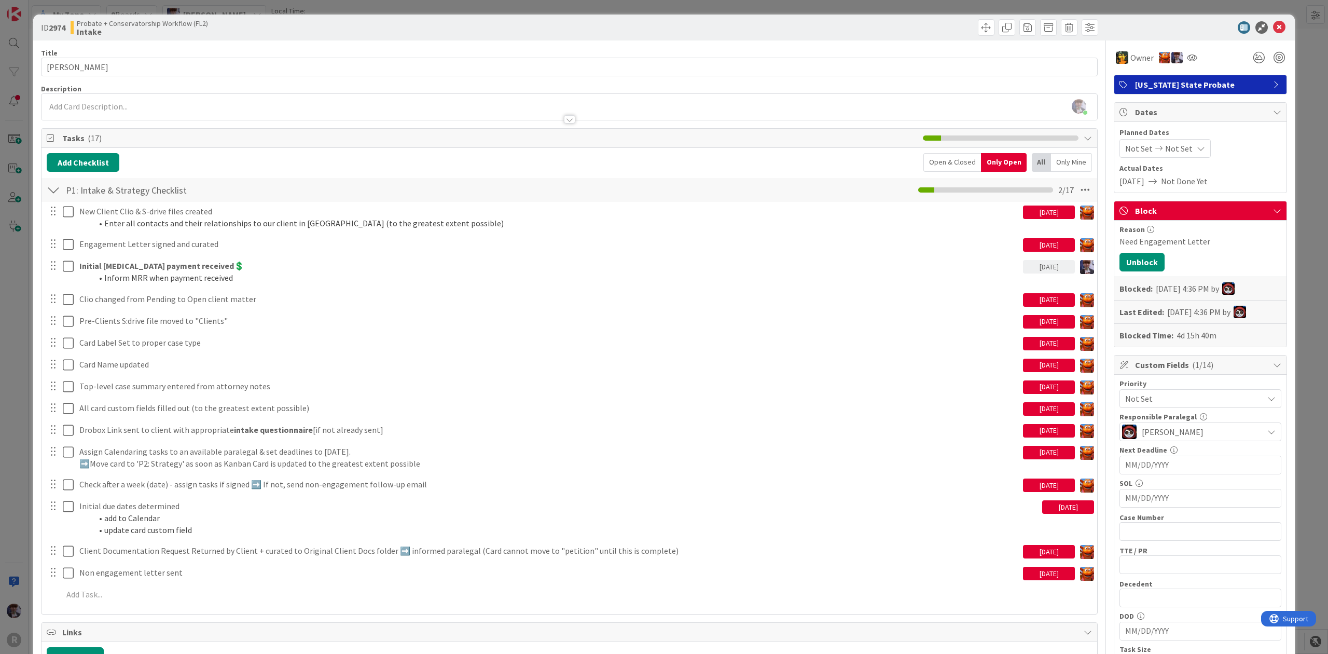
click at [1305, 139] on div "ID 2974 Probate + Conservatorship Workflow (FL2) Intake Title 16 / 128 [PERSON_…" at bounding box center [664, 327] width 1328 height 654
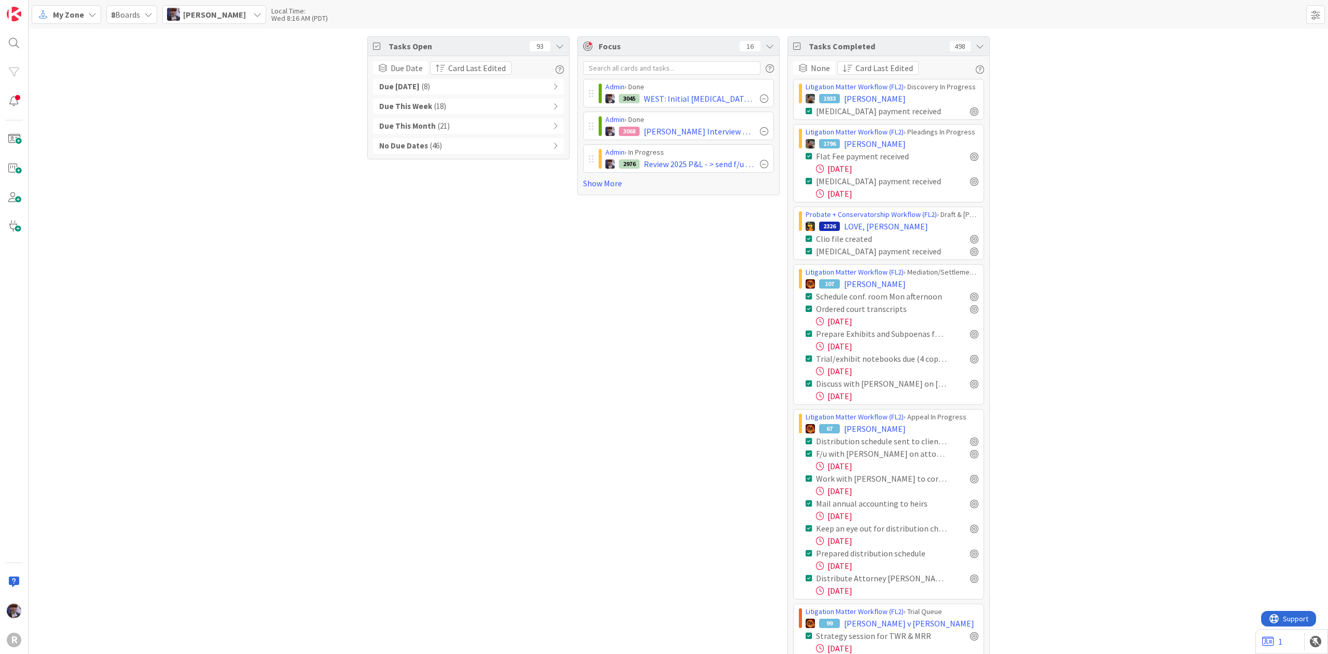
click at [501, 92] on div "Due [DATE] ( 8 )" at bounding box center [468, 87] width 191 height 16
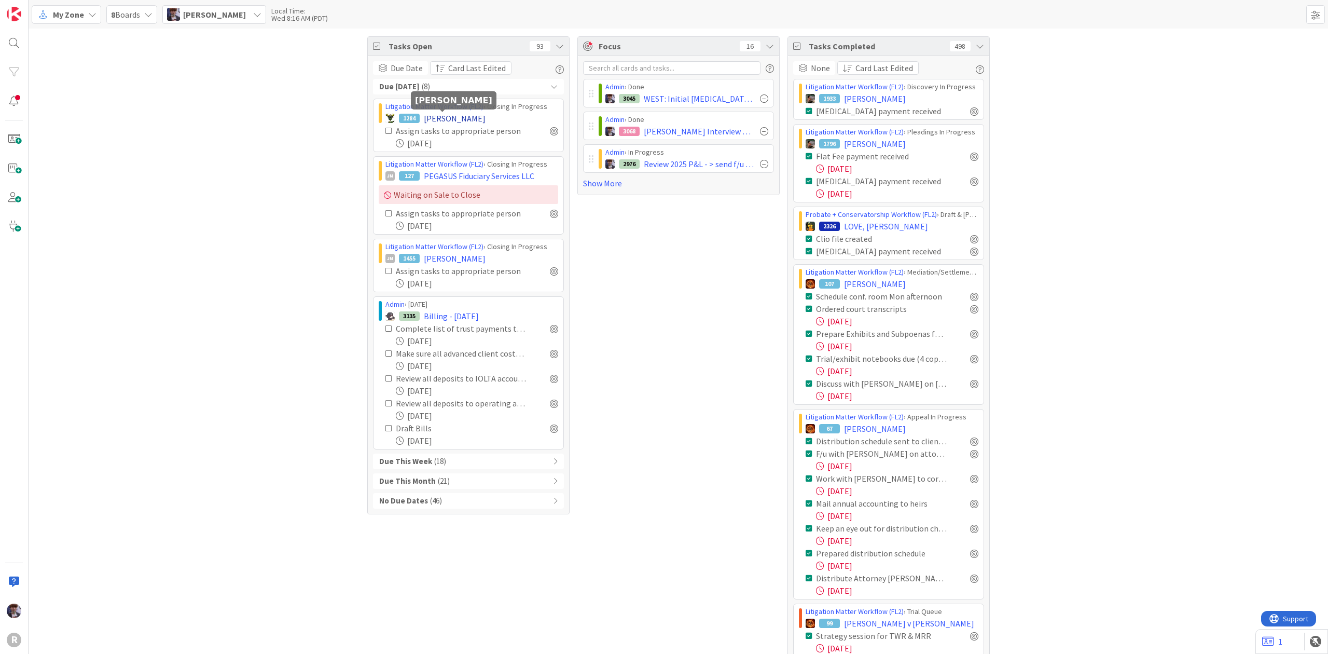
click at [464, 118] on span "[PERSON_NAME]" at bounding box center [455, 118] width 62 height 12
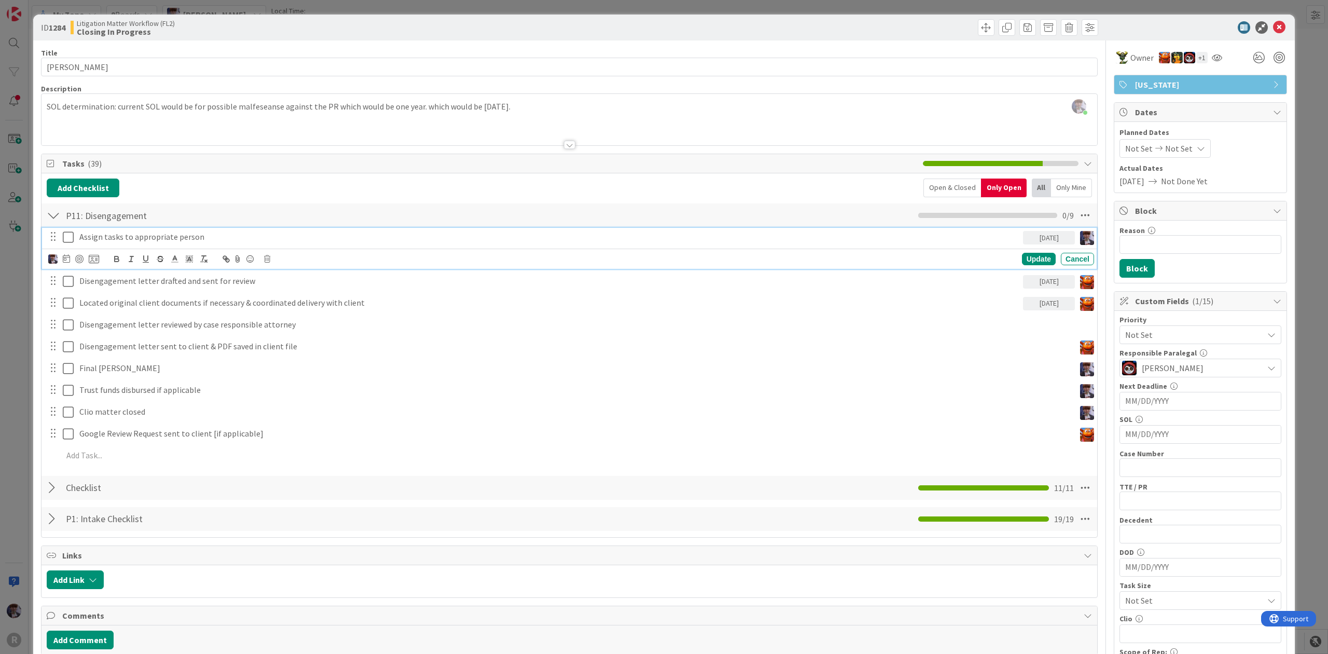
click at [69, 234] on icon at bounding box center [68, 237] width 11 height 12
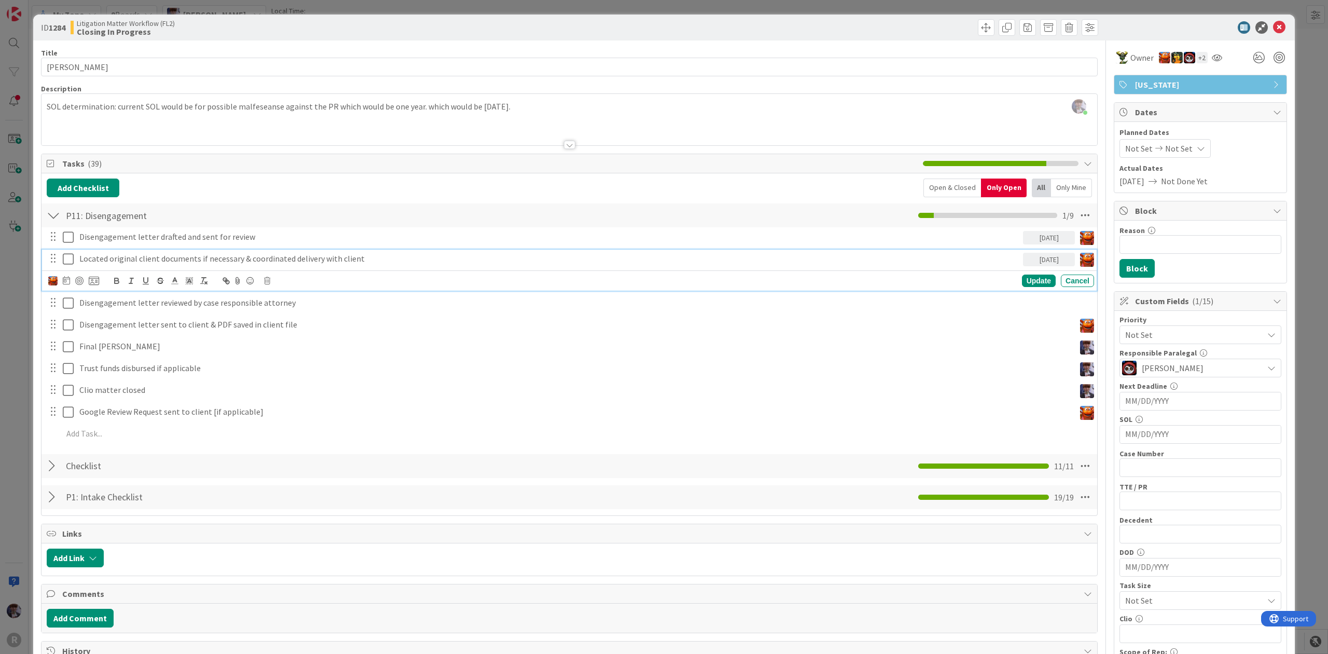
click at [128, 259] on p "Located original client documents if necessary & coordinated delivery with clie…" at bounding box center [549, 259] width 940 height 12
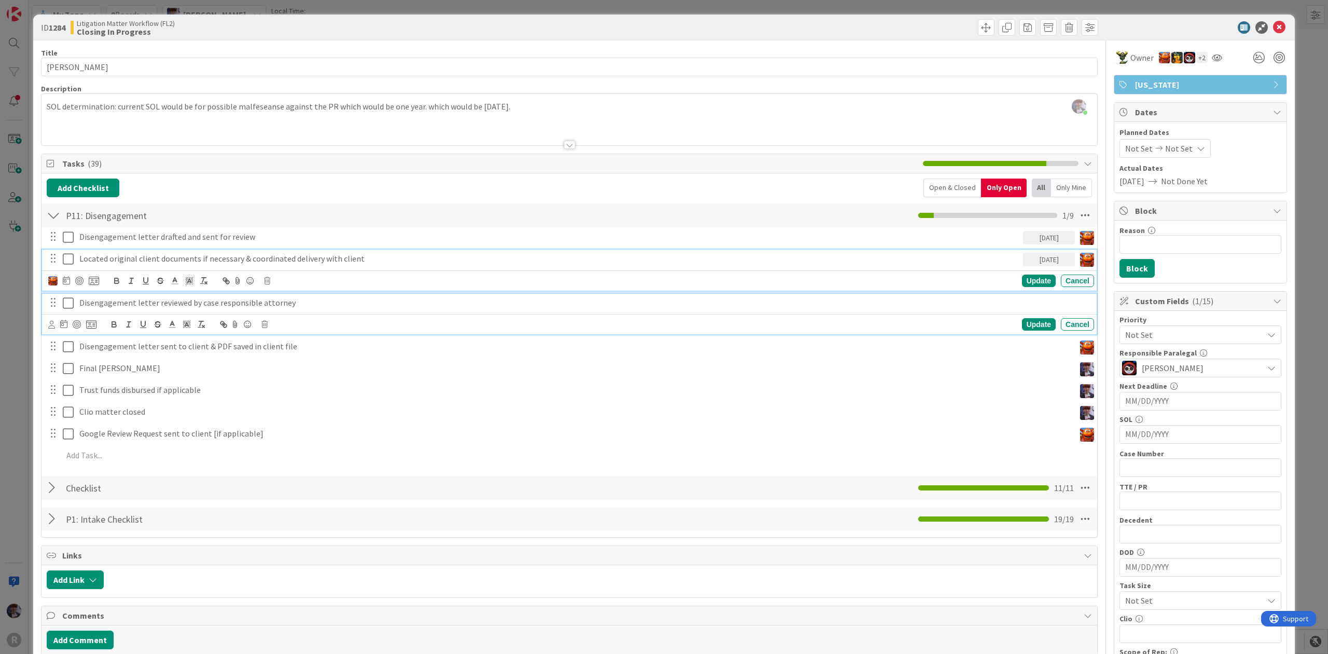
click at [112, 304] on p "Disengagement letter reviewed by case responsible attorney" at bounding box center [584, 303] width 1011 height 12
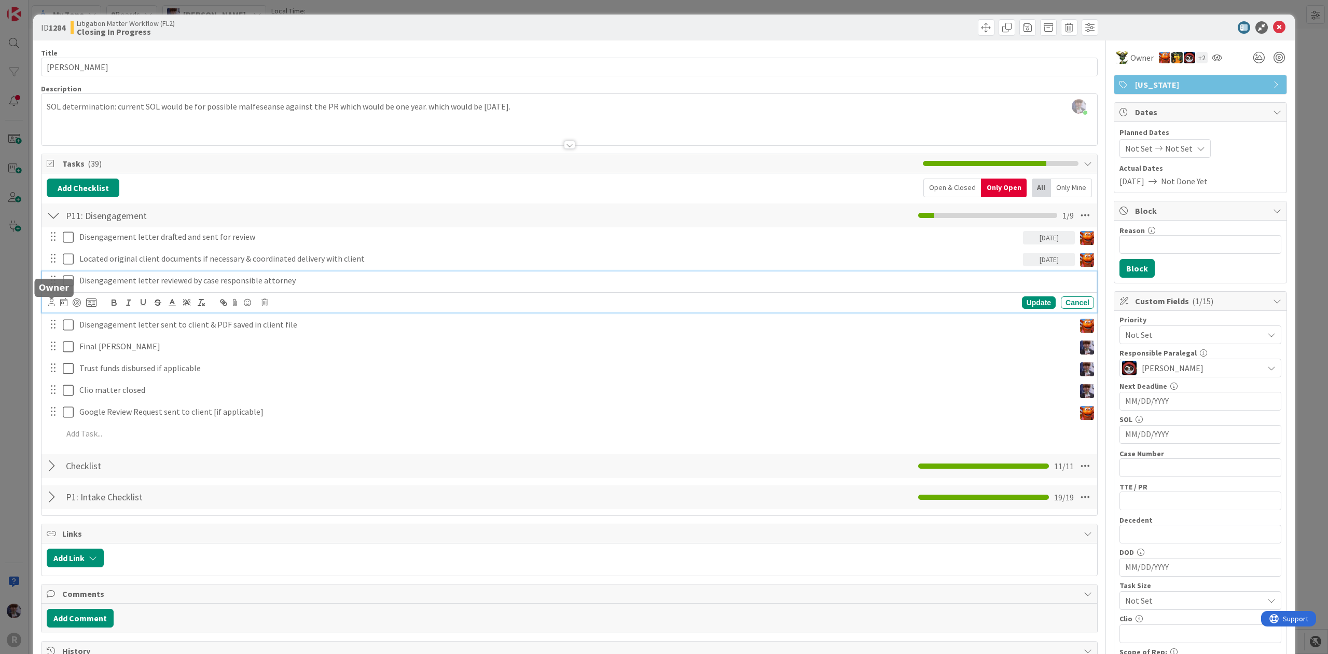
click at [53, 306] on icon at bounding box center [51, 302] width 7 height 8
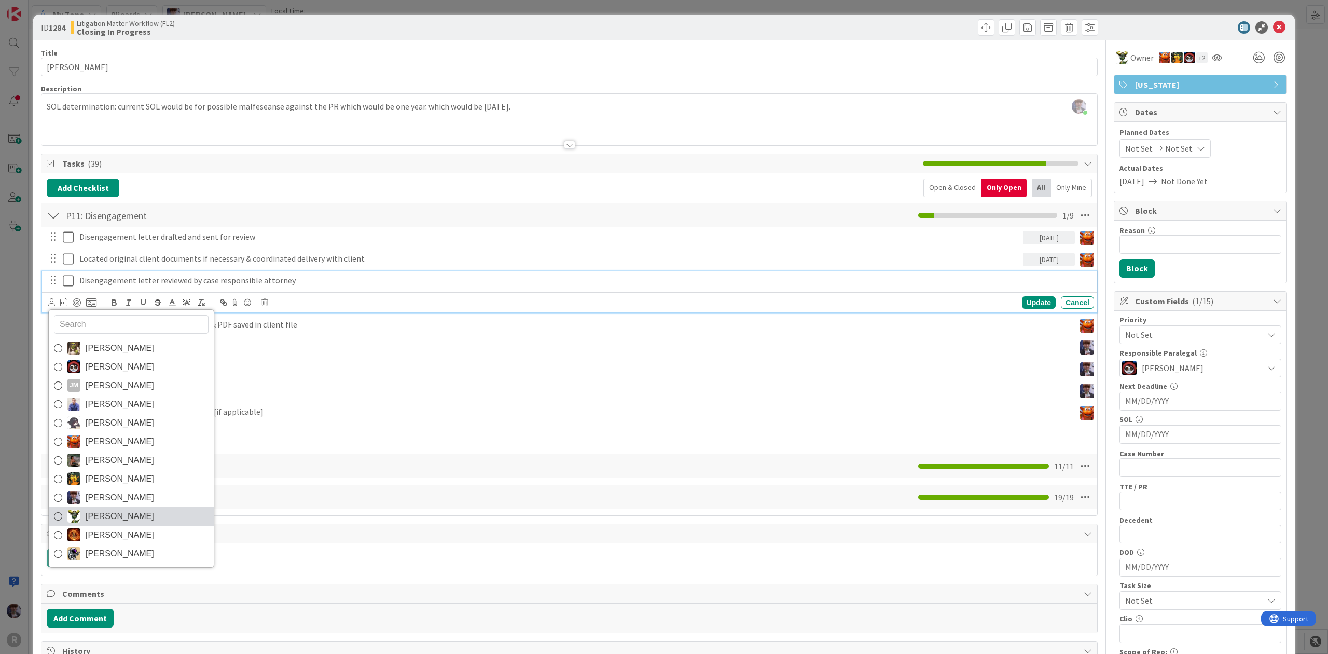
click at [113, 516] on span "[PERSON_NAME]" at bounding box center [120, 517] width 68 height 16
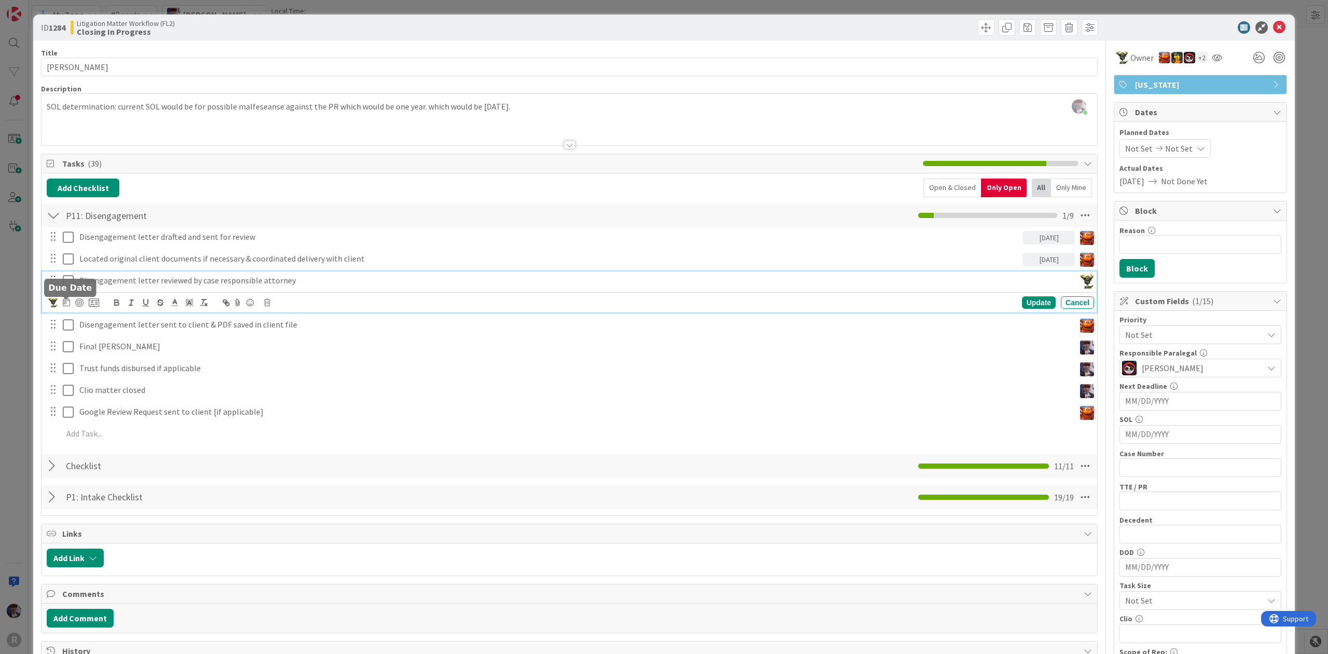
click at [67, 303] on icon at bounding box center [66, 302] width 7 height 8
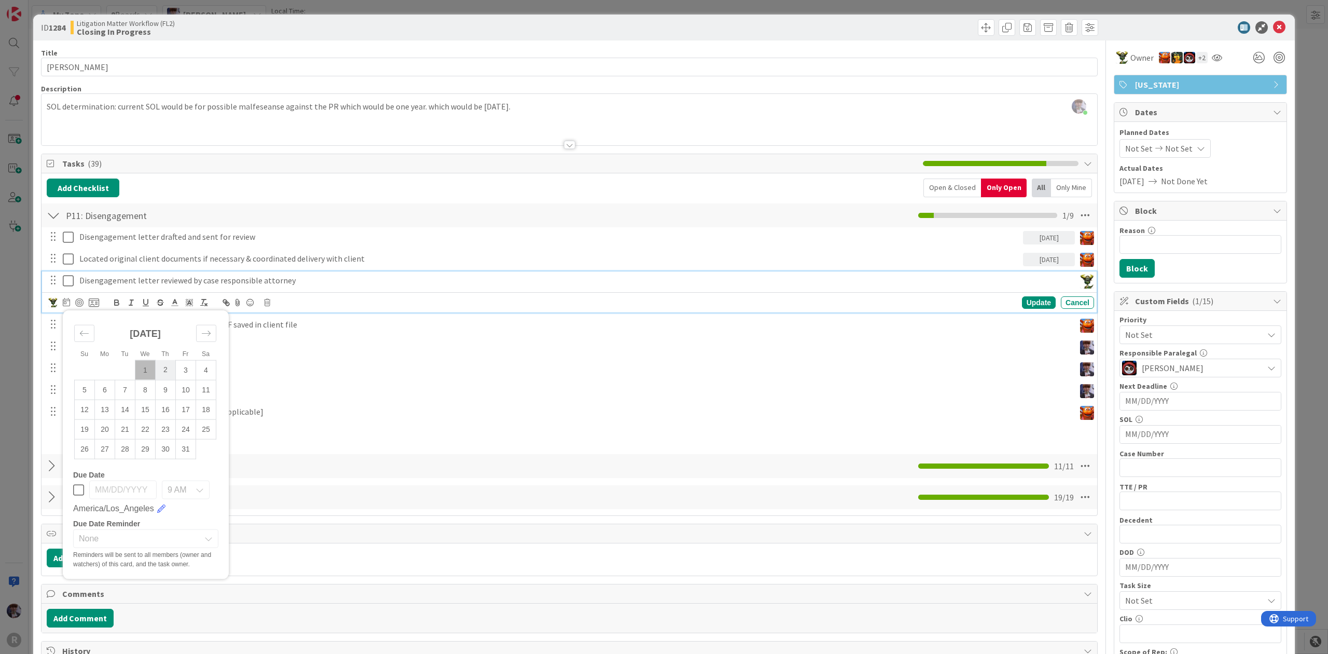
click at [167, 376] on td "2" at bounding box center [166, 370] width 20 height 20
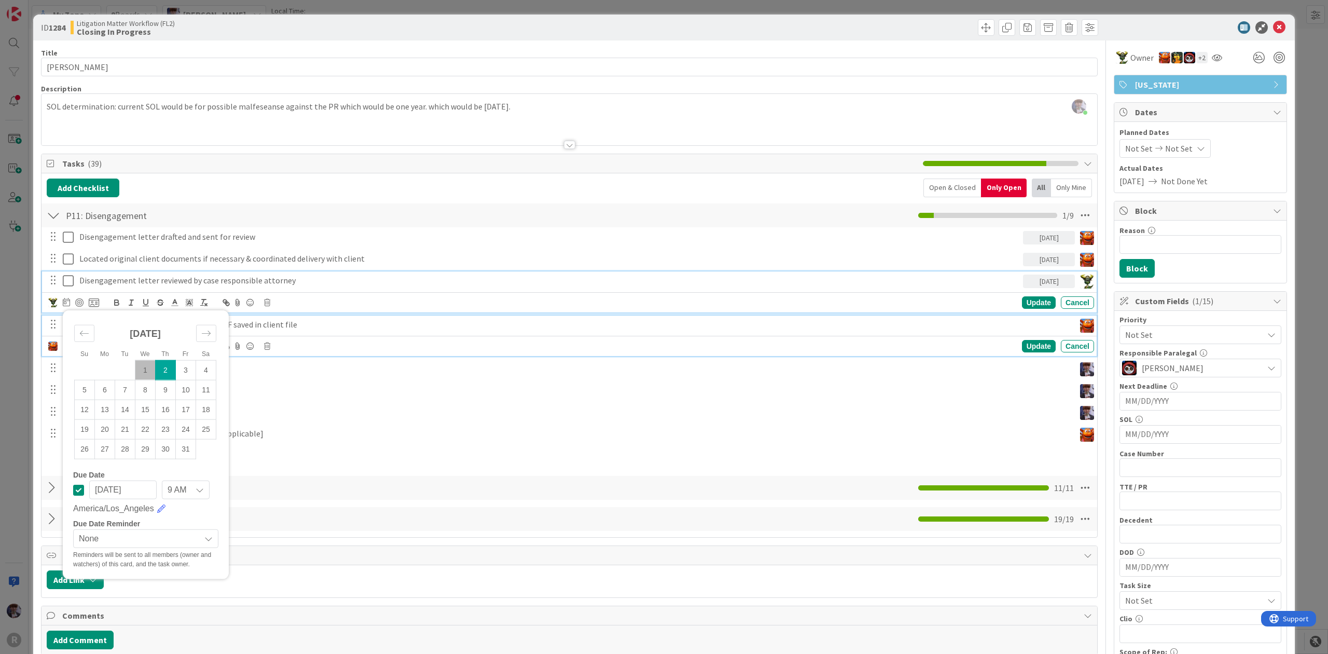
click at [265, 319] on div "Disengagement letter sent to client & PDF saved in client file" at bounding box center [575, 324] width 1000 height 18
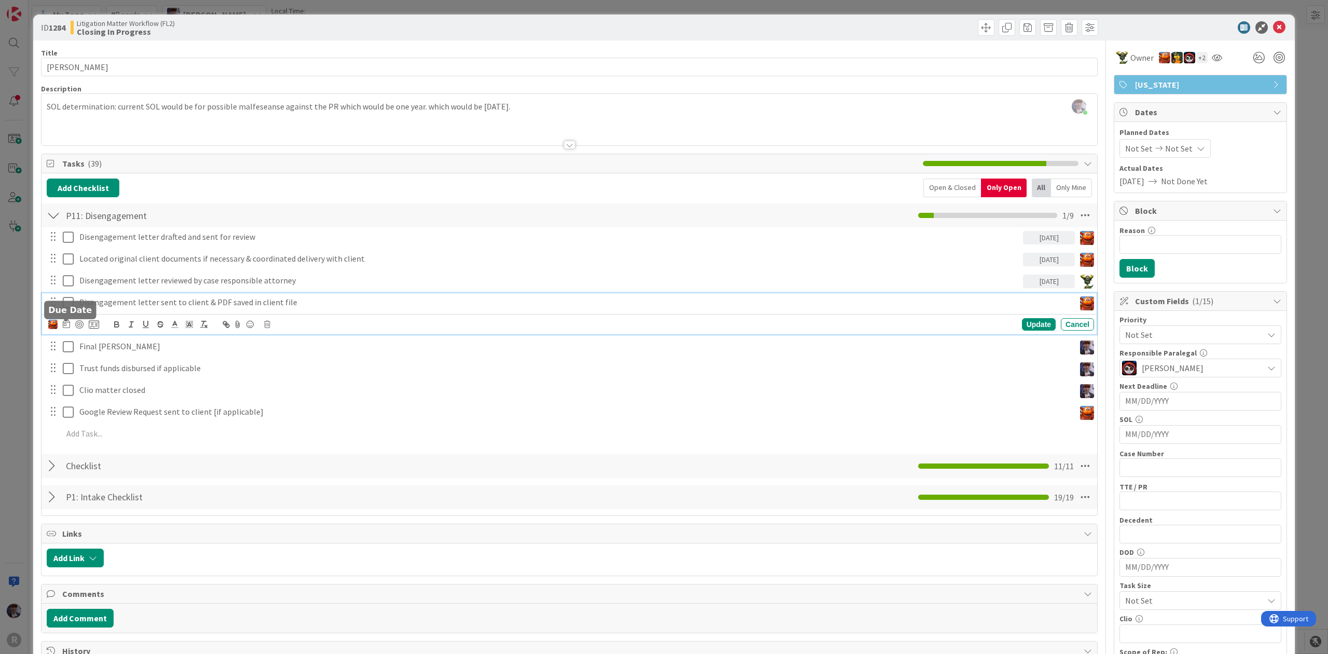
click at [70, 326] on icon at bounding box center [66, 324] width 7 height 8
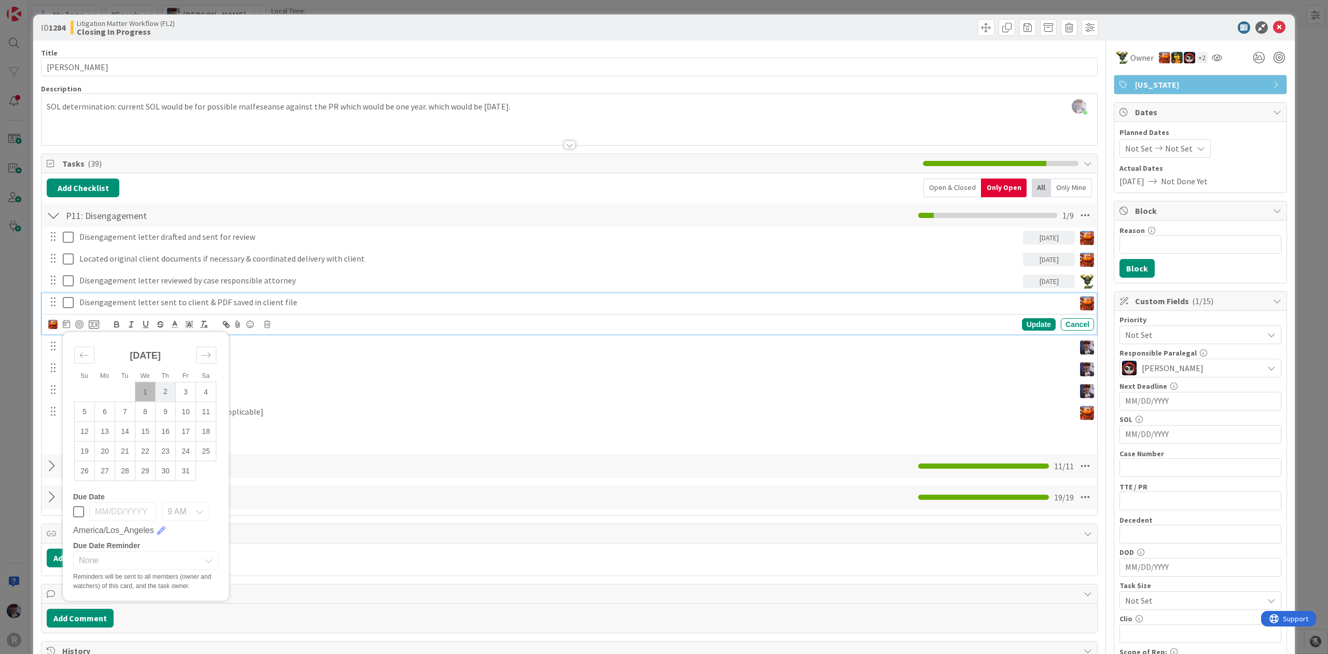
click at [166, 392] on td "2" at bounding box center [166, 392] width 20 height 20
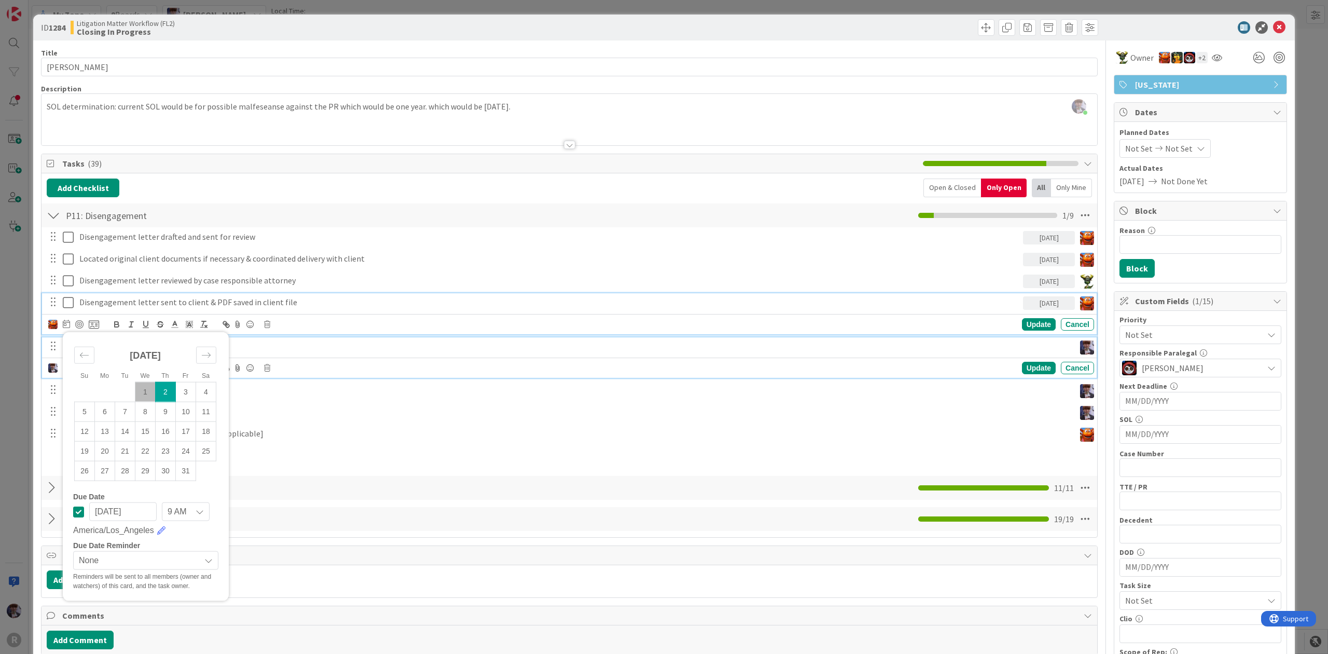
click at [308, 350] on p "Final [PERSON_NAME]" at bounding box center [575, 346] width 992 height 12
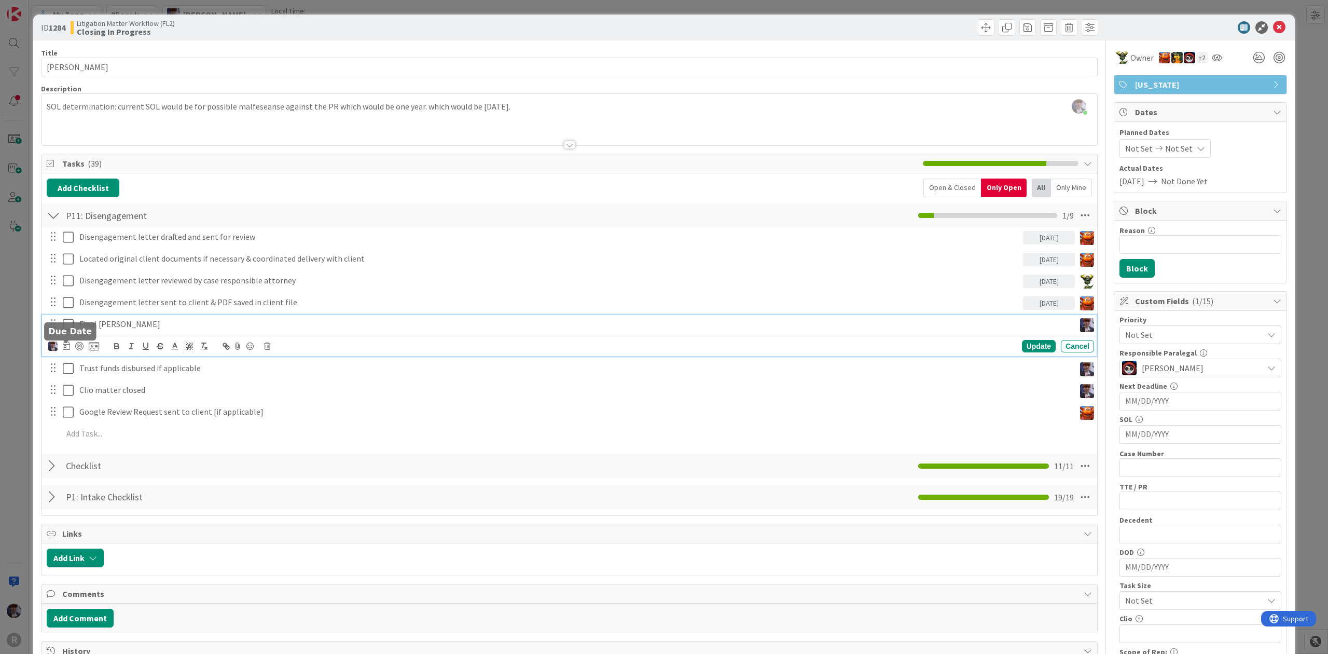
click at [67, 350] on icon at bounding box center [66, 345] width 7 height 8
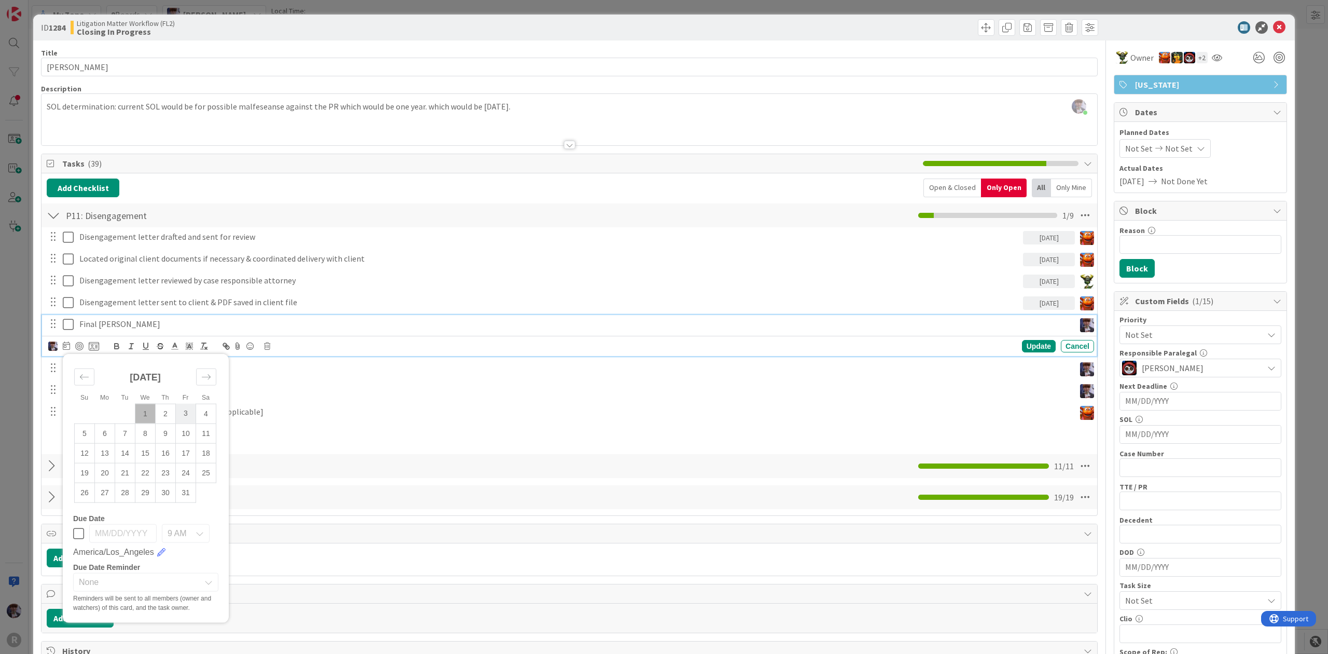
click at [180, 414] on td "3" at bounding box center [186, 414] width 20 height 20
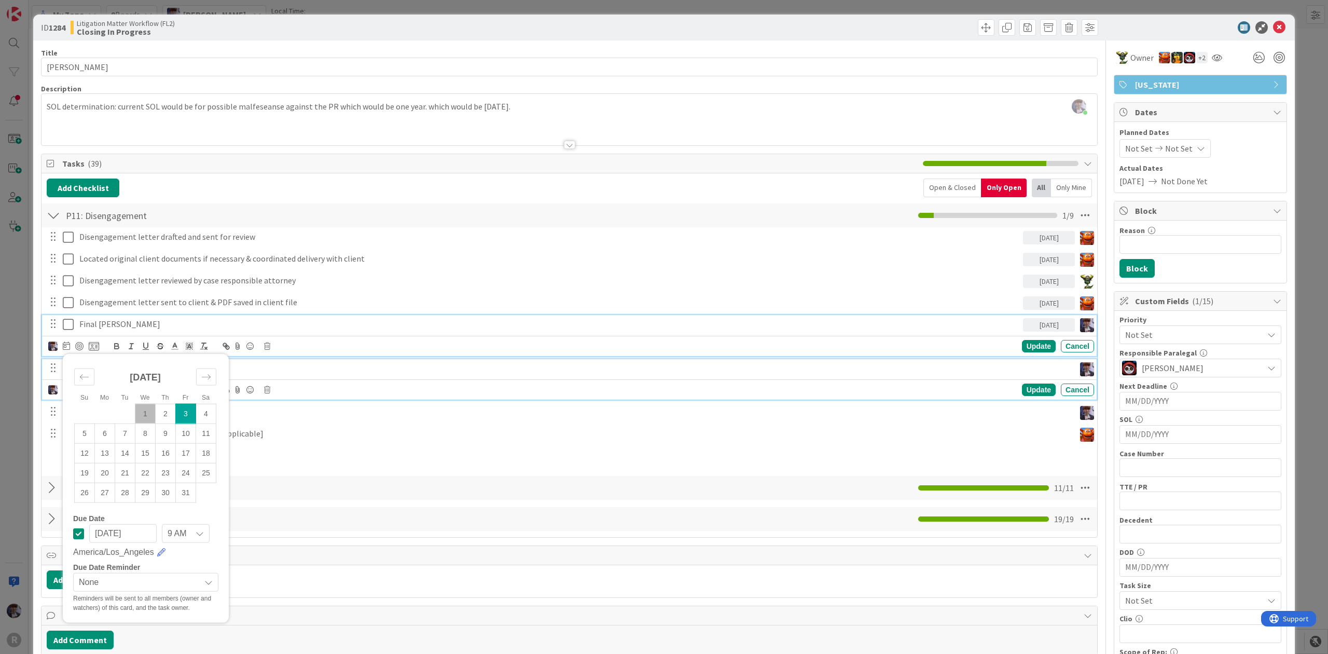
click at [282, 366] on p "Trust funds disbursed if applicable" at bounding box center [575, 368] width 992 height 12
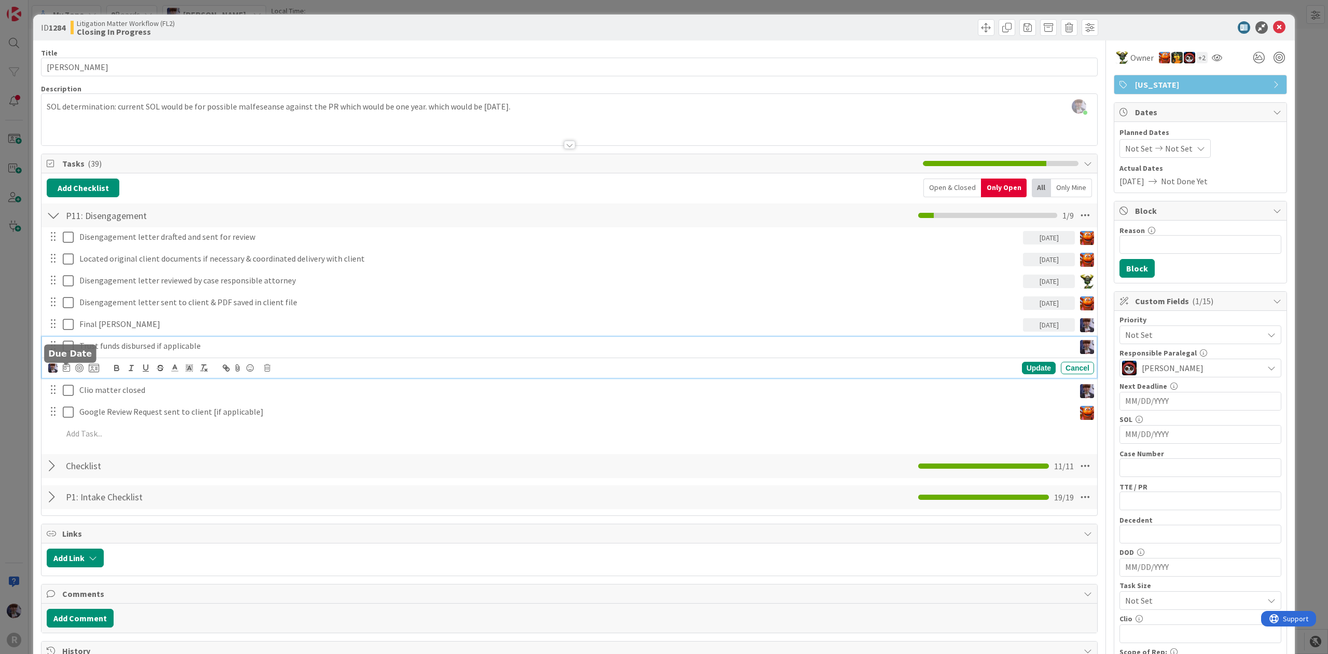
click at [68, 368] on icon at bounding box center [66, 367] width 7 height 8
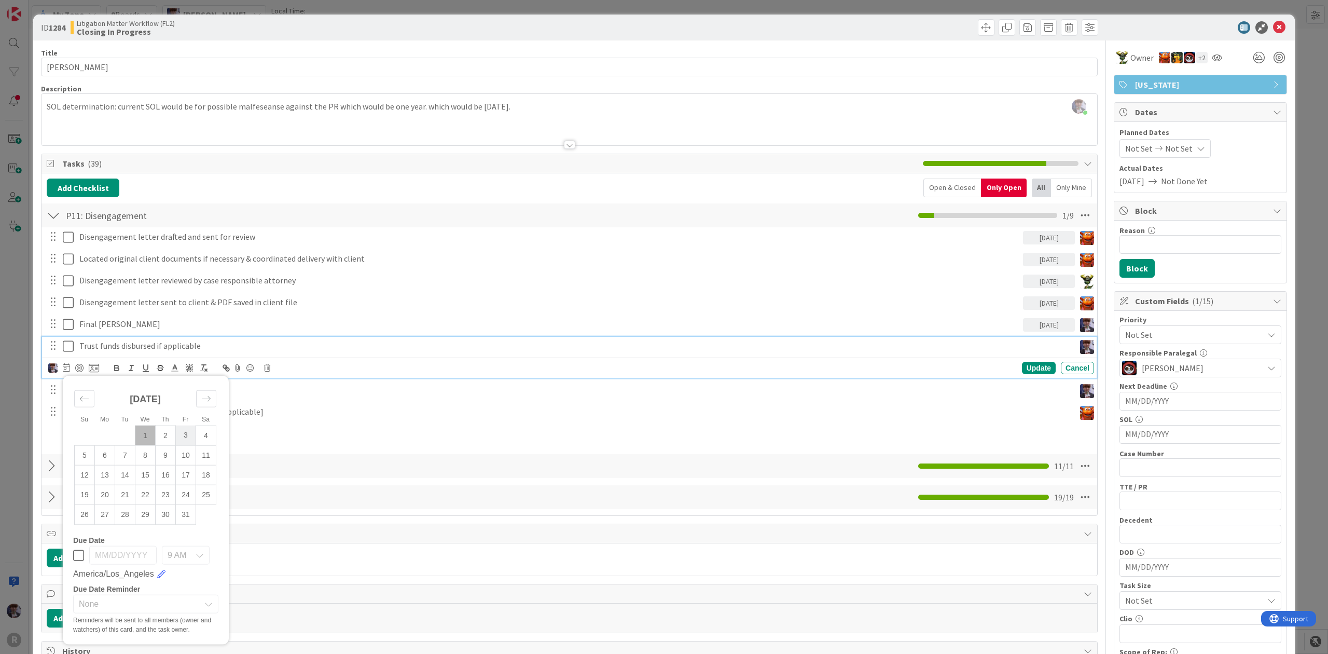
click at [180, 431] on td "3" at bounding box center [186, 435] width 20 height 20
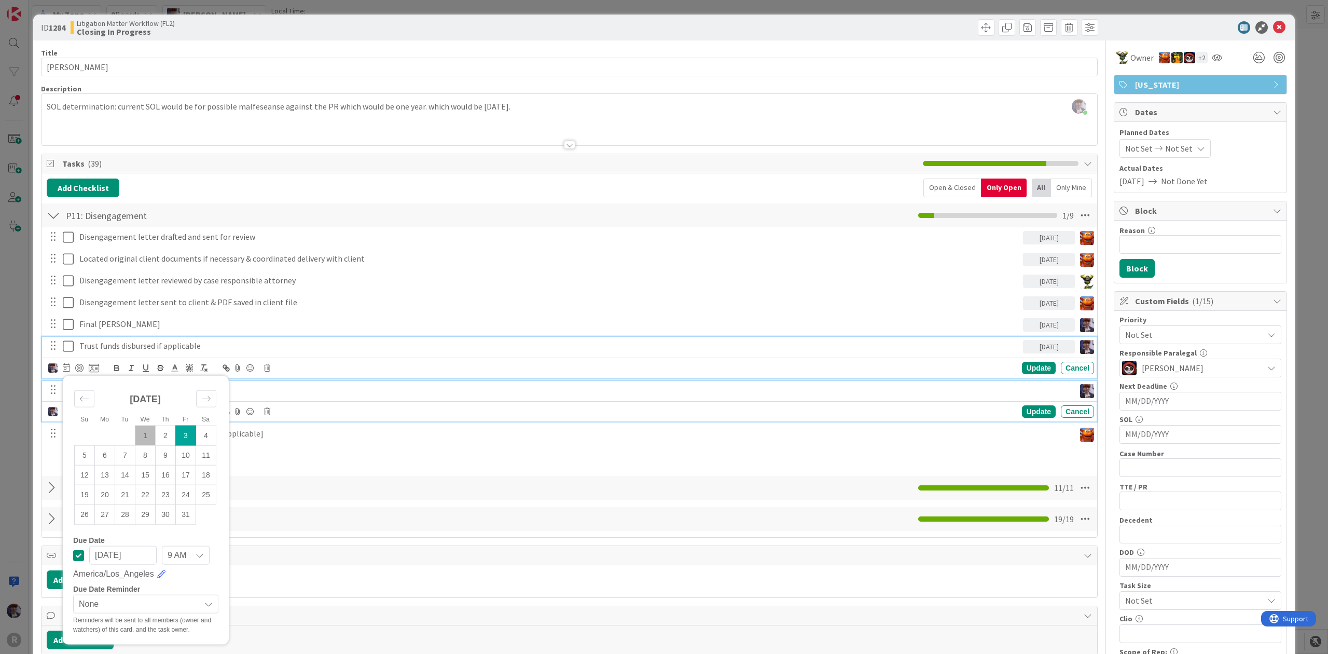
click at [248, 386] on p "Clio matter closed" at bounding box center [575, 390] width 992 height 12
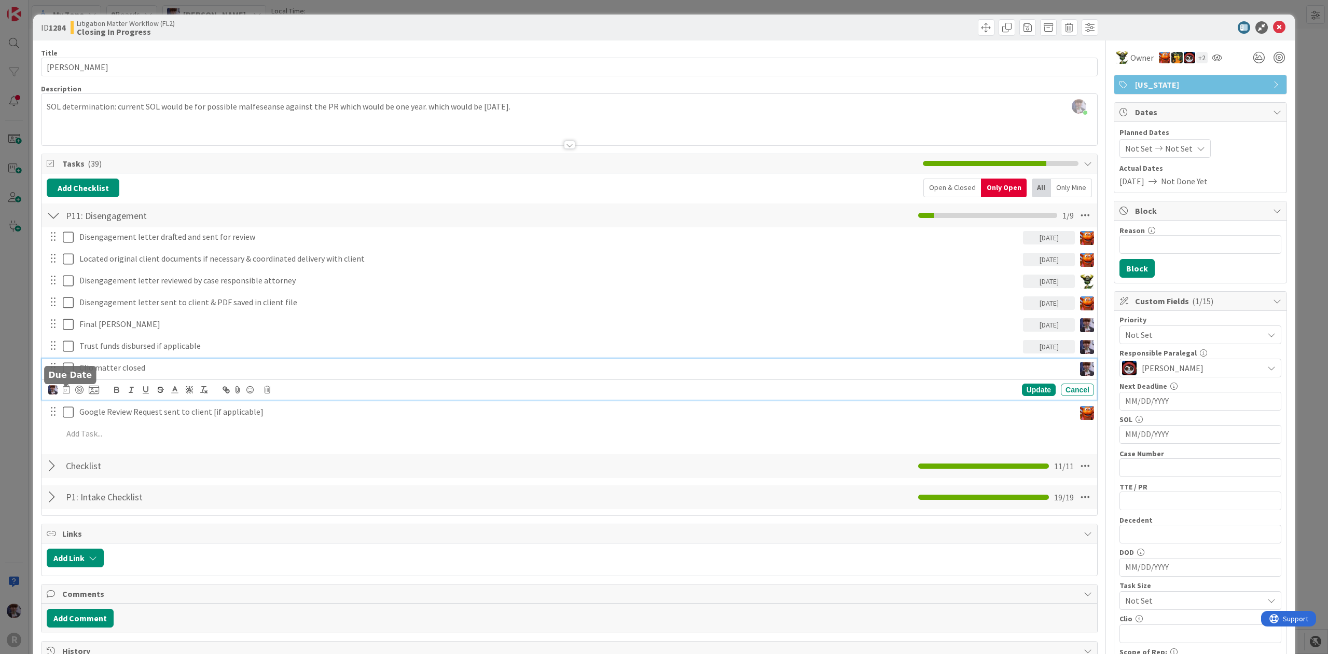
click at [65, 391] on icon at bounding box center [66, 389] width 7 height 8
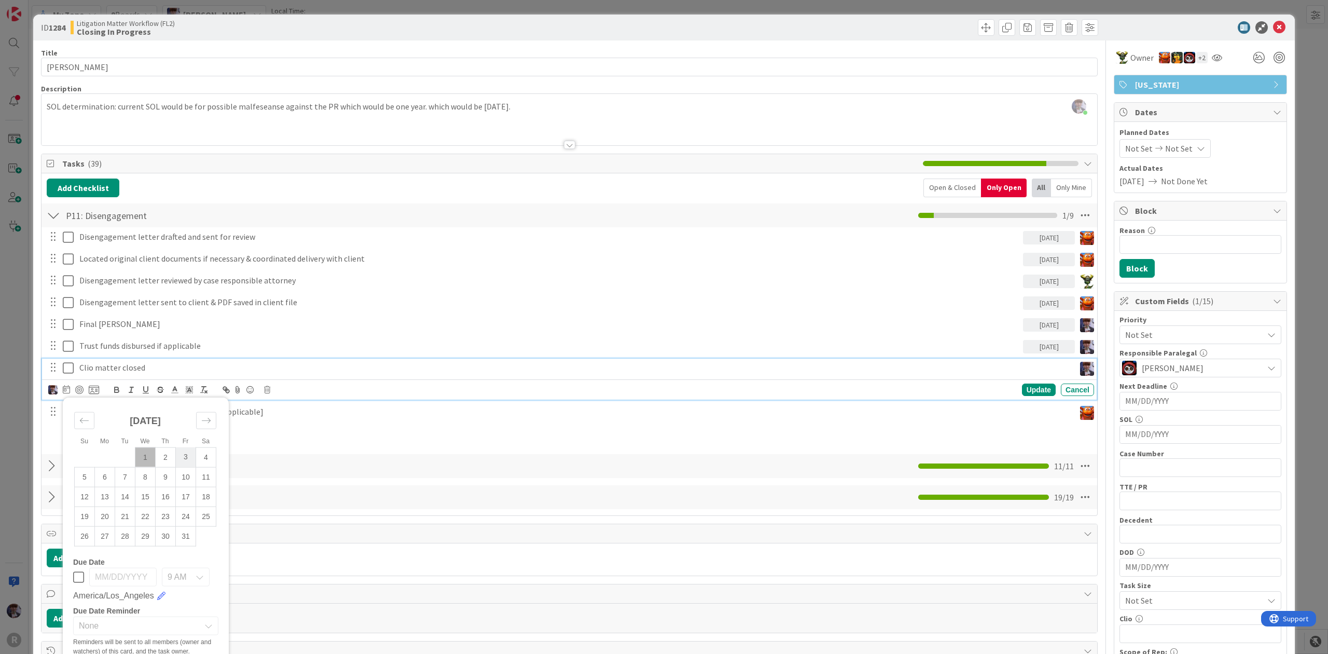
click at [188, 455] on td "3" at bounding box center [186, 457] width 20 height 20
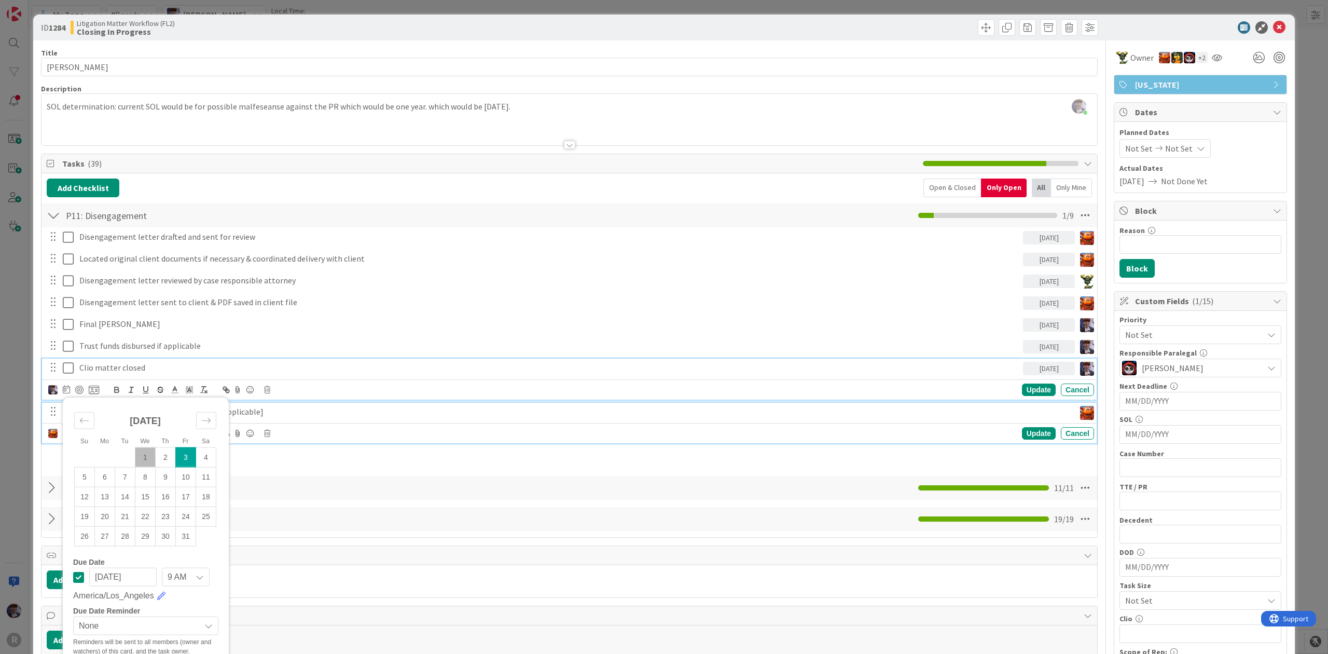
click at [253, 414] on p "Google Review Request sent to client [if applicable]" at bounding box center [575, 412] width 992 height 12
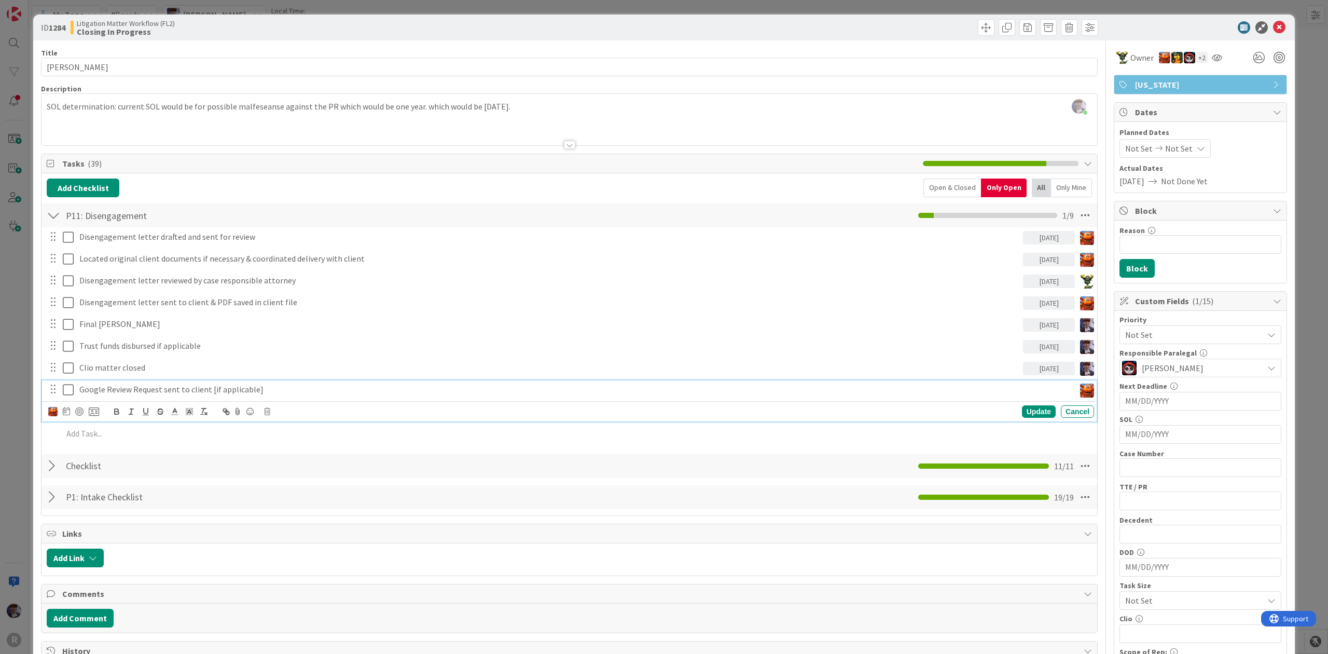
click at [1252, 333] on div "Not Set" at bounding box center [1201, 334] width 162 height 19
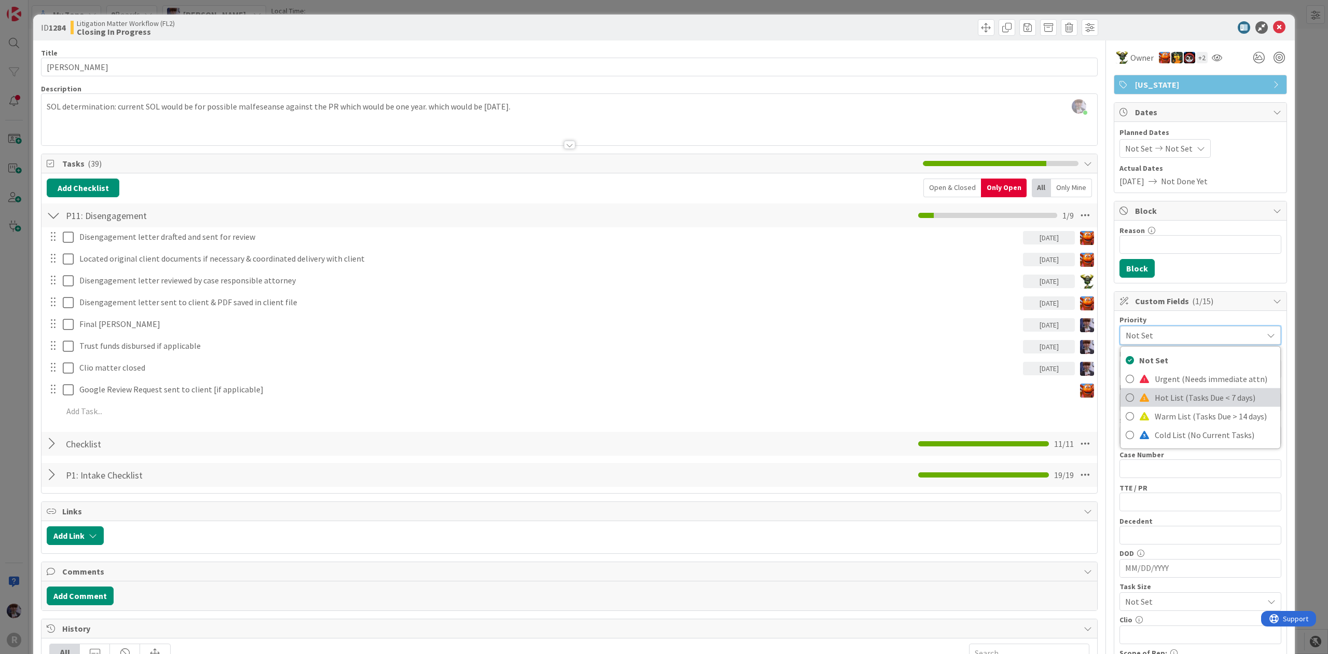
click at [1207, 395] on span "Hot List (Tasks Due < 7 days)" at bounding box center [1215, 398] width 120 height 16
click at [1314, 251] on div "ID 1284 Litigation Matter Workflow (FL2) Closing In Progress Title 11 / 128 [PE…" at bounding box center [664, 327] width 1328 height 654
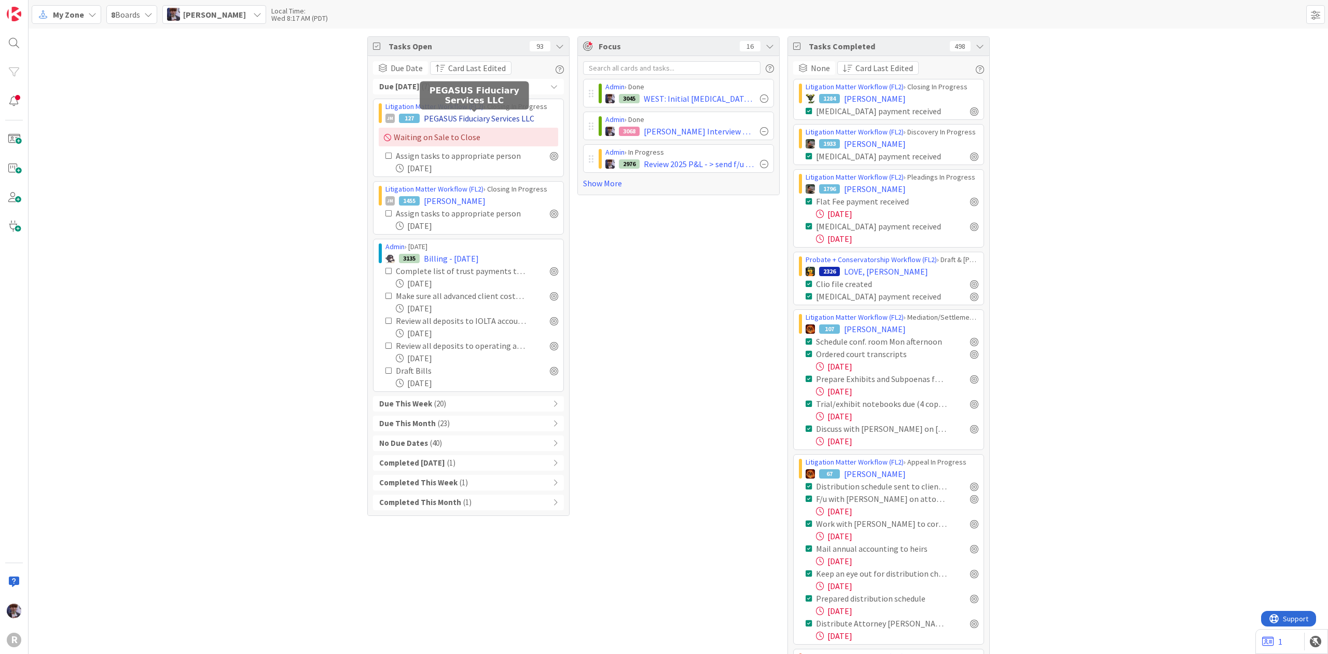
click at [444, 119] on span "PEGASUS Fiduciary Services LLC" at bounding box center [479, 118] width 111 height 12
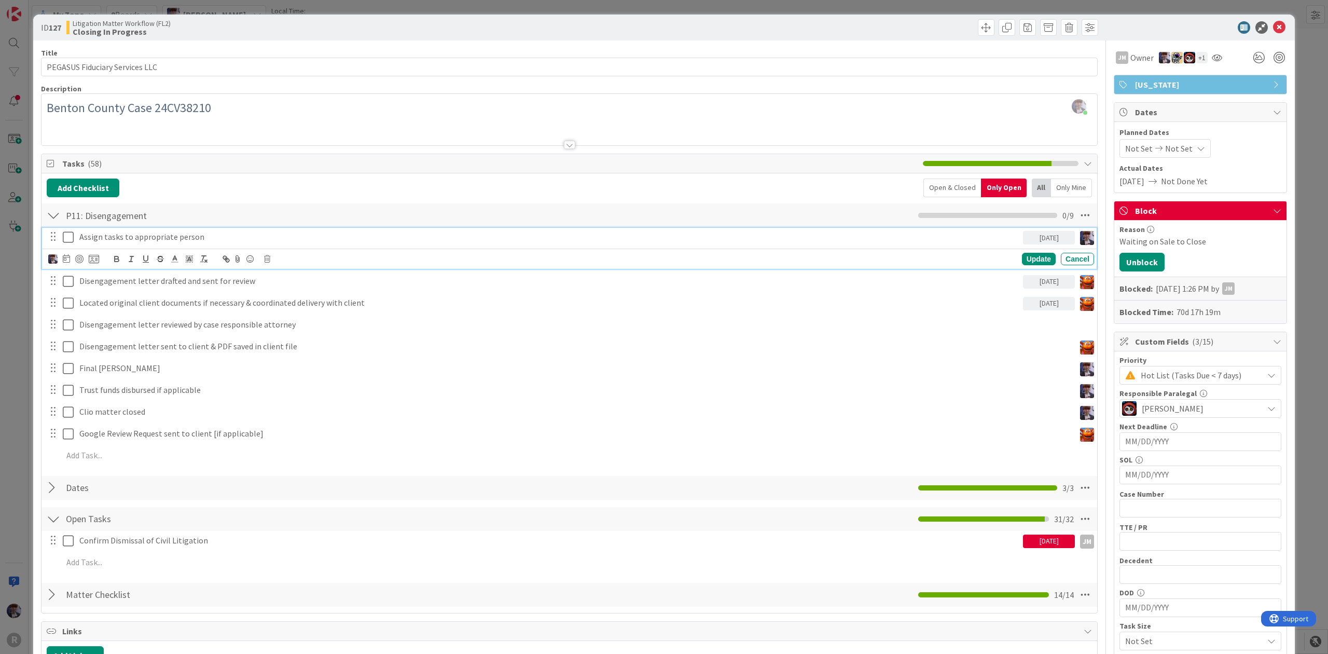
click at [65, 238] on icon at bounding box center [68, 237] width 11 height 12
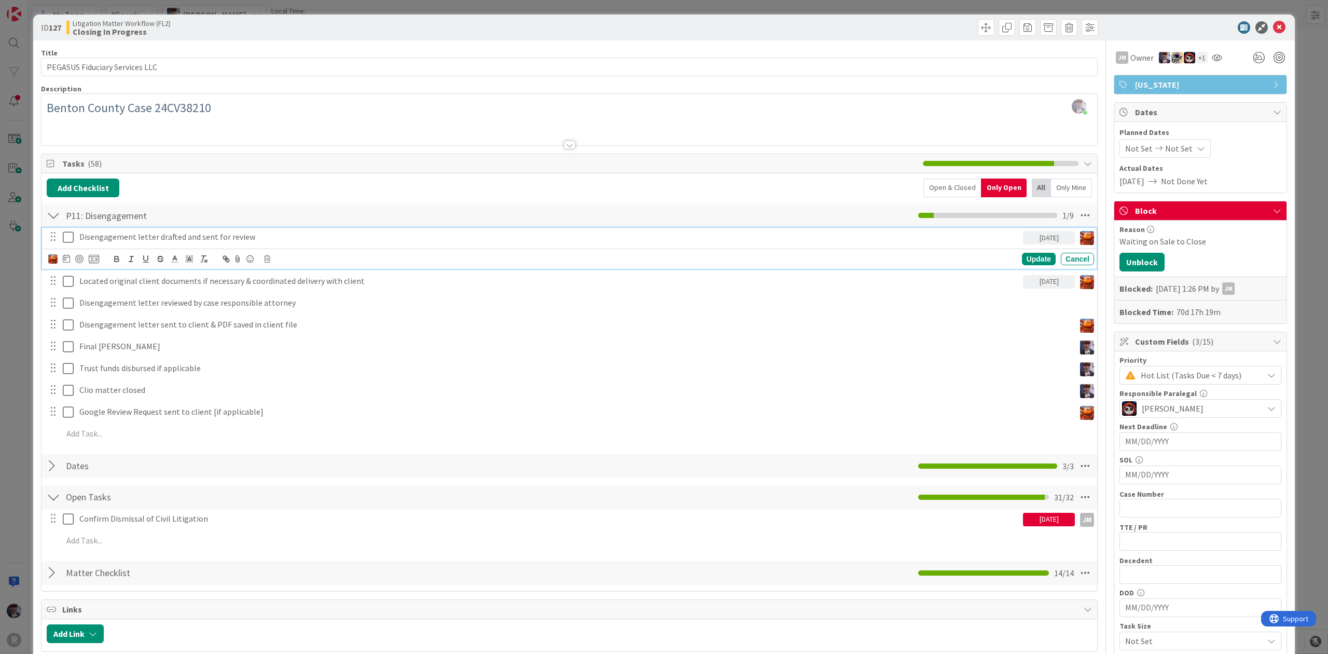
click at [123, 241] on p "Disengagement letter drafted and sent for review" at bounding box center [549, 237] width 940 height 12
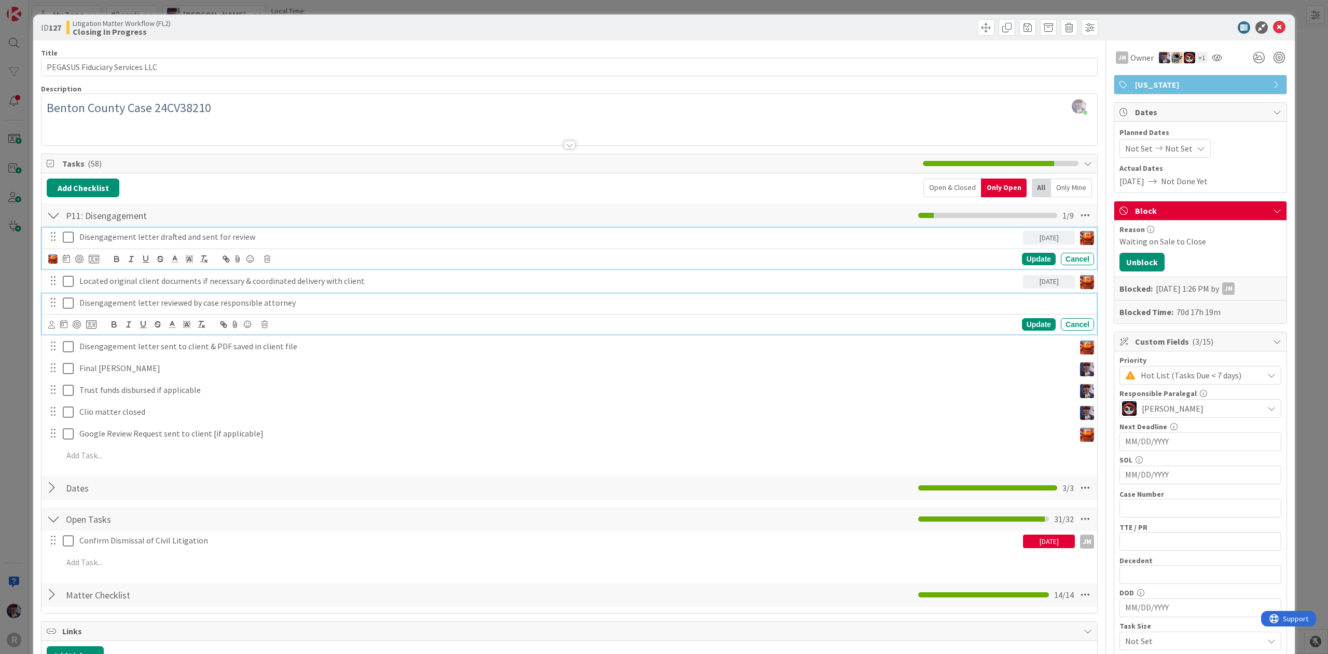
click at [148, 304] on p "Disengagement letter reviewed by case responsible attorney" at bounding box center [584, 303] width 1011 height 12
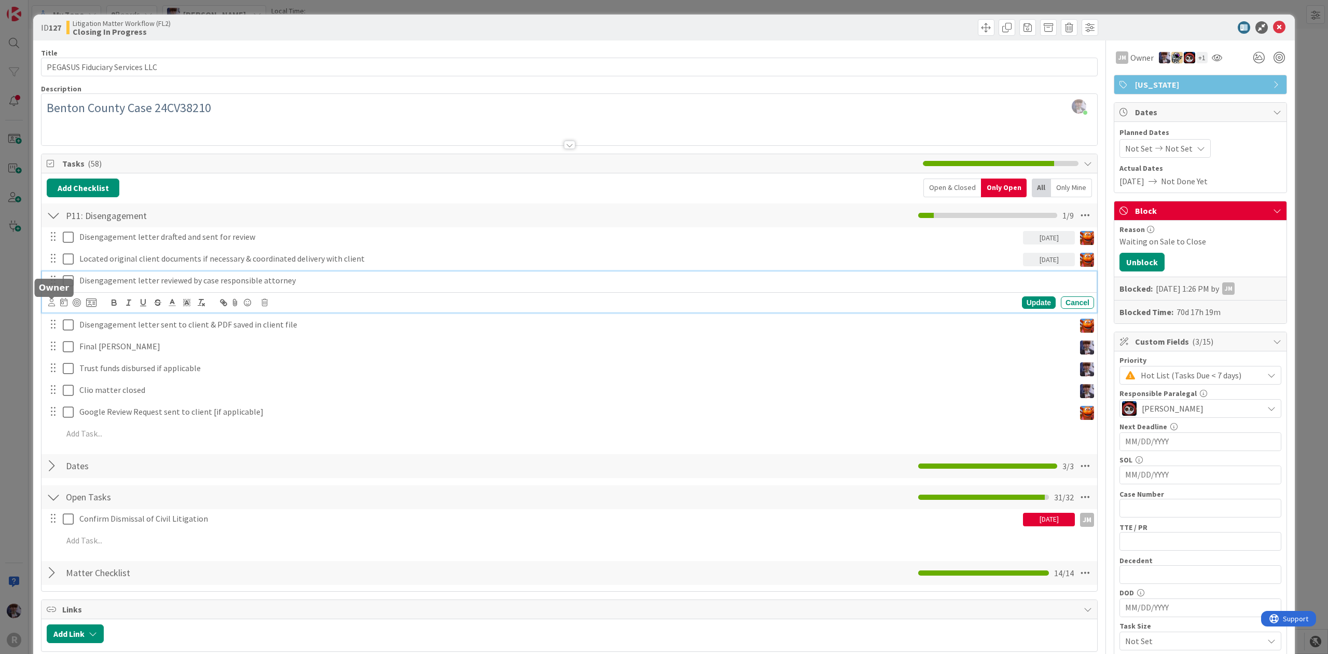
click at [52, 300] on icon at bounding box center [51, 302] width 7 height 8
click at [106, 352] on span "[PERSON_NAME]" at bounding box center [120, 348] width 68 height 16
click at [54, 302] on img at bounding box center [52, 302] width 9 height 9
drag, startPoint x: 106, startPoint y: 327, endPoint x: 46, endPoint y: 333, distance: 60.5
click at [47, 333] on div "Disengagement letter drafted and sent for review [DATE] Update Cancel Located o…" at bounding box center [570, 336] width 1046 height 219
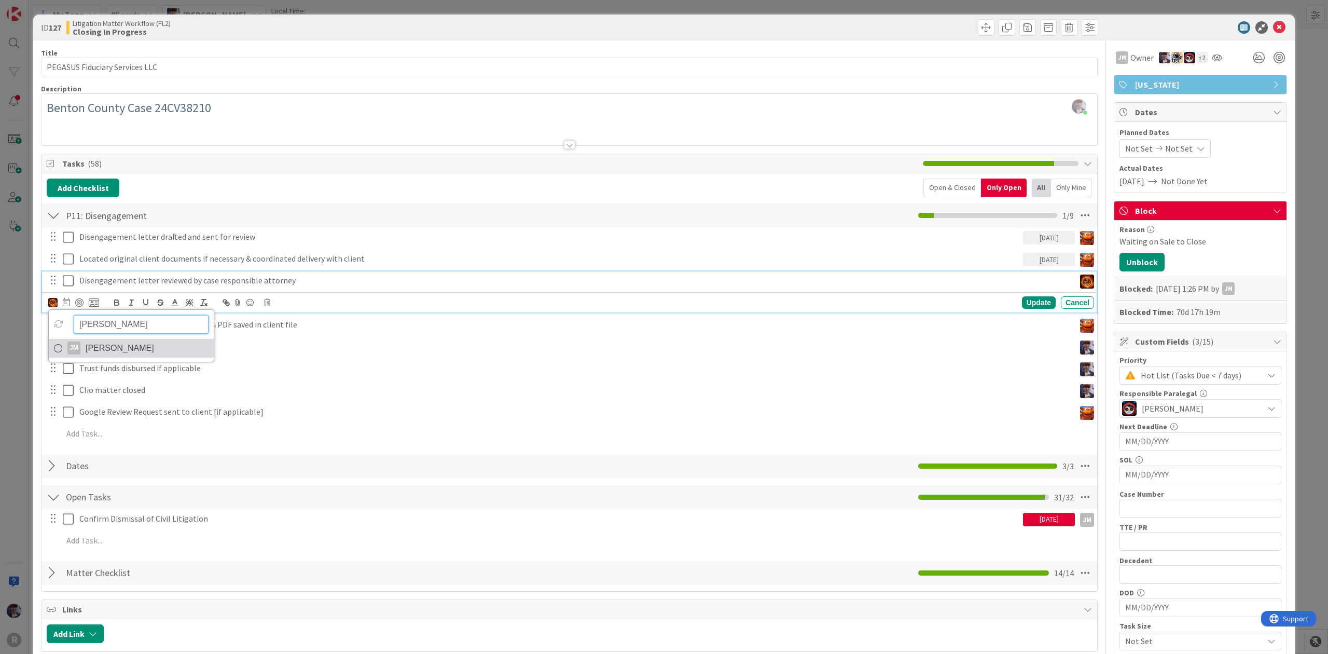
click at [162, 353] on link "[PERSON_NAME] [PERSON_NAME]" at bounding box center [131, 348] width 165 height 19
click at [250, 276] on p "Disengagement letter reviewed by case responsible attorney" at bounding box center [575, 280] width 992 height 12
click at [50, 302] on div "JM" at bounding box center [52, 302] width 9 height 9
click at [289, 337] on div "Disengagement letter drafted and sent for review [DATE] Update Cancel Located o…" at bounding box center [570, 336] width 1046 height 219
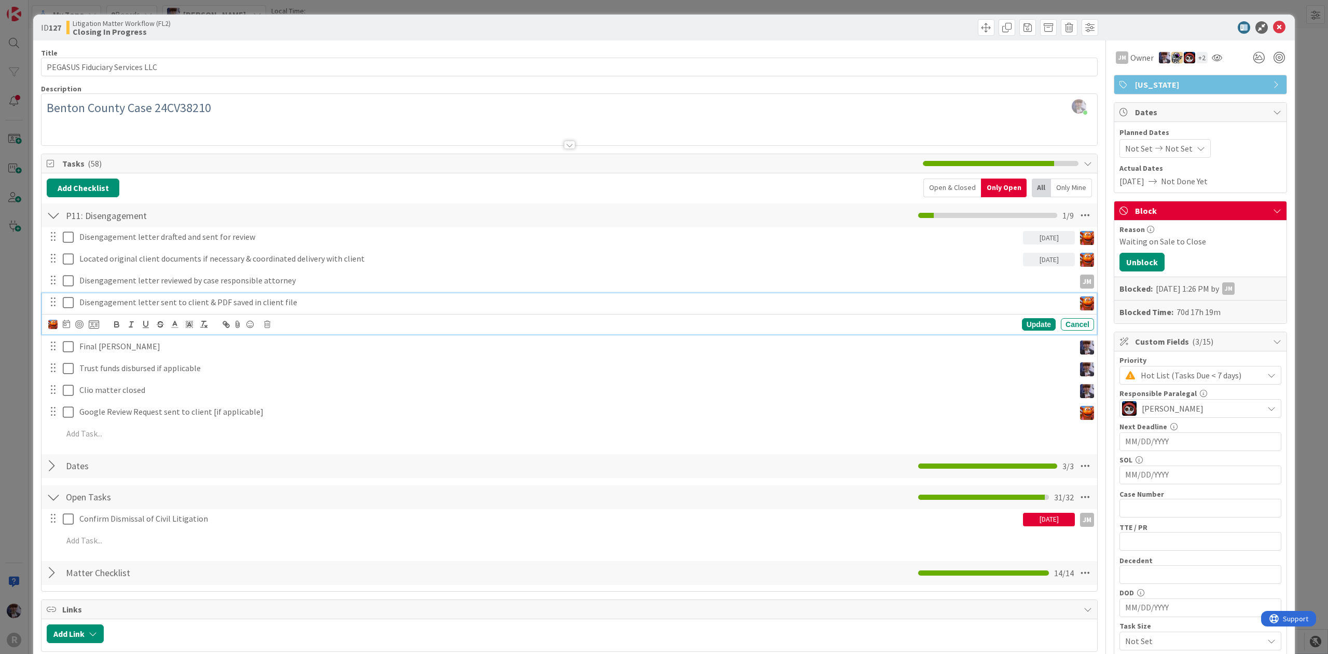
click at [208, 303] on p "Disengagement letter sent to client & PDF saved in client file" at bounding box center [575, 302] width 992 height 12
click at [63, 328] on icon at bounding box center [66, 324] width 7 height 8
click at [176, 391] on td "3" at bounding box center [186, 392] width 20 height 20
click at [169, 391] on td "2" at bounding box center [166, 392] width 20 height 20
click at [173, 293] on div "Disengagement letter drafted and sent for review [DATE] Update Cancel Located o…" at bounding box center [570, 336] width 1046 height 219
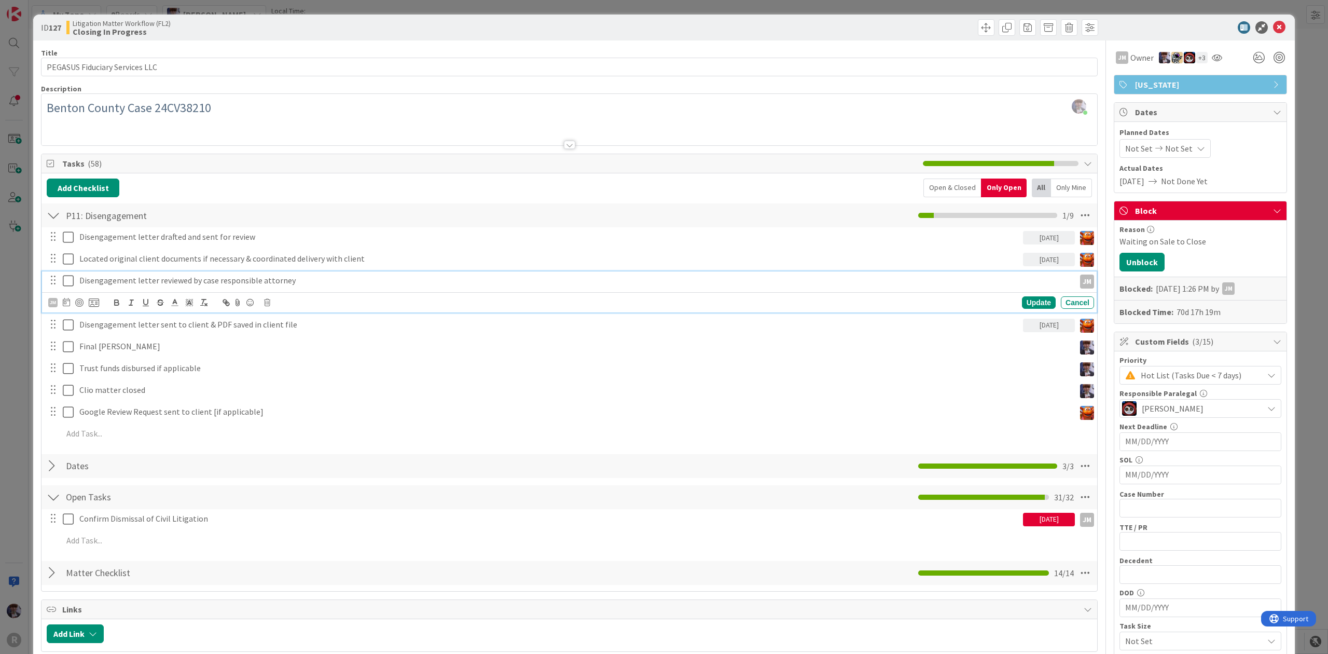
click at [173, 286] on p "Disengagement letter reviewed by case responsible attorney" at bounding box center [575, 280] width 992 height 12
click at [66, 304] on icon at bounding box center [66, 302] width 7 height 8
click at [173, 369] on td "2" at bounding box center [166, 370] width 20 height 20
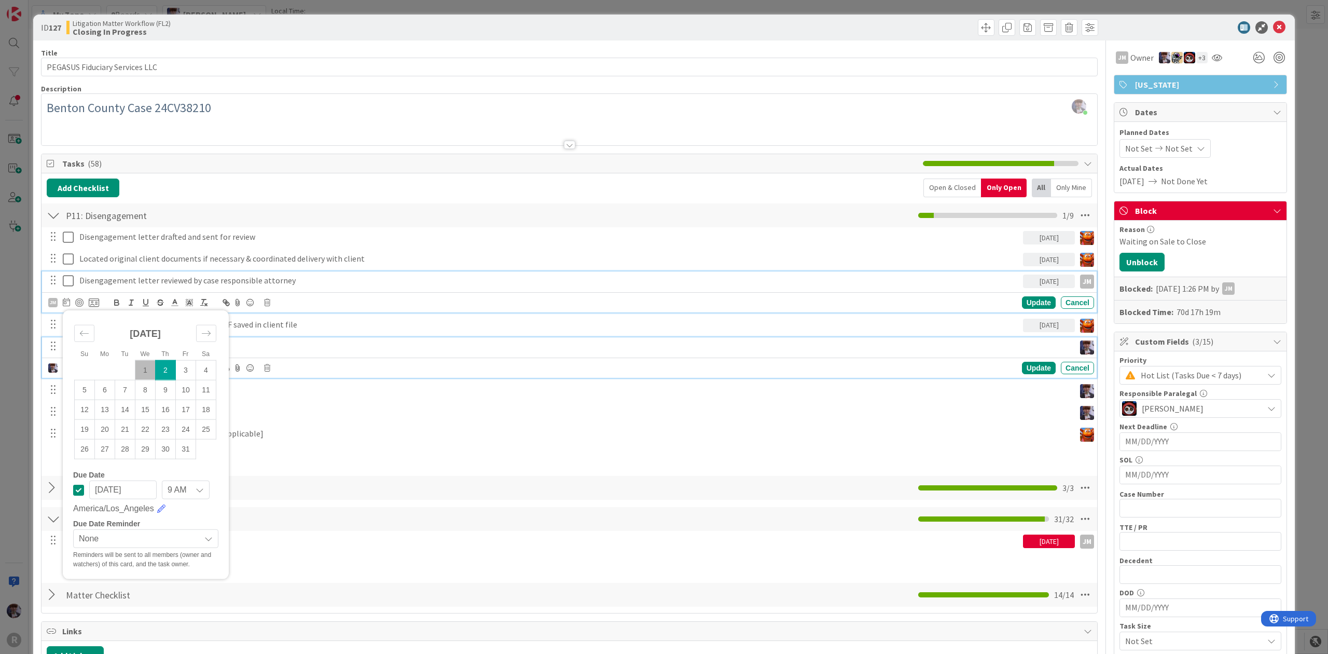
click at [327, 345] on p "Final [PERSON_NAME]" at bounding box center [575, 346] width 992 height 12
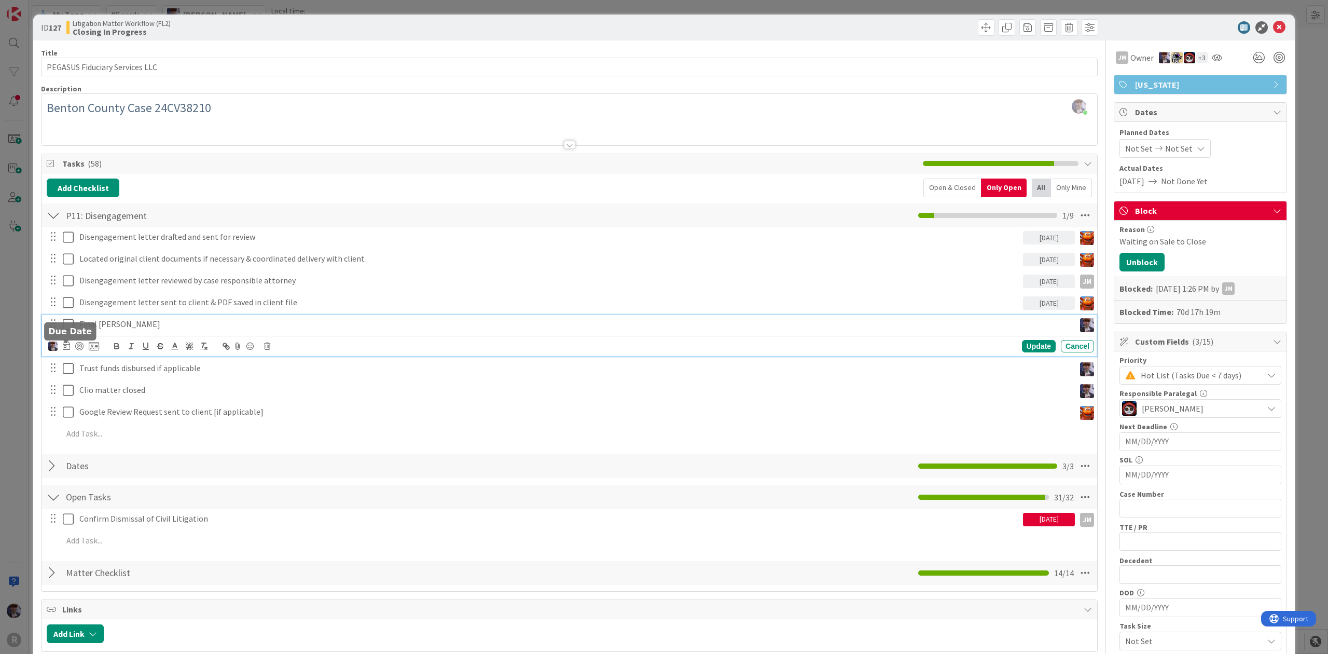
click at [70, 345] on icon at bounding box center [66, 345] width 7 height 8
click at [182, 416] on td "3" at bounding box center [186, 414] width 20 height 20
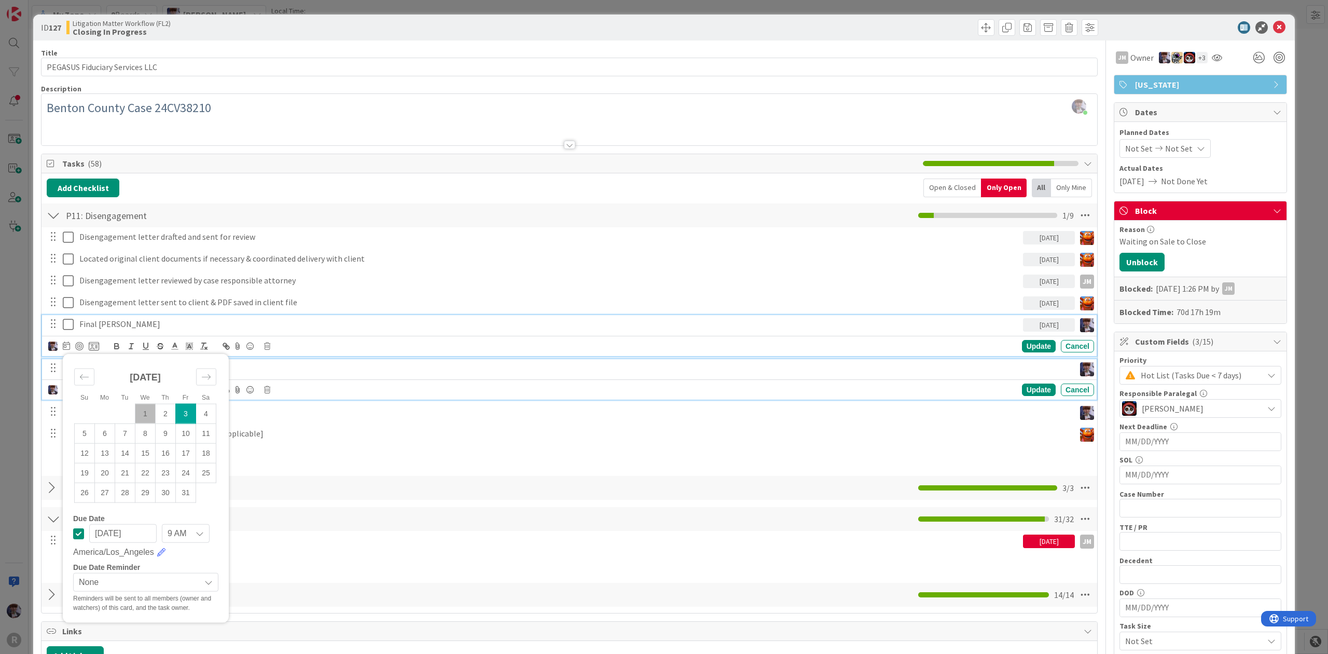
click at [260, 374] on p "Trust funds disbursed if applicable" at bounding box center [575, 368] width 992 height 12
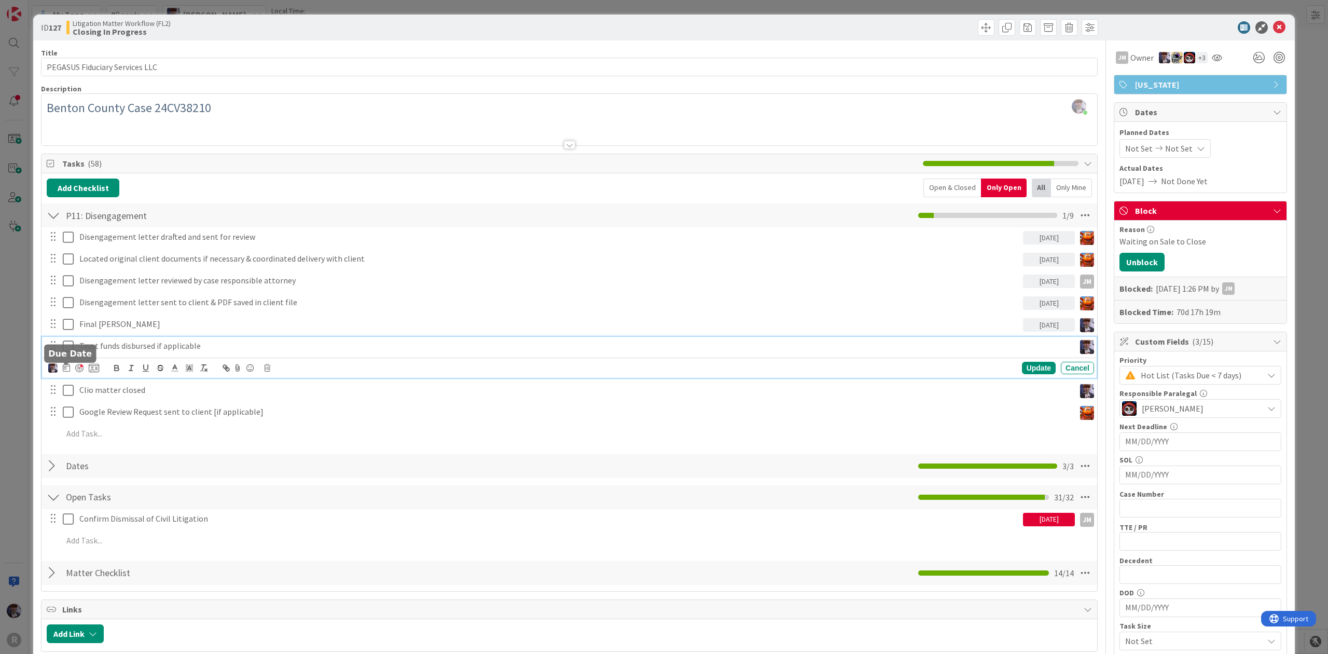
drag, startPoint x: 65, startPoint y: 368, endPoint x: 77, endPoint y: 372, distance: 13.0
click at [65, 367] on icon at bounding box center [66, 367] width 7 height 8
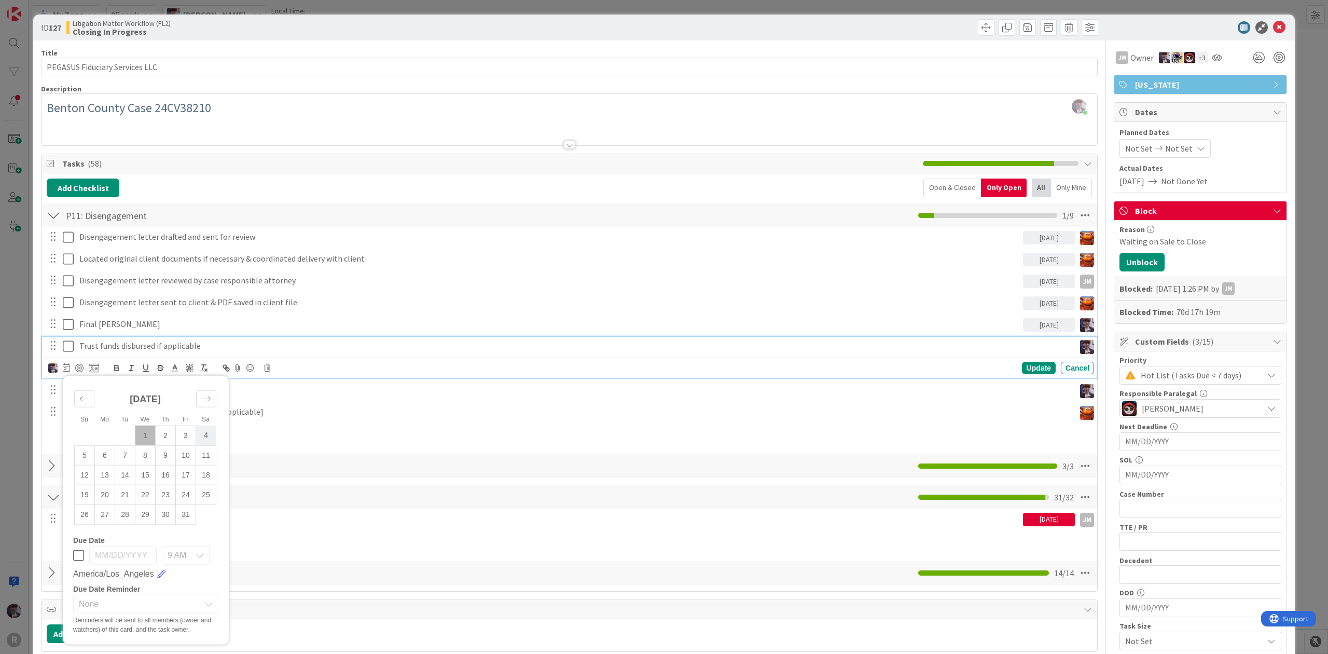
click at [196, 436] on td "4" at bounding box center [206, 435] width 20 height 20
click at [187, 436] on td "3" at bounding box center [186, 435] width 20 height 20
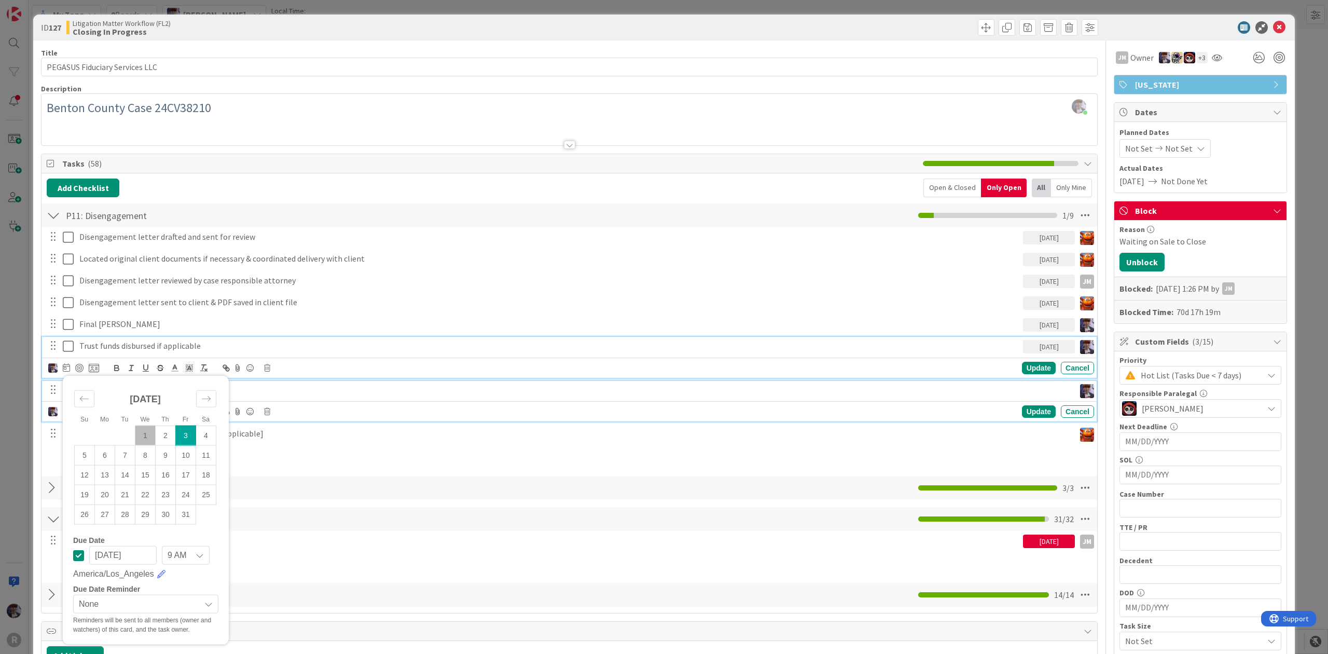
click at [275, 389] on p "Clio matter closed" at bounding box center [575, 390] width 992 height 12
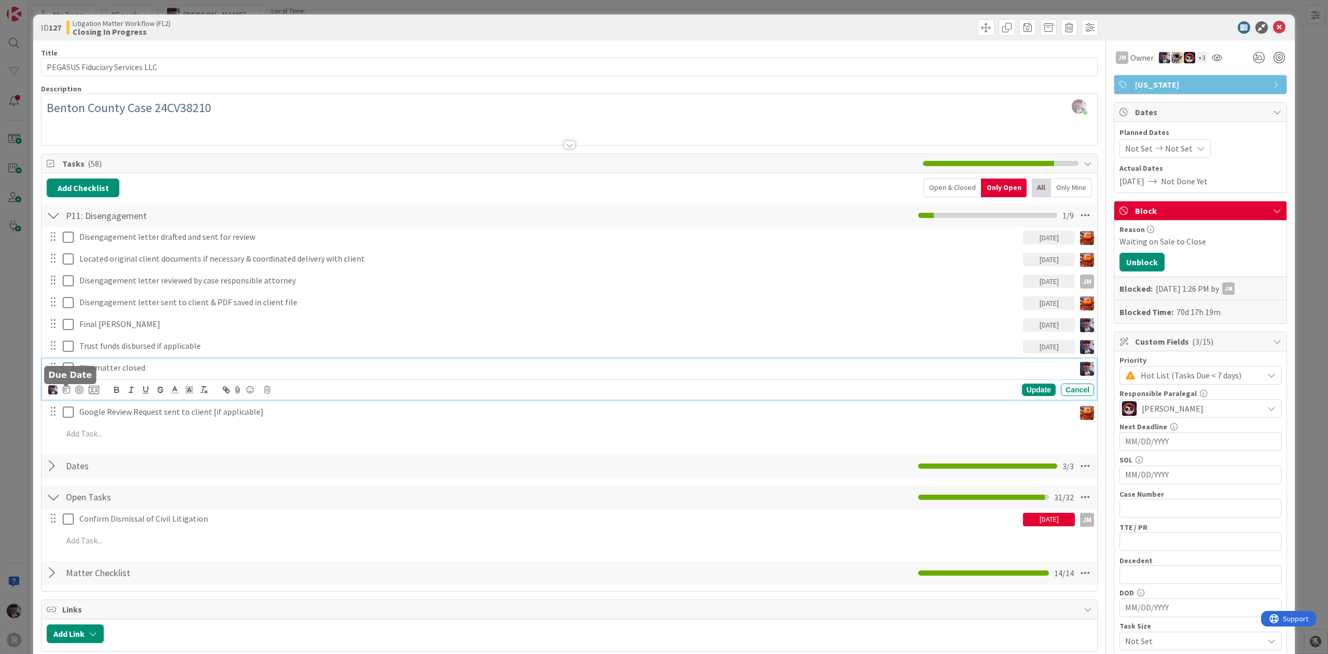
click at [68, 390] on icon at bounding box center [66, 389] width 7 height 8
click at [188, 459] on td "3" at bounding box center [186, 457] width 20 height 20
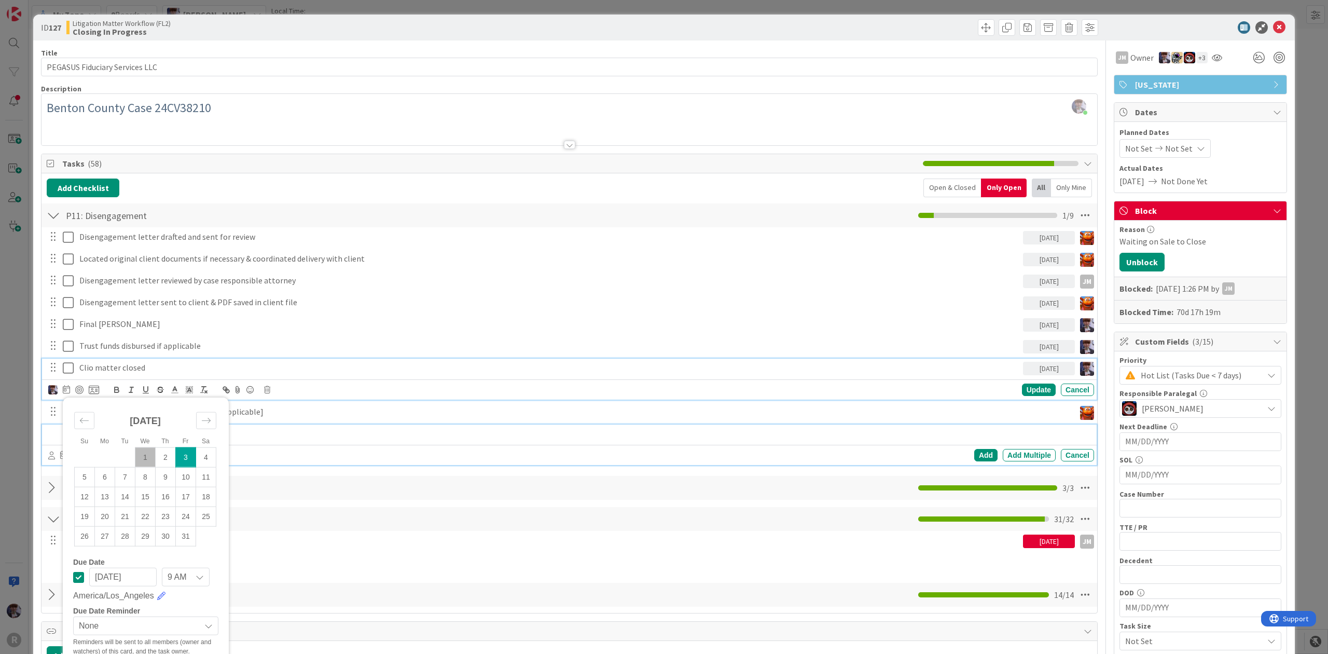
click at [397, 425] on div at bounding box center [577, 433] width 1036 height 18
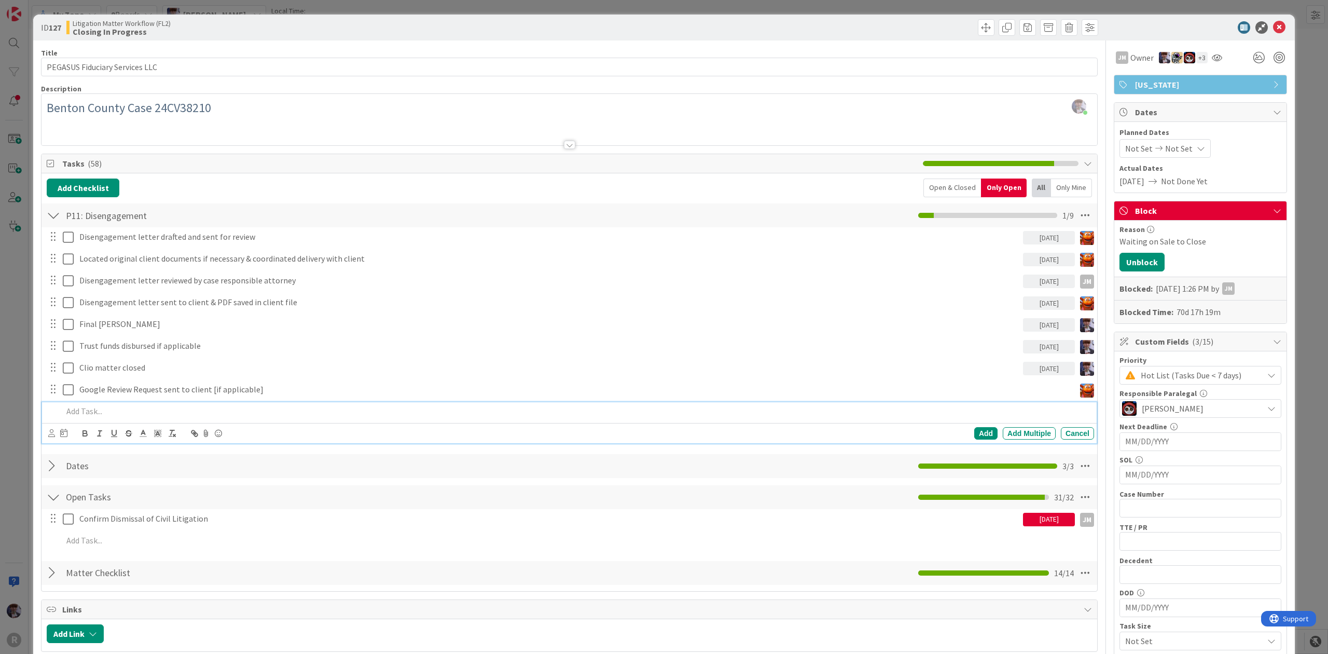
click at [1302, 160] on div "ID 127 Litigation Matter Workflow (FL2) Closing In Progress Title 30 / 128 PEGA…" at bounding box center [664, 327] width 1328 height 654
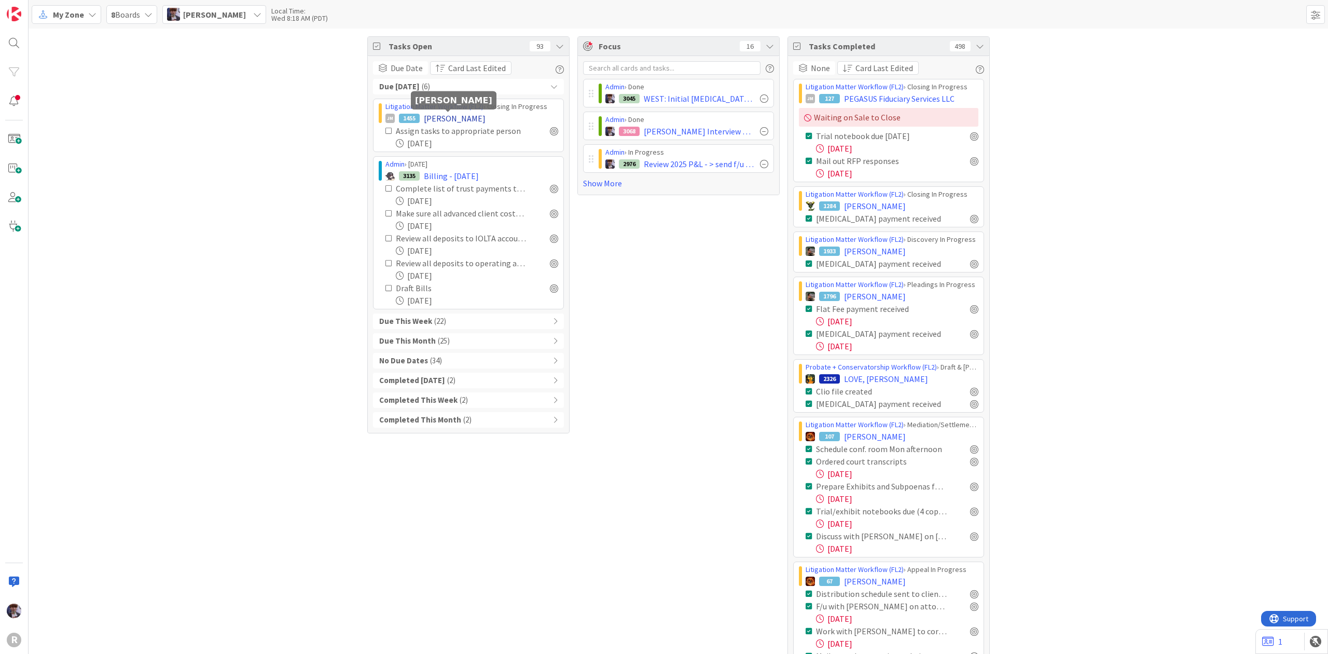
click at [437, 117] on span "[PERSON_NAME]" at bounding box center [455, 118] width 62 height 12
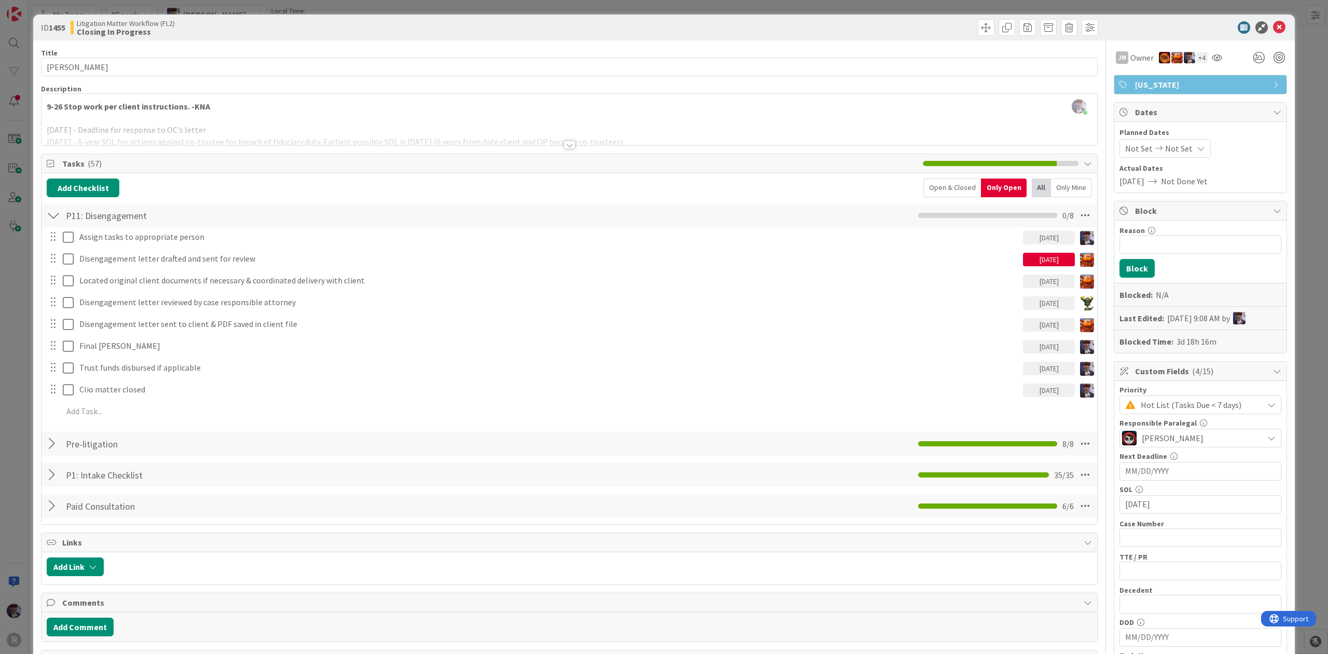
click at [61, 240] on div at bounding box center [60, 237] width 29 height 18
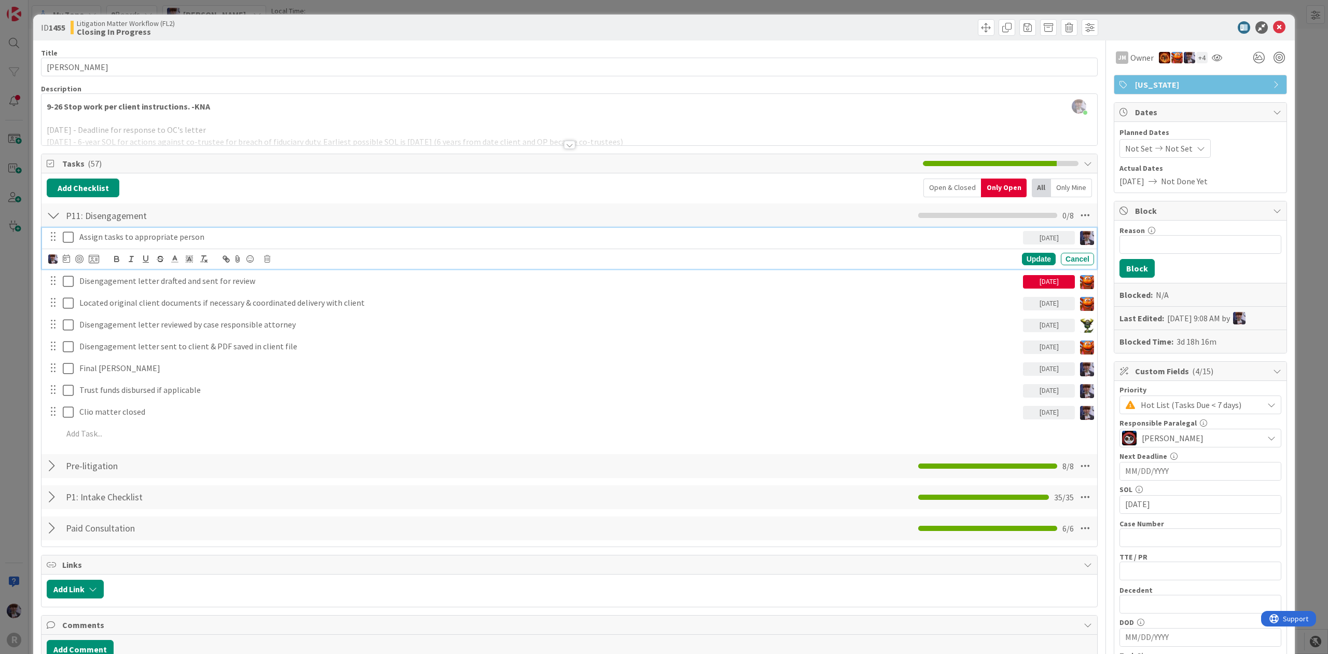
click at [65, 239] on icon at bounding box center [68, 237] width 11 height 12
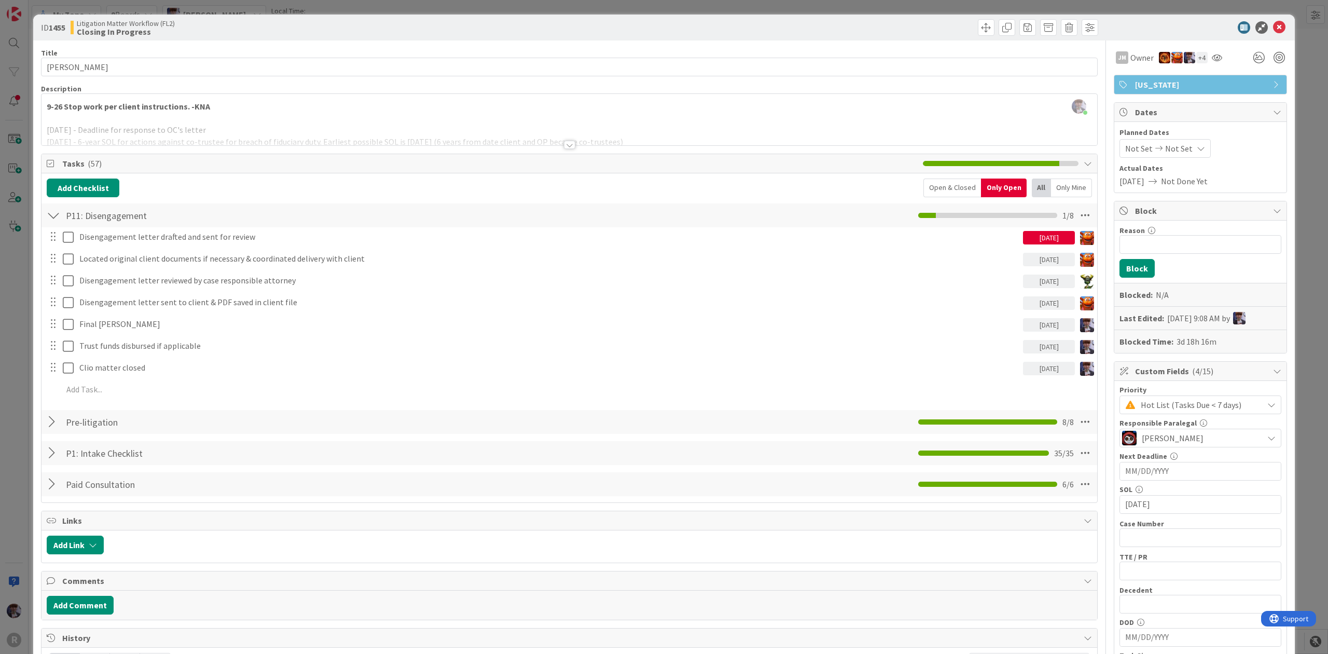
click at [29, 385] on div "ID 1455 Litigation Matter Workflow (FL2) Closing In Progress Title 13 / 128 [PE…" at bounding box center [664, 327] width 1328 height 654
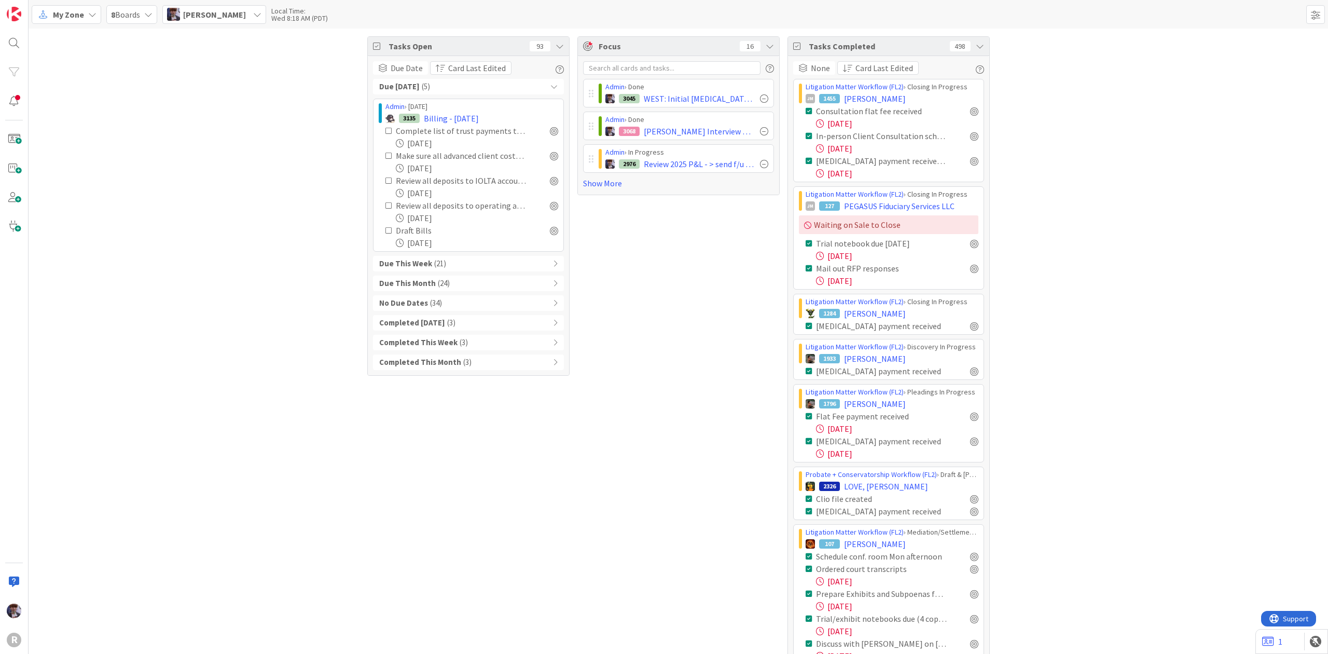
click at [671, 363] on div "Focus 16 Admin › Done 3045 WEST: Initial [MEDICAL_DATA] payment received💲 Infor…" at bounding box center [679, 516] width 202 height 960
click at [481, 84] on div "Due [DATE] ( 5 )" at bounding box center [468, 87] width 191 height 16
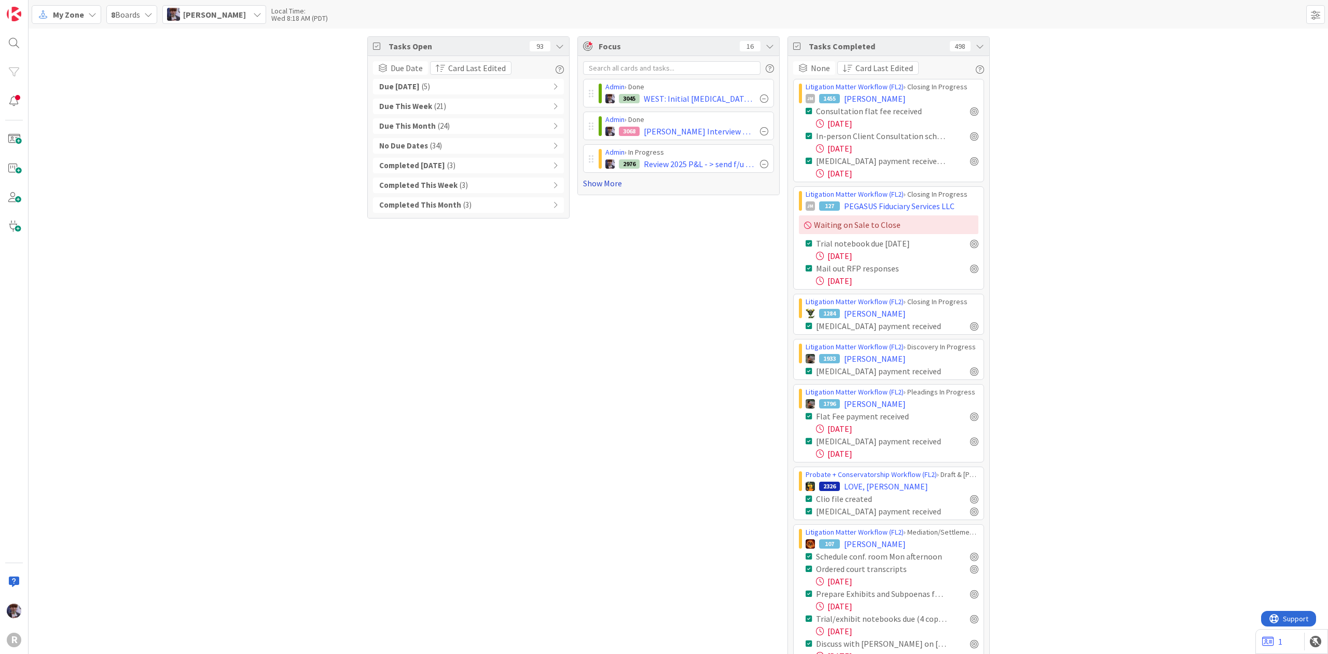
click at [608, 189] on link "Show More" at bounding box center [678, 183] width 191 height 12
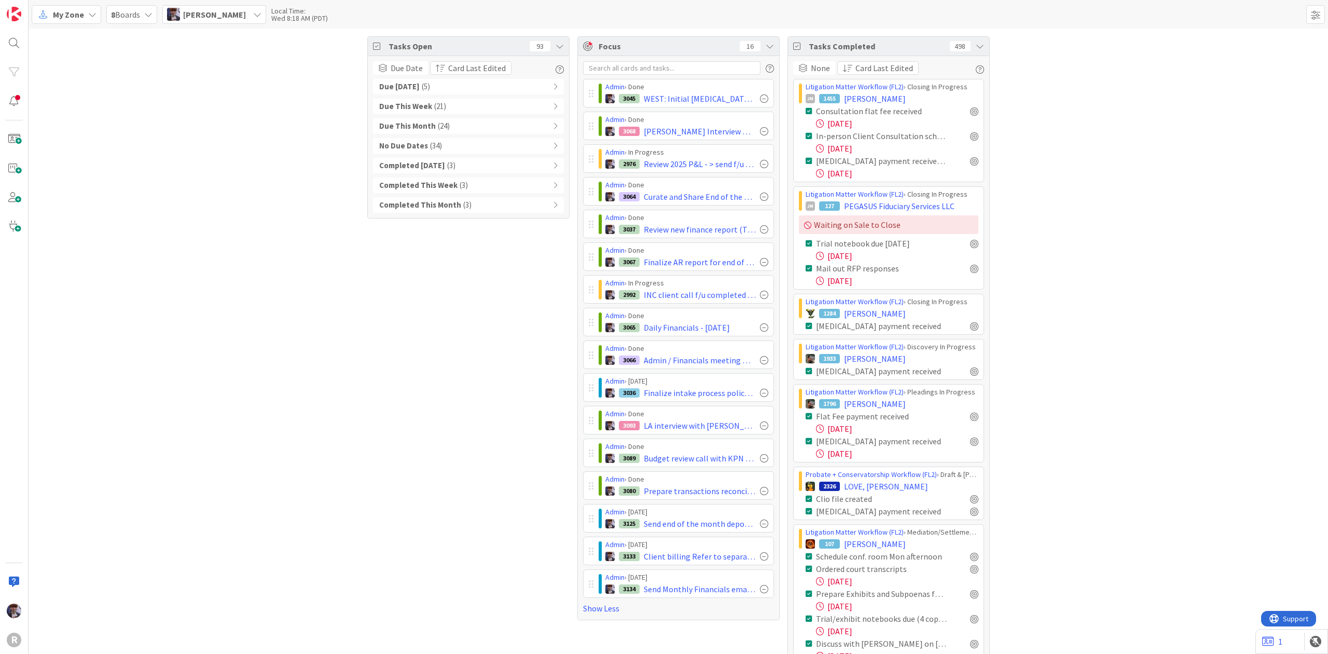
click at [976, 45] on icon at bounding box center [980, 46] width 8 height 8
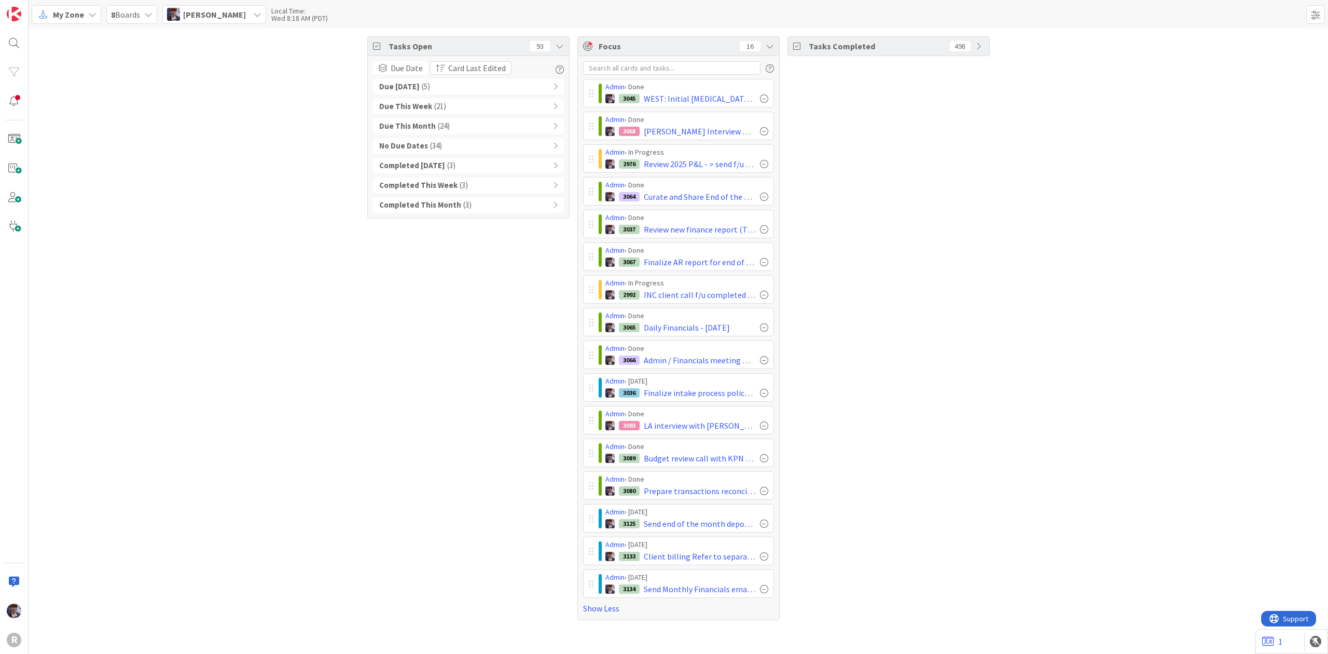
click at [74, 16] on span "My Zone" at bounding box center [68, 14] width 31 height 12
click at [218, 17] on span "[PERSON_NAME]" at bounding box center [214, 14] width 63 height 12
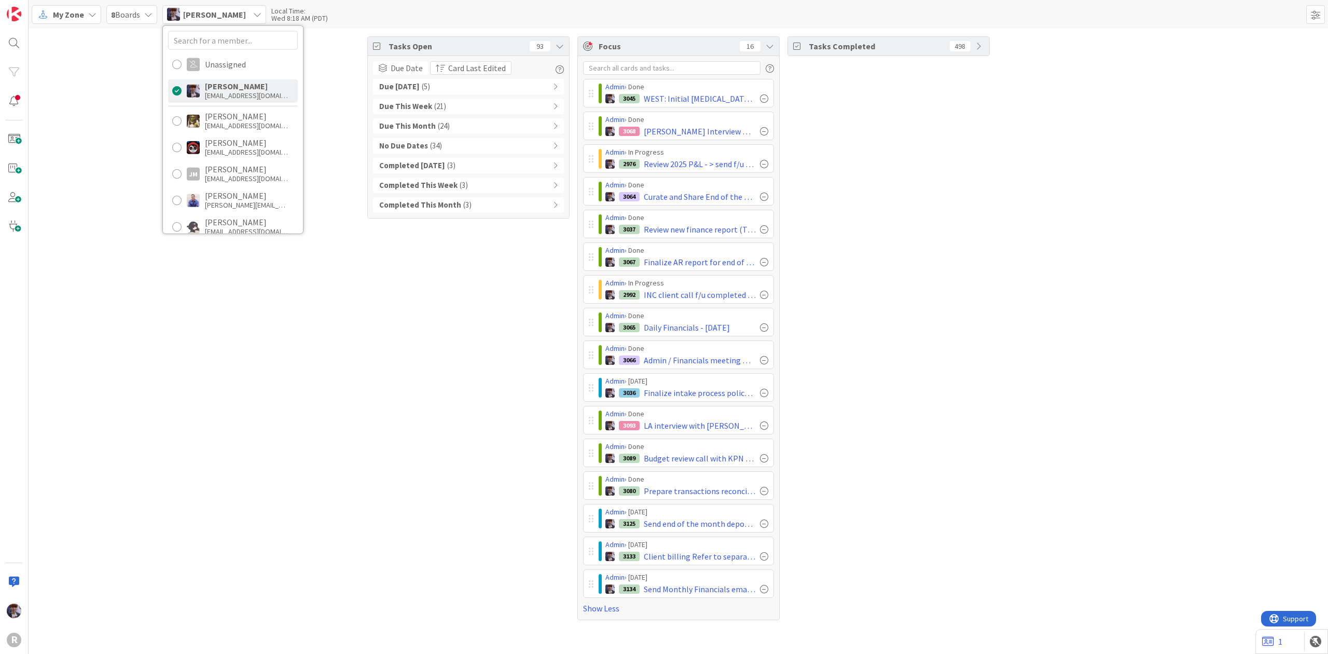
click at [57, 19] on span "My Zone" at bounding box center [68, 14] width 31 height 12
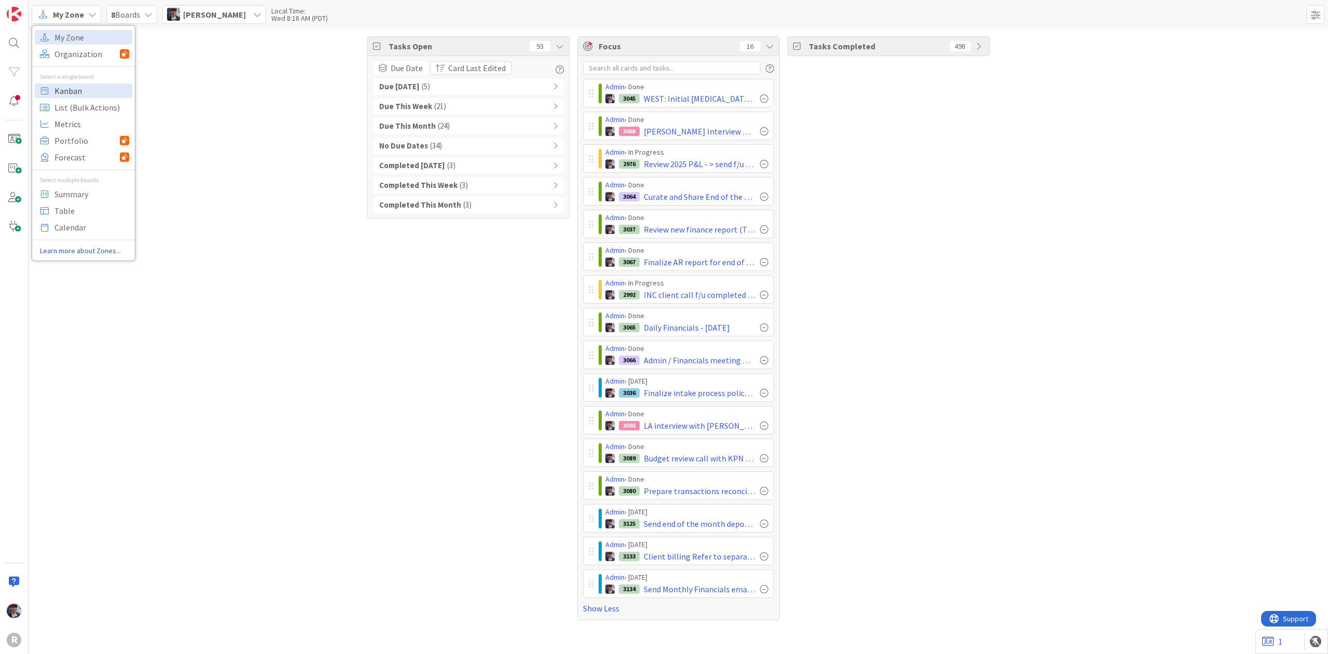
click at [75, 88] on span "Kanban" at bounding box center [91, 91] width 75 height 16
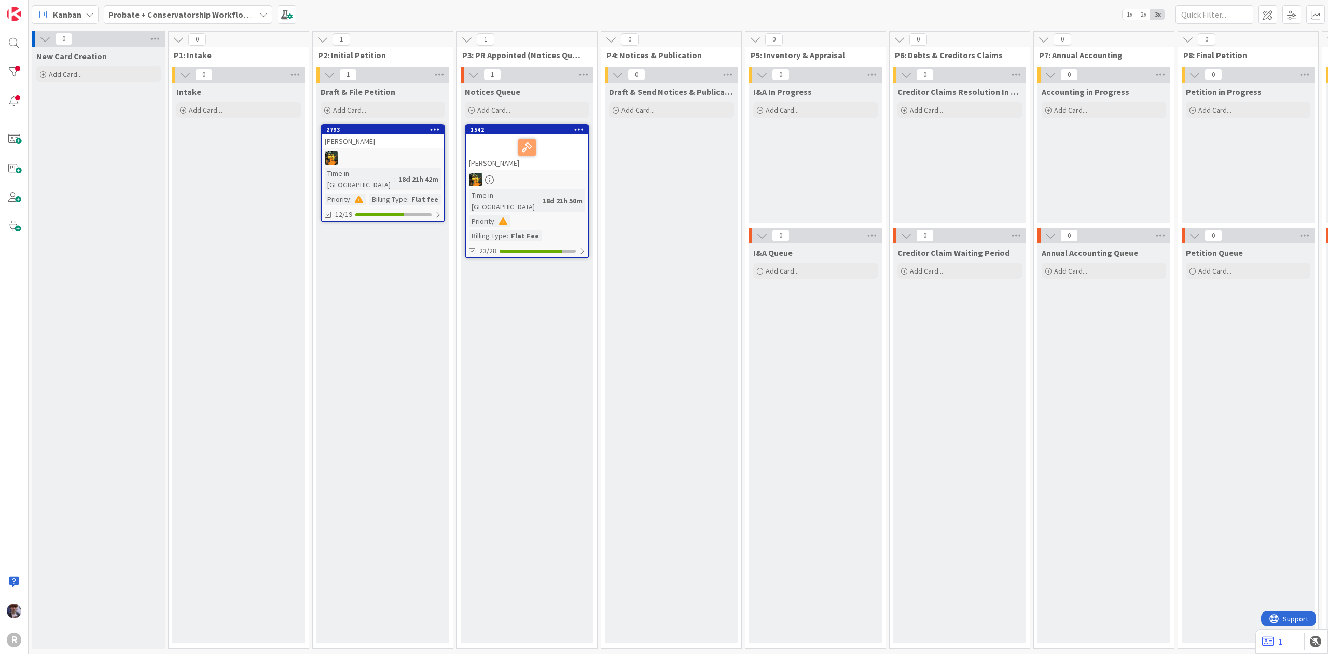
click at [212, 18] on b "Probate + Conservatorship Workflow (FL2)" at bounding box center [188, 14] width 161 height 10
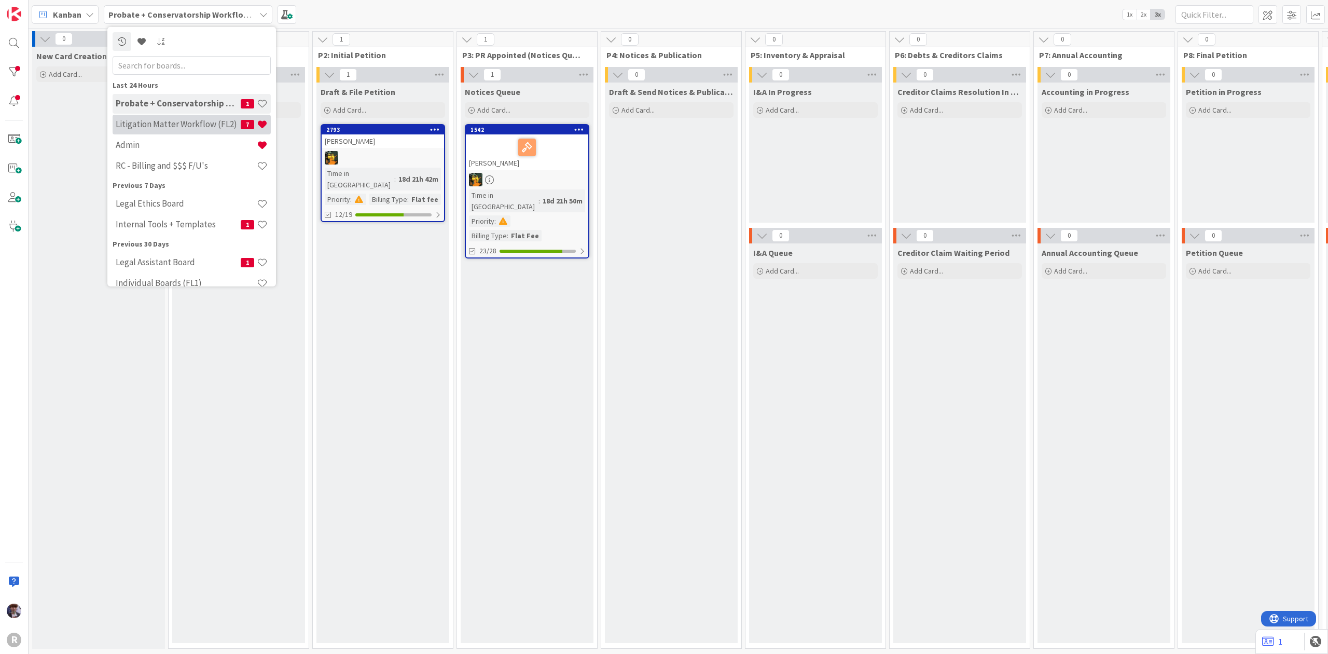
click at [175, 129] on h4 "Litigation Matter Workflow (FL2)" at bounding box center [178, 124] width 125 height 10
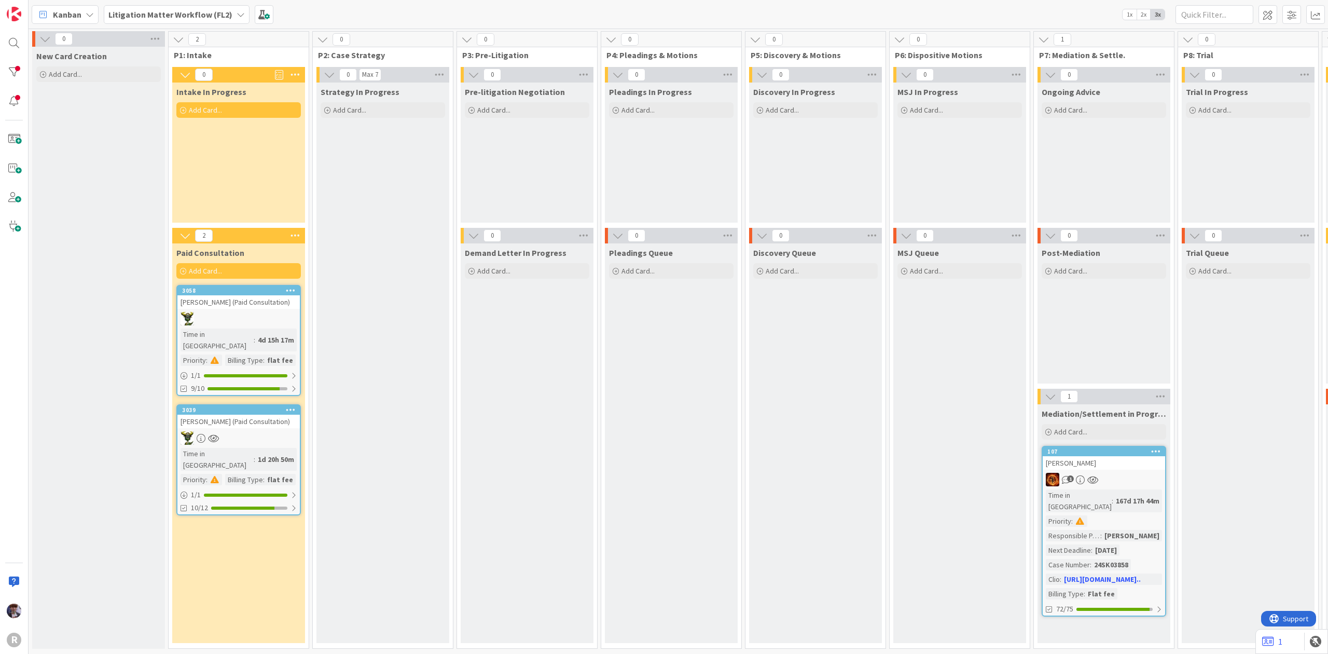
click at [198, 23] on div "Litigation Matter Workflow (FL2)" at bounding box center [177, 14] width 146 height 19
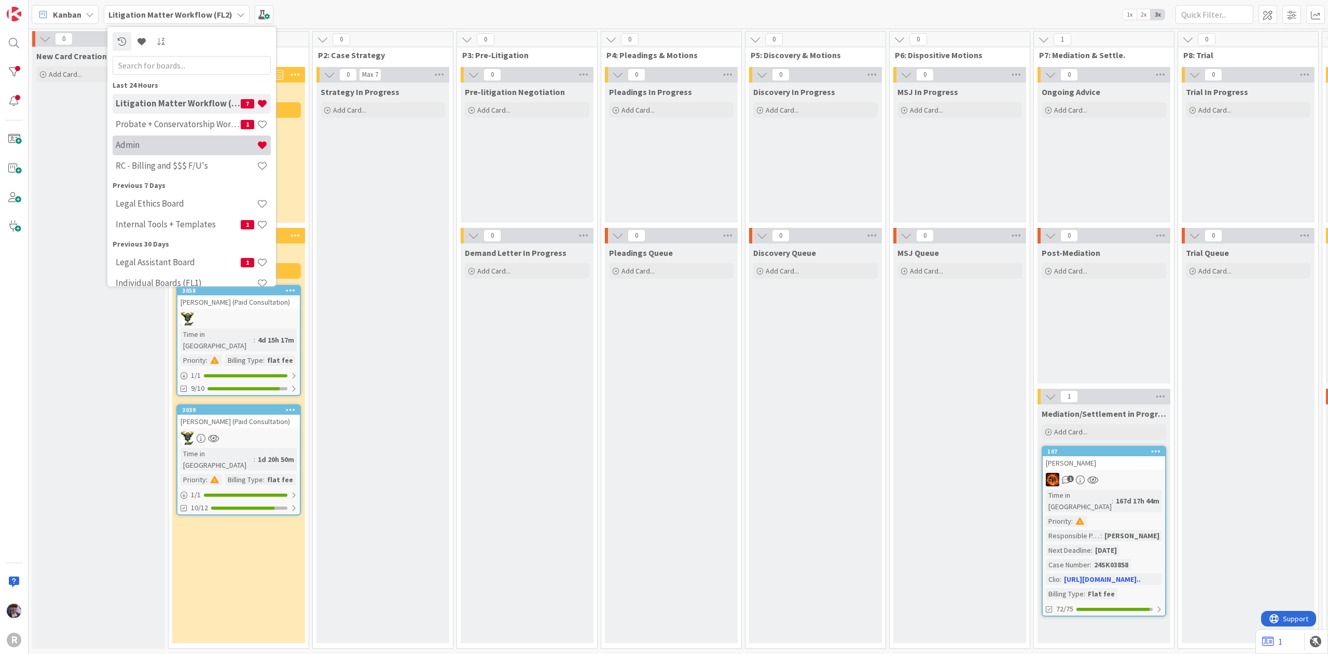
click at [164, 140] on h4 "Admin" at bounding box center [186, 145] width 141 height 10
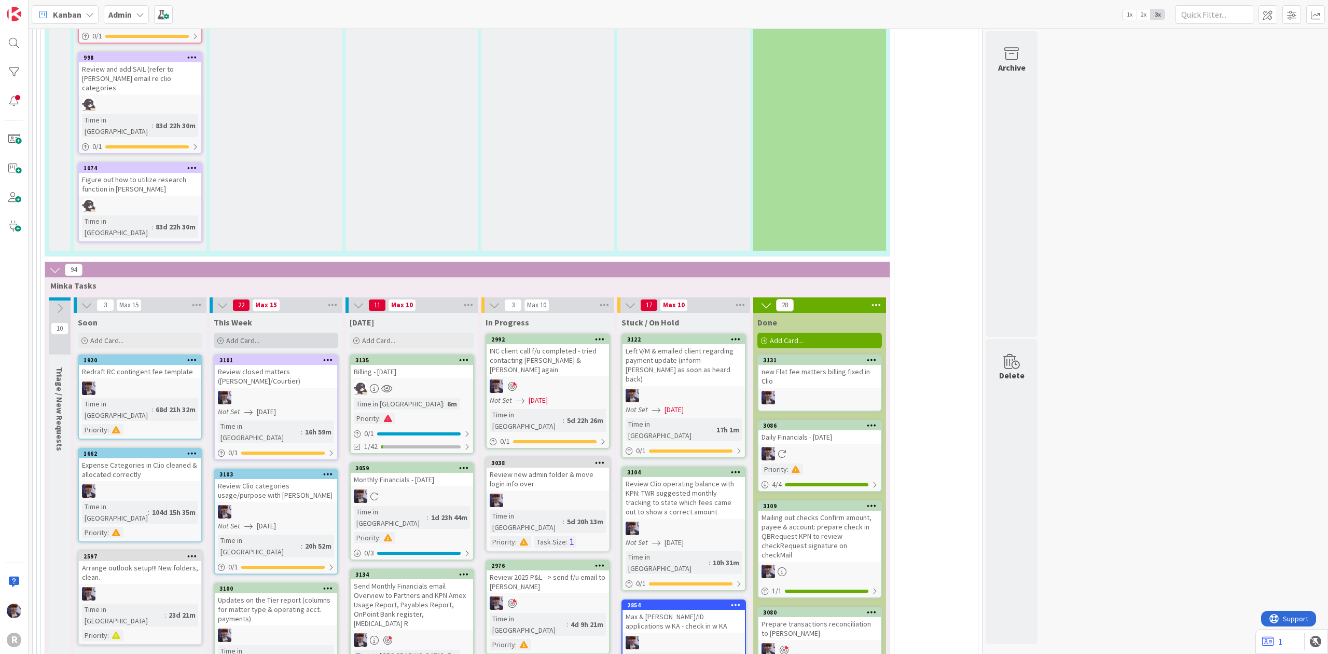
scroll to position [2491, 0]
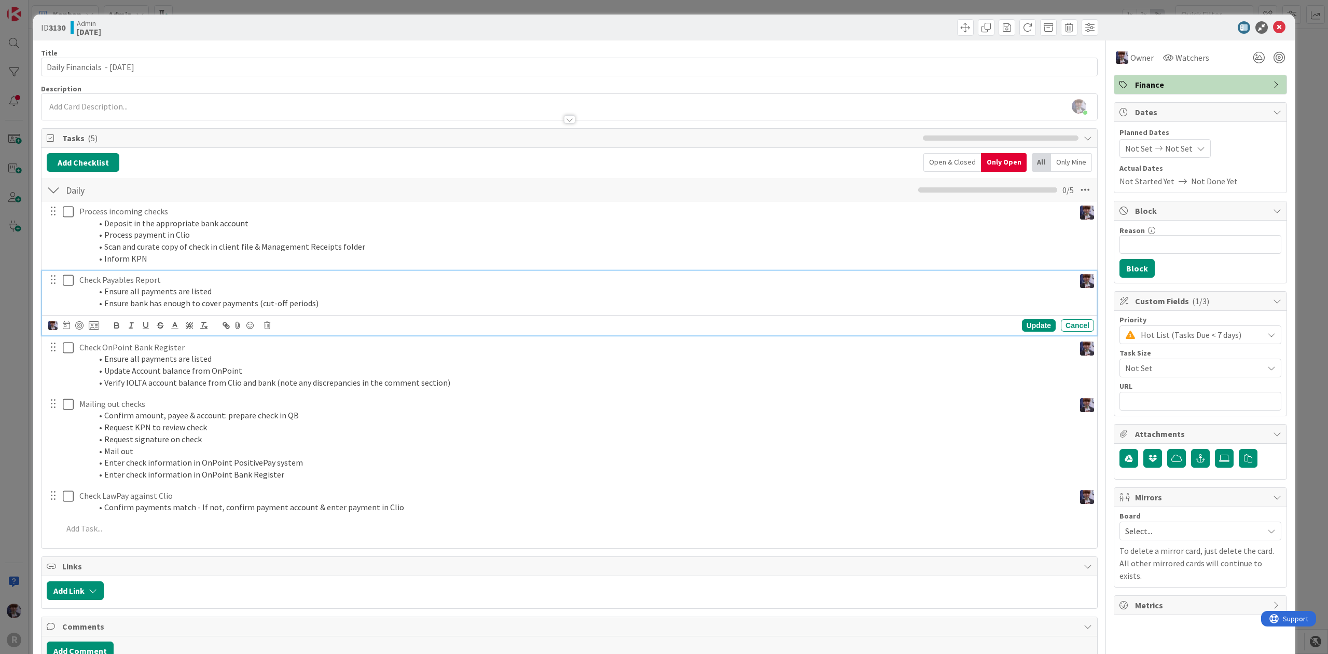
click at [210, 273] on div "Check Payables Report Ensure all payments are listed Ensure bank has enough to …" at bounding box center [575, 292] width 1000 height 42
click at [1275, 57] on div at bounding box center [1279, 57] width 11 height 11
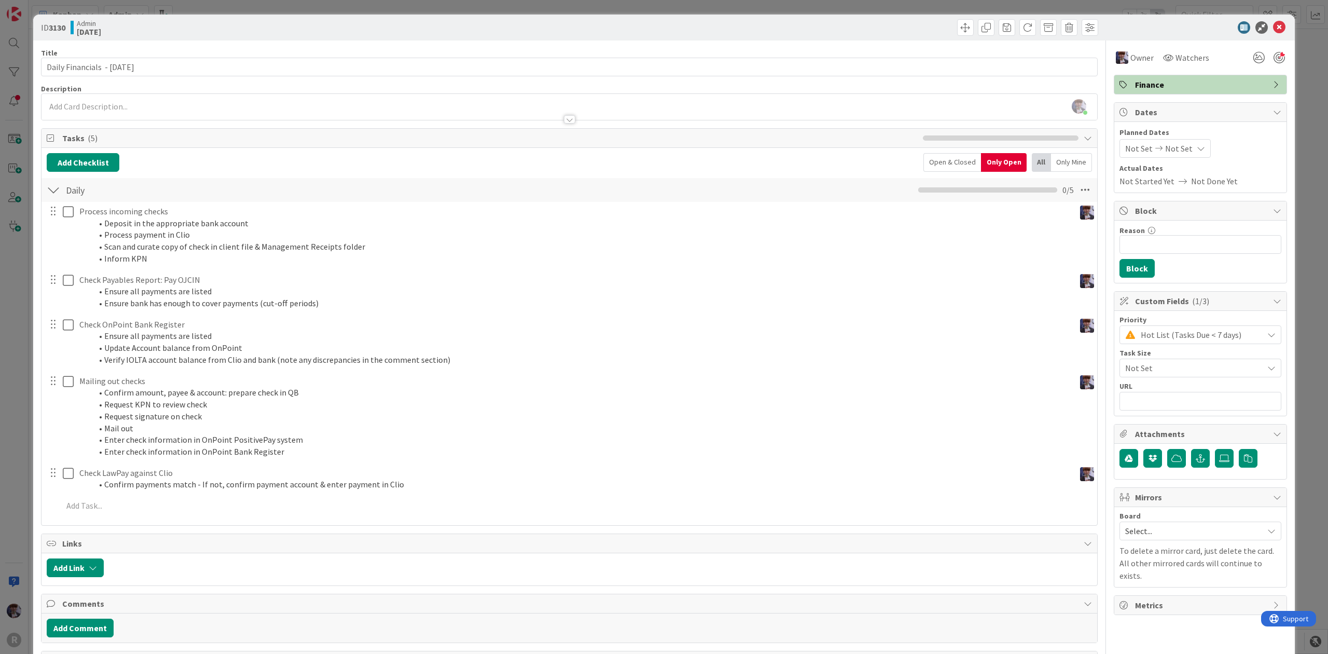
click at [1297, 97] on div "ID 3130 Admin [DATE] Title 30 / 128 Daily Financials - [DATE] Description [PERS…" at bounding box center [664, 327] width 1328 height 654
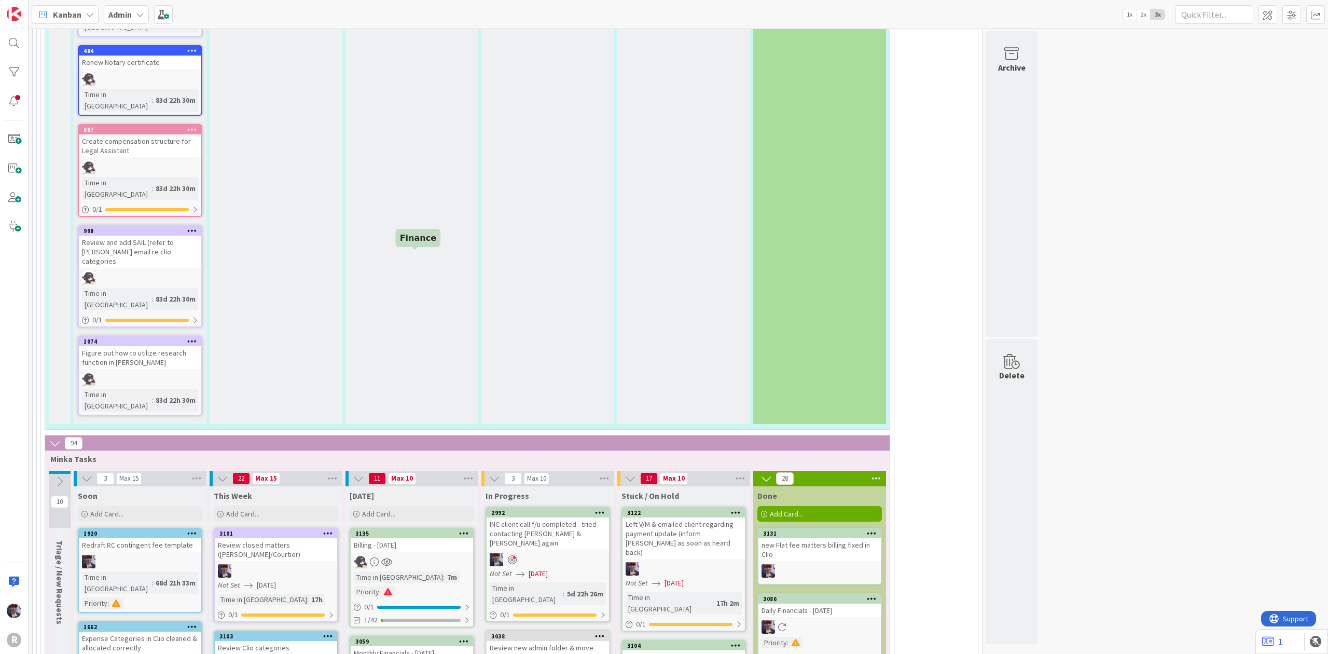
scroll to position [2283, 0]
